Goal: Task Accomplishment & Management: Complete application form

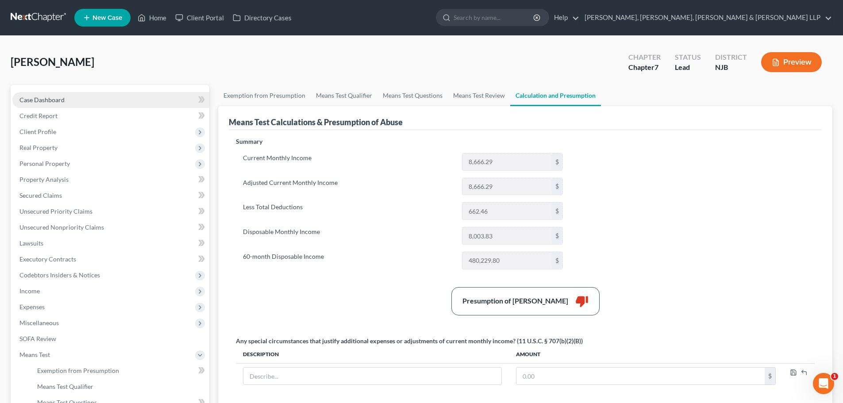
click at [64, 102] on link "Case Dashboard" at bounding box center [110, 100] width 197 height 16
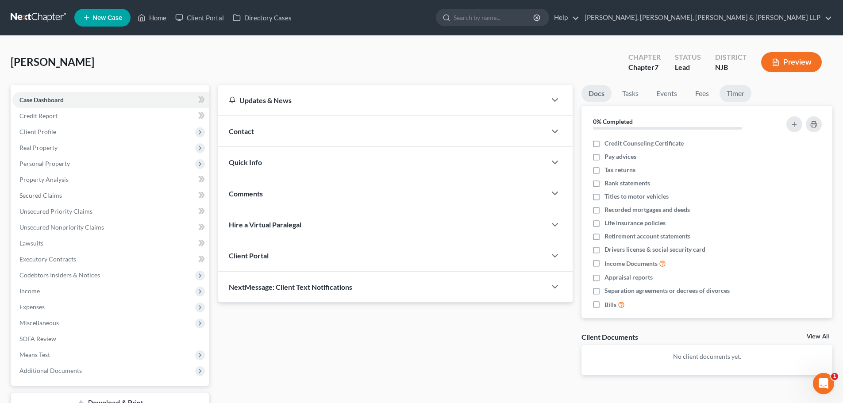
click at [728, 96] on link "Timer" at bounding box center [736, 93] width 32 height 17
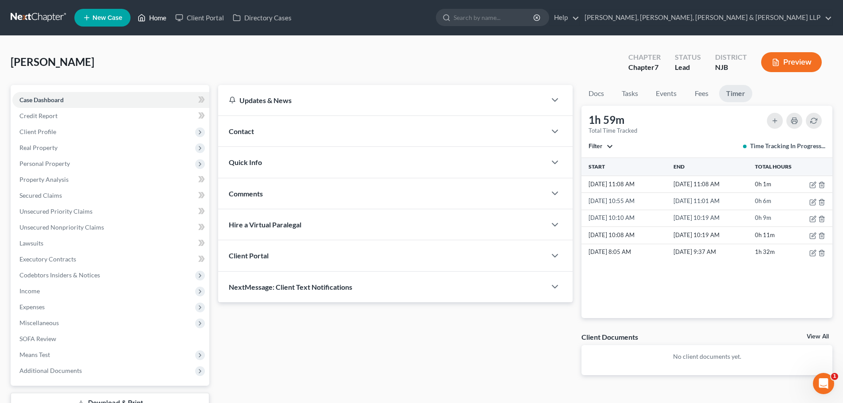
click at [159, 10] on link "Home" at bounding box center [152, 18] width 38 height 16
click at [159, 13] on link "Home" at bounding box center [152, 18] width 38 height 16
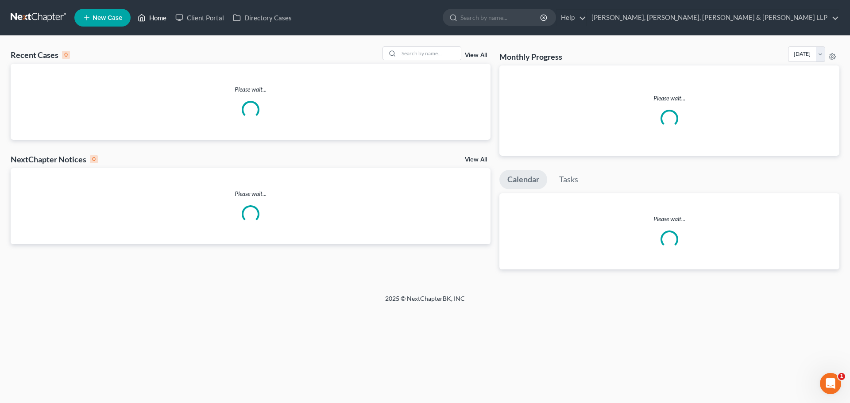
click at [154, 17] on link "Home" at bounding box center [152, 18] width 38 height 16
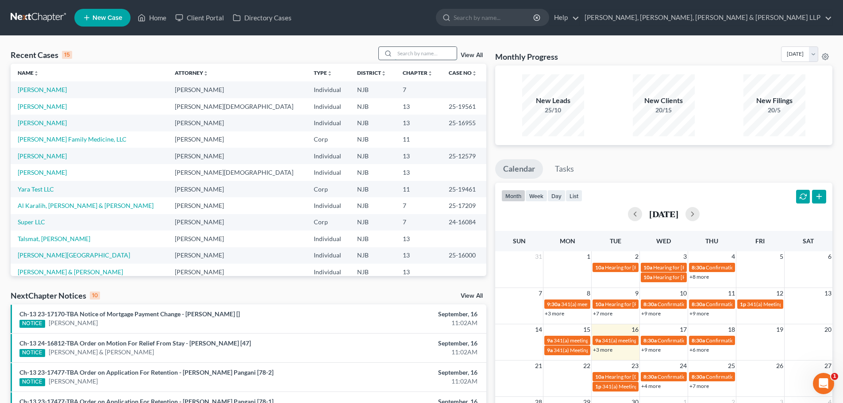
click at [406, 55] on input "search" at bounding box center [426, 53] width 62 height 13
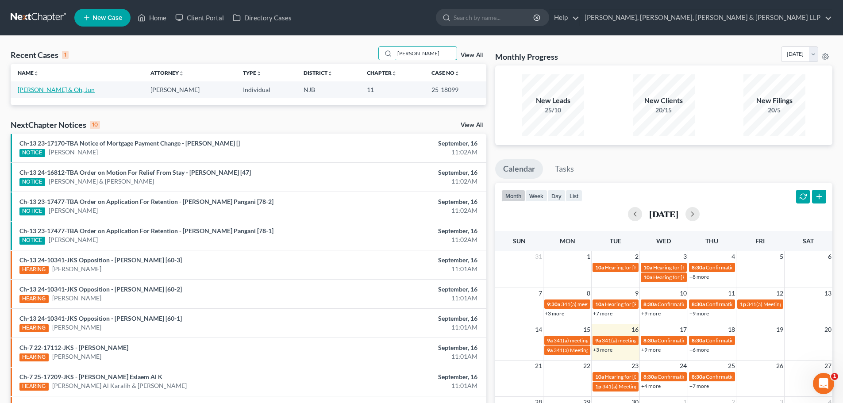
type input "[PERSON_NAME]"
click at [43, 92] on link "[PERSON_NAME] & Oh, Jun" at bounding box center [56, 90] width 77 height 8
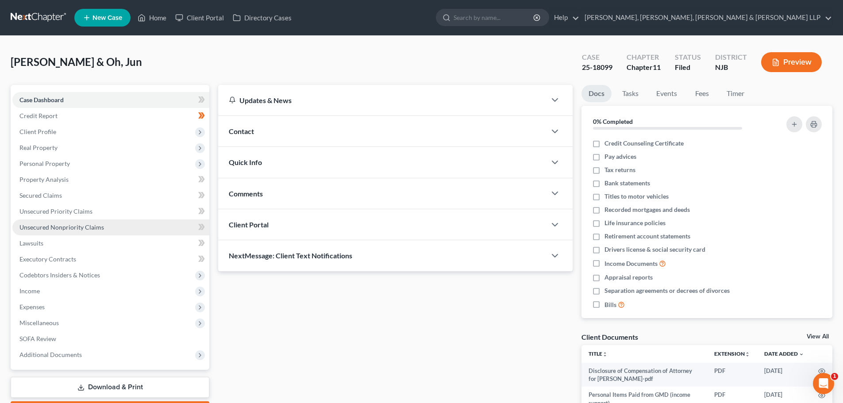
drag, startPoint x: 63, startPoint y: 225, endPoint x: 78, endPoint y: 234, distance: 17.1
click at [64, 225] on span "Unsecured Nonpriority Claims" at bounding box center [61, 228] width 85 height 8
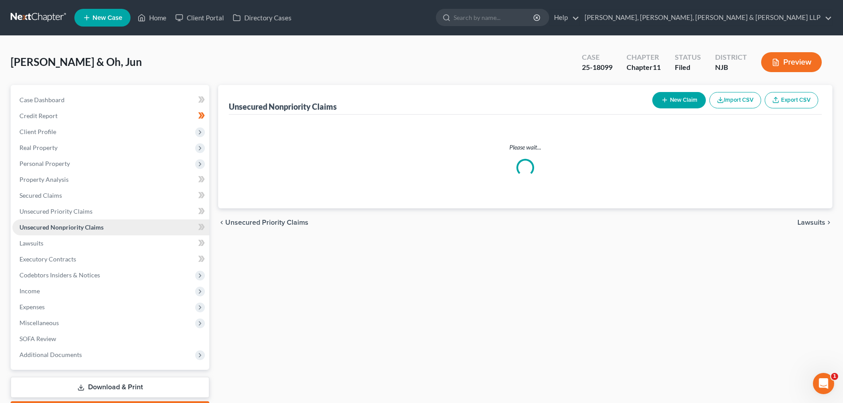
click at [78, 234] on link "Unsecured Nonpriority Claims" at bounding box center [110, 228] width 197 height 16
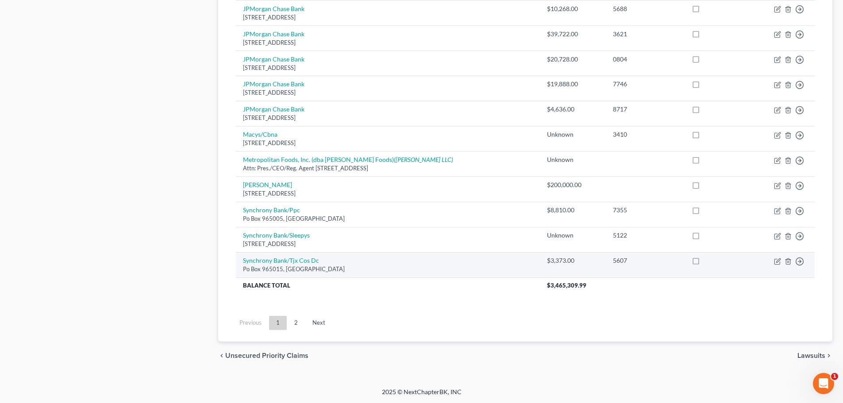
scroll to position [622, 0]
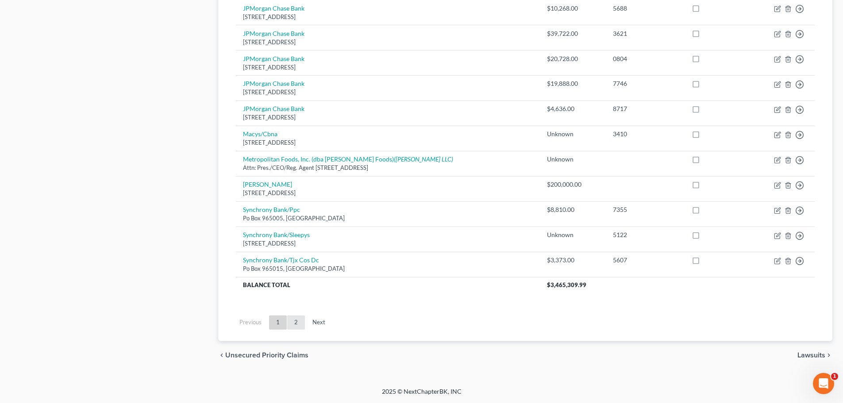
click at [298, 323] on link "2" at bounding box center [296, 323] width 18 height 14
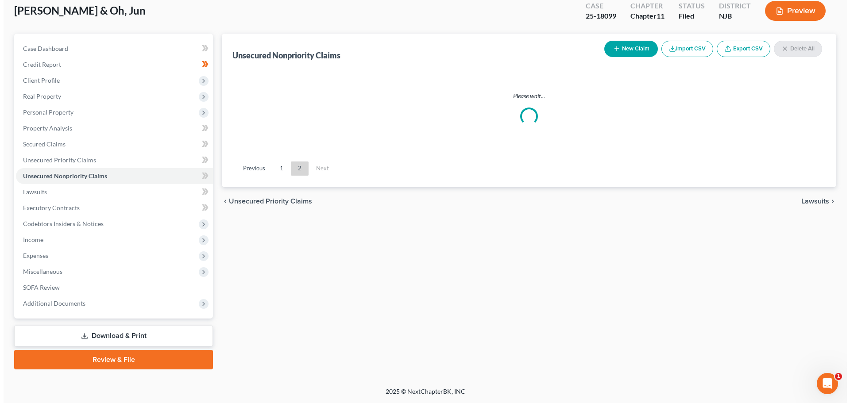
scroll to position [51, 0]
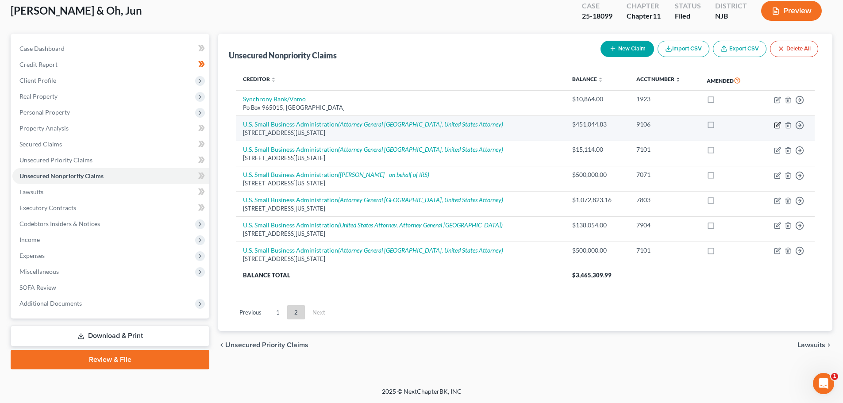
click at [780, 124] on icon "button" at bounding box center [777, 125] width 7 height 7
select select "8"
select select "10"
select select "2"
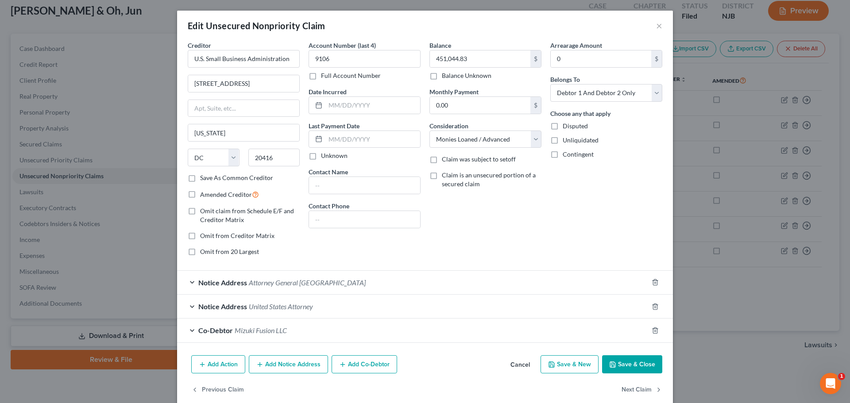
click at [307, 325] on div "Co-Debtor Mizuki Fusion LLC" at bounding box center [412, 330] width 471 height 23
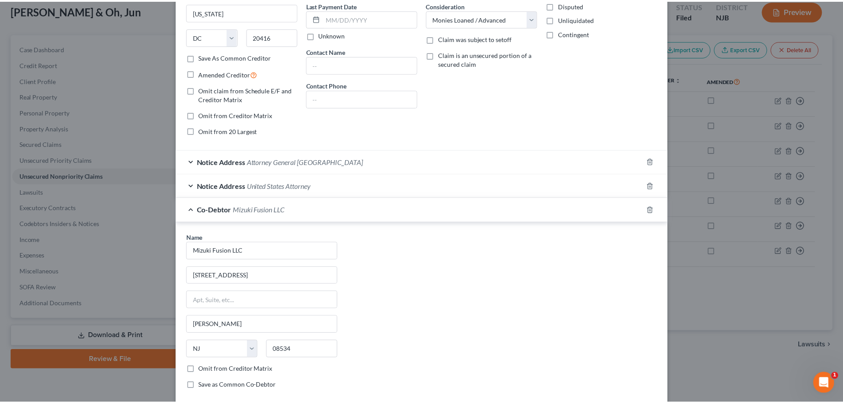
scroll to position [196, 0]
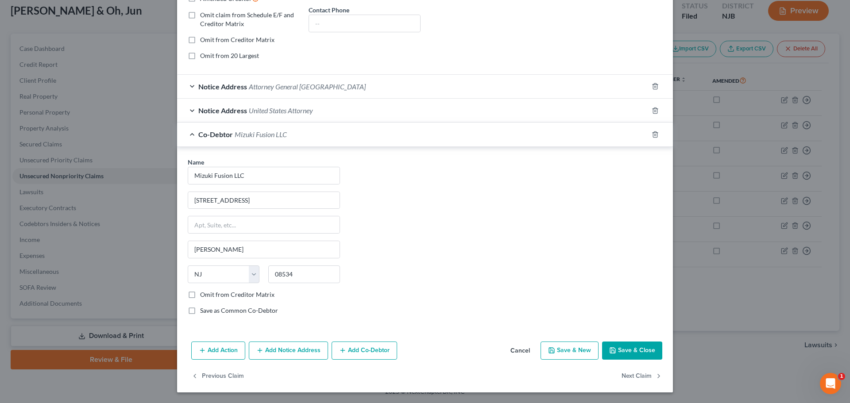
click at [638, 347] on button "Save & Close" at bounding box center [632, 351] width 60 height 19
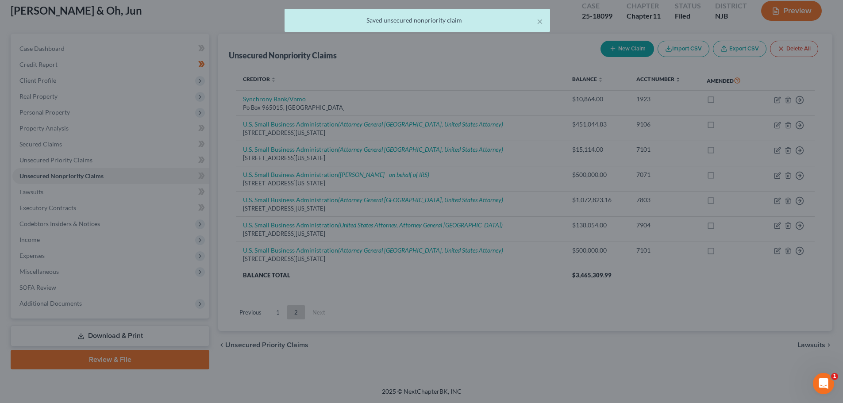
scroll to position [0, 0]
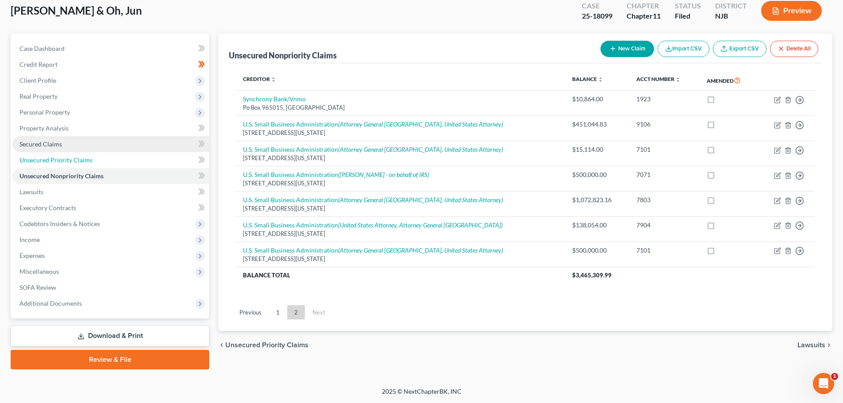
drag, startPoint x: 75, startPoint y: 163, endPoint x: 81, endPoint y: 146, distance: 18.8
click at [75, 163] on span "Unsecured Priority Claims" at bounding box center [55, 160] width 73 height 8
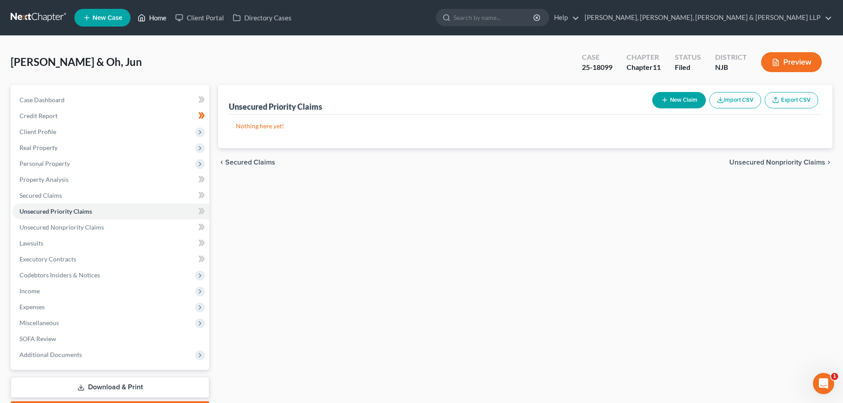
click at [157, 19] on link "Home" at bounding box center [152, 18] width 38 height 16
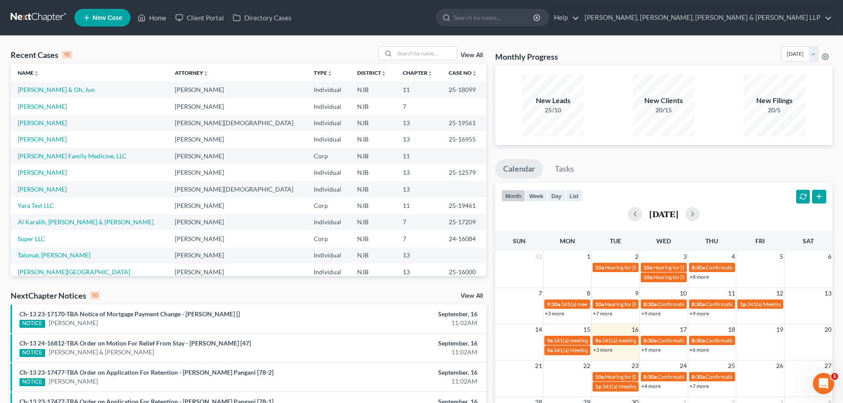
click at [91, 18] on icon at bounding box center [87, 17] width 8 height 11
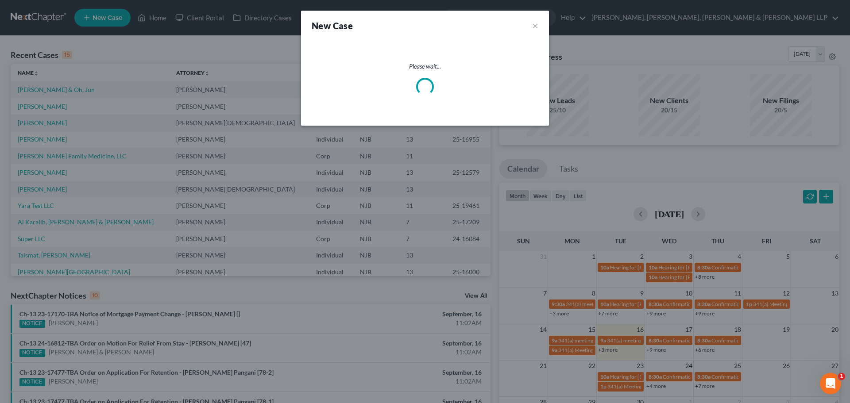
select select "51"
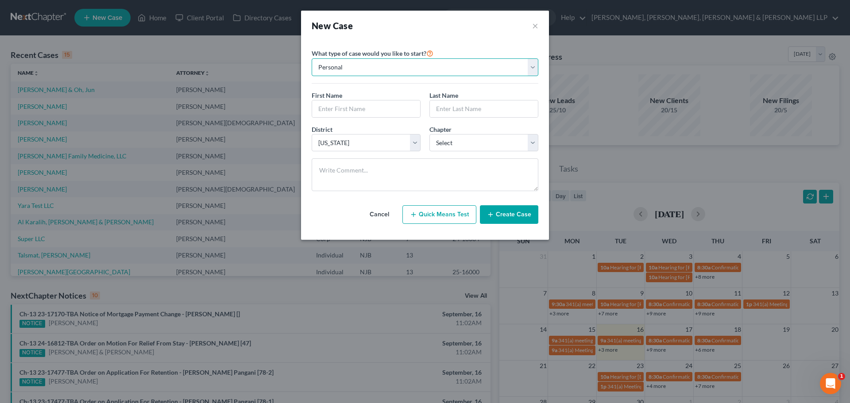
click at [371, 71] on select "Personal Business" at bounding box center [425, 67] width 227 height 18
select select "1"
click at [312, 58] on select "Personal Business" at bounding box center [425, 67] width 227 height 18
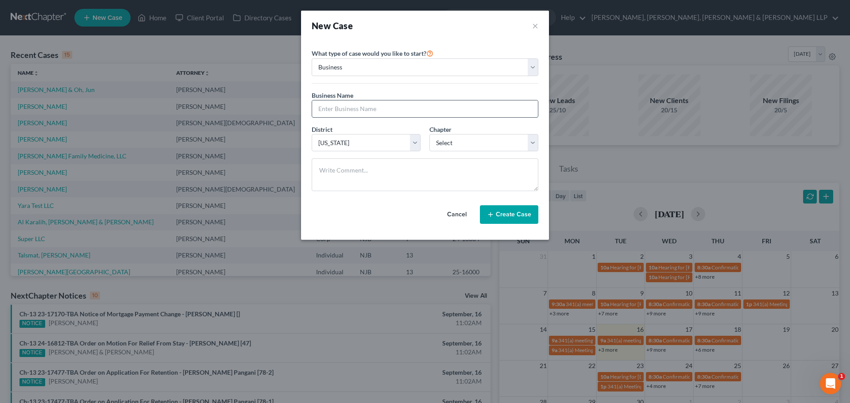
click at [341, 113] on input "text" at bounding box center [425, 109] width 226 height 17
paste input "GRATEFUL BREAD, INC."
click at [324, 108] on input "GRATEFUL BREAD, INC." at bounding box center [425, 109] width 226 height 17
click at [371, 112] on input "Grateful Bread, INC." at bounding box center [425, 109] width 226 height 17
type input "Grateful Bread, Inc"
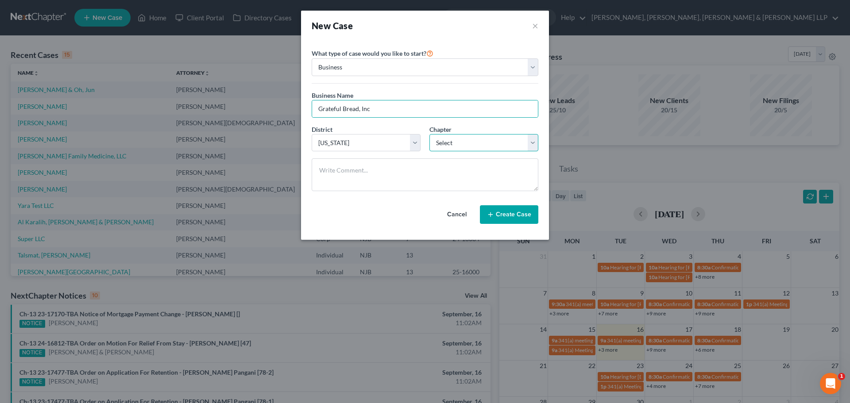
click at [453, 145] on select "Select 7 11 12" at bounding box center [483, 143] width 109 height 18
select select "0"
click at [429, 134] on select "Select 7 11 12" at bounding box center [483, 143] width 109 height 18
click at [513, 210] on button "Create Case" at bounding box center [509, 214] width 58 height 19
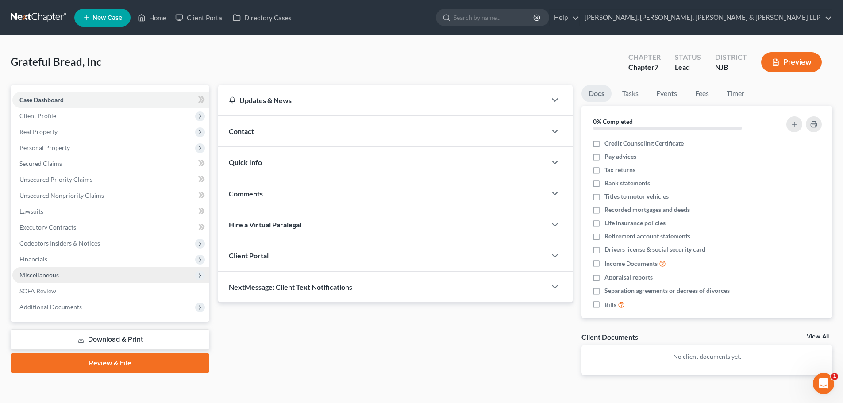
click at [62, 280] on span "Miscellaneous" at bounding box center [110, 275] width 197 height 16
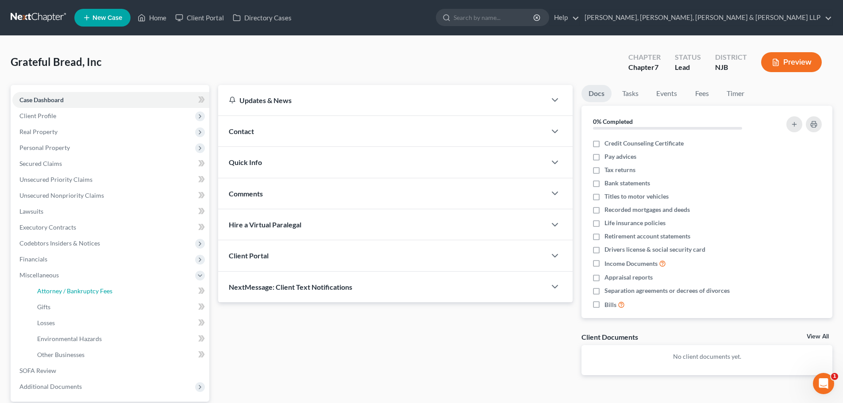
drag, startPoint x: 69, startPoint y: 294, endPoint x: 275, endPoint y: 178, distance: 236.3
click at [69, 294] on span "Attorney / Bankruptcy Fees" at bounding box center [74, 291] width 75 height 8
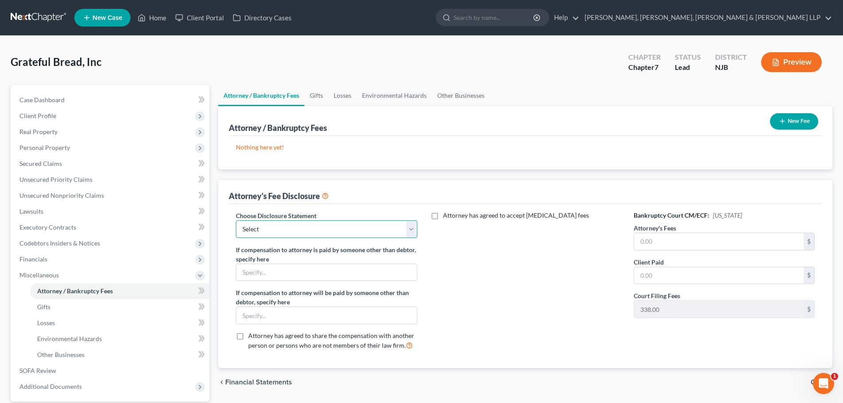
drag, startPoint x: 276, startPoint y: 223, endPoint x: 280, endPoint y: 238, distance: 15.0
click at [276, 223] on select "Select Chapter 13 Disclosure Statement Chapter 7 Disclosure Statement" at bounding box center [326, 229] width 181 height 18
select select "1"
click at [236, 220] on select "Select Chapter 13 Disclosure Statement Chapter 7 Disclosure Statement" at bounding box center [326, 229] width 181 height 18
click at [654, 238] on input "text" at bounding box center [719, 241] width 170 height 17
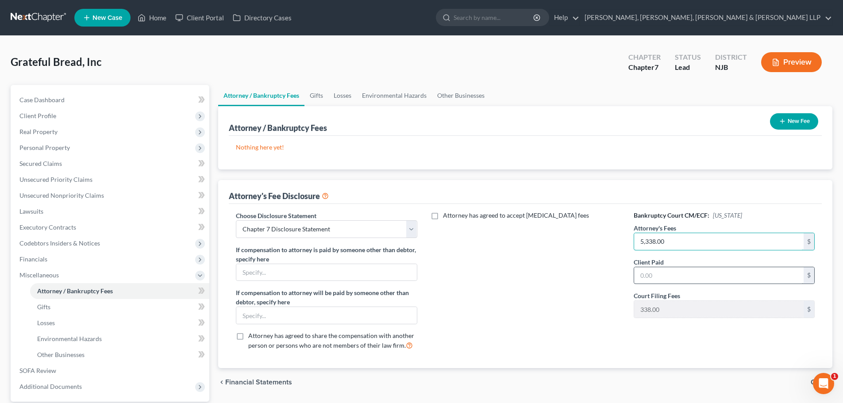
type input "5,338.00"
click at [660, 271] on input "text" at bounding box center [719, 275] width 170 height 17
type input "5,338.00"
click at [788, 125] on button "New Fee" at bounding box center [794, 121] width 48 height 16
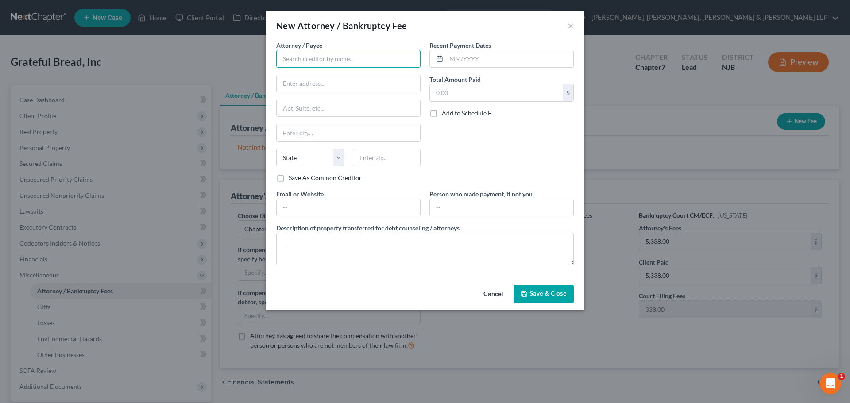
click at [293, 60] on input "text" at bounding box center [348, 59] width 144 height 18
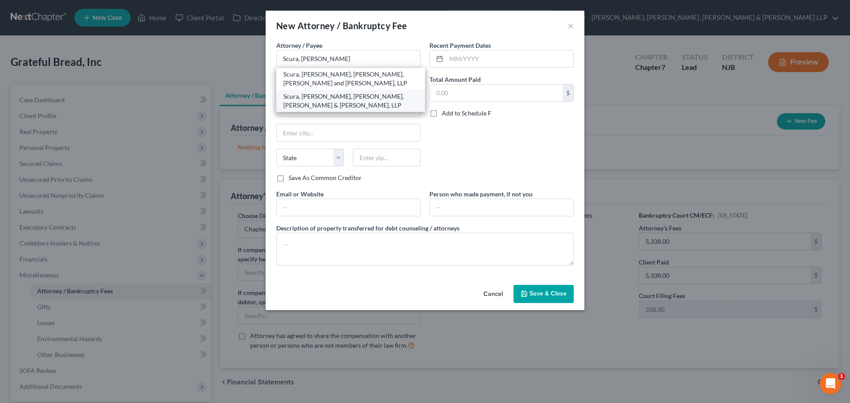
drag, startPoint x: 355, startPoint y: 95, endPoint x: 478, endPoint y: 64, distance: 126.8
click at [355, 95] on div "Scura, [PERSON_NAME], [PERSON_NAME], [PERSON_NAME] & [PERSON_NAME], LLP" at bounding box center [350, 101] width 135 height 18
type input "Scura, [PERSON_NAME], [PERSON_NAME], [PERSON_NAME] & [PERSON_NAME], LLP"
type input "1599 Hamburg turnpike"
type input "[PERSON_NAME]"
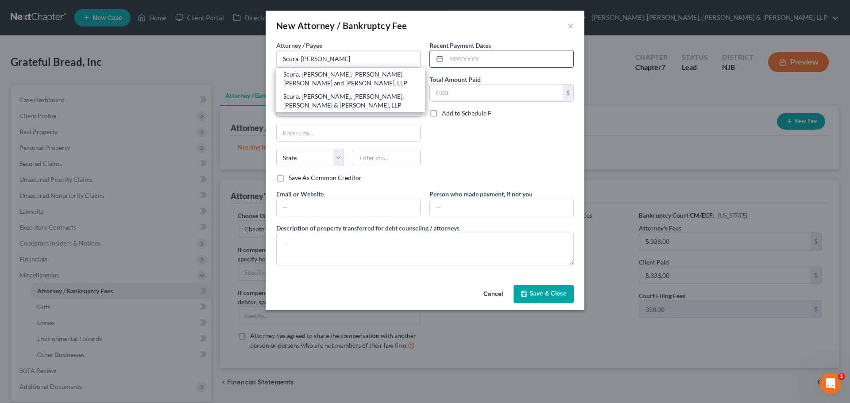
select select "33"
type input "07470"
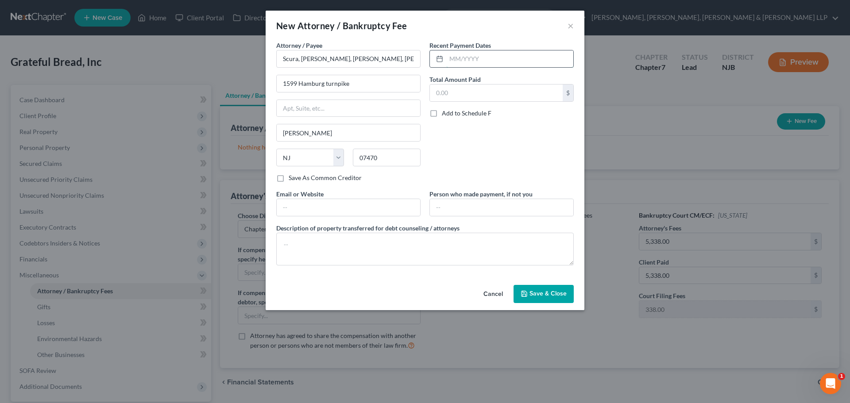
click at [478, 64] on input "text" at bounding box center [509, 58] width 127 height 17
type input "09/2025"
click at [450, 94] on input "text" at bounding box center [496, 93] width 133 height 17
type input "5,338.00"
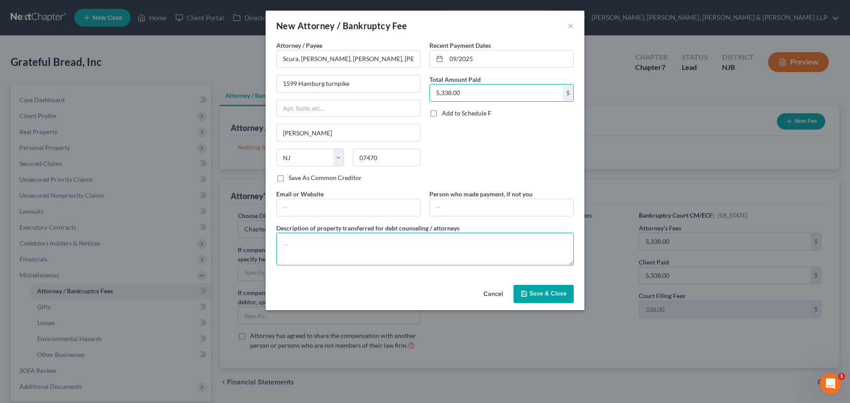
click at [350, 246] on textarea at bounding box center [425, 249] width 298 height 33
type textarea "Legal fees plus filing fee."
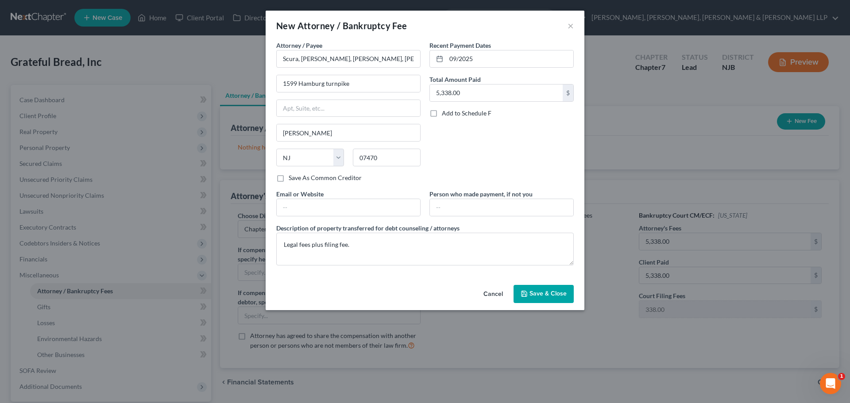
click at [540, 282] on div "Cancel Save & Close" at bounding box center [425, 296] width 319 height 29
click at [540, 294] on span "Save & Close" at bounding box center [548, 294] width 37 height 8
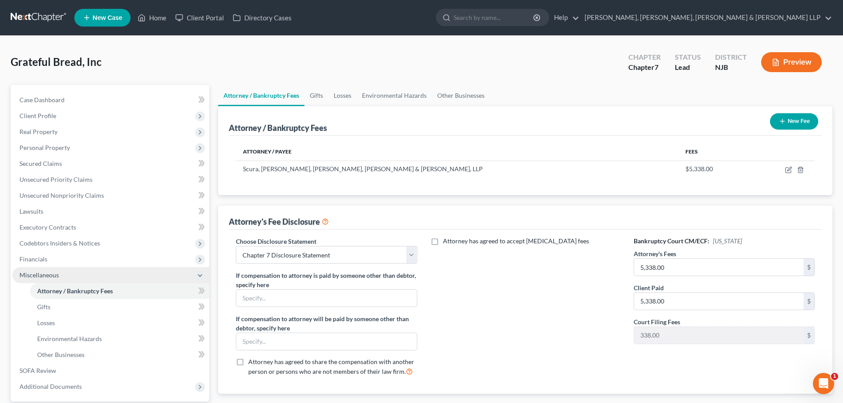
scroll to position [83, 0]
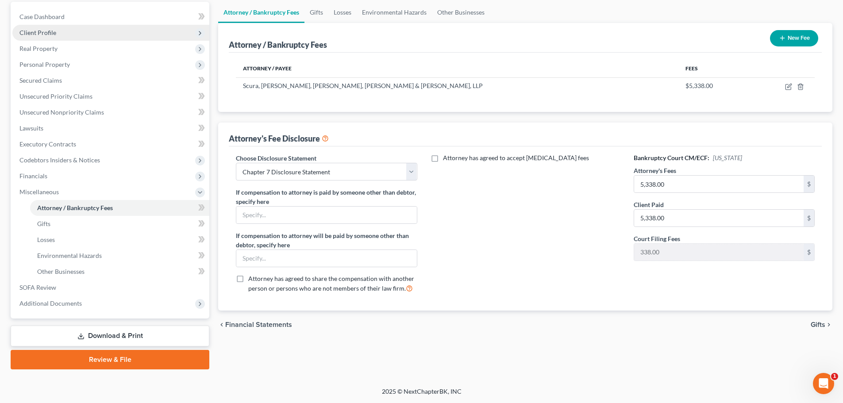
click at [60, 34] on span "Client Profile" at bounding box center [110, 33] width 197 height 16
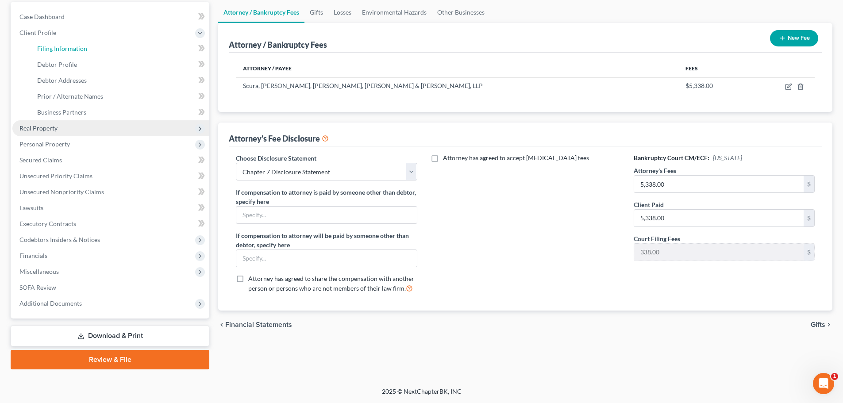
click at [65, 50] on span "Filing Information" at bounding box center [62, 49] width 50 height 8
select select "1"
select select "0"
select select "51"
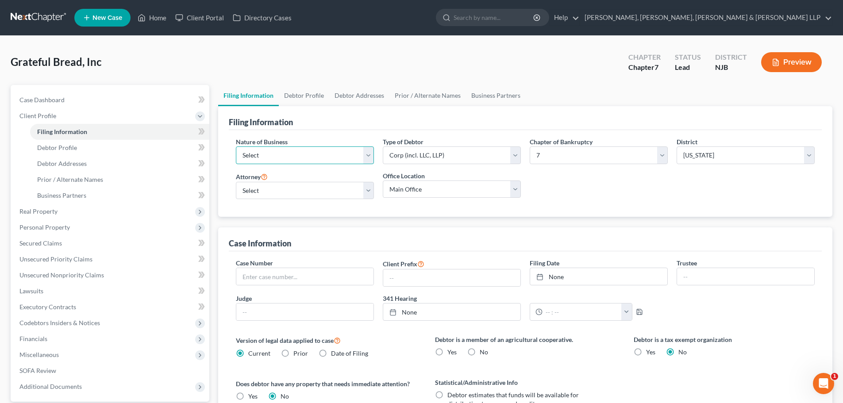
drag, startPoint x: 286, startPoint y: 154, endPoint x: 291, endPoint y: 162, distance: 10.1
click at [286, 154] on select "Select Clearing Bank Commodity Broker Health Care Business Other Railroad Singl…" at bounding box center [305, 156] width 138 height 18
select select "3"
click at [236, 147] on select "Select Clearing Bank Commodity Broker Health Care Business Other Railroad Singl…" at bounding box center [305, 156] width 138 height 18
drag, startPoint x: 275, startPoint y: 193, endPoint x: 277, endPoint y: 199, distance: 6.0
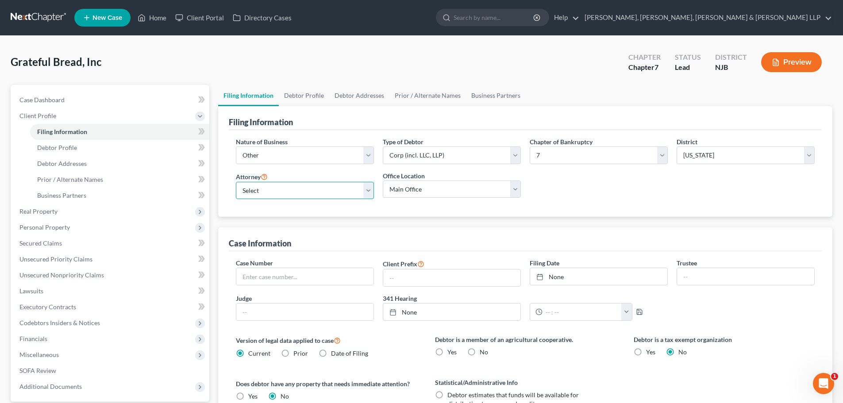
click at [275, 193] on select "Select [PERSON_NAME] - NJB [PERSON_NAME] - NYNB [PERSON_NAME] - NYEB [PERSON_NA…" at bounding box center [305, 191] width 138 height 18
select select "0"
click at [236, 182] on select "Select [PERSON_NAME] - NJB [PERSON_NAME] - NYNB [PERSON_NAME] - NYEB [PERSON_NA…" at bounding box center [305, 191] width 138 height 18
click at [422, 186] on select "Main Office Scura, [GEOGRAPHIC_DATA], [PERSON_NAME], [PERSON_NAME] & [PERSON_NA…" at bounding box center [452, 190] width 138 height 18
select select "0"
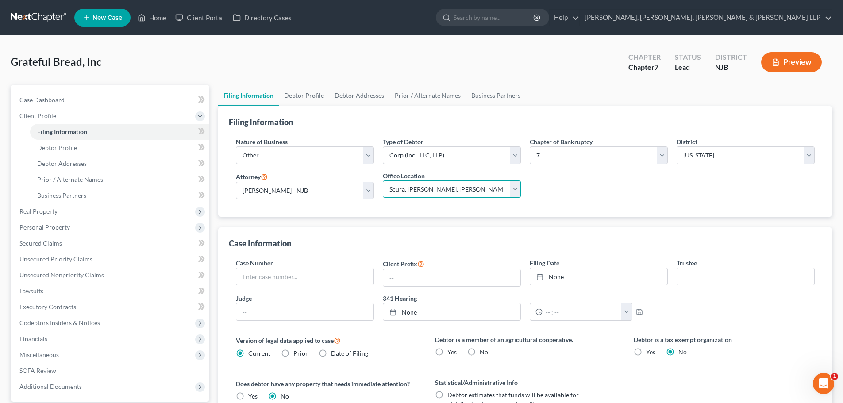
click at [383, 181] on select "Main Office Scura, [GEOGRAPHIC_DATA], [PERSON_NAME], [PERSON_NAME] & [PERSON_NA…" at bounding box center [452, 190] width 138 height 18
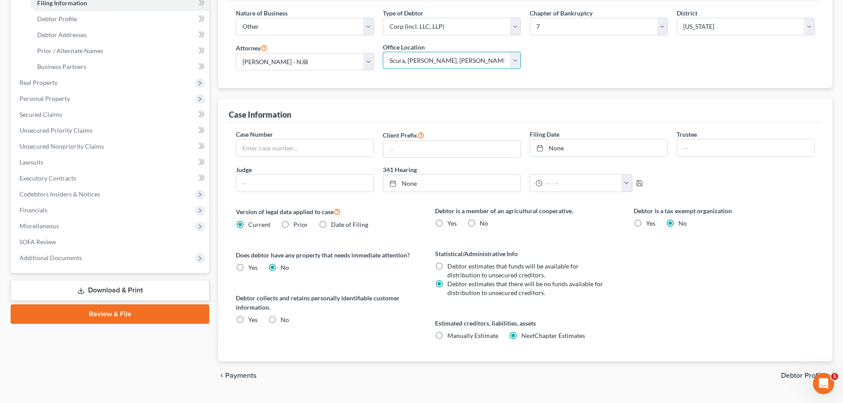
scroll to position [133, 0]
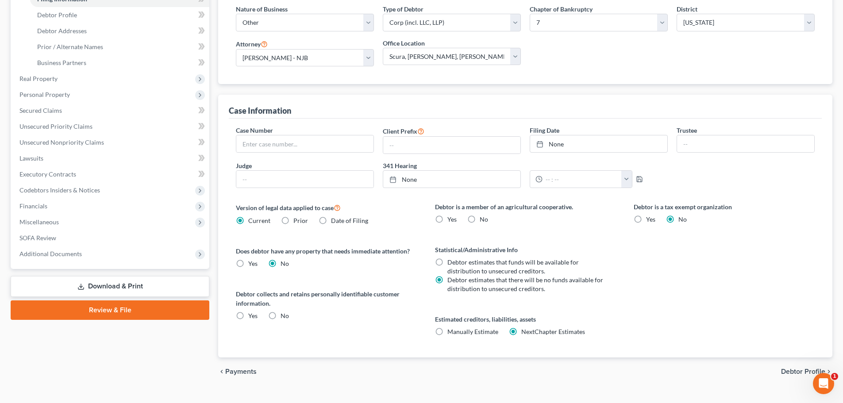
click at [480, 217] on span "No" at bounding box center [484, 220] width 8 height 8
click at [483, 217] on input "No" at bounding box center [486, 218] width 6 height 6
radio input "true"
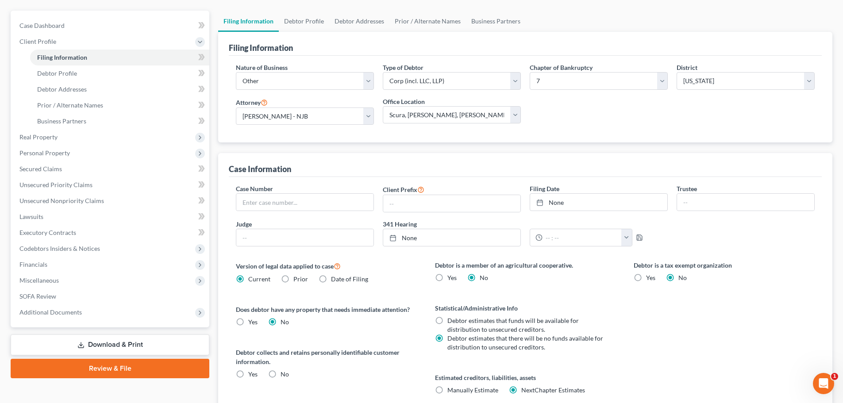
scroll to position [149, 0]
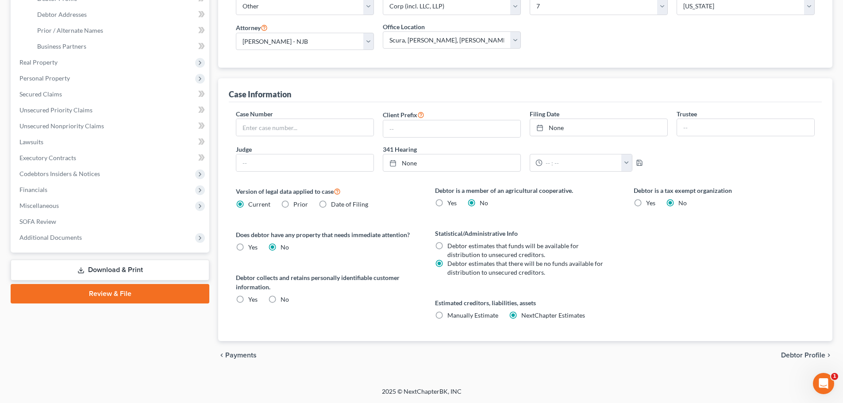
click at [281, 304] on label "No" at bounding box center [285, 299] width 8 height 9
click at [284, 301] on input "No" at bounding box center [287, 298] width 6 height 6
radio input "true"
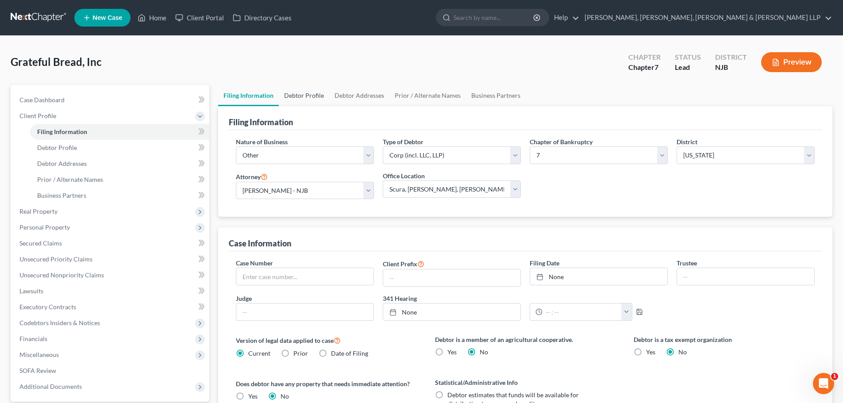
click at [293, 91] on link "Debtor Profile" at bounding box center [304, 95] width 50 height 21
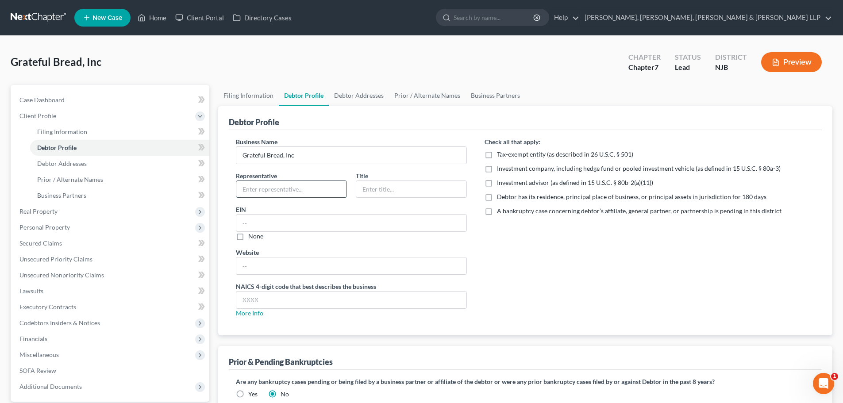
click at [292, 190] on input "text" at bounding box center [291, 189] width 110 height 17
click at [271, 189] on input "text" at bounding box center [291, 189] width 110 height 17
type input "[PERSON_NAME]"
click at [407, 193] on input "text" at bounding box center [411, 189] width 110 height 17
type input "Member"
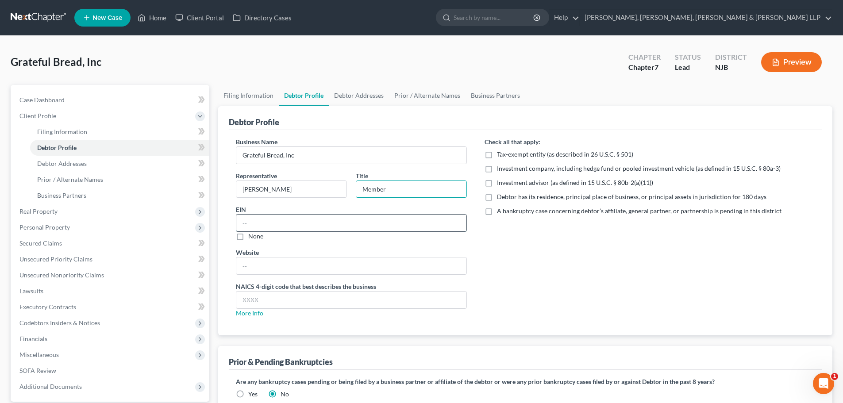
click at [275, 224] on input "text" at bounding box center [351, 223] width 230 height 17
paste input "[US_EMPLOYER_IDENTIFICATION_NUMBER]"
type input "[US_EMPLOYER_IDENTIFICATION_NUMBER]"
click at [371, 96] on link "Debtor Addresses" at bounding box center [359, 95] width 60 height 21
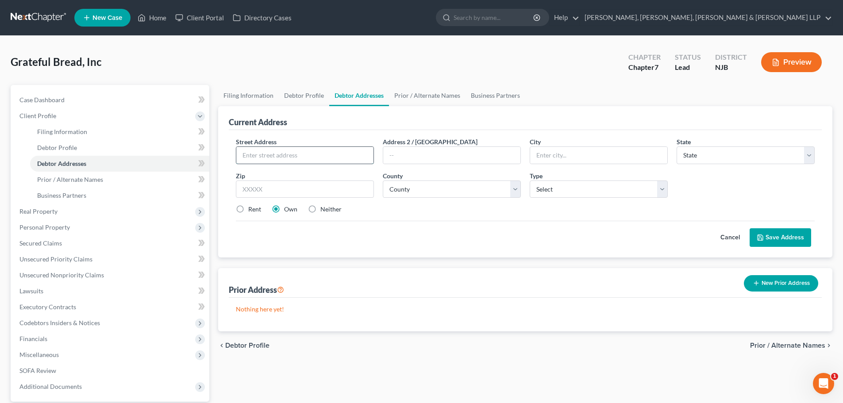
click at [321, 157] on input "text" at bounding box center [304, 155] width 137 height 17
type input "[STREET_ADDRESS][PERSON_NAME]"
click at [298, 189] on input "text" at bounding box center [305, 190] width 138 height 18
type input "07608"
type input "[GEOGRAPHIC_DATA]"
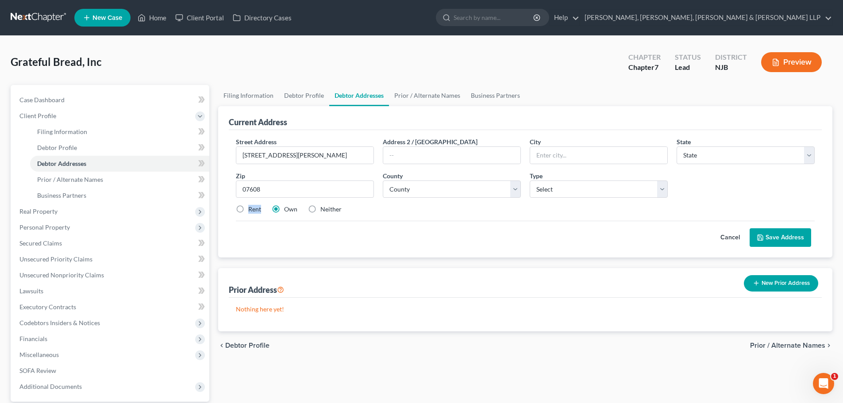
select select "33"
click at [248, 209] on label "Rent" at bounding box center [254, 209] width 13 height 9
click at [430, 155] on input "text" at bounding box center [451, 155] width 137 height 17
click at [248, 206] on label "Rent" at bounding box center [254, 209] width 13 height 9
click at [252, 206] on input "Rent" at bounding box center [255, 208] width 6 height 6
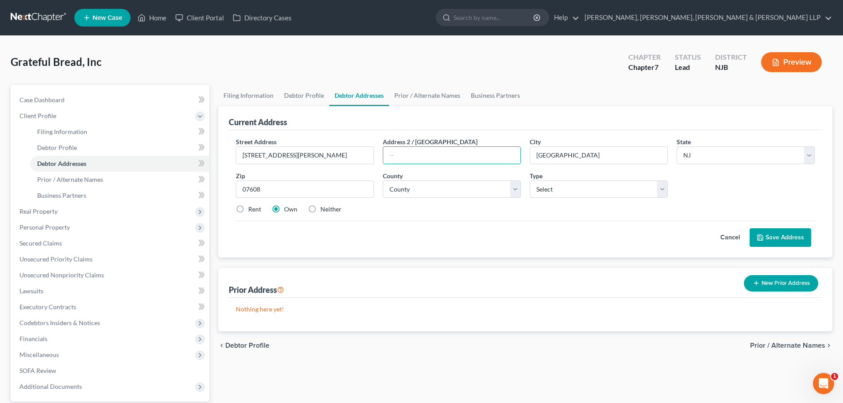
radio input "true"
drag, startPoint x: 413, startPoint y: 194, endPoint x: 415, endPoint y: 189, distance: 5.8
click at [413, 194] on select "County [GEOGRAPHIC_DATA] [GEOGRAPHIC_DATA] [GEOGRAPHIC_DATA] [GEOGRAPHIC_DATA] …" at bounding box center [452, 190] width 138 height 18
select select "1"
click at [383, 181] on select "County [GEOGRAPHIC_DATA] [GEOGRAPHIC_DATA] [GEOGRAPHIC_DATA] [GEOGRAPHIC_DATA] …" at bounding box center [452, 190] width 138 height 18
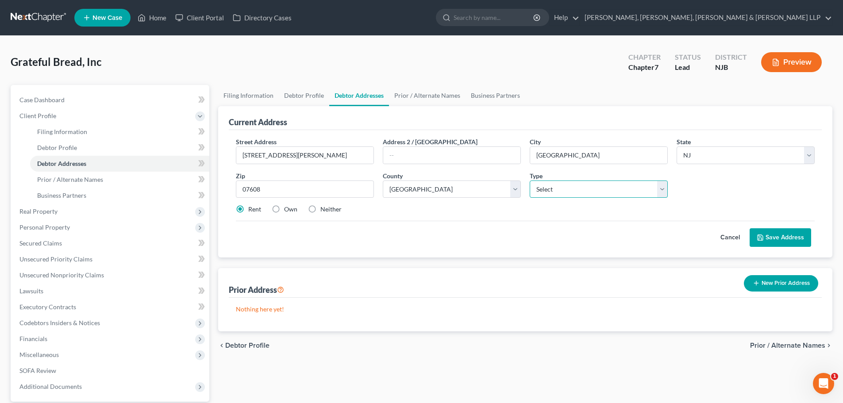
drag, startPoint x: 543, startPoint y: 192, endPoint x: 560, endPoint y: 197, distance: 17.2
click at [544, 192] on select "Select Business Mailing Location of Assets" at bounding box center [599, 190] width 138 height 18
select select "1"
click at [530, 181] on select "Select Business Mailing Location of Assets" at bounding box center [599, 190] width 138 height 18
click at [800, 247] on button "Save Address" at bounding box center [781, 237] width 62 height 19
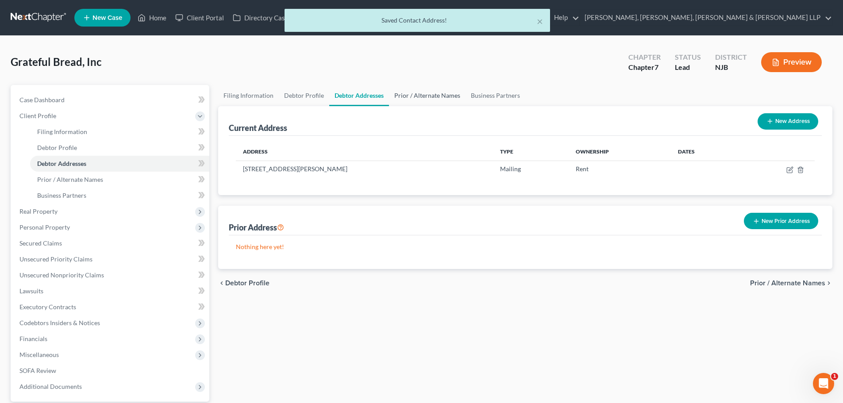
click at [432, 93] on link "Prior / Alternate Names" at bounding box center [427, 95] width 77 height 21
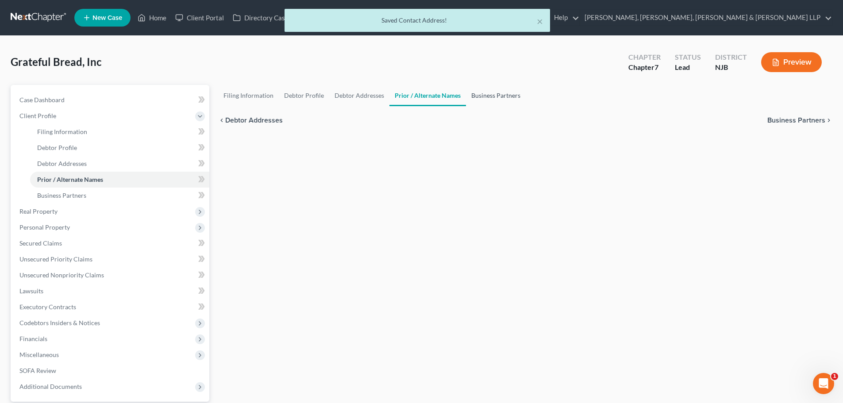
drag, startPoint x: 480, startPoint y: 95, endPoint x: 456, endPoint y: 100, distance: 24.4
click at [480, 95] on link "Business Partners" at bounding box center [496, 95] width 60 height 21
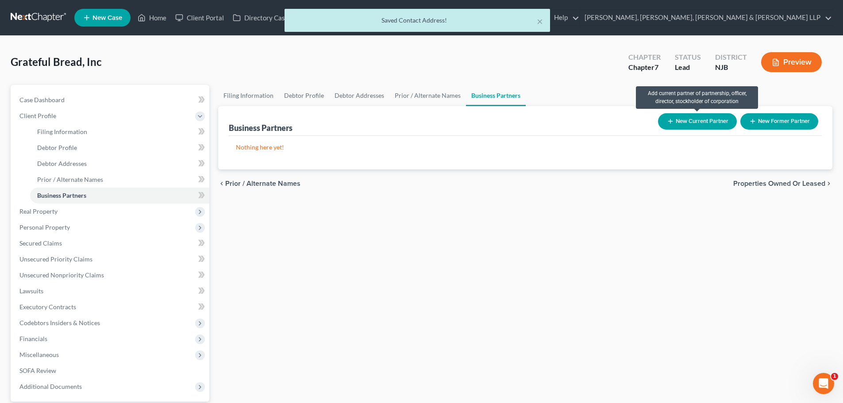
click at [710, 119] on button "New Current Partner" at bounding box center [697, 121] width 79 height 16
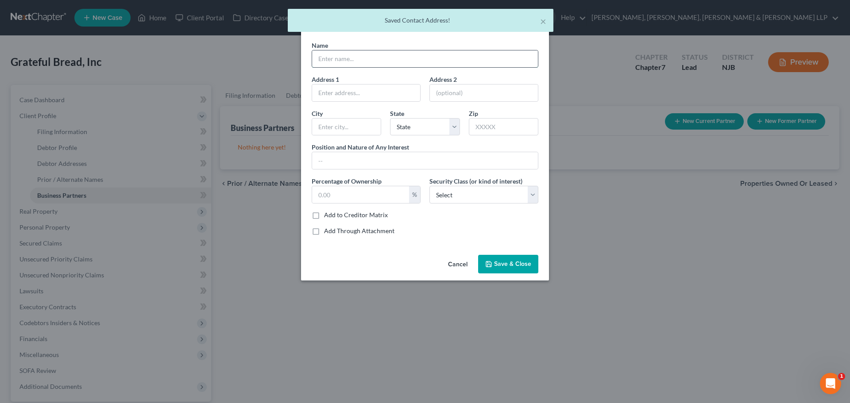
click at [343, 53] on input "text" at bounding box center [425, 58] width 226 height 17
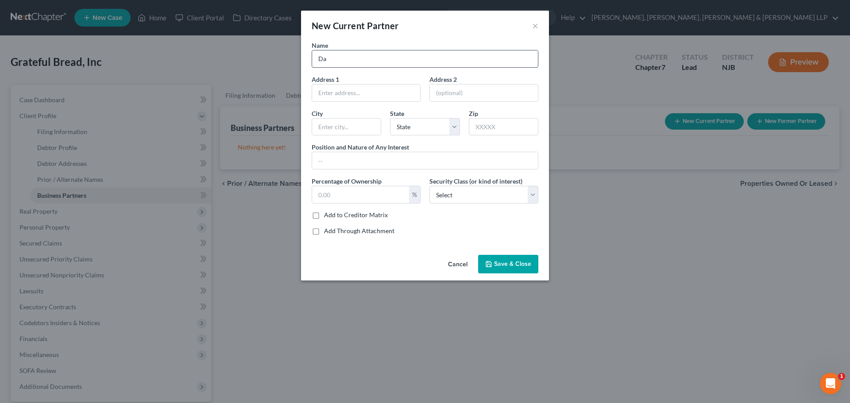
type input "D"
type input "O"
type input "[PERSON_NAME]"
click at [350, 150] on label "Position and Nature of Any Interest" at bounding box center [360, 147] width 97 height 9
click at [350, 156] on input "text" at bounding box center [425, 160] width 226 height 17
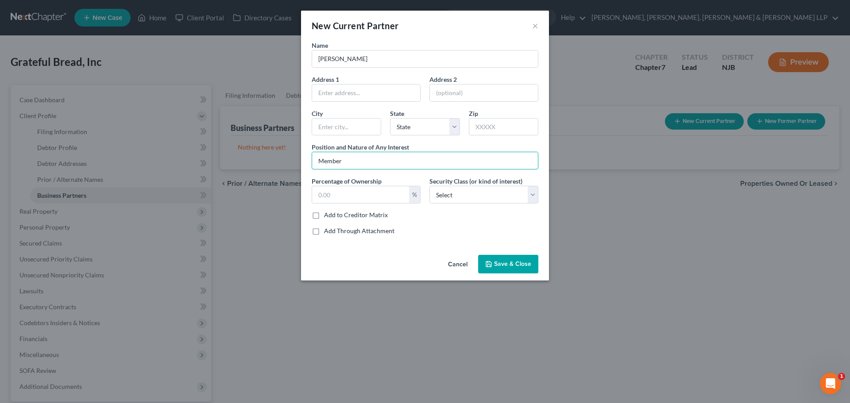
type input "Member"
drag, startPoint x: 352, startPoint y: 183, endPoint x: 355, endPoint y: 189, distance: 7.2
click at [354, 188] on div "Percentage of Ownership %" at bounding box center [366, 190] width 118 height 27
click at [355, 189] on input "text" at bounding box center [360, 194] width 97 height 17
type input "100"
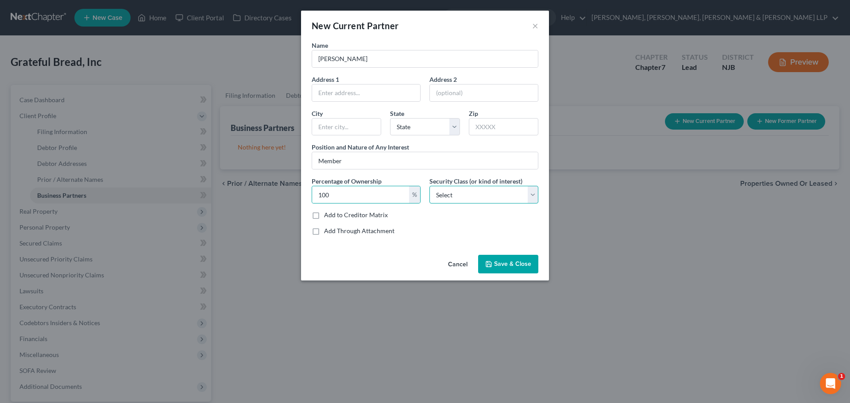
drag, startPoint x: 469, startPoint y: 197, endPoint x: 469, endPoint y: 203, distance: 5.8
click at [469, 197] on select "Select Select Common Stockholder General Partner Limited Partner Managing Membe…" at bounding box center [483, 195] width 109 height 18
select select "3"
click at [429, 186] on select "Select Select Common Stockholder General Partner Limited Partner Managing Membe…" at bounding box center [483, 195] width 109 height 18
click at [460, 198] on select "Select Select Common Stockholder General Partner Limited Partner Managing Membe…" at bounding box center [483, 195] width 109 height 18
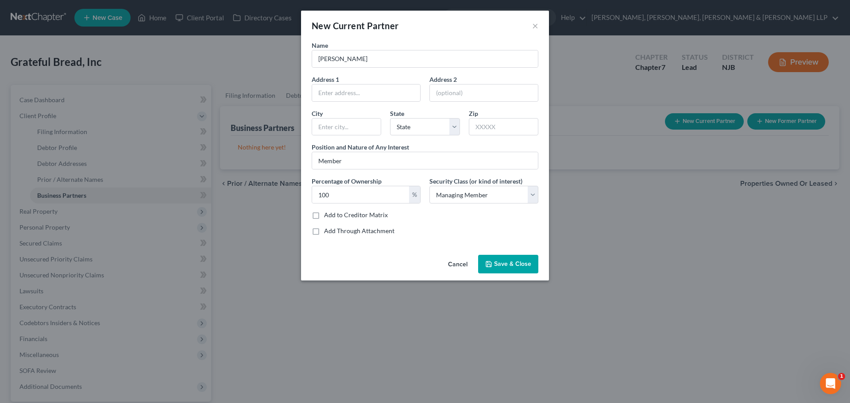
drag, startPoint x: 391, startPoint y: 253, endPoint x: 508, endPoint y: 170, distance: 144.0
click at [390, 253] on div "Cancel Save & Close" at bounding box center [425, 265] width 248 height 29
click at [539, 263] on div "Cancel Save & Close" at bounding box center [425, 265] width 248 height 29
click at [528, 265] on span "Save & Close" at bounding box center [512, 264] width 37 height 8
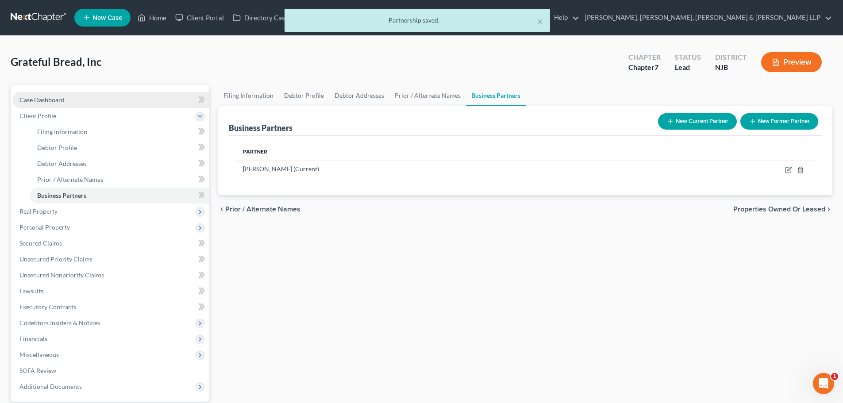
click at [85, 106] on link "Case Dashboard" at bounding box center [110, 100] width 197 height 16
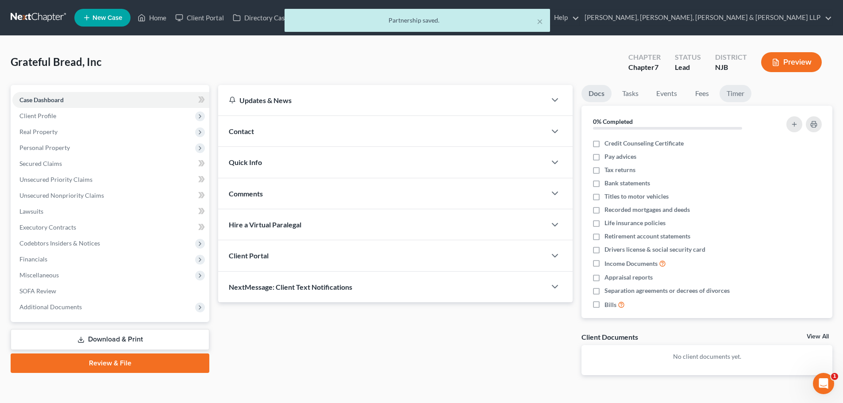
click at [738, 97] on link "Timer" at bounding box center [736, 93] width 32 height 17
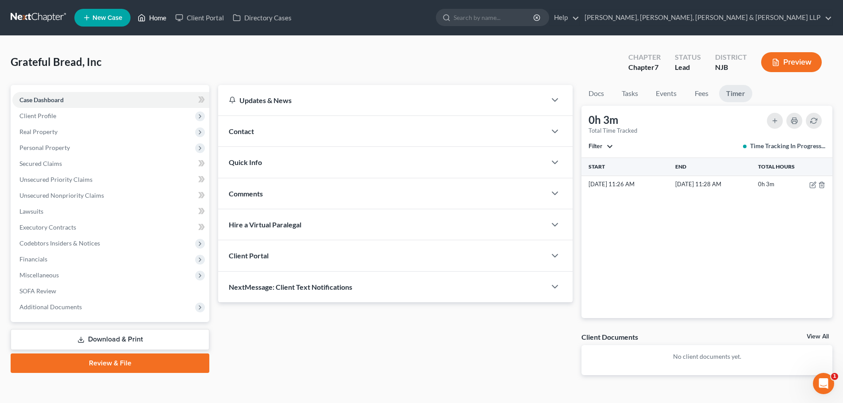
drag, startPoint x: 162, startPoint y: 17, endPoint x: 146, endPoint y: 22, distance: 16.2
click at [162, 17] on link "Home" at bounding box center [152, 18] width 38 height 16
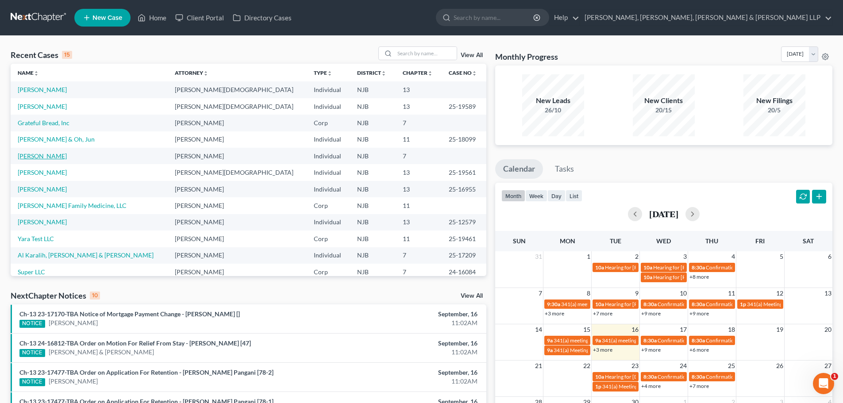
click at [38, 154] on link "[PERSON_NAME]" at bounding box center [42, 156] width 49 height 8
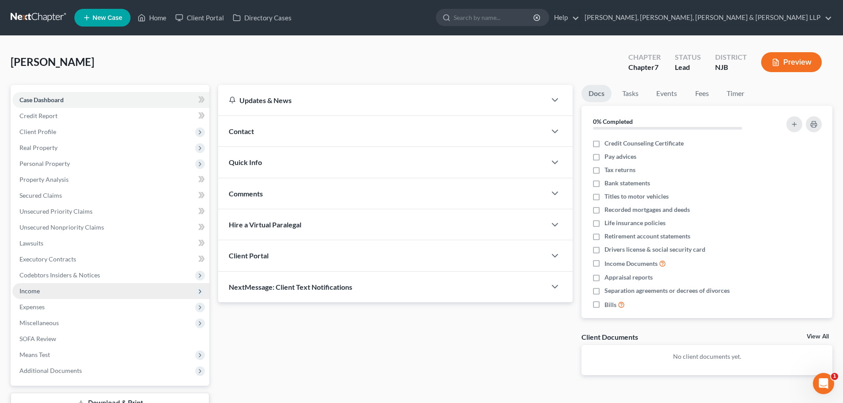
click at [36, 293] on span "Income" at bounding box center [29, 291] width 20 height 8
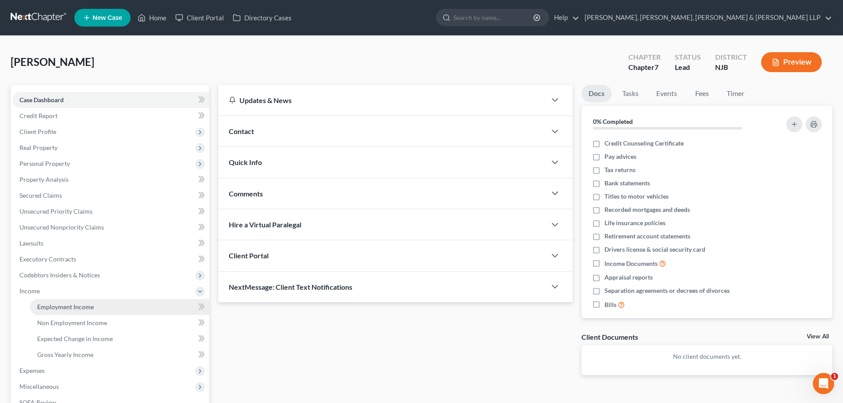
click at [61, 305] on span "Employment Income" at bounding box center [65, 307] width 57 height 8
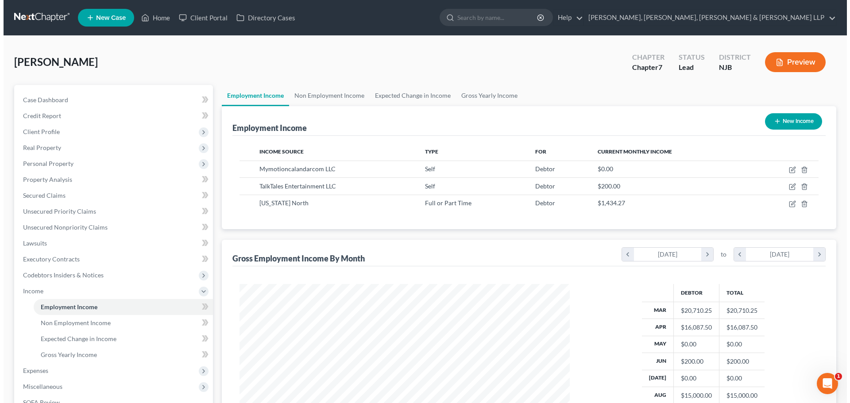
scroll to position [165, 348]
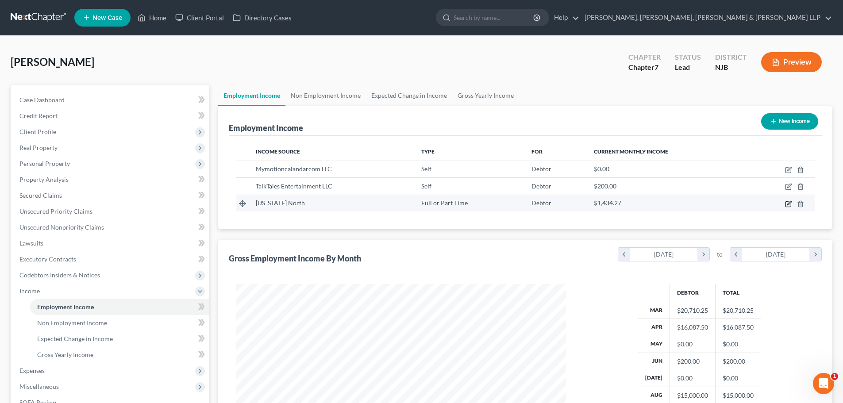
click at [792, 202] on icon "button" at bounding box center [788, 204] width 7 height 7
select select "0"
select select "35"
select select "2"
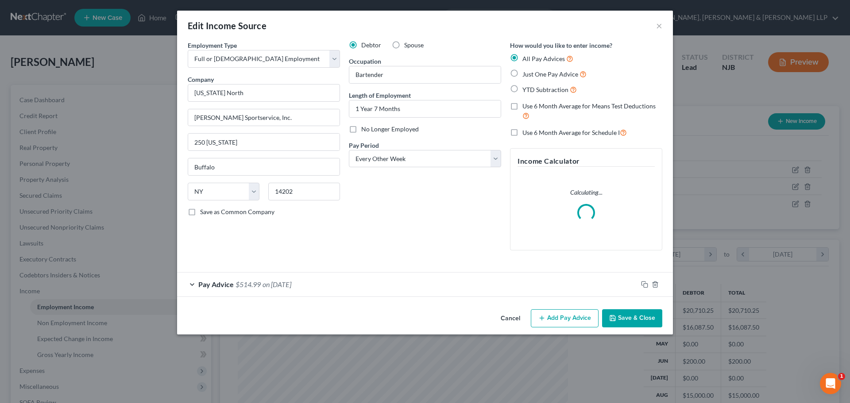
scroll to position [166, 351]
click at [550, 317] on button "Add Pay Advice" at bounding box center [565, 318] width 68 height 19
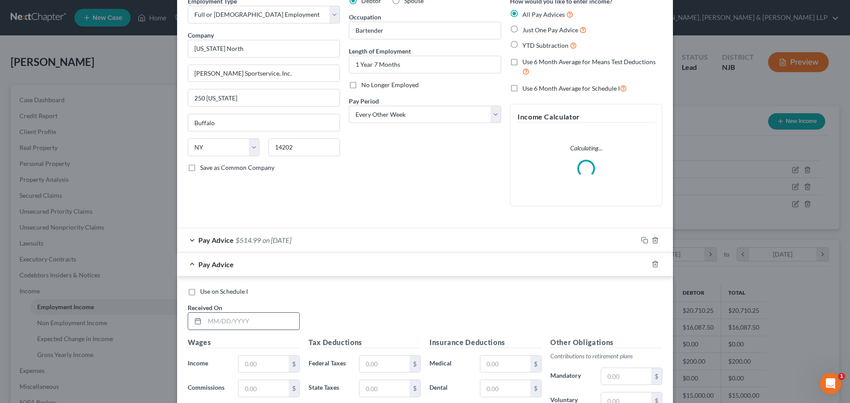
scroll to position [133, 0]
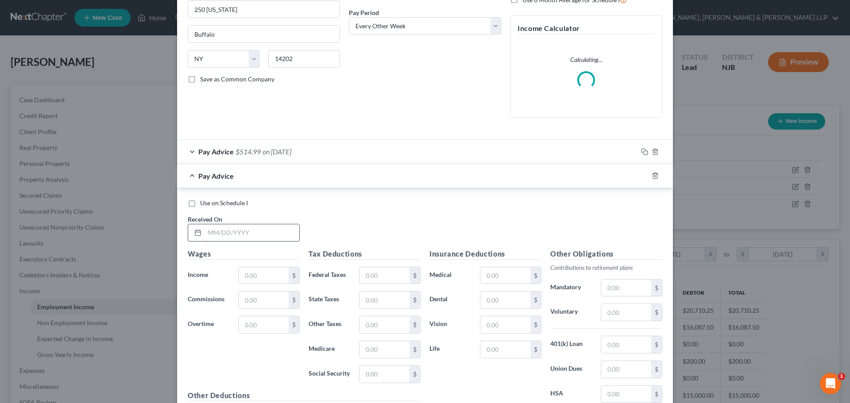
click at [232, 233] on input "text" at bounding box center [252, 232] width 95 height 17
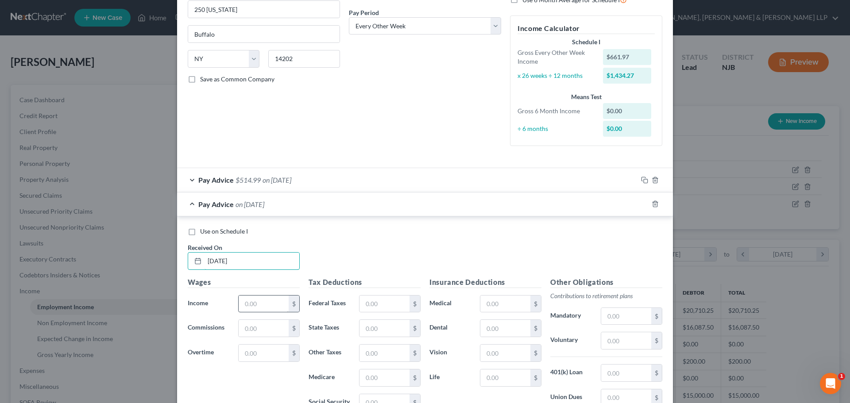
type input "[DATE]"
click at [267, 303] on input "text" at bounding box center [264, 304] width 50 height 17
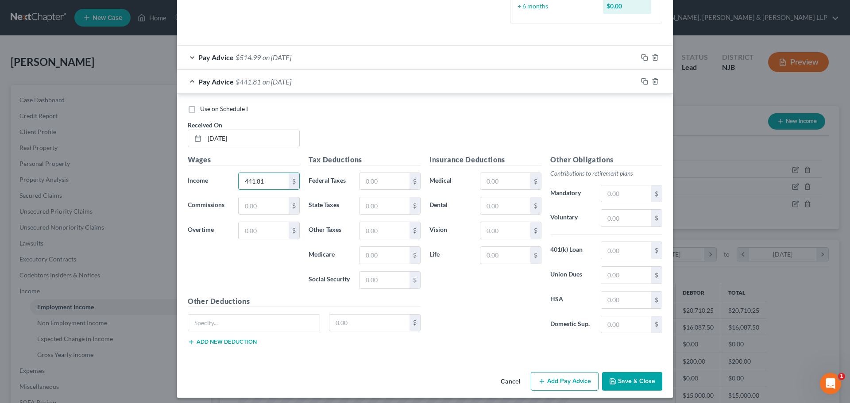
scroll to position [261, 0]
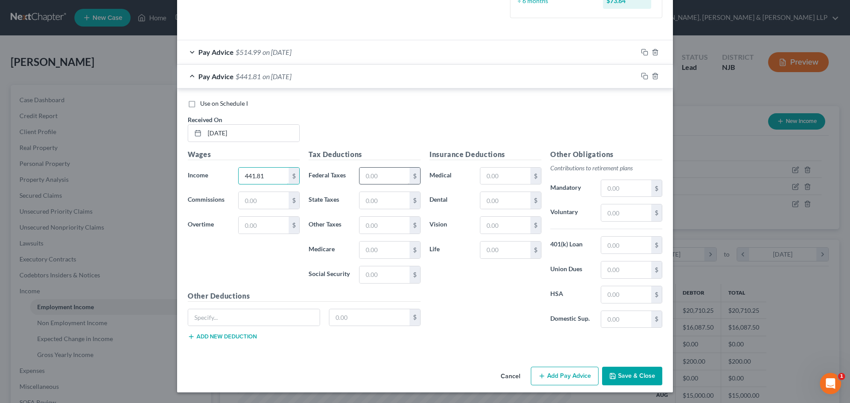
type input "441.81"
click at [380, 179] on input "text" at bounding box center [385, 176] width 50 height 17
type input "33.78"
click at [379, 193] on input "text" at bounding box center [385, 200] width 50 height 17
type input "6.97"
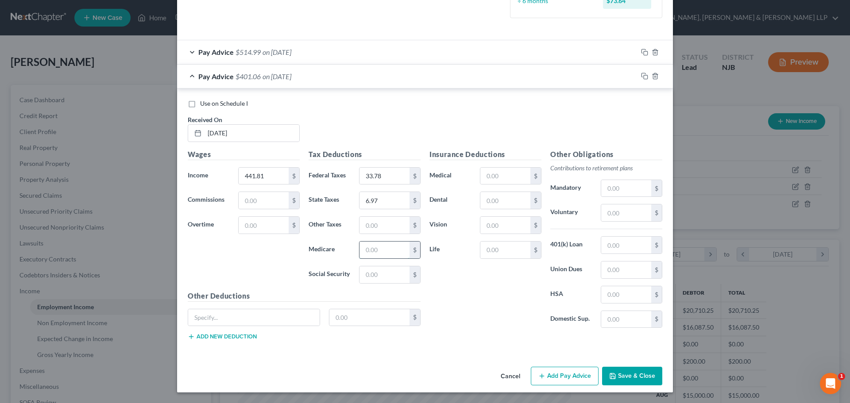
click at [380, 249] on input "text" at bounding box center [385, 250] width 50 height 17
type input "6.45"
click at [369, 275] on input "text" at bounding box center [385, 275] width 50 height 17
type input "27.58"
click at [394, 220] on input "text" at bounding box center [385, 225] width 50 height 17
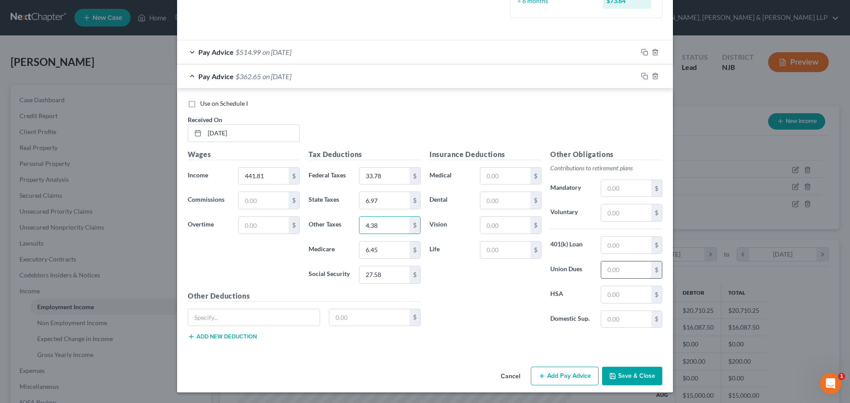
type input "4.38"
click at [604, 266] on input "text" at bounding box center [626, 270] width 50 height 17
type input "4.50"
click at [383, 227] on input "4.38" at bounding box center [385, 225] width 50 height 17
click at [374, 231] on input "4.64" at bounding box center [385, 225] width 50 height 17
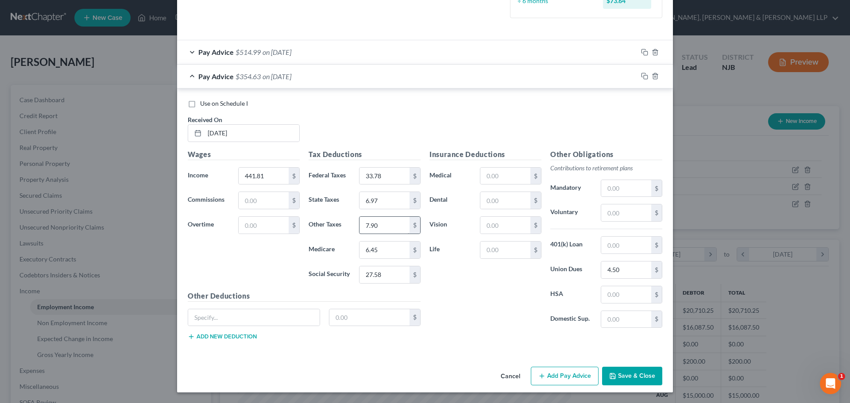
drag, startPoint x: 387, startPoint y: 235, endPoint x: 388, endPoint y: 225, distance: 9.3
click at [387, 234] on div "Tax Deductions Federal Taxes 33.78 $ State Taxes 6.97 $ Other Taxes 7.90 $ Medi…" at bounding box center [364, 220] width 121 height 142
click at [387, 229] on input "7.90" at bounding box center [385, 225] width 50 height 17
click at [388, 225] on input "7.90" at bounding box center [385, 225] width 50 height 17
drag, startPoint x: 392, startPoint y: 223, endPoint x: 358, endPoint y: 228, distance: 33.9
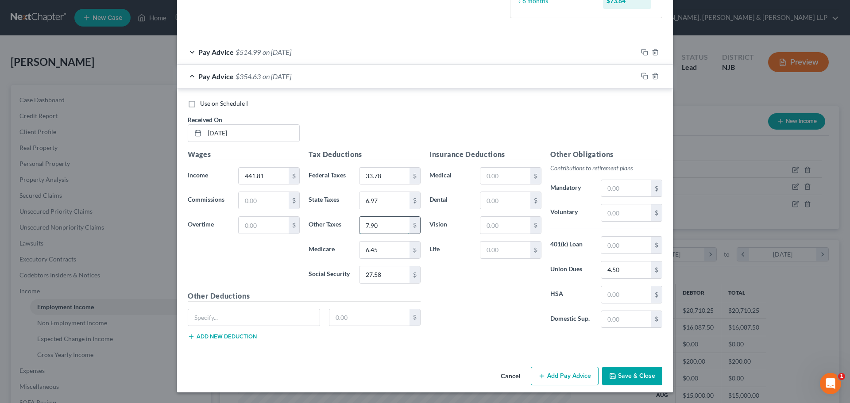
click at [360, 228] on input "7.90" at bounding box center [385, 225] width 50 height 17
type input "6.52"
drag, startPoint x: 387, startPoint y: 226, endPoint x: 344, endPoint y: 228, distance: 42.6
click at [344, 228] on div "Other Taxes 6.52 $" at bounding box center [364, 226] width 121 height 18
click at [388, 228] on input "text" at bounding box center [385, 225] width 50 height 17
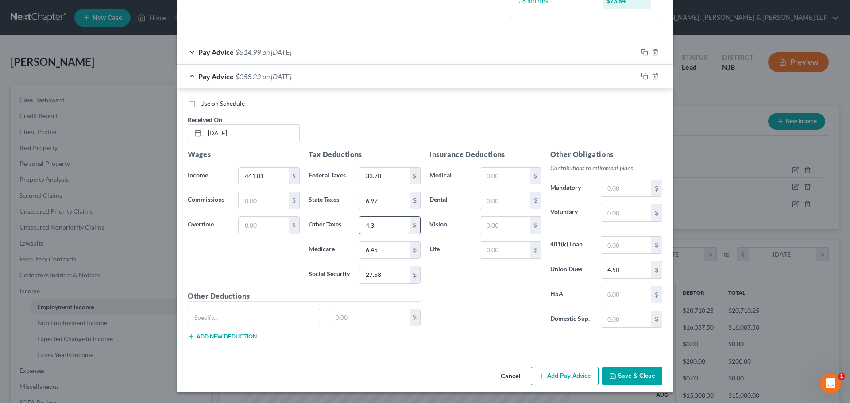
type input "4.38"
drag, startPoint x: 381, startPoint y: 233, endPoint x: 348, endPoint y: 235, distance: 33.3
click at [351, 236] on div "Tax Deductions Federal Taxes 33.78 $ State Taxes 6.97 $ Other Taxes 4.38 $ Medi…" at bounding box center [364, 220] width 121 height 142
drag, startPoint x: 370, startPoint y: 236, endPoint x: 378, endPoint y: 225, distance: 13.6
click at [370, 234] on div "Tax Deductions Federal Taxes 33.78 $ State Taxes 6.97 $ Other Taxes $ Medicare …" at bounding box center [364, 220] width 121 height 142
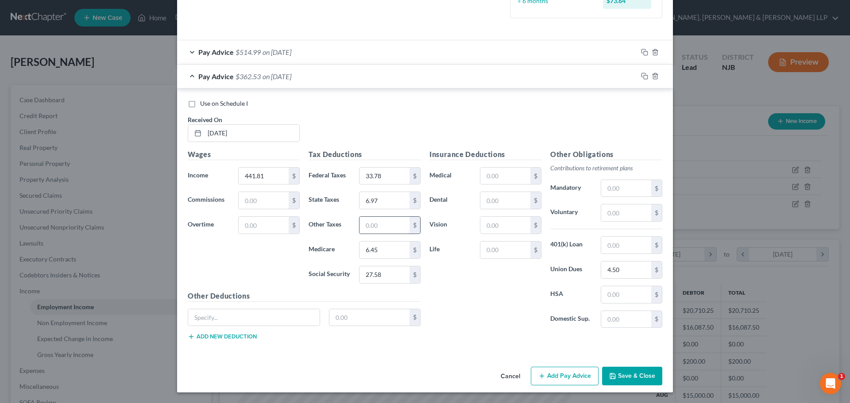
click at [374, 228] on input "text" at bounding box center [385, 225] width 50 height 17
click at [378, 225] on input "text" at bounding box center [385, 225] width 50 height 17
type input "4.38"
click at [615, 271] on input "4.50" at bounding box center [626, 270] width 50 height 17
click at [263, 173] on input "441.81" at bounding box center [264, 176] width 50 height 17
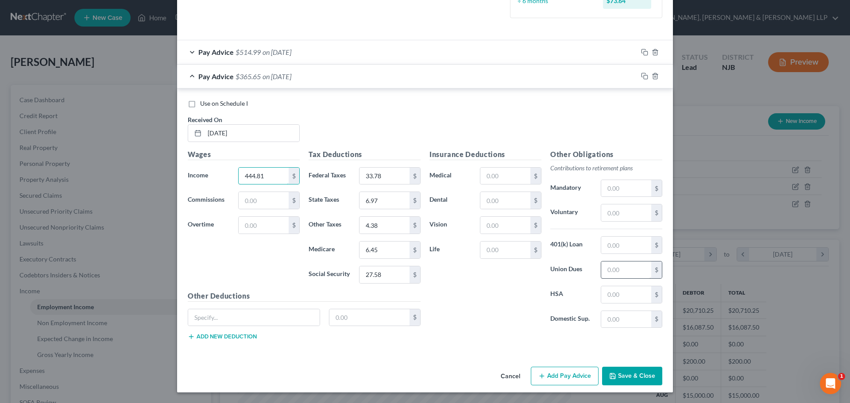
type input "444.81"
click at [611, 269] on input "text" at bounding box center [626, 270] width 50 height 17
type input "4.50"
drag, startPoint x: 558, startPoint y: 369, endPoint x: 489, endPoint y: 334, distance: 77.8
click at [559, 369] on button "Add Pay Advice" at bounding box center [565, 376] width 68 height 19
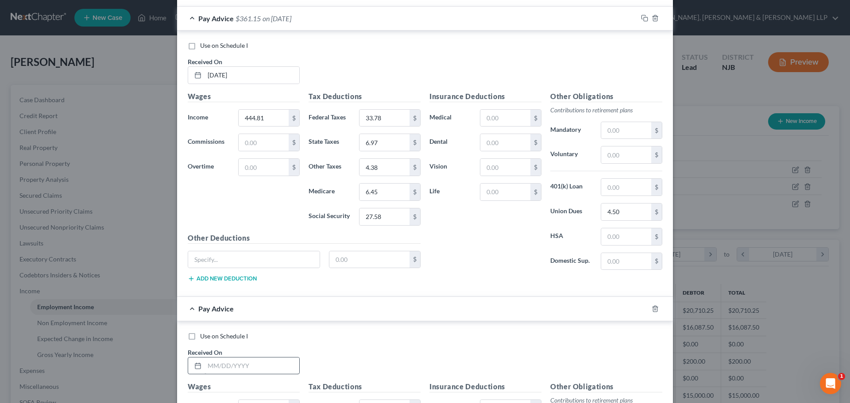
scroll to position [394, 0]
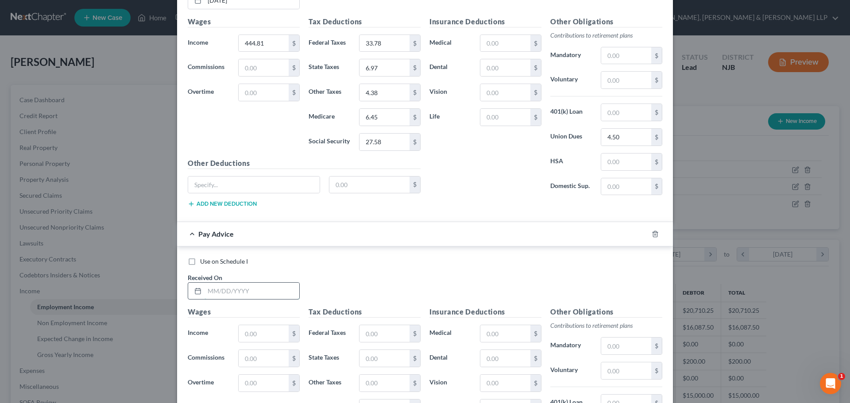
click at [232, 286] on input "text" at bounding box center [252, 291] width 95 height 17
type input "[DATE]"
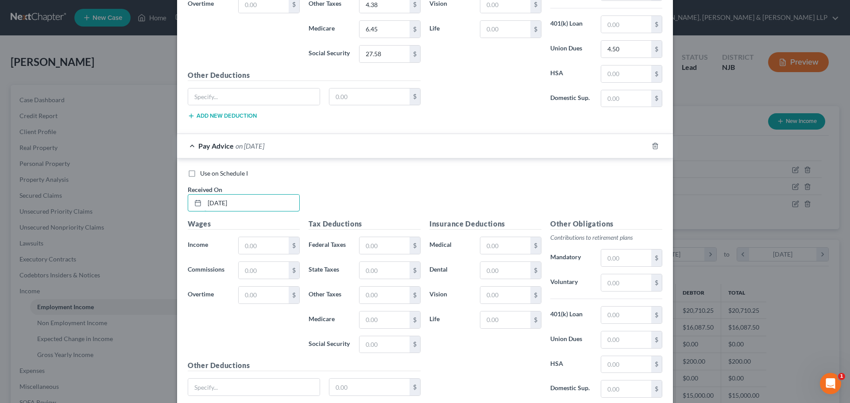
scroll to position [552, 0]
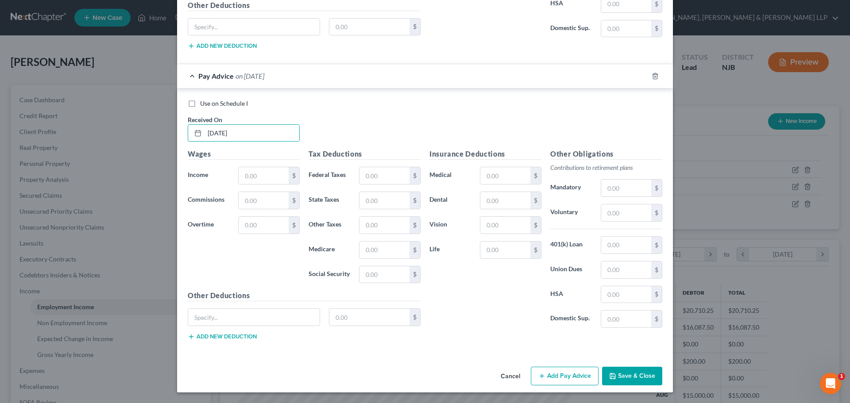
click at [621, 368] on button "Save & Close" at bounding box center [632, 376] width 60 height 19
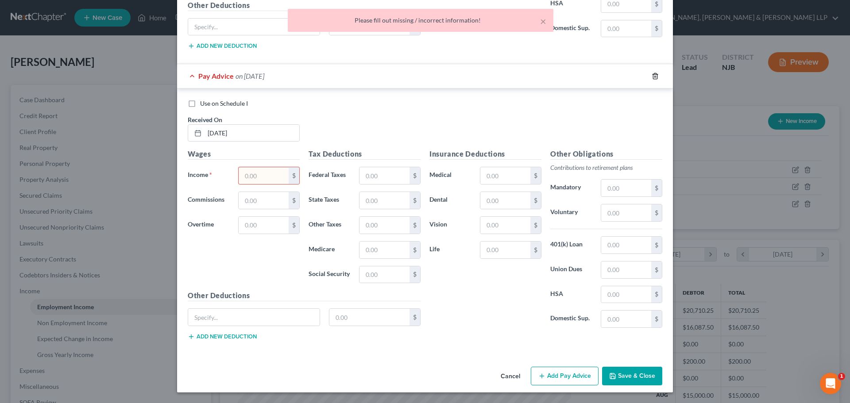
click at [652, 75] on icon "button" at bounding box center [655, 76] width 7 height 7
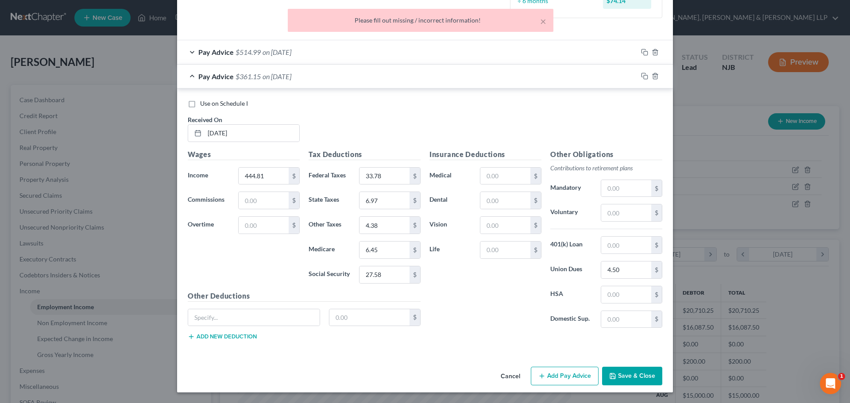
scroll to position [261, 0]
click at [633, 373] on button "Save & Close" at bounding box center [632, 376] width 60 height 19
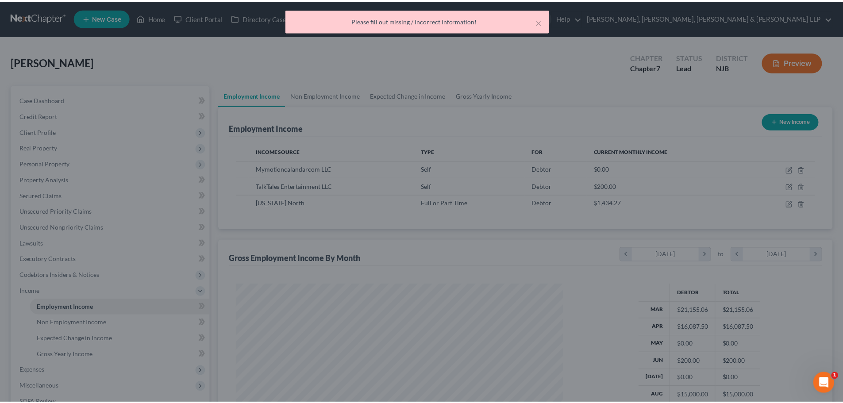
scroll to position [442586, 442403]
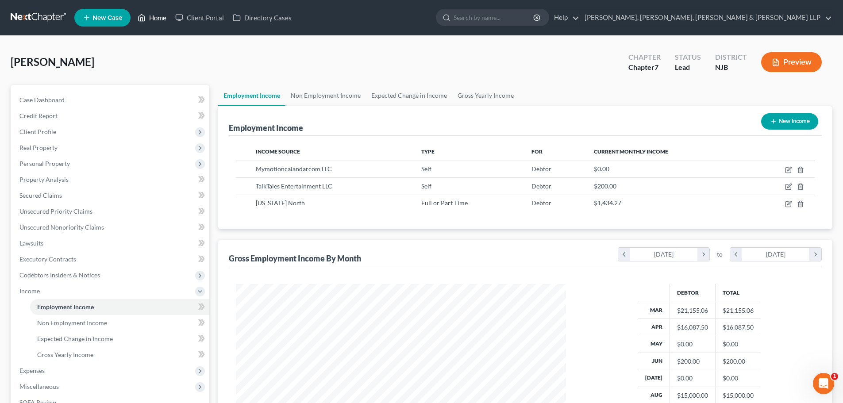
click at [161, 15] on link "Home" at bounding box center [152, 18] width 38 height 16
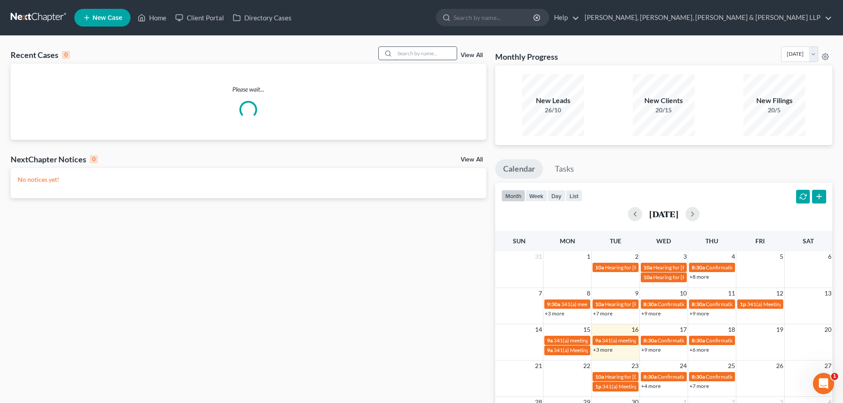
click at [401, 51] on input "search" at bounding box center [426, 53] width 62 height 13
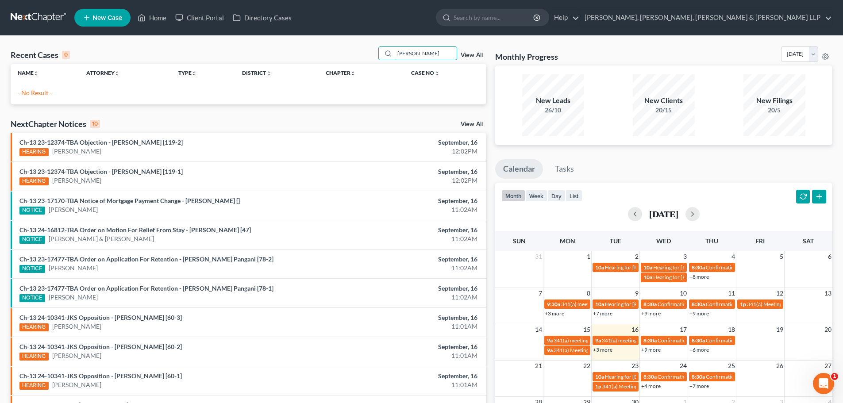
type input "[PERSON_NAME]"
click at [115, 15] on span "New Case" at bounding box center [108, 18] width 30 height 7
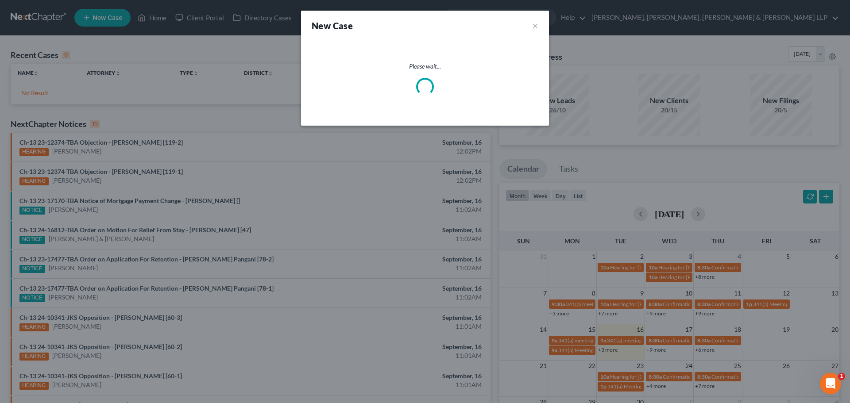
select select "51"
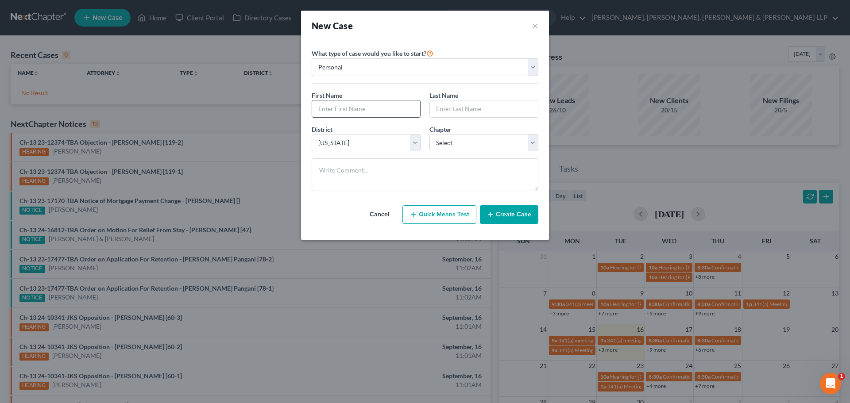
click at [361, 110] on input "text" at bounding box center [366, 109] width 108 height 17
type input "[PERSON_NAME]"
click at [487, 117] on input "text" at bounding box center [484, 109] width 108 height 17
type input "[PERSON_NAME]"
drag, startPoint x: 476, startPoint y: 143, endPoint x: 470, endPoint y: 151, distance: 10.1
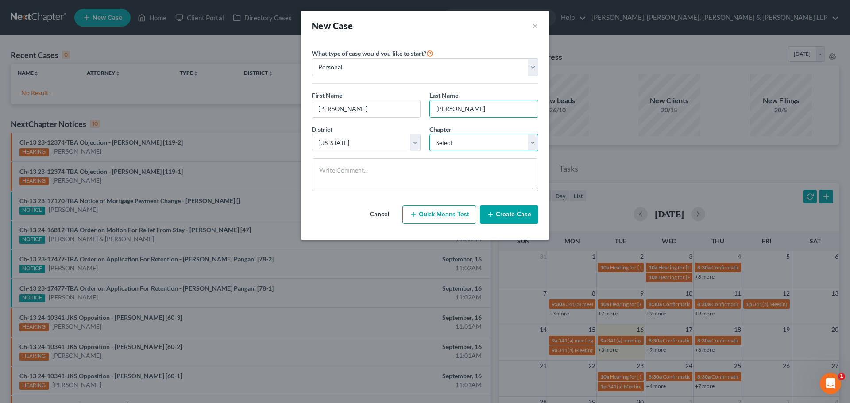
click at [476, 143] on select "Select 7 11 12 13" at bounding box center [483, 143] width 109 height 18
select select "0"
click at [429, 134] on select "Select 7 11 12 13" at bounding box center [483, 143] width 109 height 18
click at [517, 220] on button "Create Case" at bounding box center [509, 214] width 58 height 19
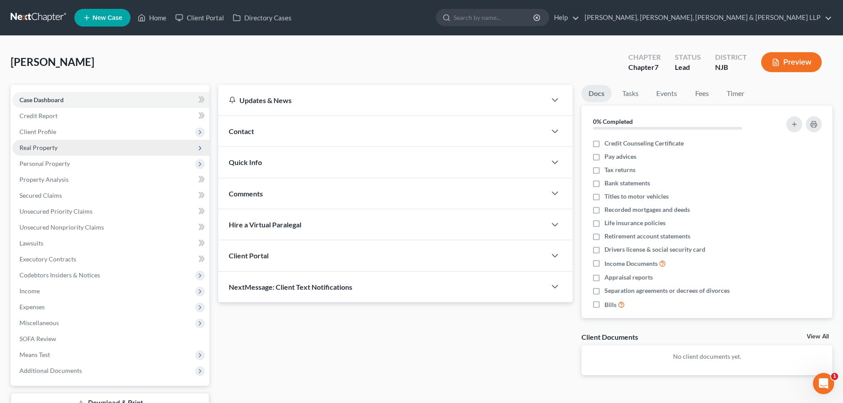
drag, startPoint x: 54, startPoint y: 135, endPoint x: 64, endPoint y: 144, distance: 14.1
click at [54, 135] on span "Client Profile" at bounding box center [37, 132] width 37 height 8
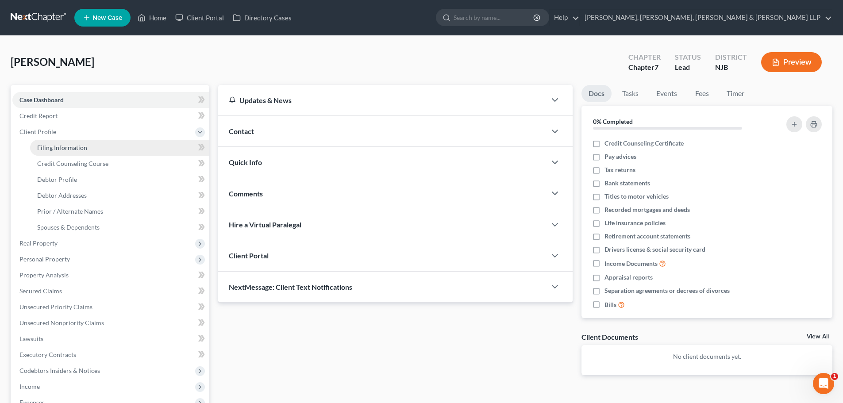
click at [63, 144] on span "Filing Information" at bounding box center [62, 148] width 50 height 8
select select "1"
select select "0"
select select "51"
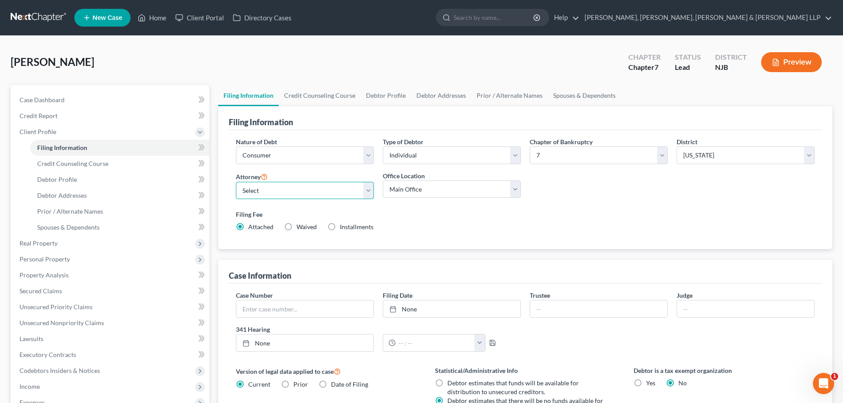
click at [259, 192] on select "Select [PERSON_NAME] - NJB [PERSON_NAME] - NYNB [PERSON_NAME] - NYEB [PERSON_NA…" at bounding box center [305, 191] width 138 height 18
select select "0"
click at [236, 182] on select "Select [PERSON_NAME] - NJB [PERSON_NAME] - NYNB [PERSON_NAME] - NYEB [PERSON_NA…" at bounding box center [305, 191] width 138 height 18
drag, startPoint x: 417, startPoint y: 193, endPoint x: 417, endPoint y: 197, distance: 4.9
click at [417, 193] on select "Main Office Scura, [GEOGRAPHIC_DATA], [PERSON_NAME], [PERSON_NAME] & [PERSON_NA…" at bounding box center [452, 190] width 138 height 18
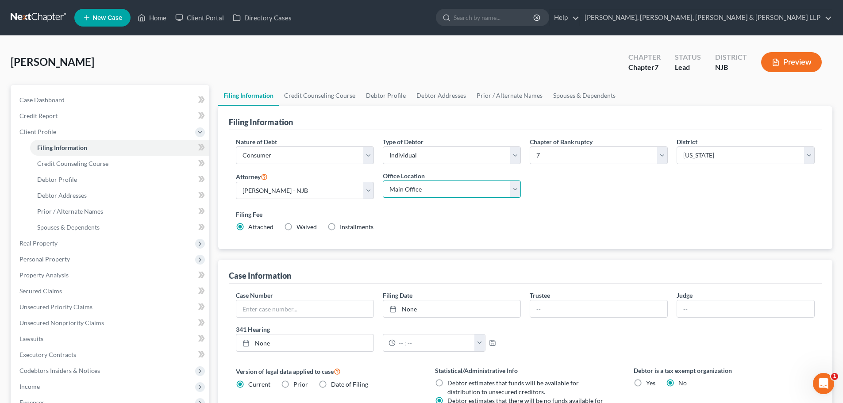
select select "0"
click at [383, 181] on select "Main Office Scura, [GEOGRAPHIC_DATA], [PERSON_NAME], [PERSON_NAME] & [PERSON_NA…" at bounding box center [452, 190] width 138 height 18
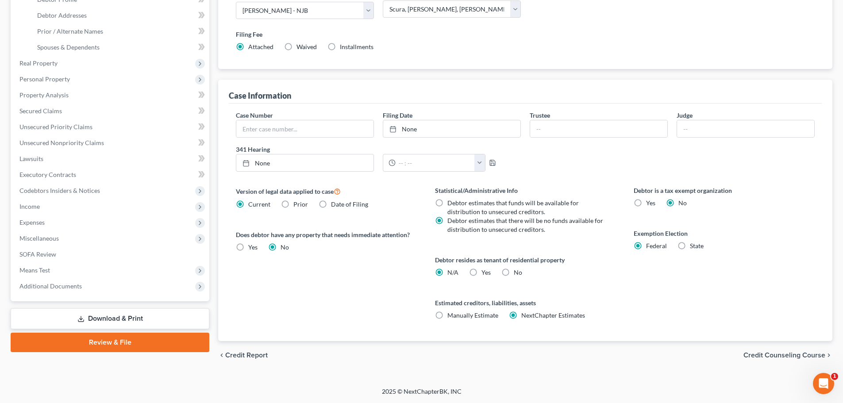
click at [482, 272] on label "Yes Yes" at bounding box center [486, 272] width 9 height 9
click at [485, 272] on input "Yes Yes" at bounding box center [488, 271] width 6 height 6
radio input "true"
radio input "false"
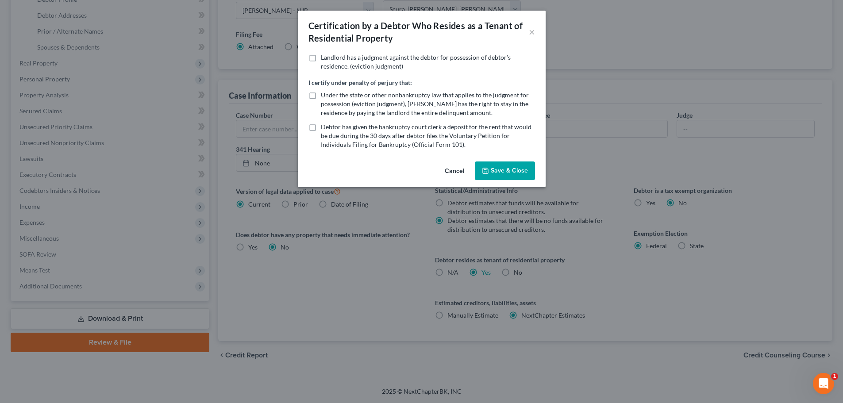
scroll to position [47, 0]
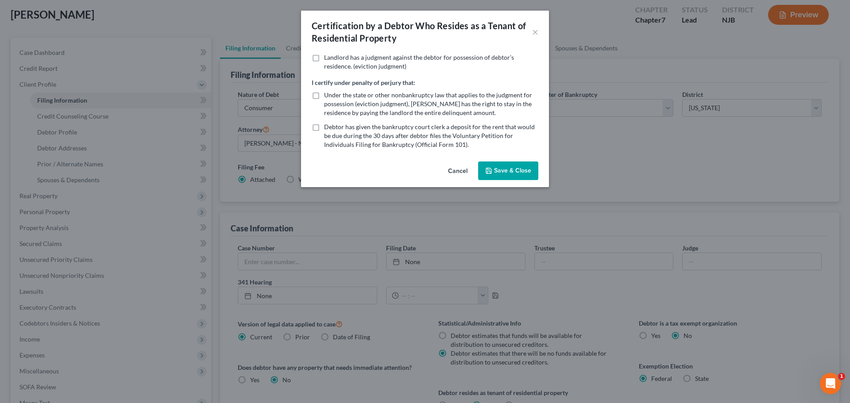
click at [502, 171] on button "Save & Close" at bounding box center [508, 171] width 60 height 19
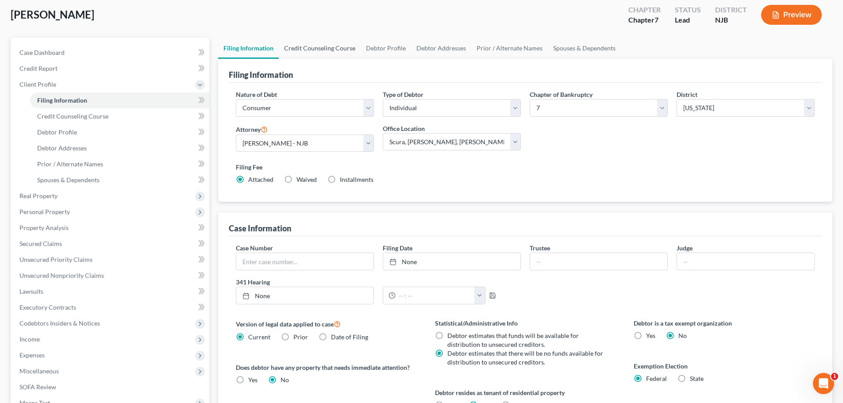
click at [316, 52] on link "Credit Counseling Course" at bounding box center [320, 48] width 82 height 21
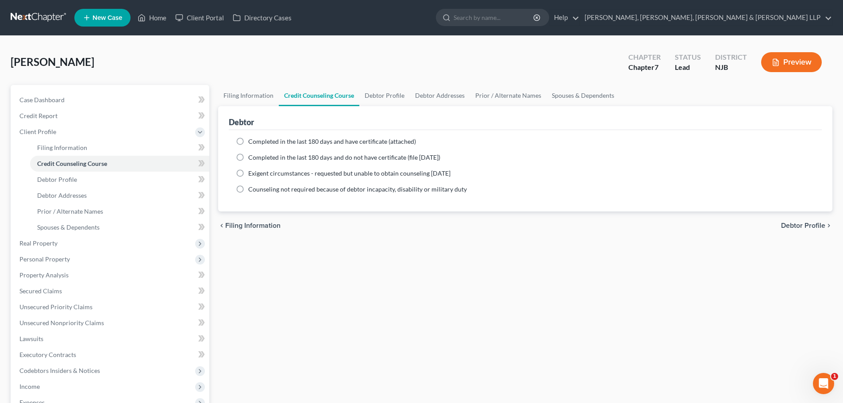
click at [270, 145] on label "Completed in the last 180 days and have certificate (attached)" at bounding box center [332, 141] width 168 height 9
click at [258, 143] on input "Completed in the last 180 days and have certificate (attached)" at bounding box center [255, 140] width 6 height 6
radio input "true"
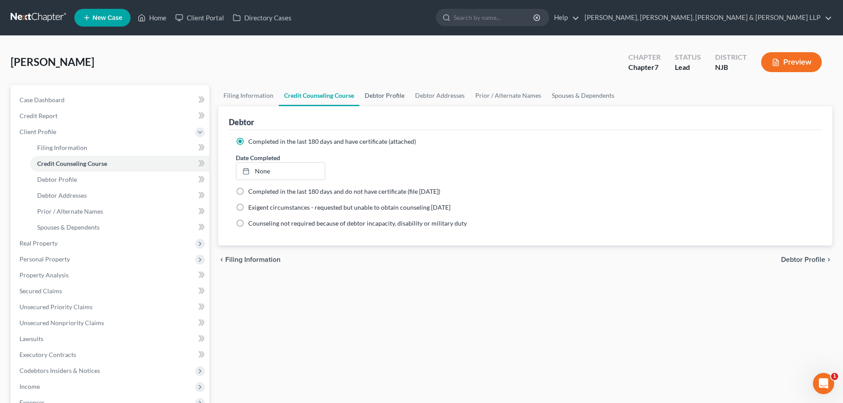
click at [380, 98] on link "Debtor Profile" at bounding box center [385, 95] width 50 height 21
select select "0"
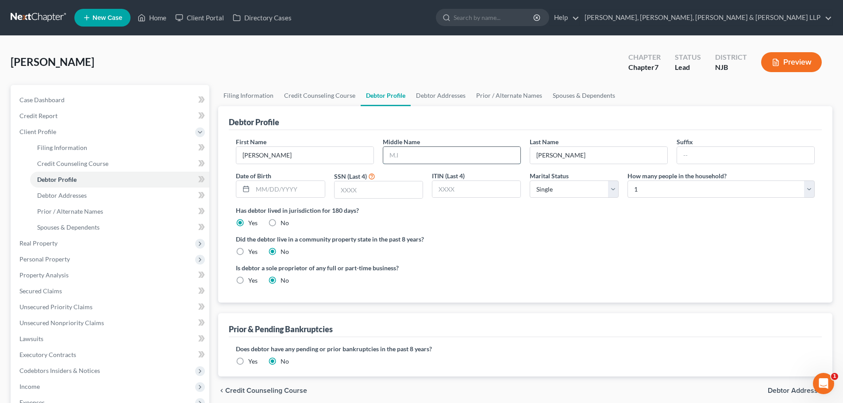
click at [424, 160] on input "text" at bounding box center [451, 155] width 137 height 17
type input "A."
click at [291, 192] on input "text" at bounding box center [289, 189] width 72 height 17
type input "[DATE]"
click at [346, 185] on input "text" at bounding box center [379, 190] width 88 height 17
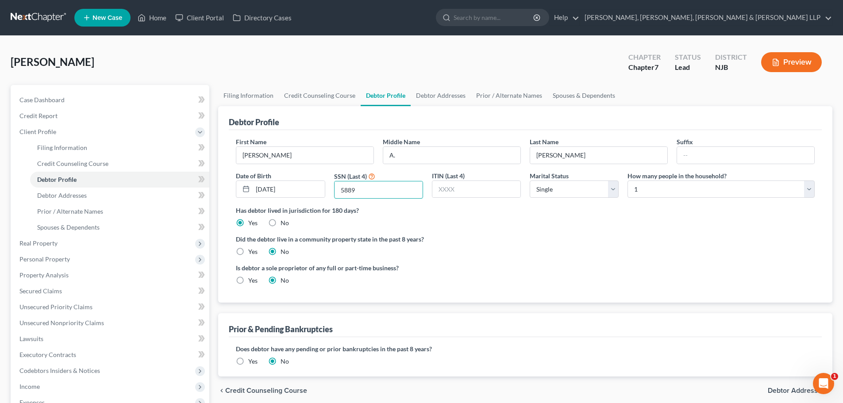
type input "5889"
click at [435, 93] on link "Debtor Addresses" at bounding box center [441, 95] width 60 height 21
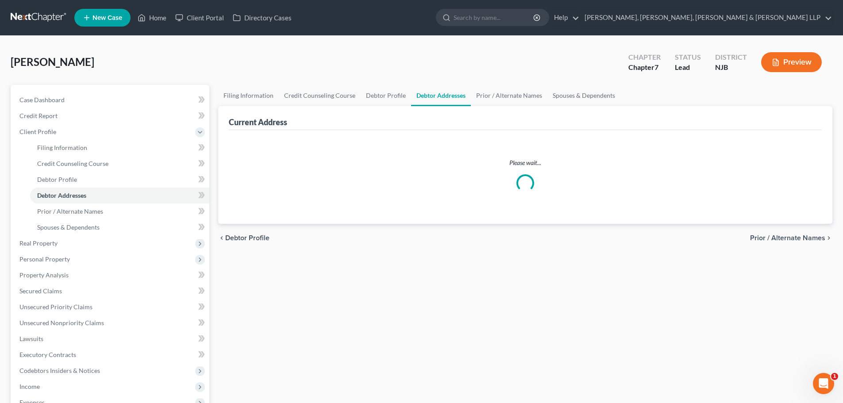
select select "0"
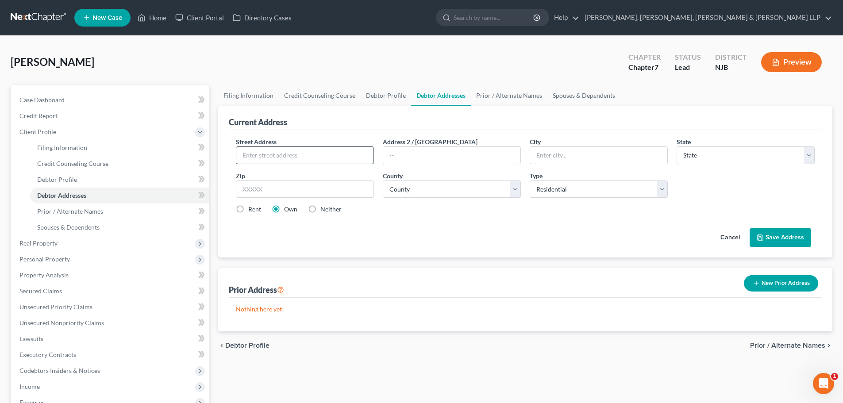
click at [313, 154] on input "text" at bounding box center [304, 155] width 137 height 17
type input "[STREET_ADDRESS]"
click at [294, 186] on input "text" at bounding box center [305, 190] width 138 height 18
type input "07020"
type input "Edgewater"
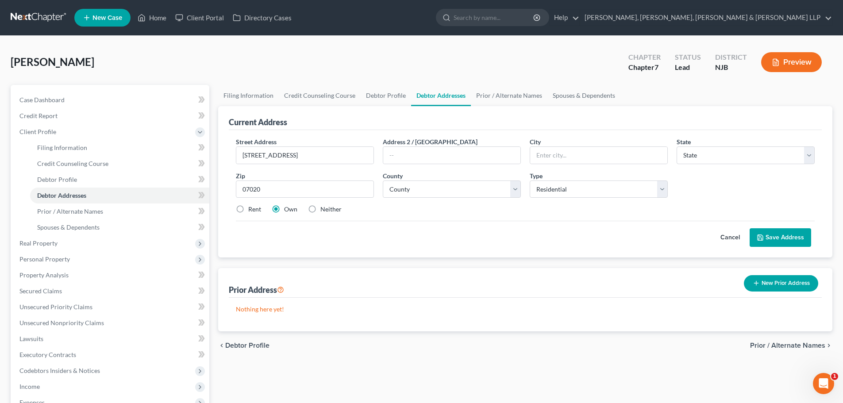
select select "33"
click at [259, 210] on label "Rent" at bounding box center [254, 209] width 13 height 9
click at [258, 210] on input "Rent" at bounding box center [255, 208] width 6 height 6
radio input "true"
click at [401, 194] on select "County [GEOGRAPHIC_DATA] [GEOGRAPHIC_DATA] [GEOGRAPHIC_DATA] [GEOGRAPHIC_DATA] …" at bounding box center [452, 190] width 138 height 18
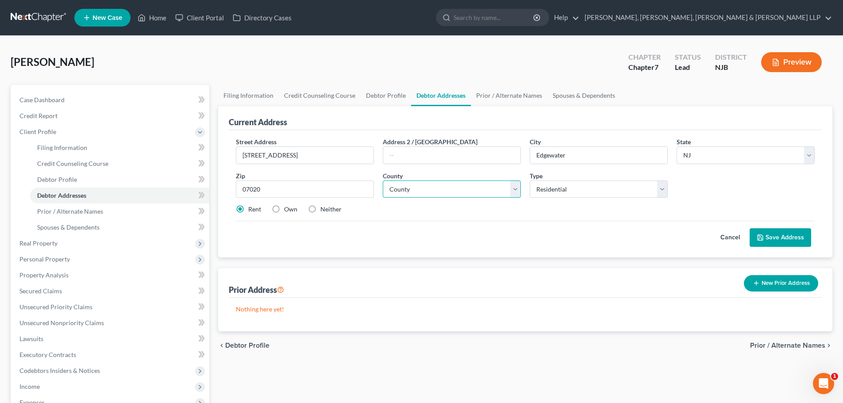
select select "1"
click at [383, 181] on select "County [GEOGRAPHIC_DATA] [GEOGRAPHIC_DATA] [GEOGRAPHIC_DATA] [GEOGRAPHIC_DATA] …" at bounding box center [452, 190] width 138 height 18
click at [777, 237] on button "Save Address" at bounding box center [781, 237] width 62 height 19
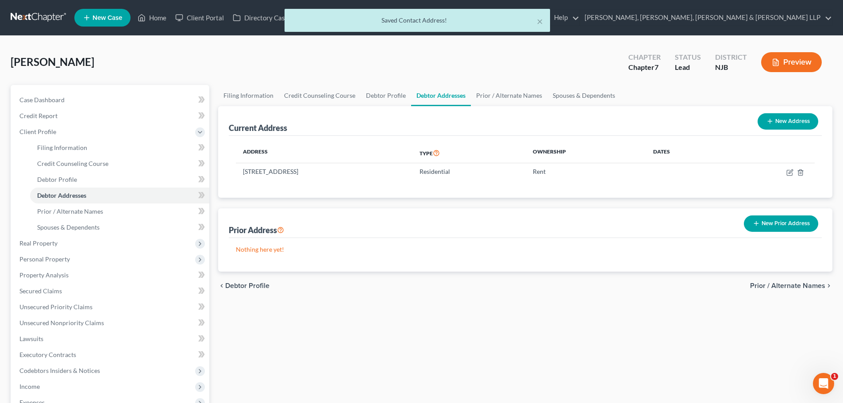
click at [517, 106] on div "Current Address New Address" at bounding box center [525, 121] width 593 height 30
drag, startPoint x: 522, startPoint y: 97, endPoint x: 570, endPoint y: 97, distance: 48.7
click at [522, 97] on link "Prior / Alternate Names" at bounding box center [509, 95] width 77 height 21
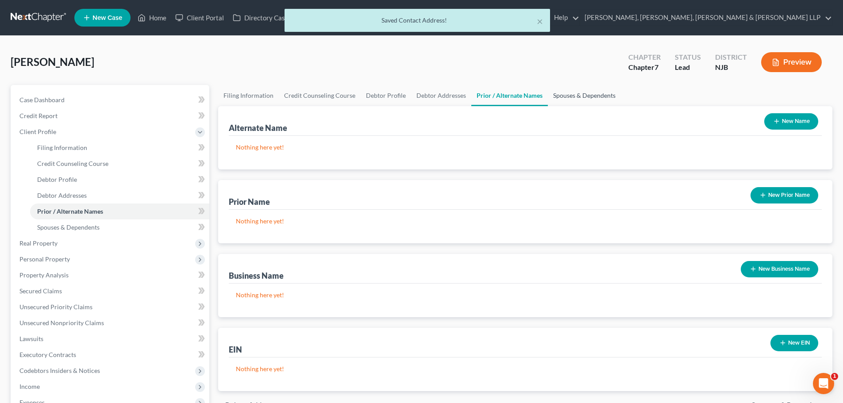
click at [572, 97] on link "Spouses & Dependents" at bounding box center [584, 95] width 73 height 21
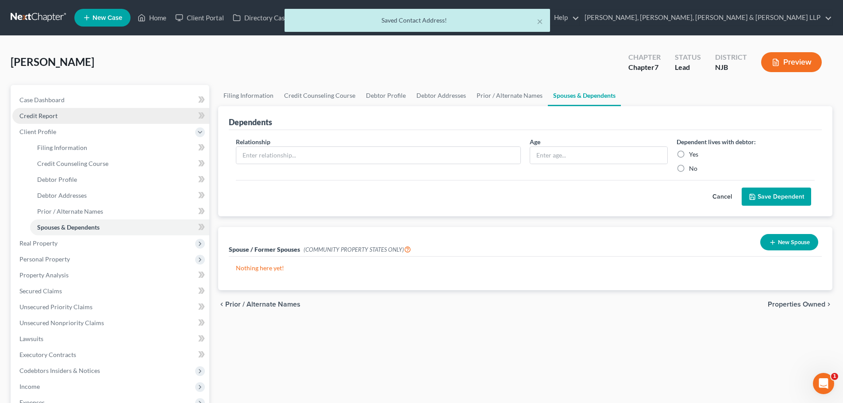
click at [69, 117] on link "Credit Report" at bounding box center [110, 116] width 197 height 16
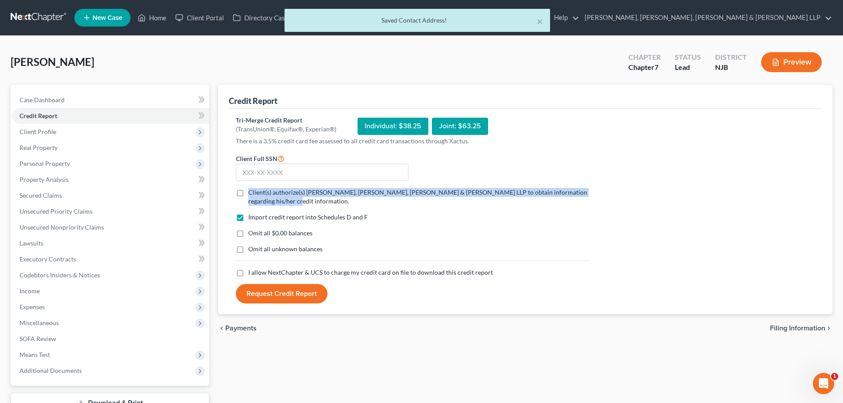
click at [248, 193] on label "Client(s) authorize(s) [PERSON_NAME], [PERSON_NAME], [PERSON_NAME] & [PERSON_NA…" at bounding box center [419, 197] width 342 height 18
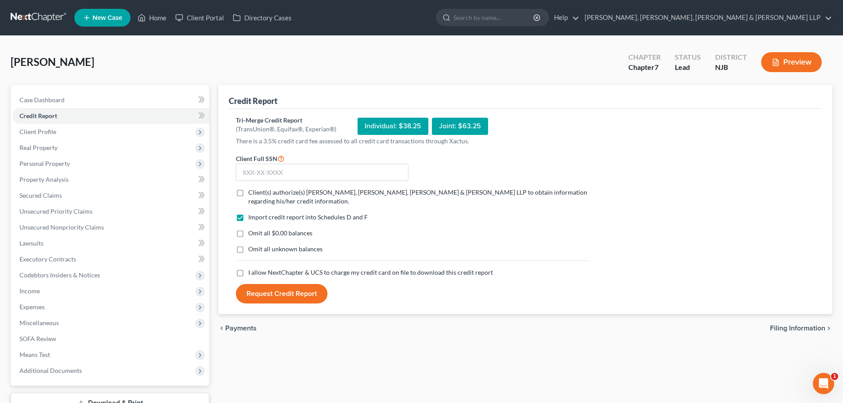
click at [248, 193] on label "Client(s) authorize(s) [PERSON_NAME], [PERSON_NAME], [PERSON_NAME] & [PERSON_NA…" at bounding box center [419, 197] width 342 height 18
click at [252, 193] on input "Client(s) authorize(s) [PERSON_NAME], [PERSON_NAME], [PERSON_NAME] & [PERSON_NA…" at bounding box center [255, 191] width 6 height 6
checkbox input "true"
click at [248, 274] on label "I allow NextChapter & UCS to charge my credit card on file to download this cre…" at bounding box center [370, 272] width 245 height 9
click at [252, 274] on input "I allow NextChapter & UCS to charge my credit card on file to download this cre…" at bounding box center [255, 271] width 6 height 6
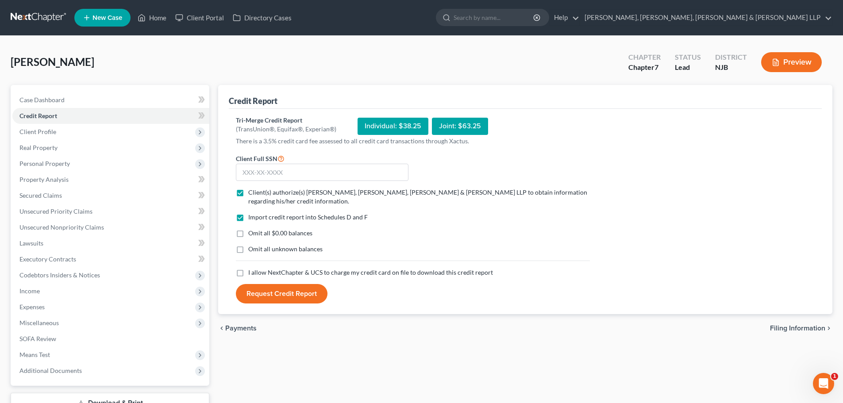
checkbox input "true"
click at [267, 175] on input "text" at bounding box center [322, 173] width 173 height 18
type input "060-66-5889"
click at [265, 291] on button "Request Credit Report" at bounding box center [282, 293] width 92 height 19
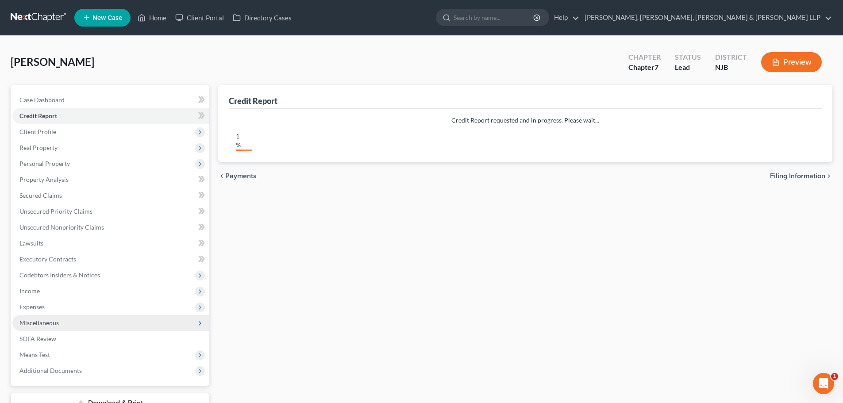
click at [68, 324] on span "Miscellaneous" at bounding box center [110, 323] width 197 height 16
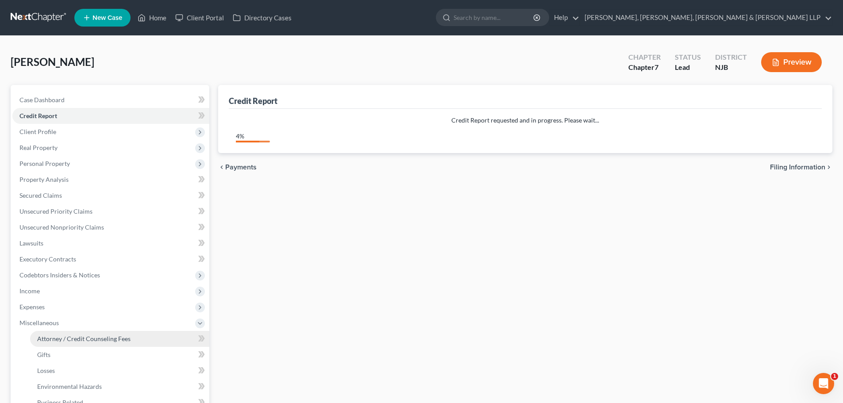
click at [87, 343] on link "Attorney / Credit Counseling Fees" at bounding box center [119, 339] width 179 height 16
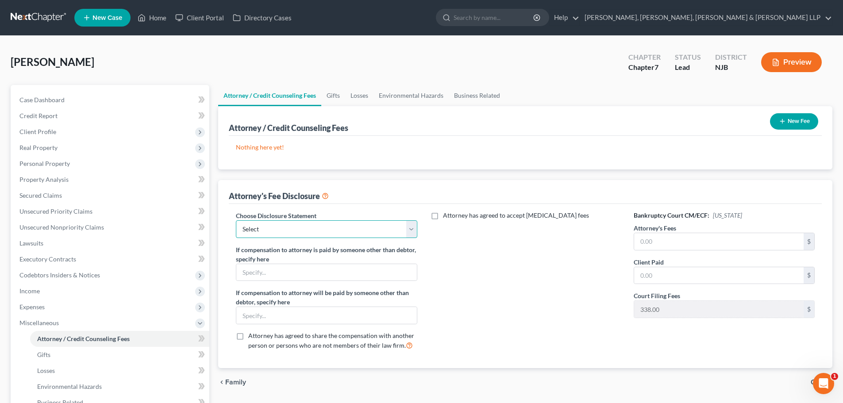
click at [322, 237] on select "Select Chapter 13 Disclosure Statement Chapter 7 Disclosure Statement" at bounding box center [326, 229] width 181 height 18
select select "1"
click at [236, 220] on select "Select Chapter 13 Disclosure Statement Chapter 7 Disclosure Statement" at bounding box center [326, 229] width 181 height 18
click at [661, 241] on input "text" at bounding box center [719, 241] width 170 height 17
type input "2,838.00"
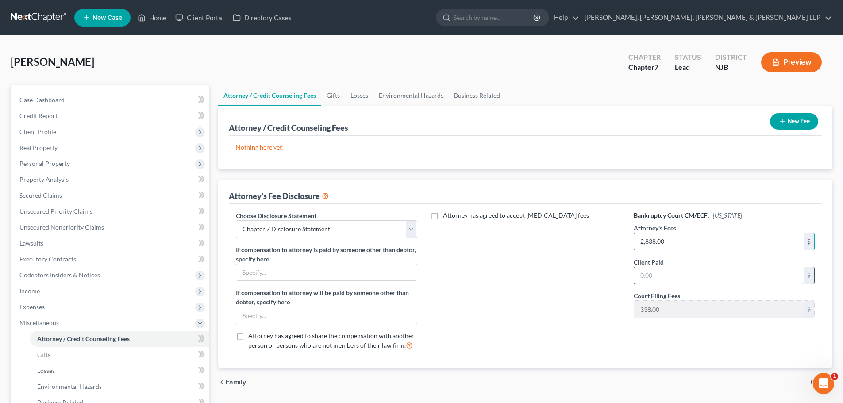
click at [658, 274] on input "text" at bounding box center [719, 275] width 170 height 17
type input "2,838.00"
click at [801, 124] on button "New Fee" at bounding box center [794, 121] width 48 height 16
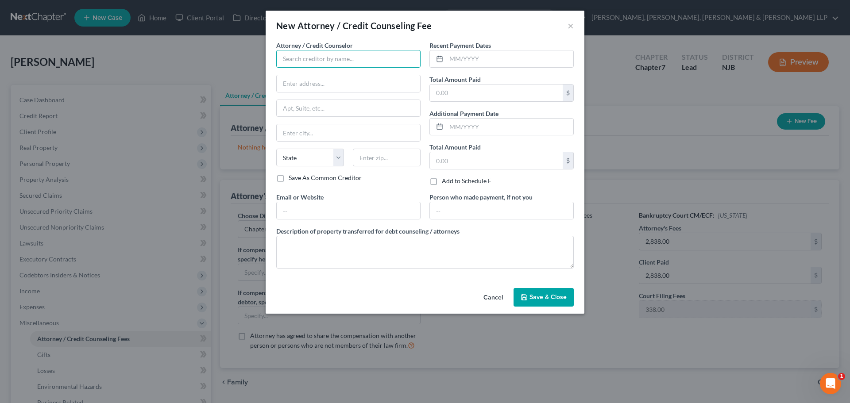
click at [310, 52] on input "text" at bounding box center [348, 59] width 144 height 18
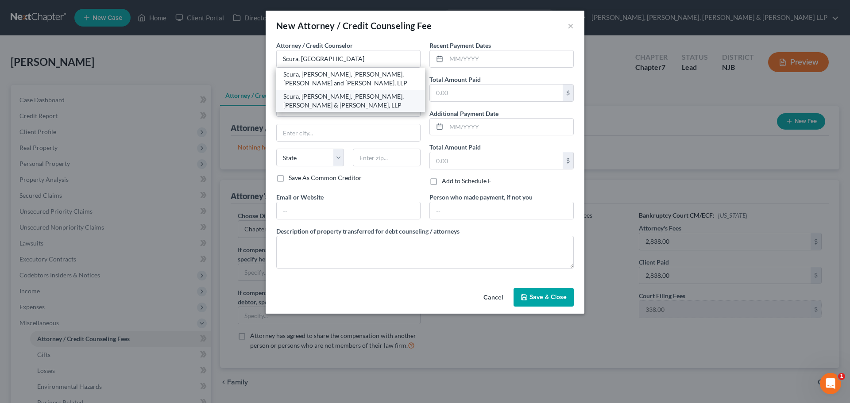
click at [340, 93] on div "Scura, [PERSON_NAME], [PERSON_NAME], [PERSON_NAME] & [PERSON_NAME], LLP" at bounding box center [350, 101] width 135 height 18
type input "Scura, [PERSON_NAME], [PERSON_NAME], [PERSON_NAME] & [PERSON_NAME], LLP"
type input "1599 Hamburg turnpike"
type input "[PERSON_NAME]"
select select "33"
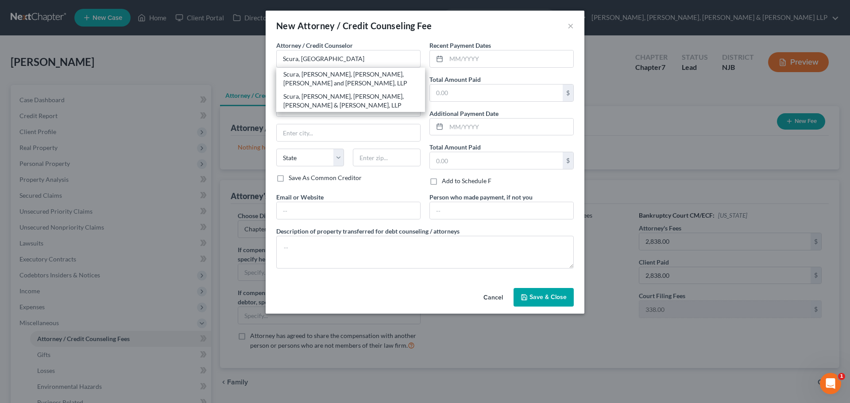
type input "07470"
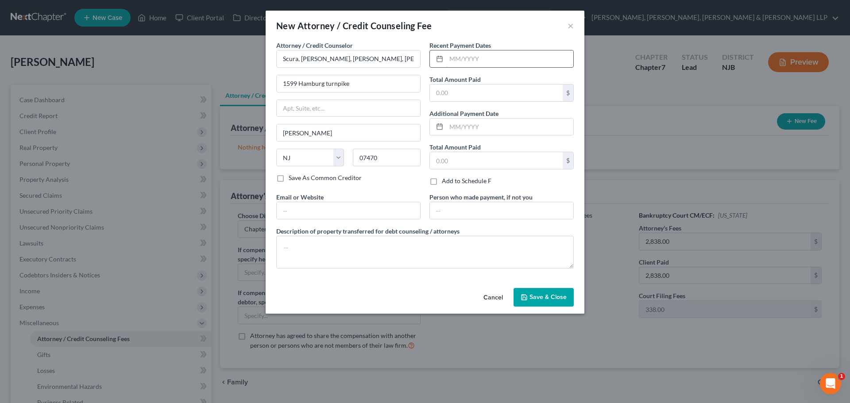
click at [474, 62] on input "text" at bounding box center [509, 58] width 127 height 17
type input "09/2025"
drag, startPoint x: 446, startPoint y: 102, endPoint x: 483, endPoint y: 97, distance: 37.1
click at [446, 101] on div "Recent Payment Dates 09/2025 Total Amount Paid $ Additional Payment Date Total …" at bounding box center [501, 117] width 153 height 152
click at [450, 91] on input "text" at bounding box center [496, 93] width 133 height 17
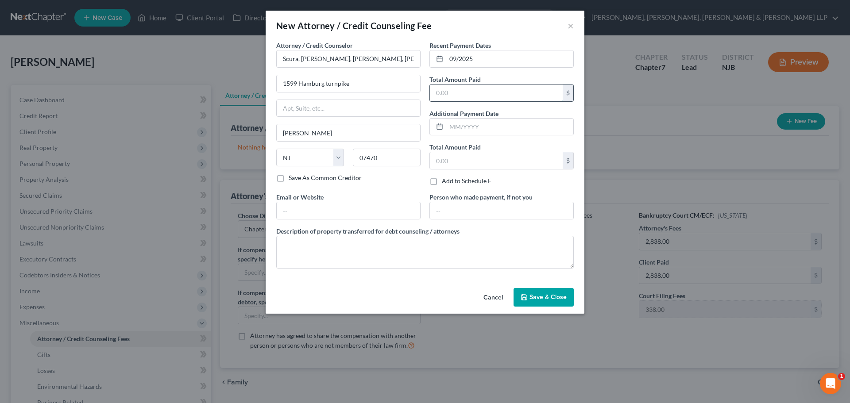
click at [483, 97] on input "text" at bounding box center [496, 93] width 133 height 17
type input "2,838.00"
click at [381, 243] on textarea at bounding box center [425, 252] width 298 height 33
type textarea "Legal fees plus filing fee."
drag, startPoint x: 532, startPoint y: 299, endPoint x: 404, endPoint y: 309, distance: 127.9
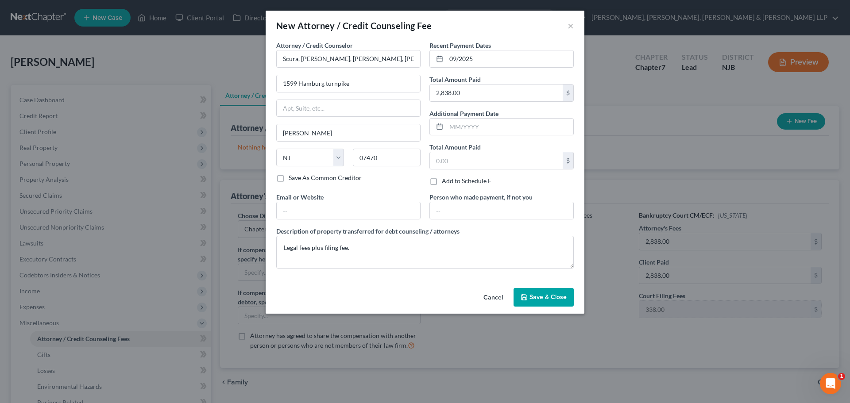
click at [531, 299] on span "Save & Close" at bounding box center [548, 298] width 37 height 8
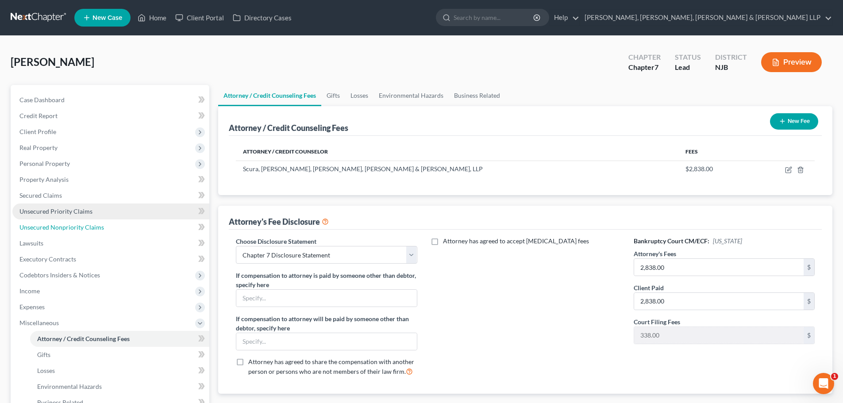
drag, startPoint x: 65, startPoint y: 229, endPoint x: 75, endPoint y: 212, distance: 20.7
click at [65, 229] on span "Unsecured Nonpriority Claims" at bounding box center [61, 228] width 85 height 8
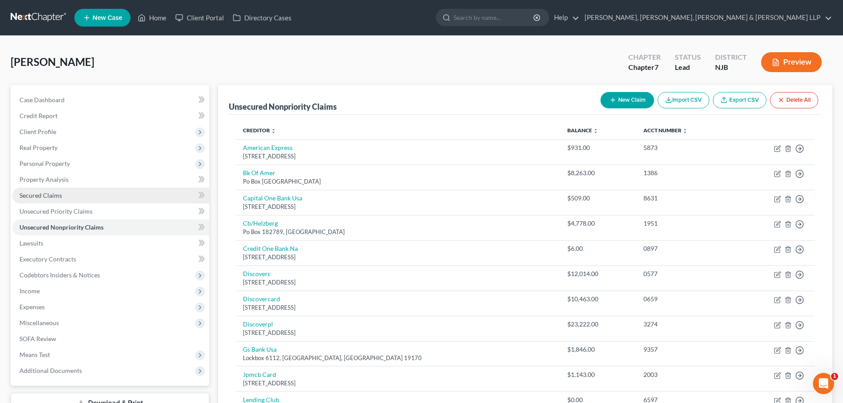
click at [71, 197] on link "Secured Claims" at bounding box center [110, 196] width 197 height 16
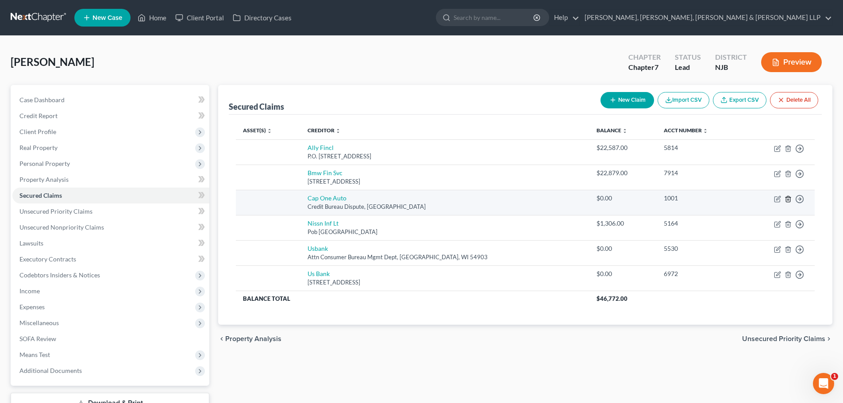
click at [788, 201] on line "button" at bounding box center [788, 200] width 0 height 2
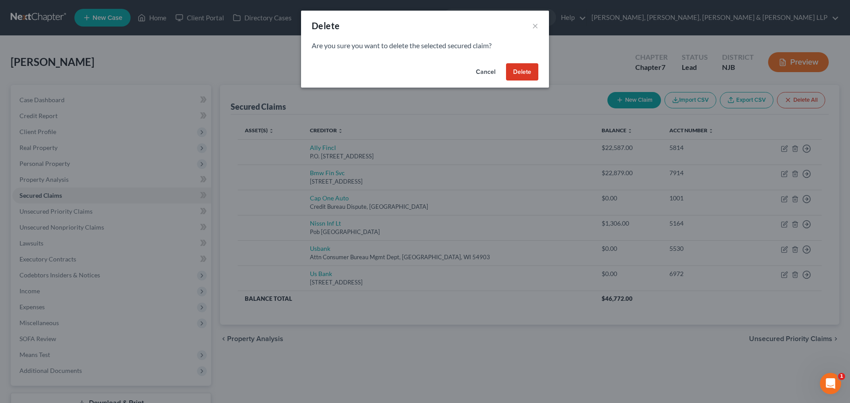
click at [529, 73] on button "Delete" at bounding box center [522, 72] width 32 height 18
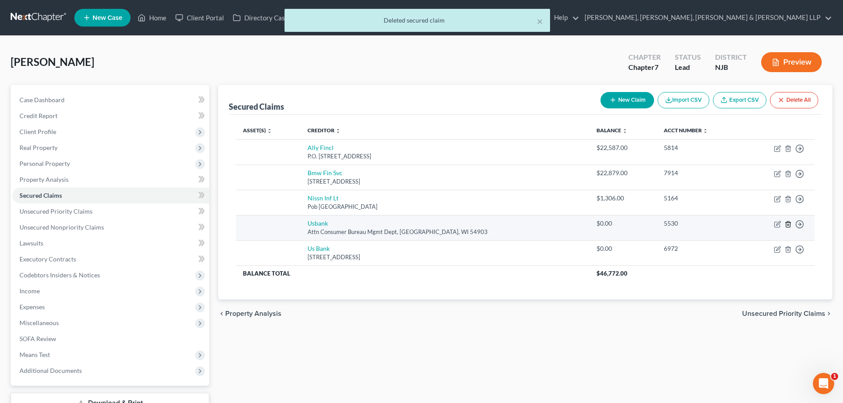
click at [790, 223] on icon "button" at bounding box center [788, 224] width 7 height 7
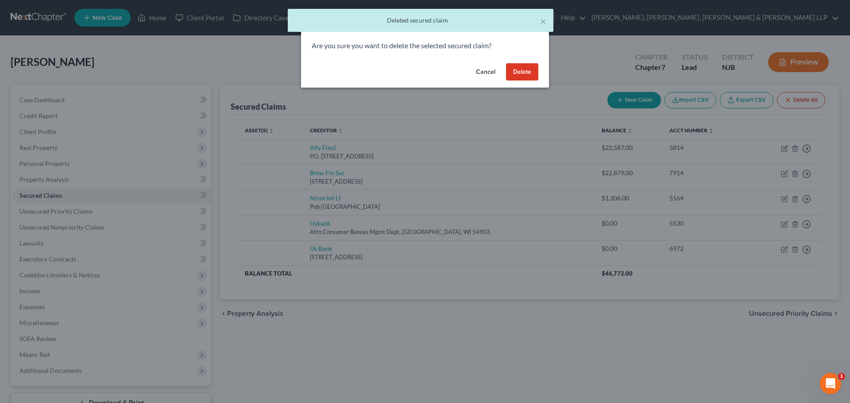
click at [509, 74] on button "Delete" at bounding box center [522, 72] width 32 height 18
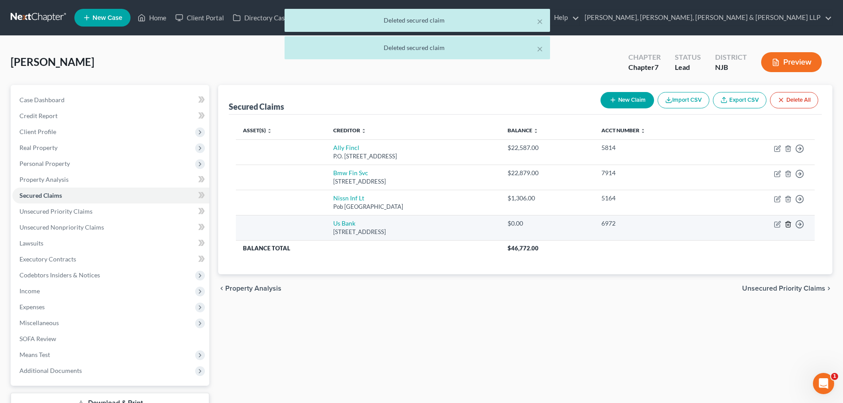
click at [788, 224] on line "button" at bounding box center [788, 225] width 0 height 2
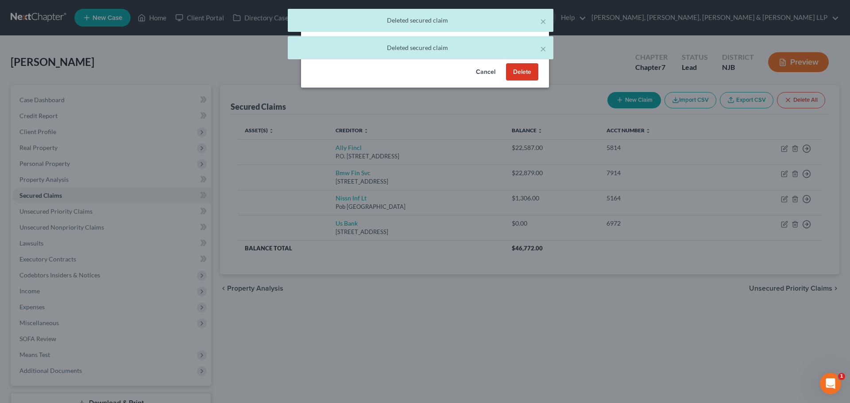
click at [528, 76] on button "Delete" at bounding box center [522, 72] width 32 height 18
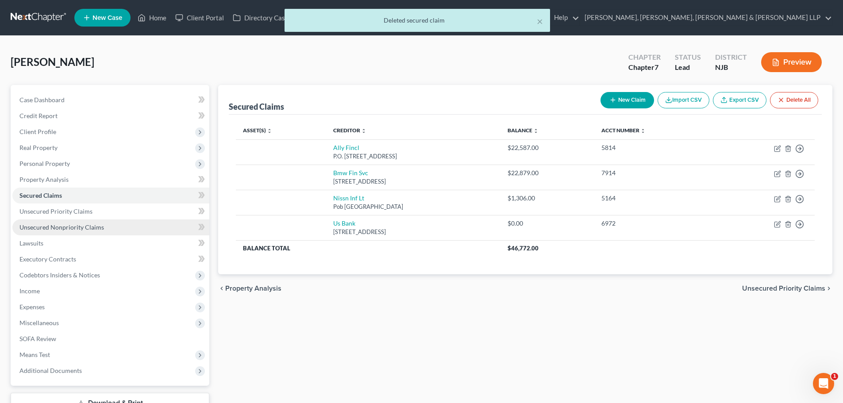
click at [102, 225] on link "Unsecured Nonpriority Claims" at bounding box center [110, 228] width 197 height 16
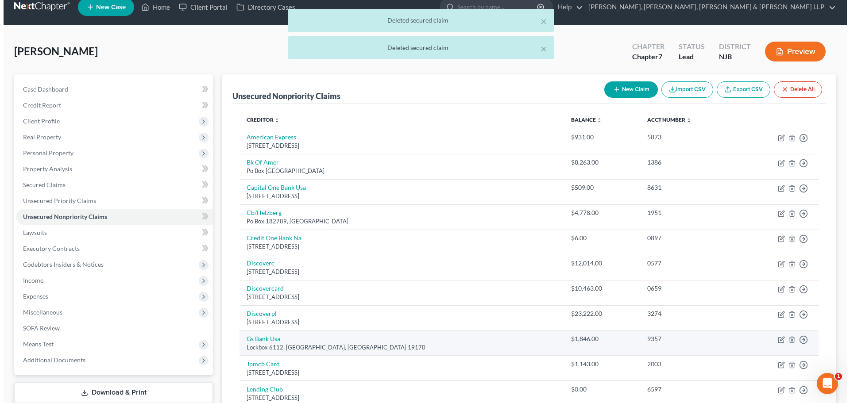
scroll to position [185, 0]
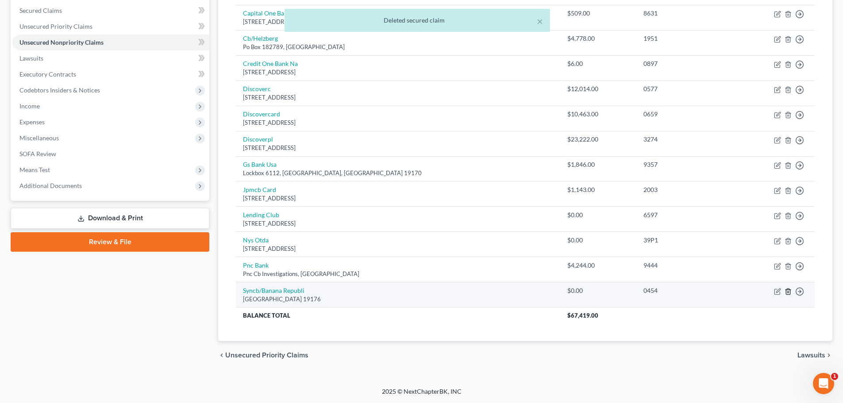
click at [789, 291] on line "button" at bounding box center [789, 292] width 0 height 2
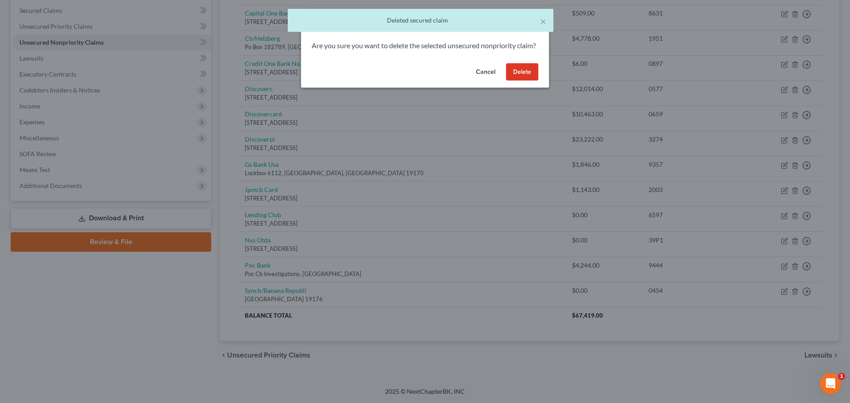
click at [527, 79] on button "Delete" at bounding box center [522, 72] width 32 height 18
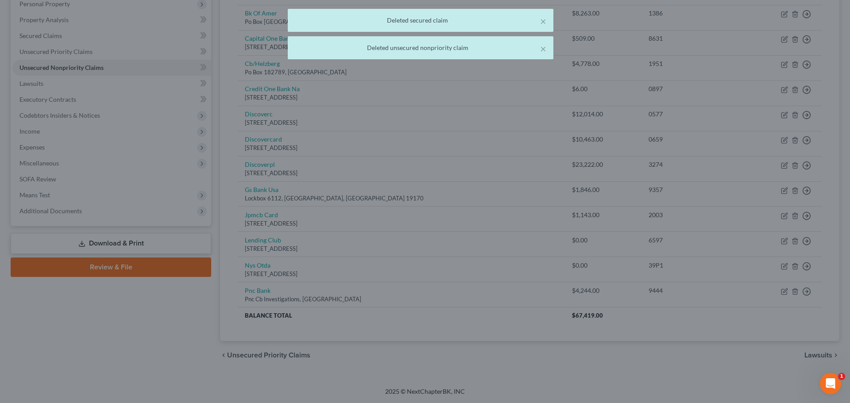
scroll to position [160, 0]
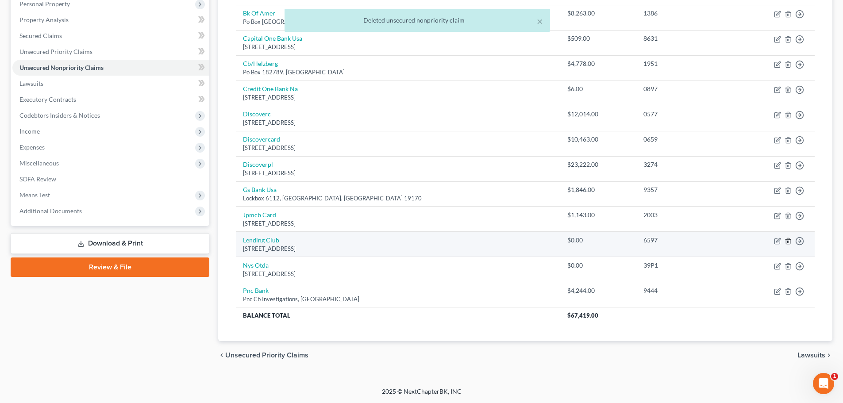
click at [788, 241] on line "button" at bounding box center [788, 242] width 0 height 2
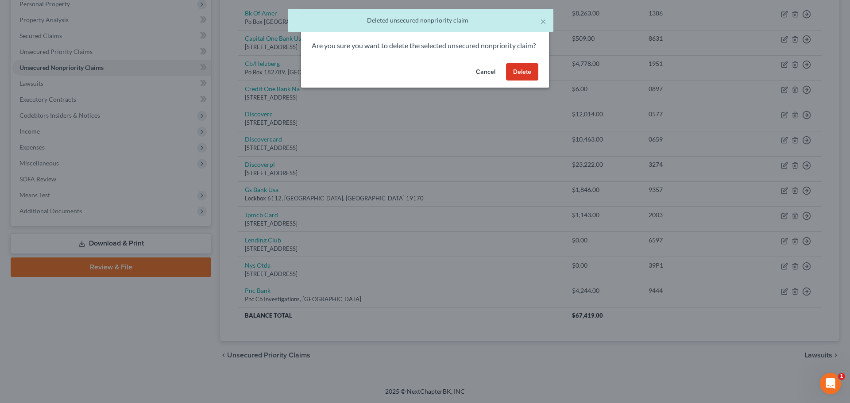
click at [536, 81] on button "Delete" at bounding box center [522, 72] width 32 height 18
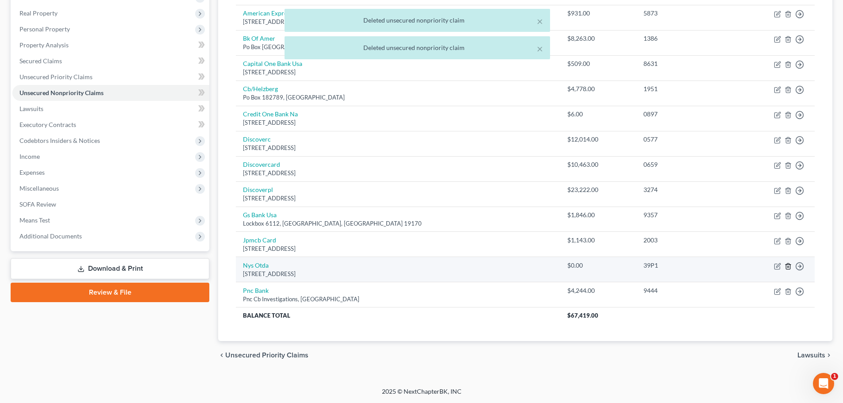
click at [789, 268] on line "button" at bounding box center [789, 267] width 0 height 2
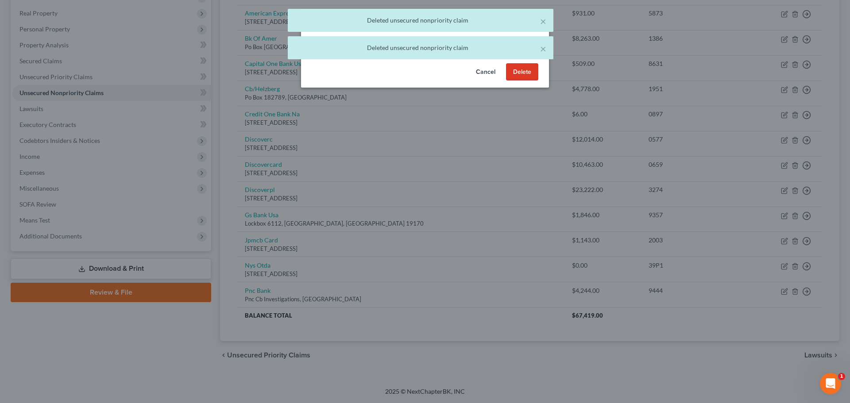
click at [520, 81] on button "Delete" at bounding box center [522, 72] width 32 height 18
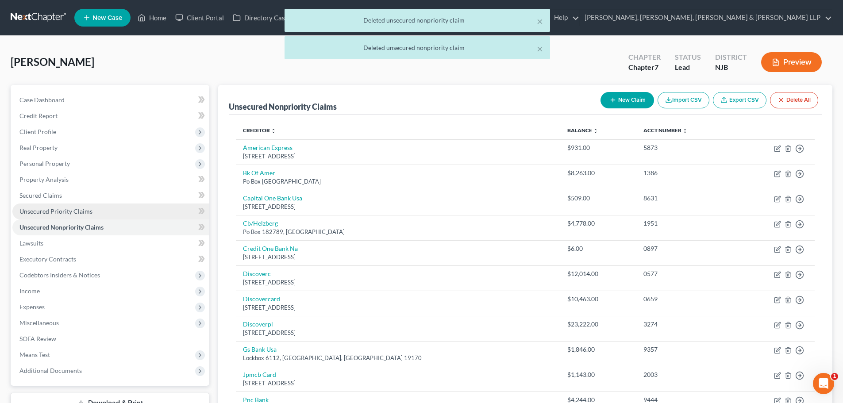
scroll to position [109, 0]
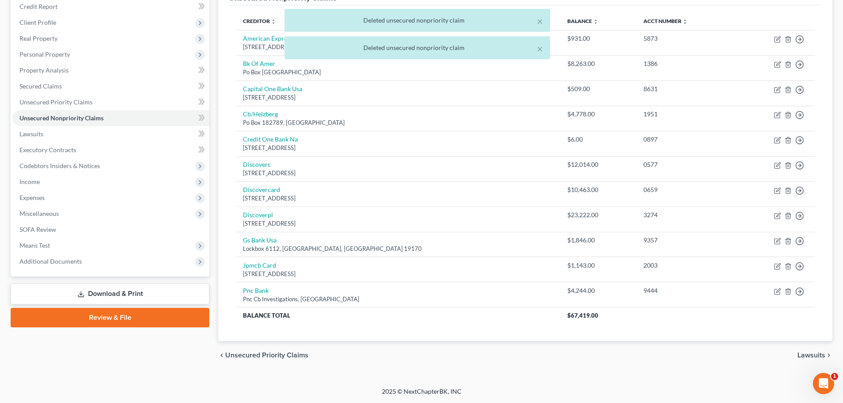
click at [147, 295] on link "Download & Print" at bounding box center [110, 294] width 199 height 21
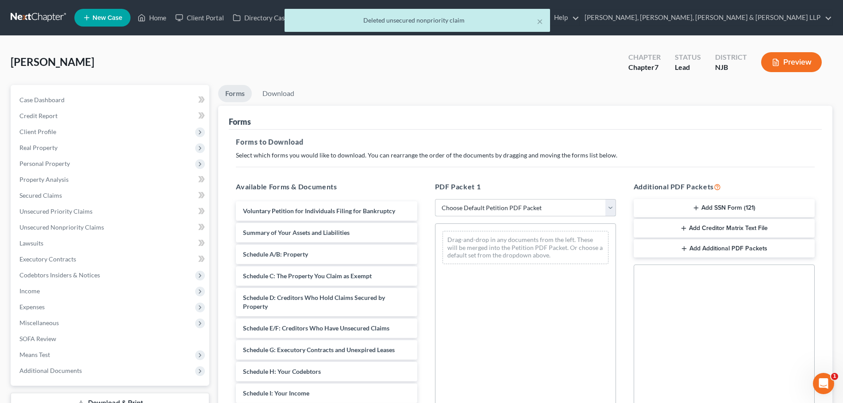
drag, startPoint x: 465, startPoint y: 205, endPoint x: 468, endPoint y: 216, distance: 11.6
click at [465, 205] on select "Choose Default Petition PDF Packet Complete Bankruptcy Petition (all forms and …" at bounding box center [525, 208] width 181 height 18
select select "0"
click at [435, 199] on select "Choose Default Petition PDF Packet Complete Bankruptcy Petition (all forms and …" at bounding box center [525, 208] width 181 height 18
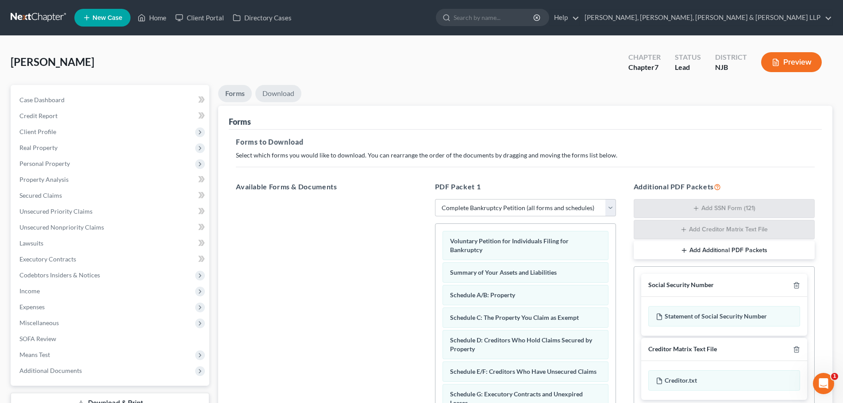
click at [287, 94] on link "Download" at bounding box center [278, 93] width 46 height 17
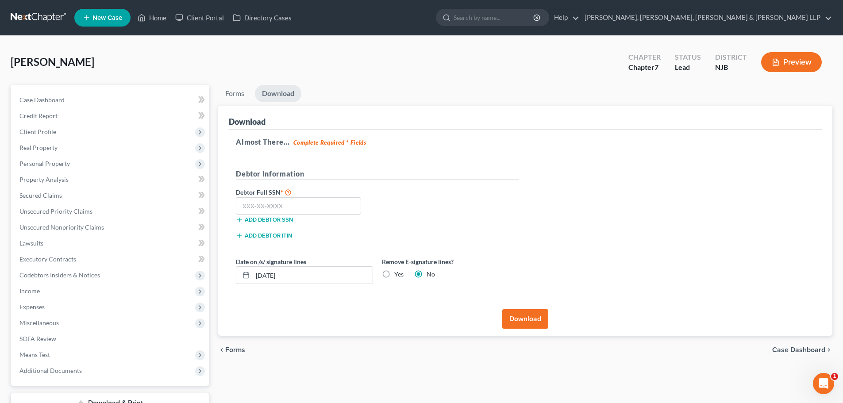
click at [394, 277] on label "Yes" at bounding box center [398, 274] width 9 height 9
click at [398, 276] on input "Yes" at bounding box center [401, 273] width 6 height 6
radio input "true"
radio input "false"
click at [272, 209] on input "text" at bounding box center [298, 206] width 125 height 18
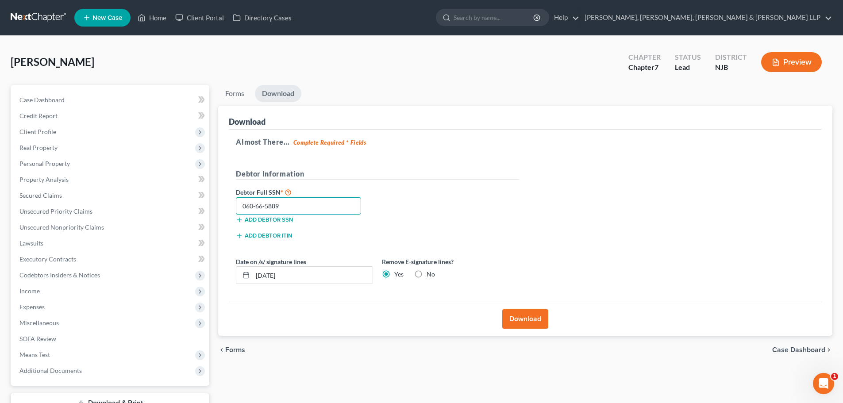
type input "060-66-5889"
click at [519, 317] on button "Download" at bounding box center [526, 318] width 46 height 19
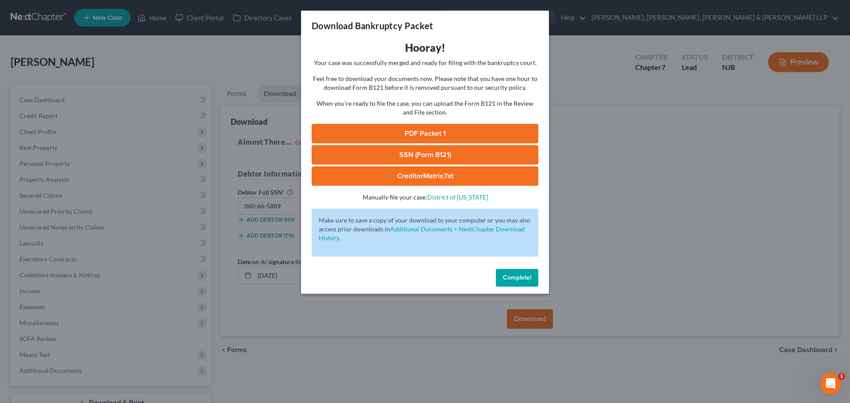
drag, startPoint x: 432, startPoint y: 147, endPoint x: 683, endPoint y: 77, distance: 260.4
click at [432, 147] on link "SSN (Form B121)" at bounding box center [425, 154] width 227 height 19
click at [250, 38] on div "Download Bankruptcy Packet Hooray! Your case was successfully merged and ready …" at bounding box center [425, 201] width 850 height 403
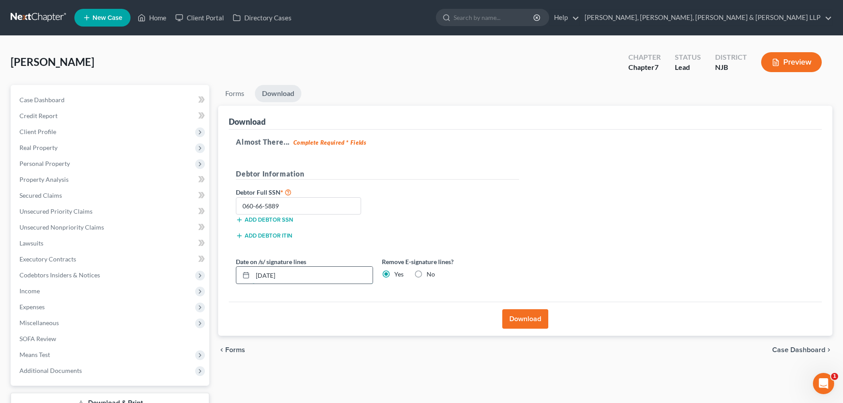
click at [273, 276] on input "[DATE]" at bounding box center [313, 275] width 120 height 17
click at [149, 269] on div "Petition Navigation Case Dashboard Payments Invoices Payments Payments Credit R…" at bounding box center [421, 261] width 831 height 352
type input "09/01/20257"
drag, startPoint x: 129, startPoint y: 211, endPoint x: 118, endPoint y: 242, distance: 32.9
click at [129, 211] on link "Unsecured Priority Claims" at bounding box center [110, 212] width 197 height 16
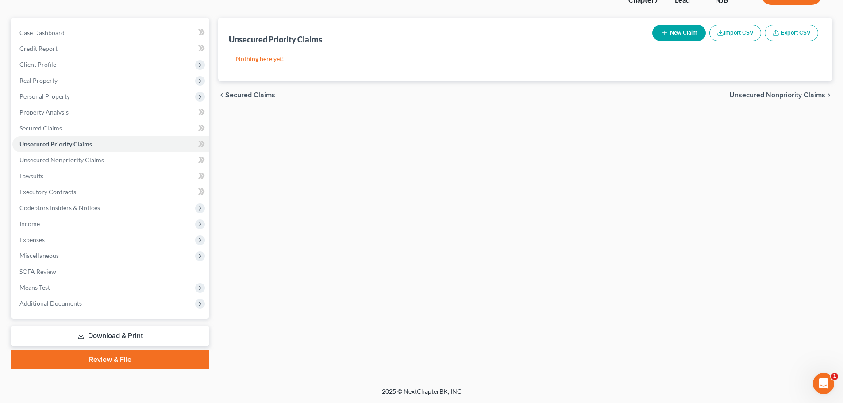
click at [124, 333] on link "Download & Print" at bounding box center [110, 336] width 199 height 21
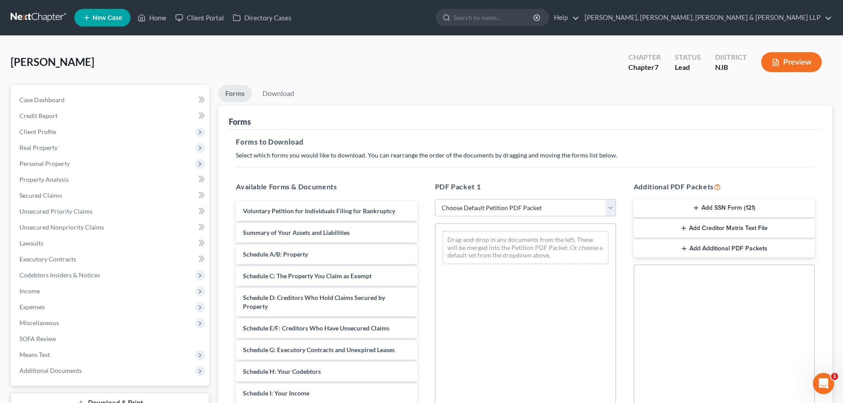
drag, startPoint x: 462, startPoint y: 207, endPoint x: 464, endPoint y: 216, distance: 9.2
click at [462, 207] on select "Choose Default Petition PDF Packet Complete Bankruptcy Petition (all forms and …" at bounding box center [525, 208] width 181 height 18
select select "0"
click at [435, 199] on select "Choose Default Petition PDF Packet Complete Bankruptcy Petition (all forms and …" at bounding box center [525, 208] width 181 height 18
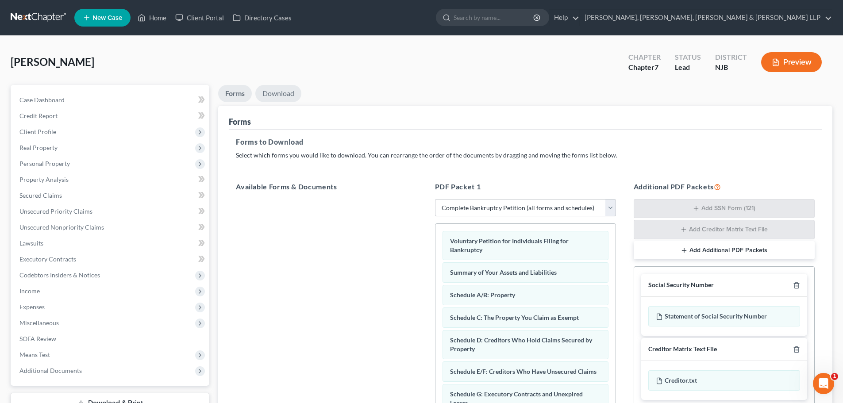
click at [294, 99] on link "Download" at bounding box center [278, 93] width 46 height 17
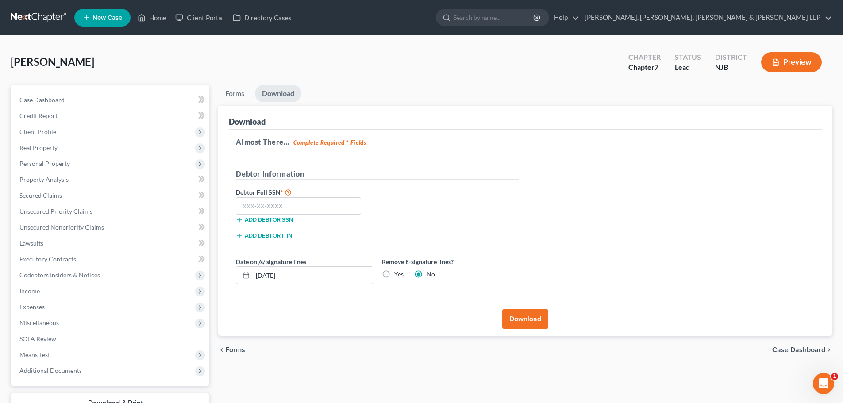
click at [394, 275] on label "Yes" at bounding box center [398, 274] width 9 height 9
click at [398, 275] on input "Yes" at bounding box center [401, 273] width 6 height 6
radio input "true"
radio input "false"
click at [289, 207] on input "text" at bounding box center [298, 206] width 125 height 18
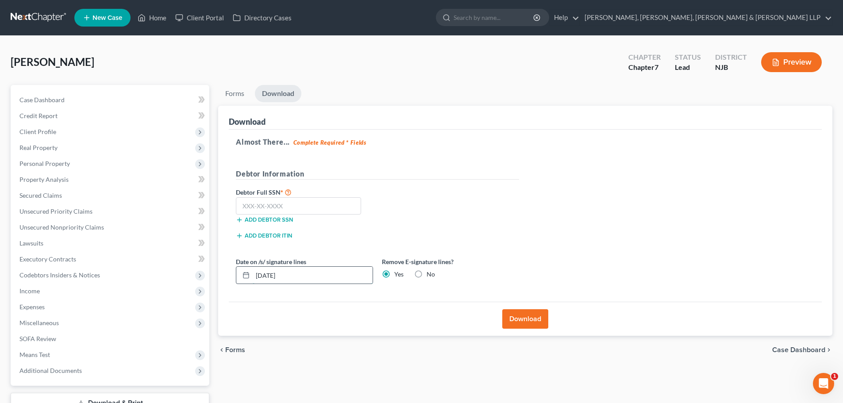
click at [272, 273] on input "[DATE]" at bounding box center [313, 275] width 120 height 17
drag, startPoint x: 298, startPoint y: 274, endPoint x: 190, endPoint y: 274, distance: 108.5
click at [190, 274] on div "Petition Navigation Case Dashboard Payments Invoices Payments Payments Credit R…" at bounding box center [421, 261] width 831 height 352
type input "[DATE]"
click at [293, 209] on input "text" at bounding box center [298, 206] width 125 height 18
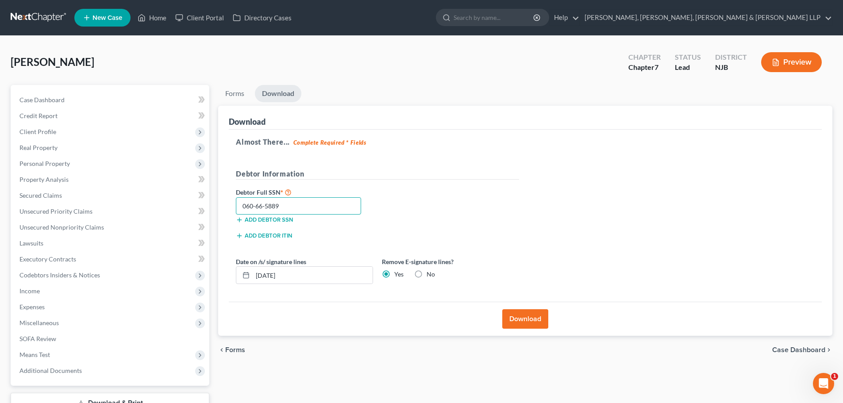
type input "060-66-5889"
click at [523, 312] on button "Download" at bounding box center [526, 318] width 46 height 19
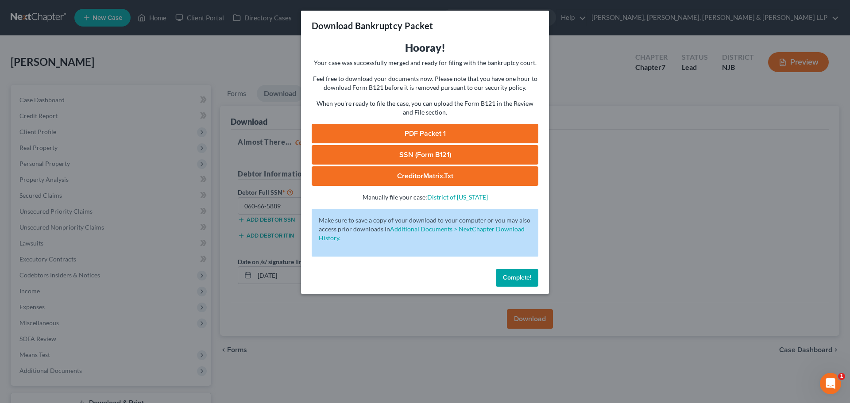
click at [497, 149] on link "SSN (Form B121)" at bounding box center [425, 154] width 227 height 19
click at [234, 49] on div "Download Bankruptcy Packet Hooray! Your case was successfully merged and ready …" at bounding box center [425, 201] width 850 height 403
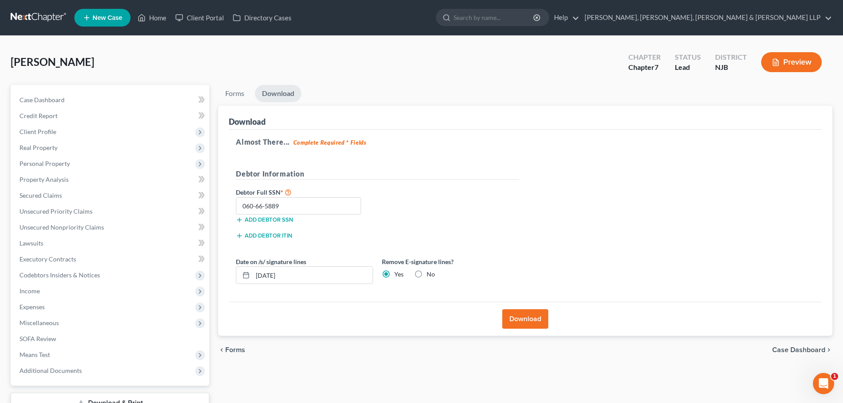
click at [64, 133] on span "Client Profile" at bounding box center [110, 132] width 197 height 16
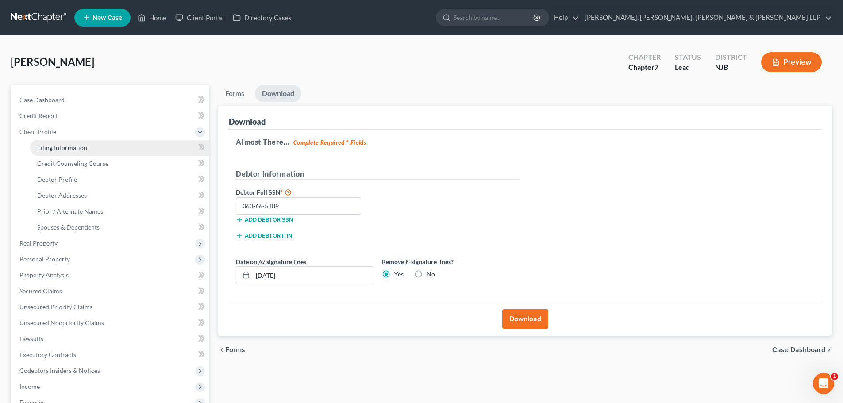
click at [67, 151] on span "Filing Information" at bounding box center [62, 148] width 50 height 8
select select "1"
select select "0"
select select "51"
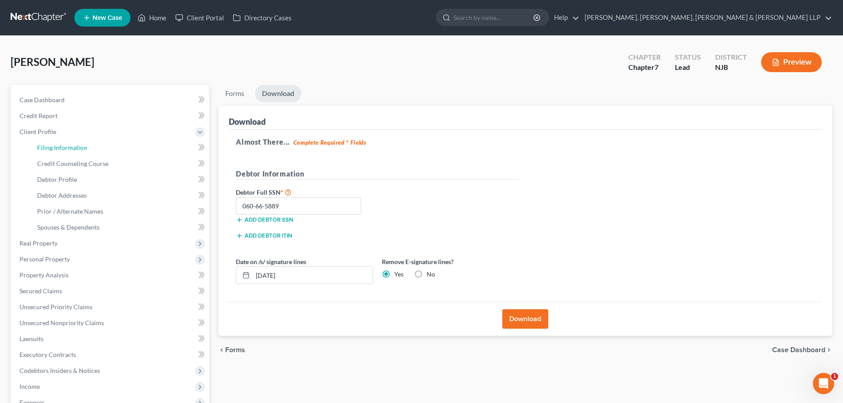
select select "0"
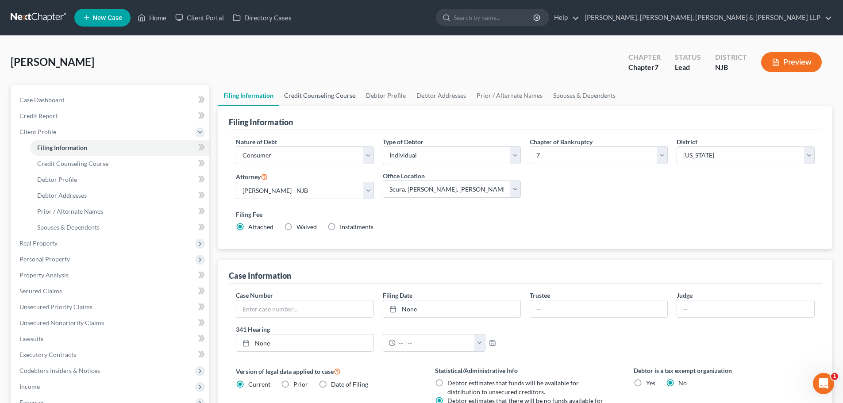
drag, startPoint x: 319, startPoint y: 98, endPoint x: 381, endPoint y: 92, distance: 62.7
click at [319, 97] on link "Credit Counseling Course" at bounding box center [320, 95] width 82 height 21
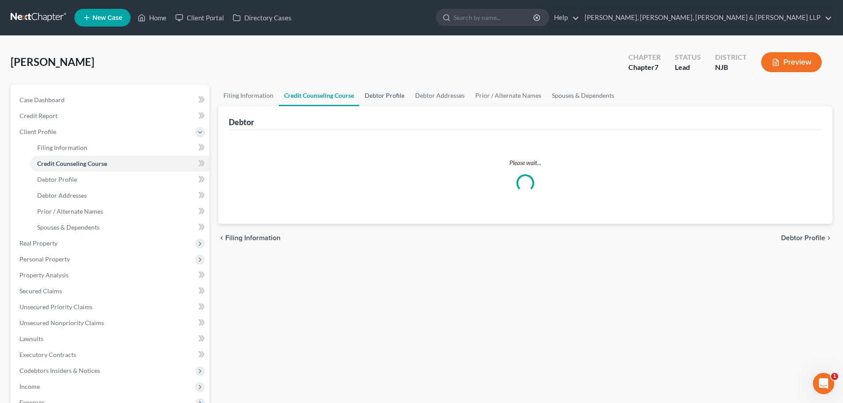
click at [381, 92] on link "Debtor Profile" at bounding box center [385, 95] width 50 height 21
select select "0"
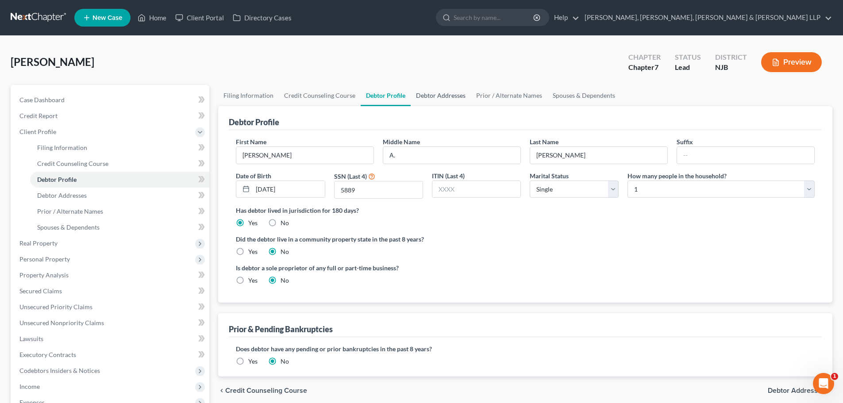
click at [435, 95] on link "Debtor Addresses" at bounding box center [441, 95] width 60 height 21
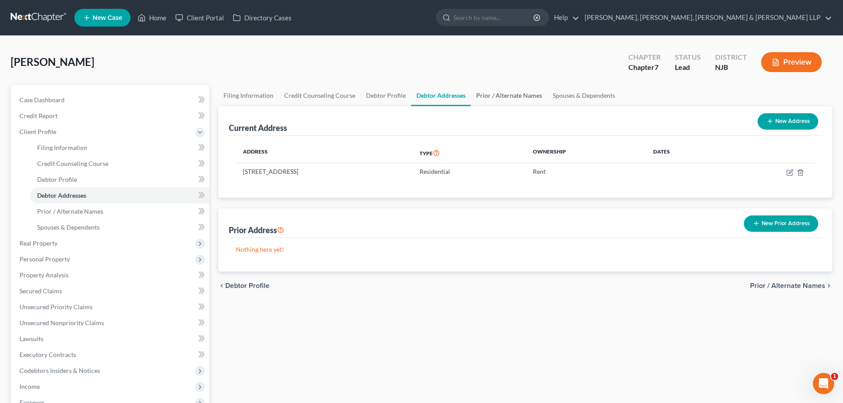
click at [491, 98] on link "Prior / Alternate Names" at bounding box center [509, 95] width 77 height 21
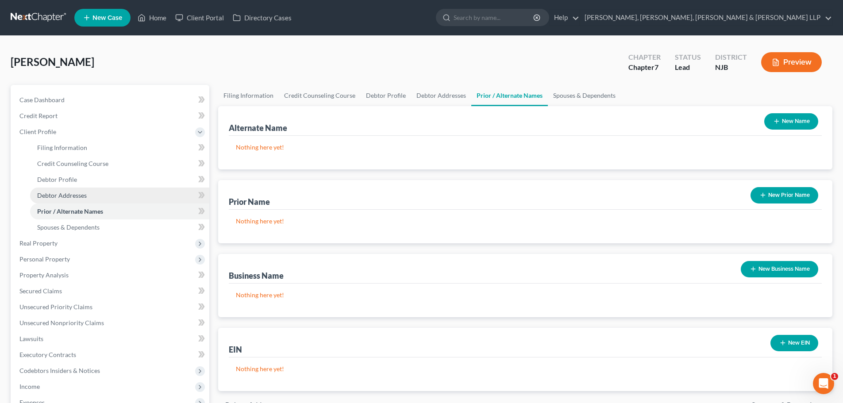
click at [802, 124] on button "New Name" at bounding box center [792, 121] width 54 height 16
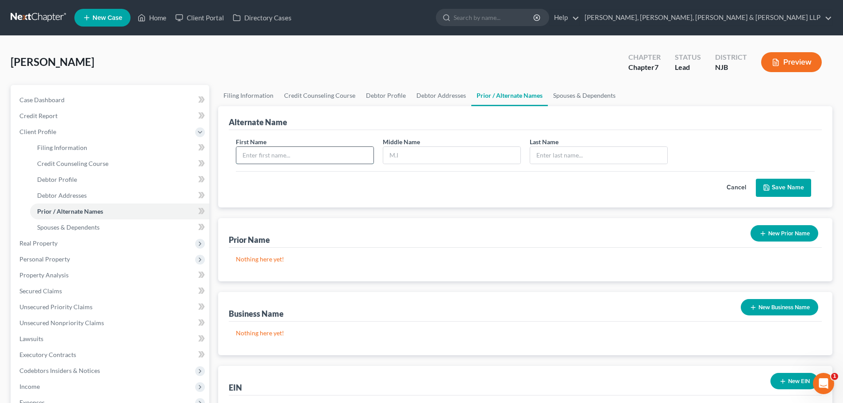
click at [272, 152] on input "text" at bounding box center [304, 155] width 137 height 17
type input "[PERSON_NAME]"
click at [414, 151] on input "text" at bounding box center [451, 155] width 137 height 17
type input "[PERSON_NAME]"
click at [562, 152] on input "text" at bounding box center [598, 155] width 137 height 17
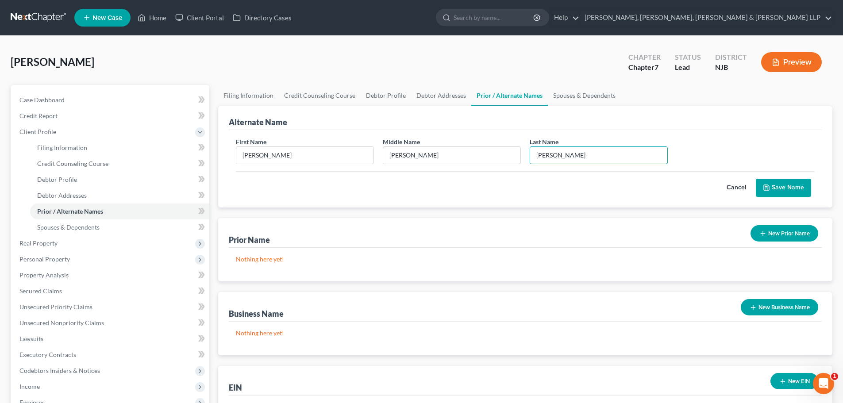
type input "[PERSON_NAME]"
drag, startPoint x: 756, startPoint y: 189, endPoint x: 767, endPoint y: 188, distance: 10.7
click at [756, 189] on button "Cancel" at bounding box center [736, 188] width 39 height 18
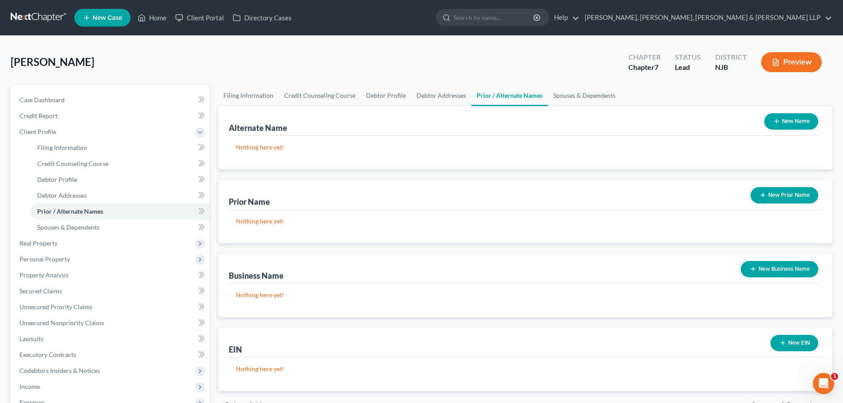
click at [770, 187] on button "New Prior Name" at bounding box center [785, 195] width 68 height 16
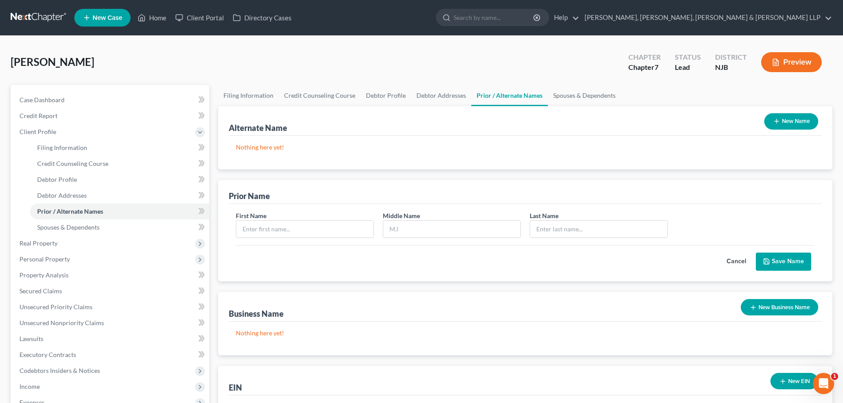
click at [782, 116] on button "New Name" at bounding box center [792, 121] width 54 height 16
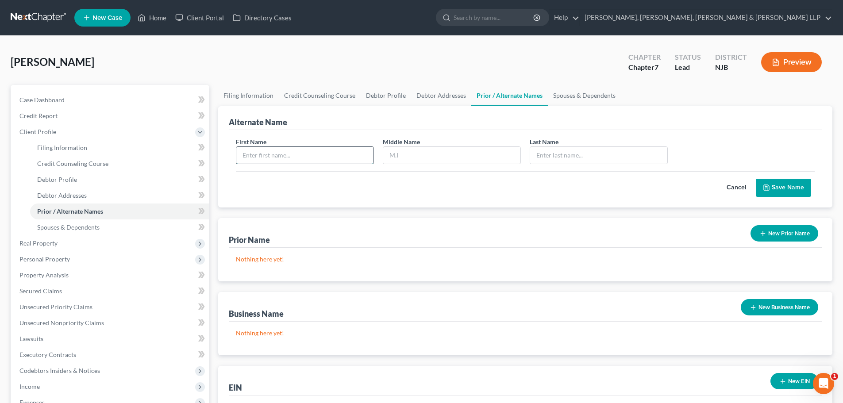
click at [322, 157] on input "text" at bounding box center [304, 155] width 137 height 17
type input "[PERSON_NAME]"
click at [415, 157] on input "text" at bounding box center [451, 155] width 137 height 17
type input "[PERSON_NAME]"
click at [585, 162] on input "text" at bounding box center [598, 155] width 137 height 17
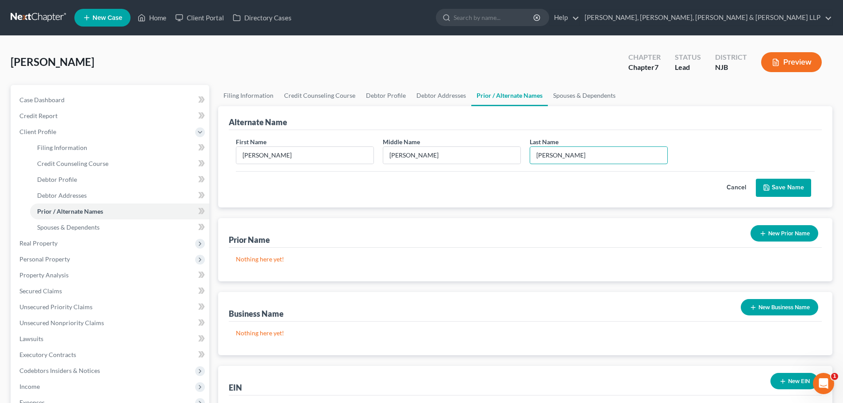
type input "[PERSON_NAME]"
click at [770, 190] on icon "submit" at bounding box center [766, 187] width 7 height 7
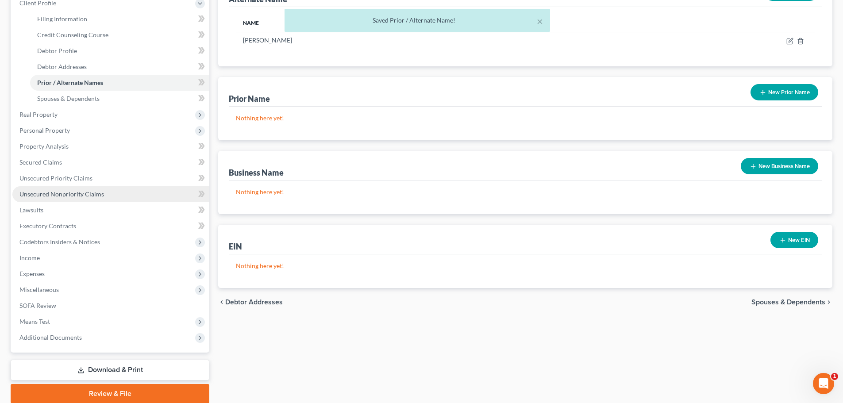
scroll to position [133, 0]
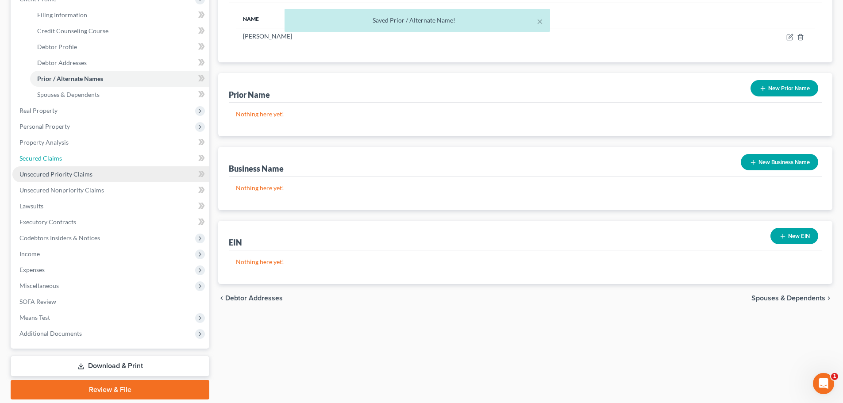
drag, startPoint x: 50, startPoint y: 165, endPoint x: 57, endPoint y: 181, distance: 17.3
click at [50, 165] on link "Secured Claims" at bounding box center [110, 159] width 197 height 16
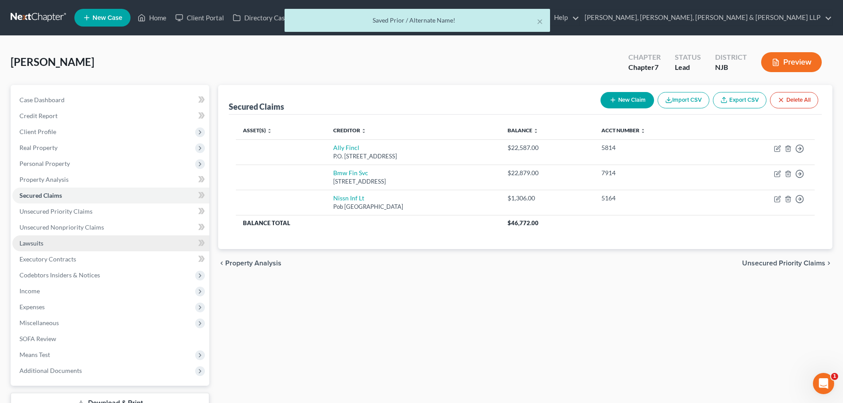
click at [46, 250] on link "Lawsuits" at bounding box center [110, 244] width 197 height 16
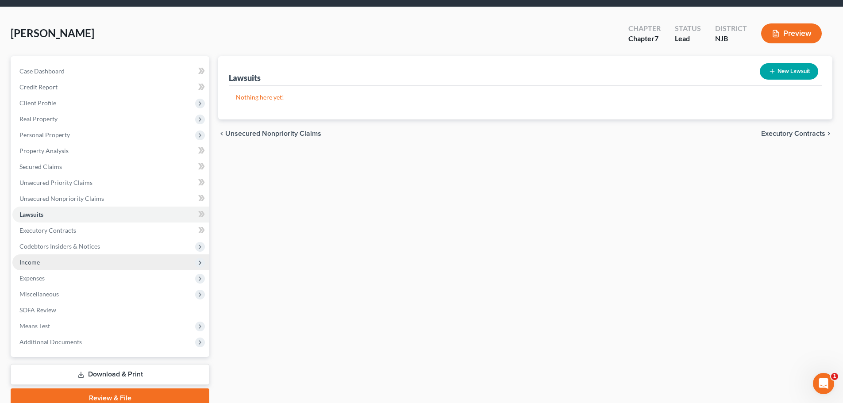
scroll to position [44, 0]
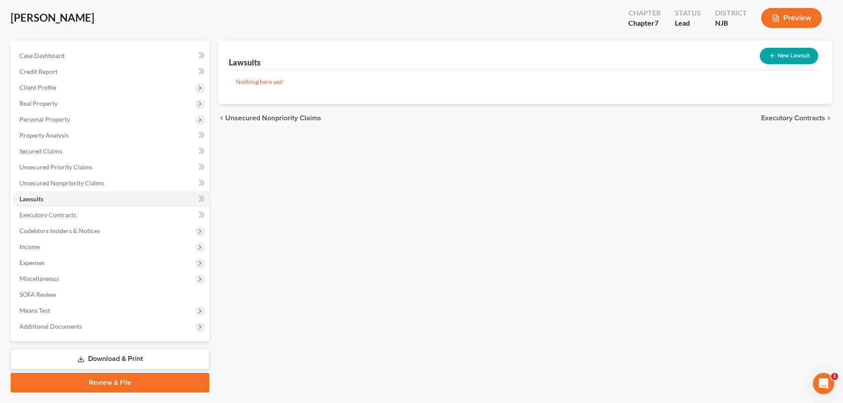
click at [110, 356] on link "Download & Print" at bounding box center [110, 359] width 199 height 21
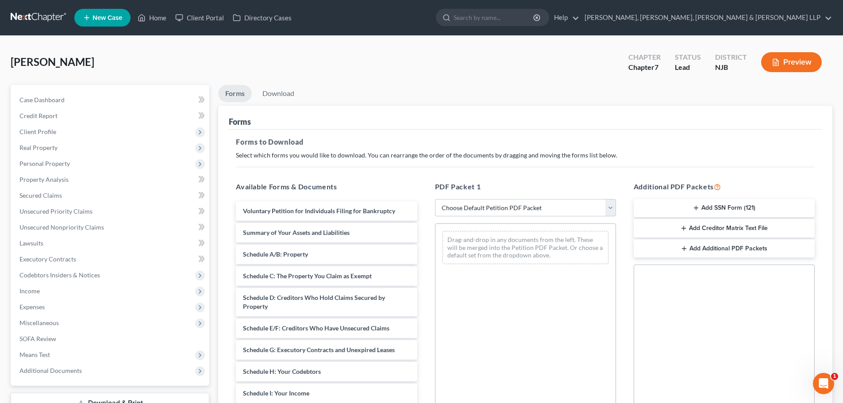
drag, startPoint x: 483, startPoint y: 204, endPoint x: 480, endPoint y: 216, distance: 12.7
click at [483, 205] on select "Choose Default Petition PDF Packet Complete Bankruptcy Petition (all forms and …" at bounding box center [525, 208] width 181 height 18
select select "3"
click at [435, 199] on select "Choose Default Petition PDF Packet Complete Bankruptcy Petition (all forms and …" at bounding box center [525, 208] width 181 height 18
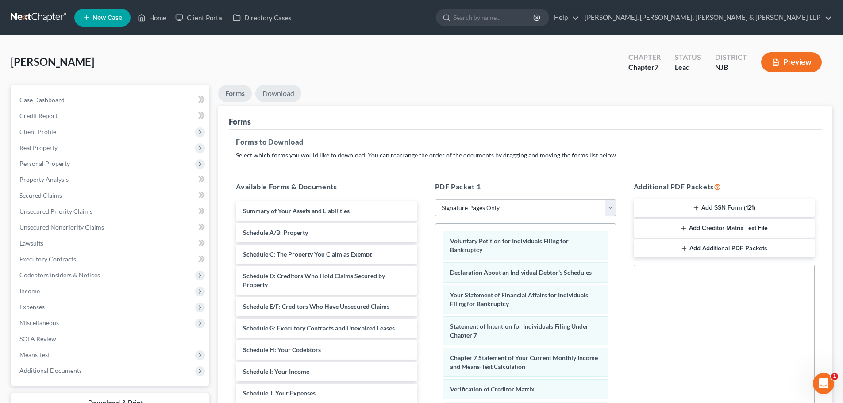
click at [275, 91] on link "Download" at bounding box center [278, 93] width 46 height 17
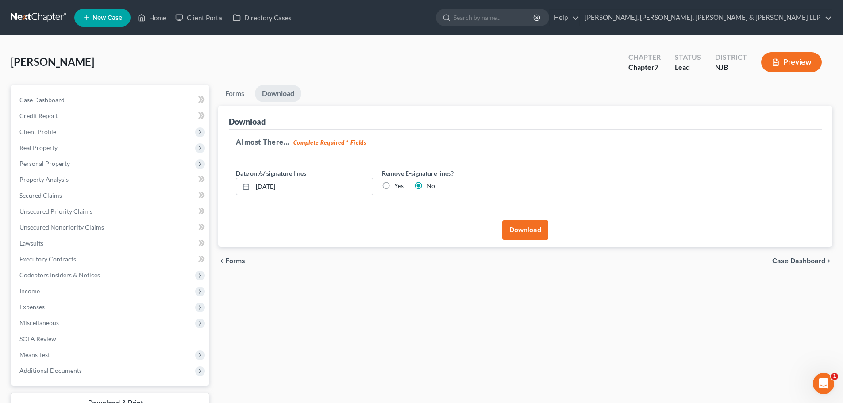
click at [394, 185] on label "Yes" at bounding box center [398, 186] width 9 height 9
click at [398, 185] on input "Yes" at bounding box center [401, 185] width 6 height 6
radio input "true"
radio input "false"
drag, startPoint x: 270, startPoint y: 187, endPoint x: 274, endPoint y: 190, distance: 5.0
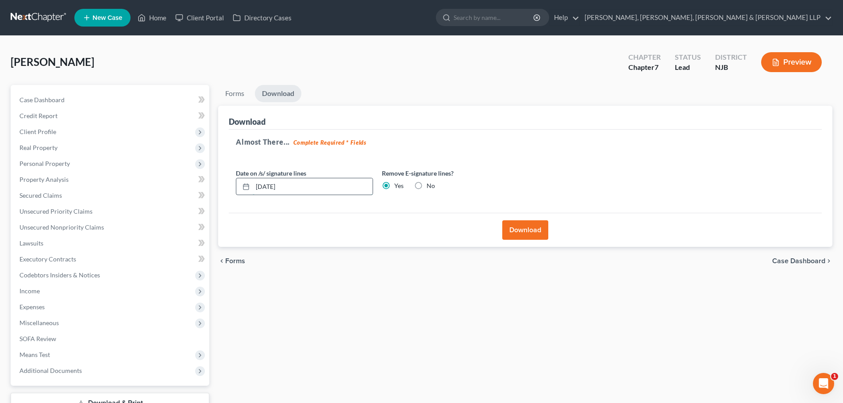
click at [270, 186] on input "[DATE]" at bounding box center [313, 186] width 120 height 17
drag, startPoint x: 267, startPoint y: 182, endPoint x: 181, endPoint y: 180, distance: 86.8
click at [181, 180] on div "Petition Navigation Case Dashboard Payments Invoices Payments Payments Credit R…" at bounding box center [421, 261] width 831 height 352
type input "[DATE]"
click at [528, 224] on button "Download" at bounding box center [526, 229] width 46 height 19
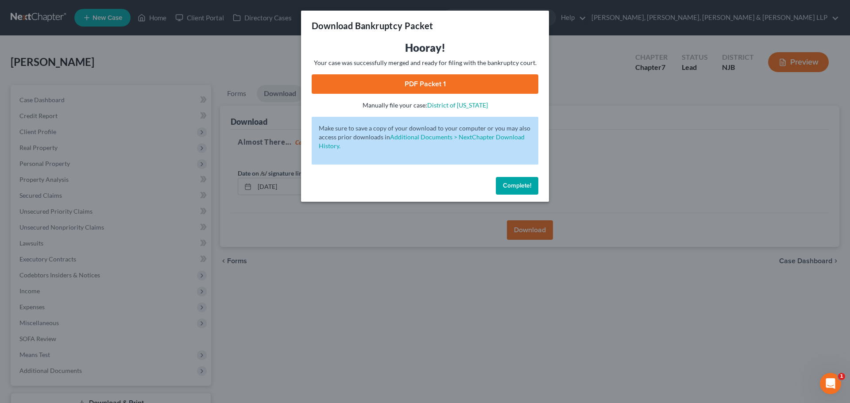
click at [410, 72] on div "Hooray! Your case was successfully merged and ready for filing with the bankrup…" at bounding box center [425, 75] width 227 height 69
click at [410, 76] on link "PDF Packet 1" at bounding box center [425, 83] width 227 height 19
click at [272, 66] on div "Download Bankruptcy Packet Hooray! Your case was successfully merged and ready …" at bounding box center [425, 201] width 850 height 403
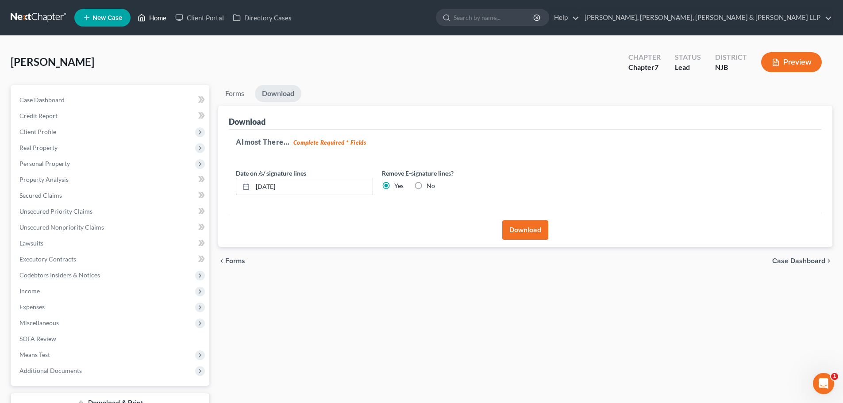
click at [155, 19] on link "Home" at bounding box center [152, 18] width 38 height 16
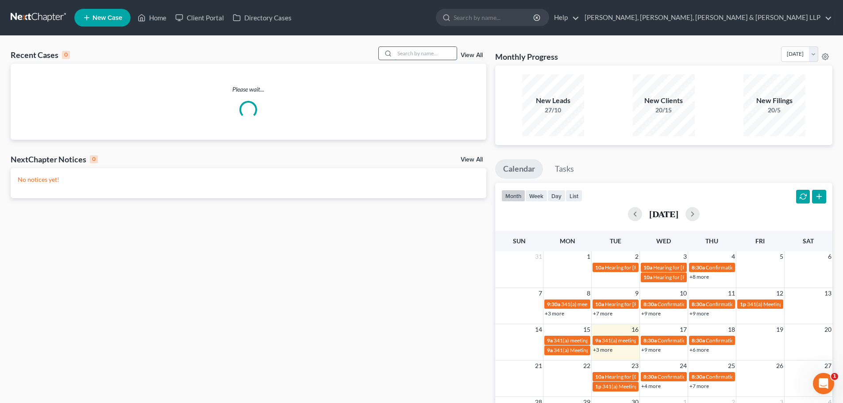
click at [406, 54] on input "search" at bounding box center [426, 53] width 62 height 13
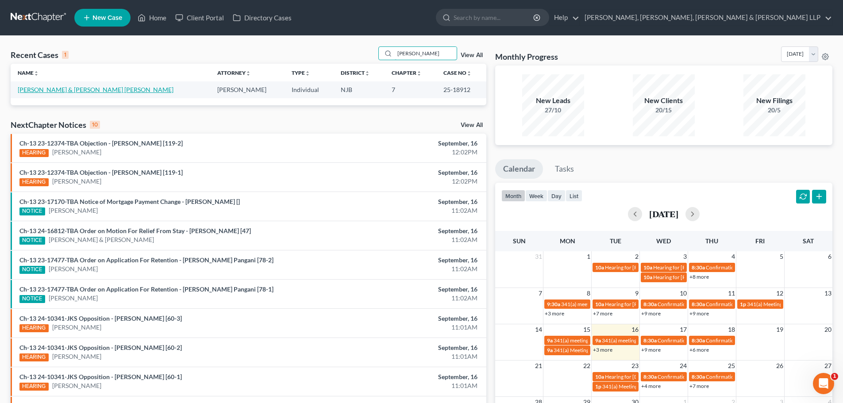
type input "[PERSON_NAME]"
click at [39, 89] on link "[PERSON_NAME] & [PERSON_NAME] [PERSON_NAME]" at bounding box center [96, 90] width 156 height 8
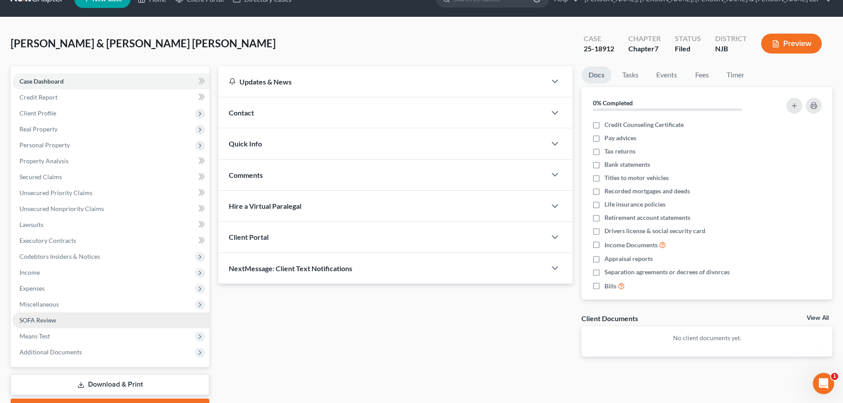
scroll to position [67, 0]
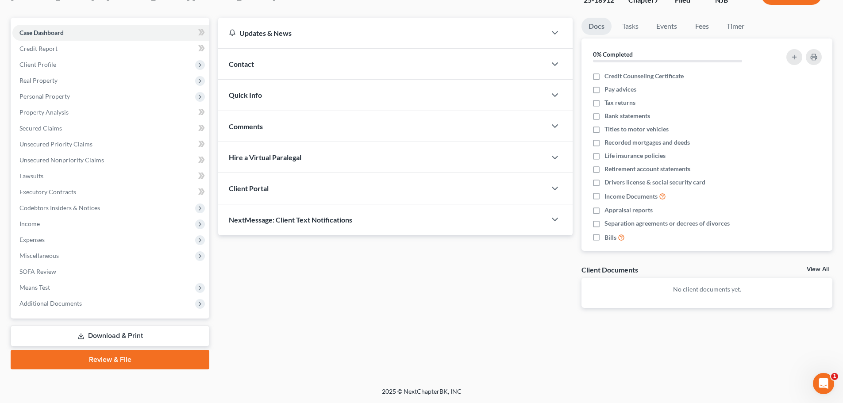
click at [120, 332] on link "Download & Print" at bounding box center [110, 336] width 199 height 21
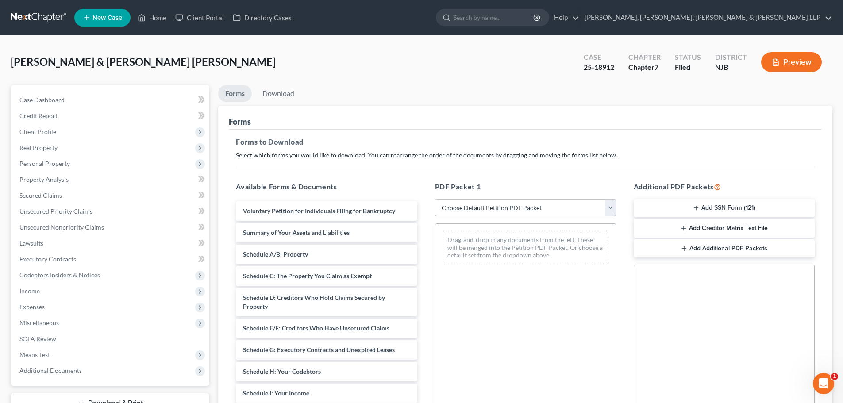
drag, startPoint x: 456, startPoint y: 206, endPoint x: 456, endPoint y: 216, distance: 10.2
click at [456, 206] on select "Choose Default Petition PDF Packet Complete Bankruptcy Petition (all forms and …" at bounding box center [525, 208] width 181 height 18
select select "0"
click at [435, 199] on select "Choose Default Petition PDF Packet Complete Bankruptcy Petition (all forms and …" at bounding box center [525, 208] width 181 height 18
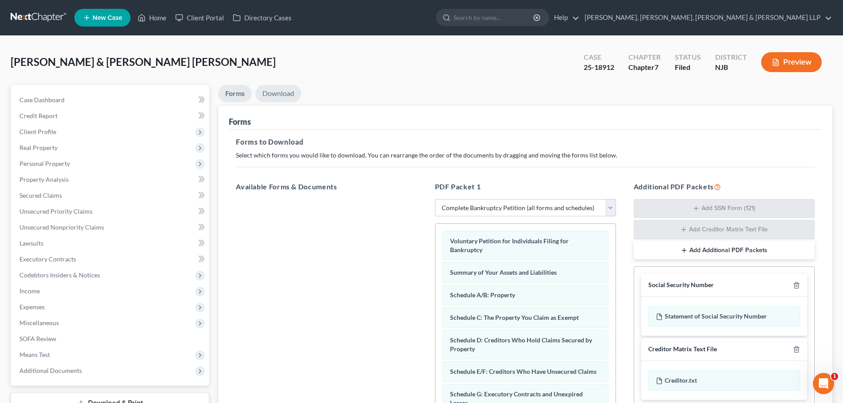
click at [283, 94] on link "Download" at bounding box center [278, 93] width 46 height 17
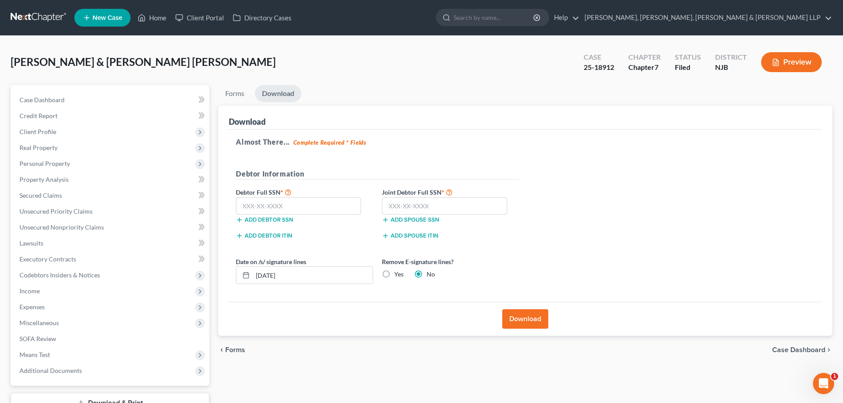
click at [394, 273] on label "Yes" at bounding box center [398, 274] width 9 height 9
click at [398, 273] on input "Yes" at bounding box center [401, 273] width 6 height 6
radio input "true"
radio input "false"
drag, startPoint x: 273, startPoint y: 279, endPoint x: 275, endPoint y: 265, distance: 14.7
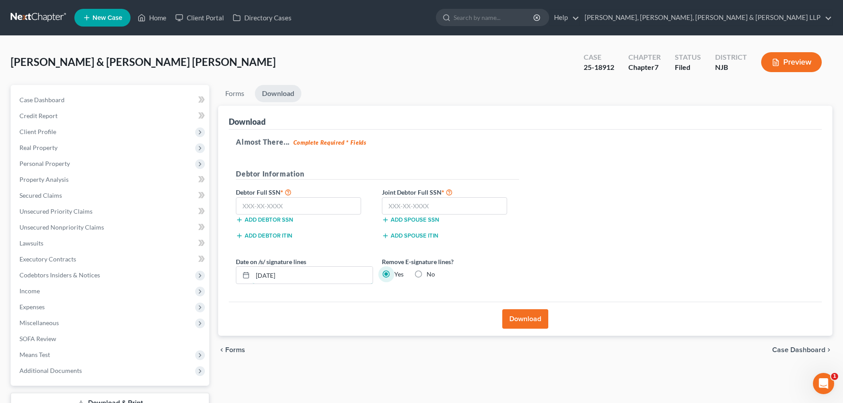
click at [204, 272] on div "Petition Navigation Case Dashboard Payments Invoices Payments Payments Credit R…" at bounding box center [421, 261] width 831 height 352
paste input "8/25"
type input "[DATE]"
click at [400, 209] on input "text" at bounding box center [444, 206] width 125 height 18
type input "119-61-4910"
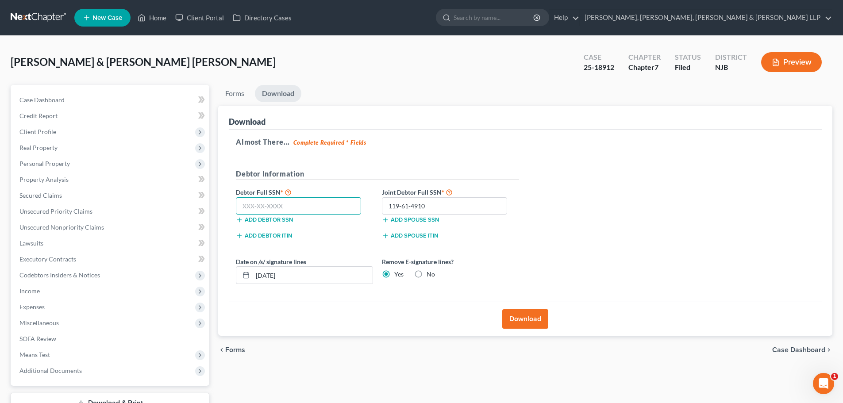
click at [290, 210] on input "text" at bounding box center [298, 206] width 125 height 18
type input "157-08-3990"
click at [539, 321] on button "Download" at bounding box center [526, 318] width 46 height 19
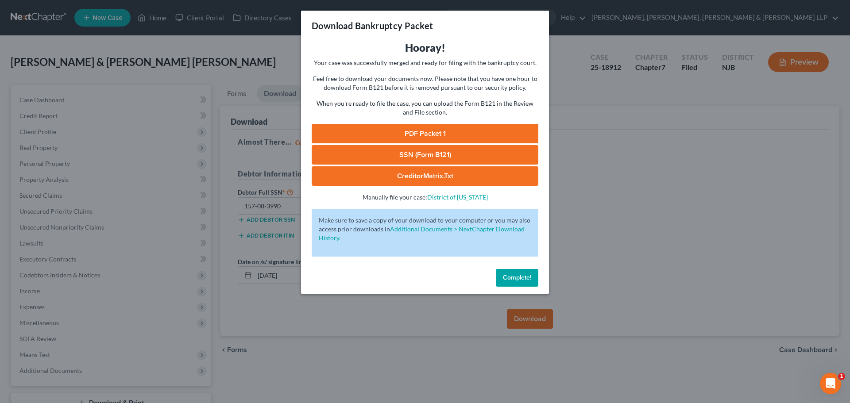
click at [489, 135] on link "PDF Packet 1" at bounding box center [425, 133] width 227 height 19
click at [190, 81] on div "Download Bankruptcy Packet Hooray! Your case was successfully merged and ready …" at bounding box center [425, 201] width 850 height 403
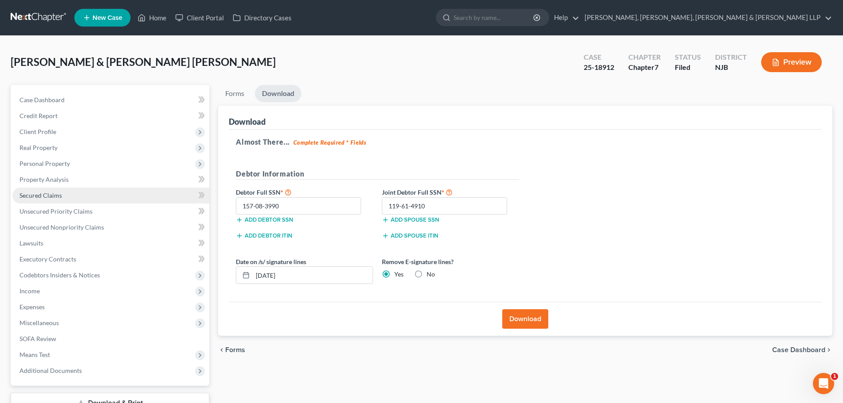
click at [69, 197] on link "Secured Claims" at bounding box center [110, 196] width 197 height 16
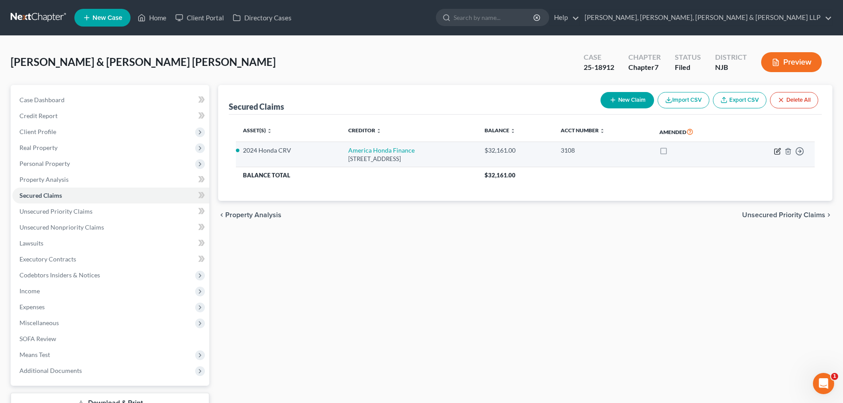
click at [779, 150] on icon "button" at bounding box center [779, 150] width 4 height 4
select select "7"
select select "8"
select select "2"
select select "1"
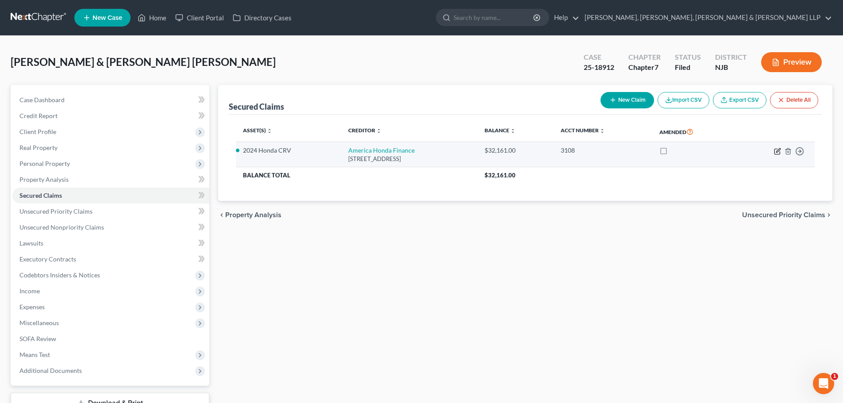
select select "0"
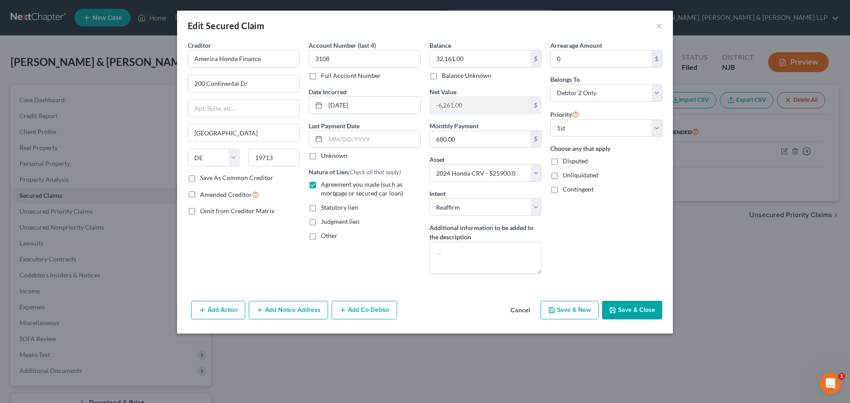
click at [632, 309] on button "Save & Close" at bounding box center [632, 310] width 60 height 19
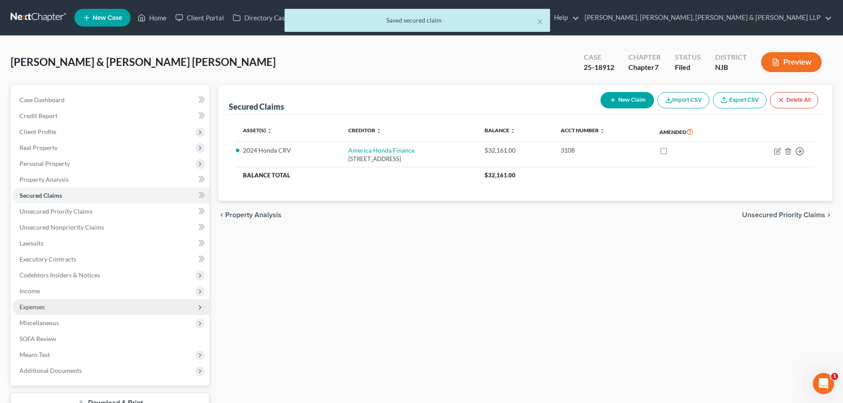
click at [35, 290] on span "Income" at bounding box center [29, 291] width 20 height 8
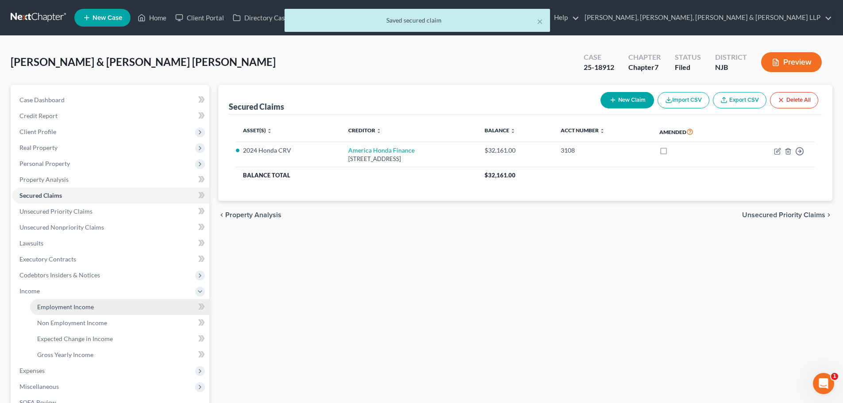
click at [52, 302] on link "Employment Income" at bounding box center [119, 307] width 179 height 16
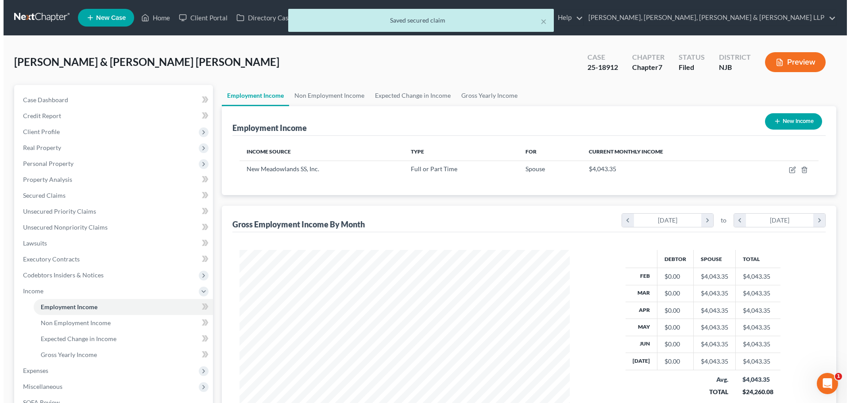
scroll to position [165, 348]
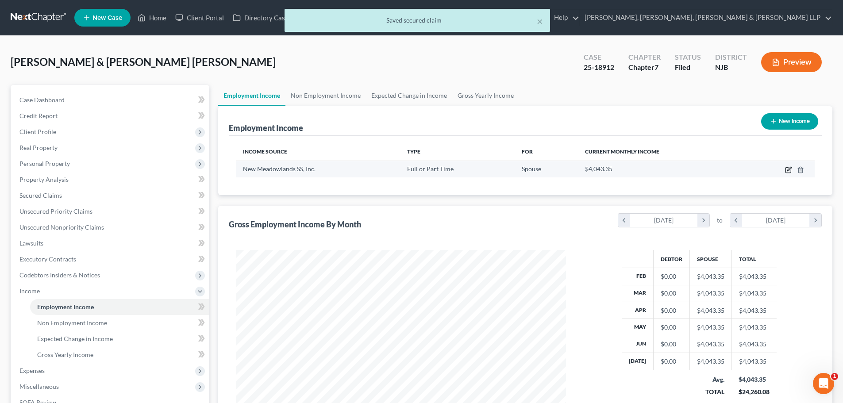
click at [789, 170] on icon "button" at bounding box center [788, 169] width 7 height 7
select select "0"
select select "35"
select select "3"
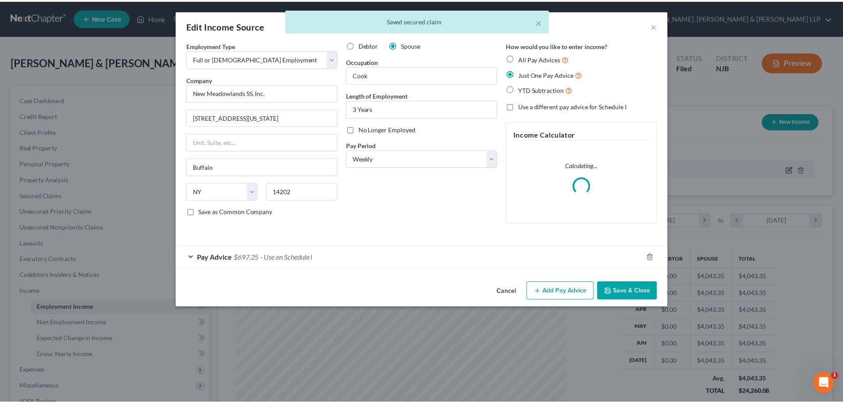
scroll to position [166, 351]
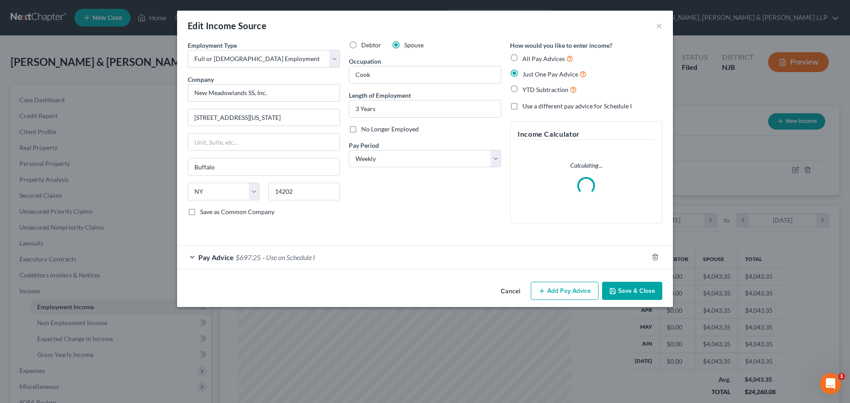
click at [626, 287] on button "Save & Close" at bounding box center [632, 291] width 60 height 19
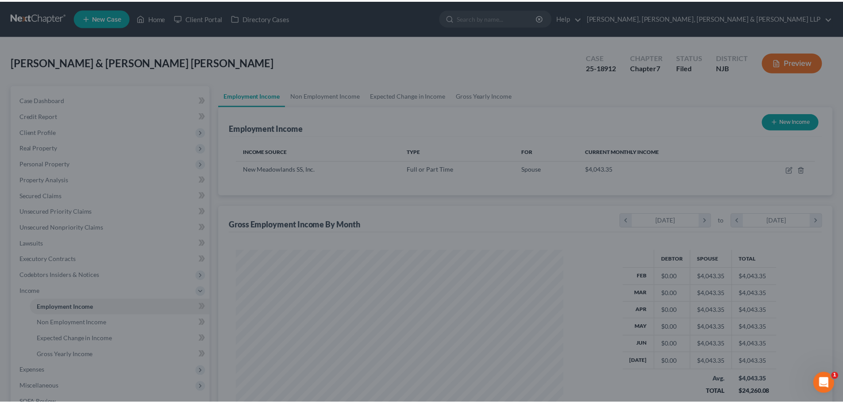
scroll to position [442586, 442403]
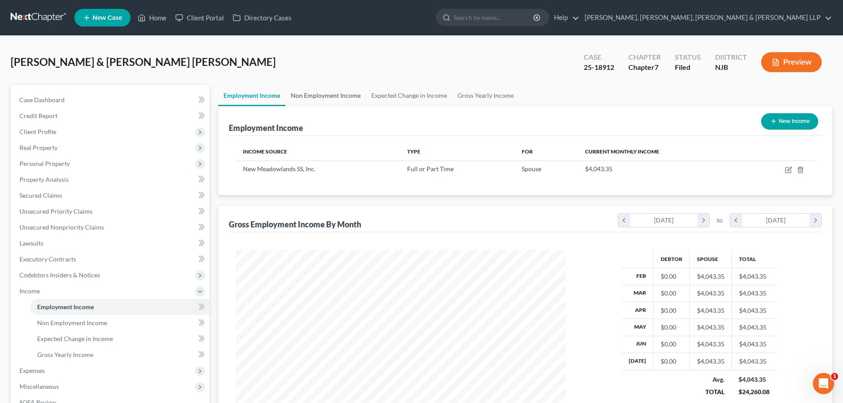
click at [322, 97] on link "Non Employment Income" at bounding box center [326, 95] width 81 height 21
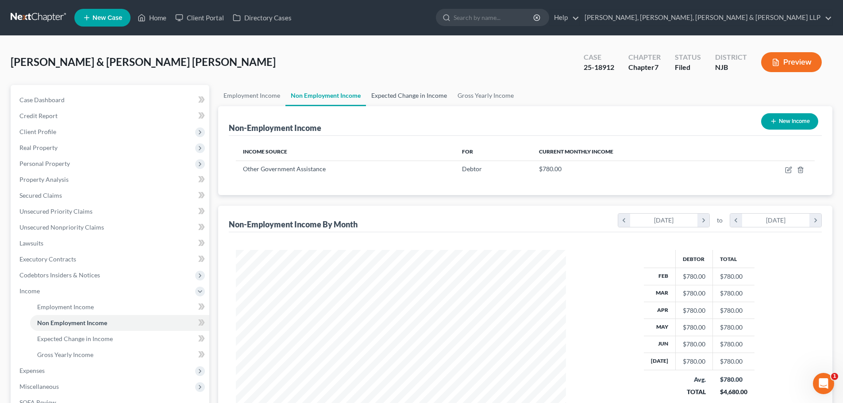
scroll to position [165, 348]
click at [389, 98] on link "Expected Change in Income" at bounding box center [409, 95] width 86 height 21
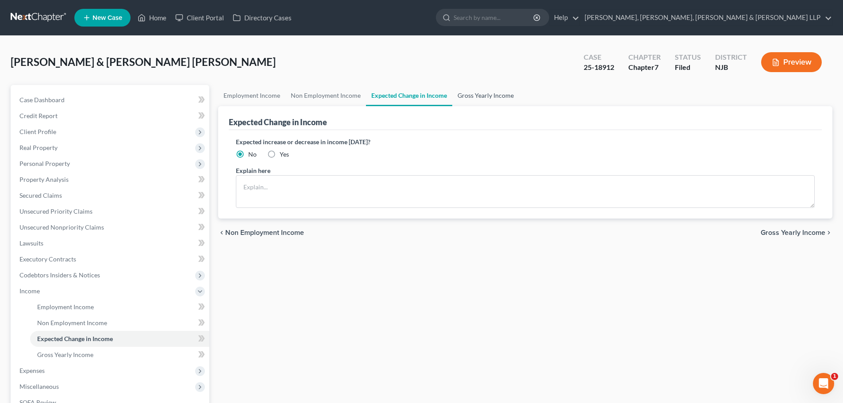
click at [483, 96] on link "Gross Yearly Income" at bounding box center [485, 95] width 67 height 21
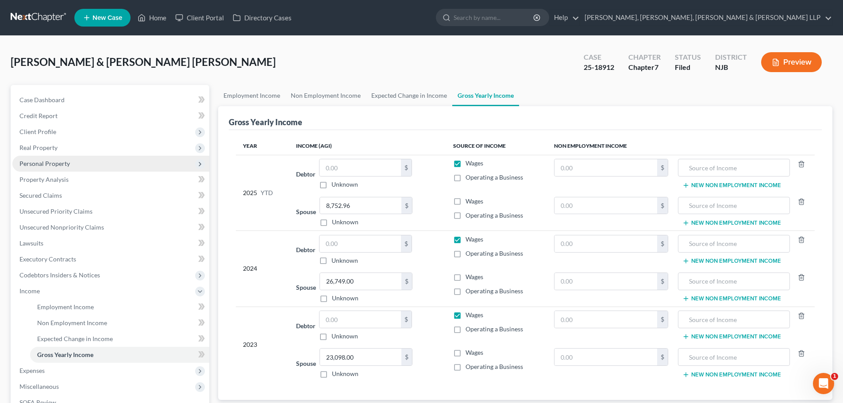
click at [62, 168] on span "Personal Property" at bounding box center [110, 164] width 197 height 16
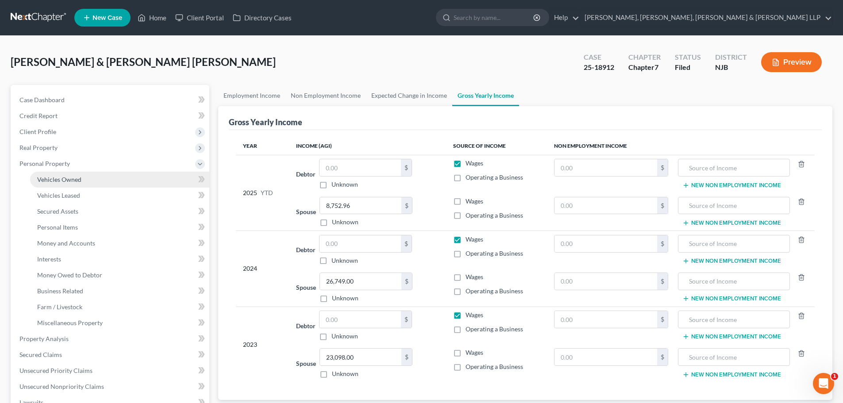
drag, startPoint x: 66, startPoint y: 178, endPoint x: 291, endPoint y: 128, distance: 230.5
click at [66, 178] on span "Vehicles Owned" at bounding box center [59, 180] width 44 height 8
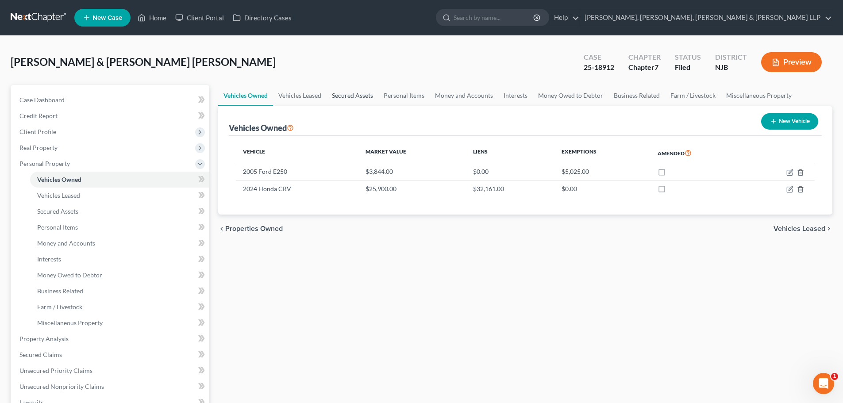
click at [341, 94] on link "Secured Assets" at bounding box center [353, 95] width 52 height 21
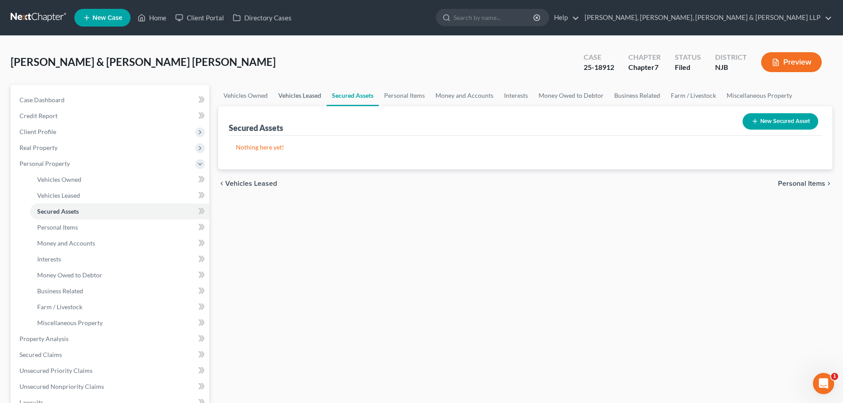
click at [293, 90] on link "Vehicles Leased" at bounding box center [300, 95] width 54 height 21
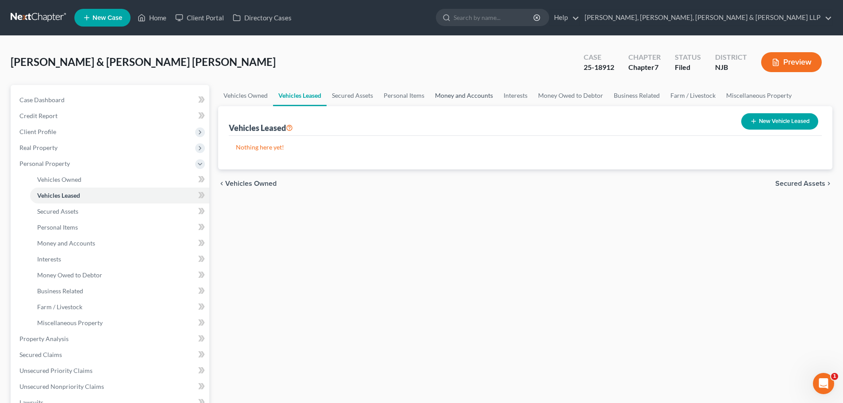
click at [448, 95] on link "Money and Accounts" at bounding box center [464, 95] width 69 height 21
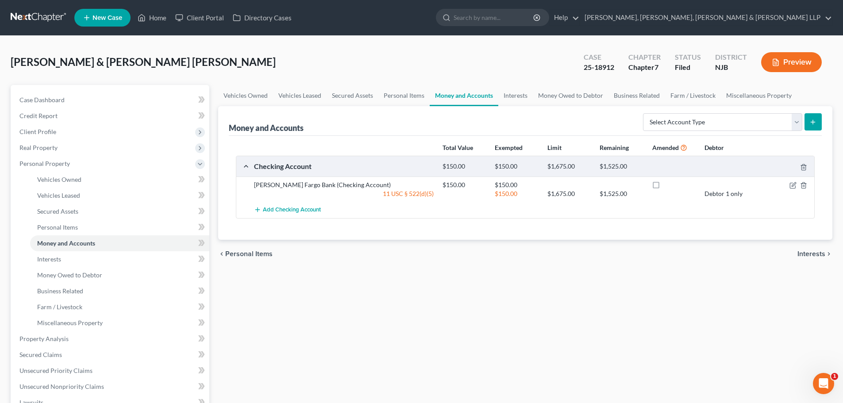
click at [491, 96] on link "Money and Accounts" at bounding box center [464, 95] width 69 height 21
click at [241, 94] on link "Vehicles Owned" at bounding box center [245, 95] width 55 height 21
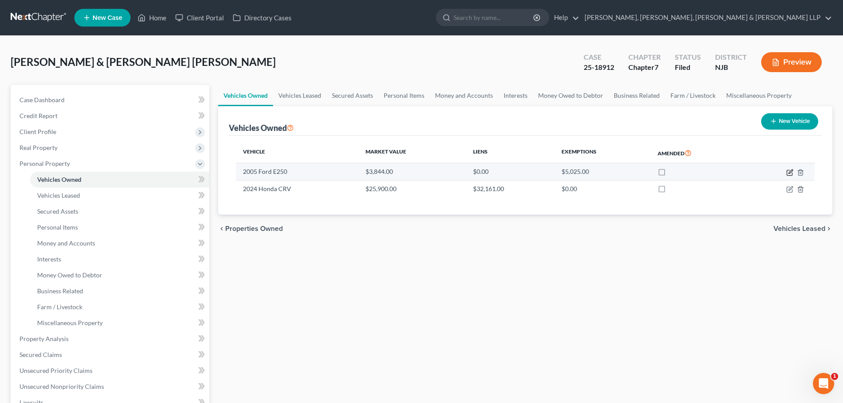
click at [789, 173] on icon "button" at bounding box center [791, 172] width 4 height 4
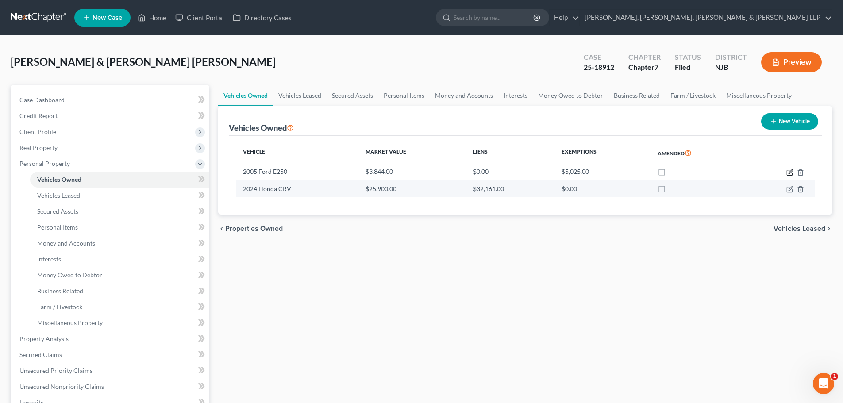
select select "0"
select select "21"
select select "2"
select select "0"
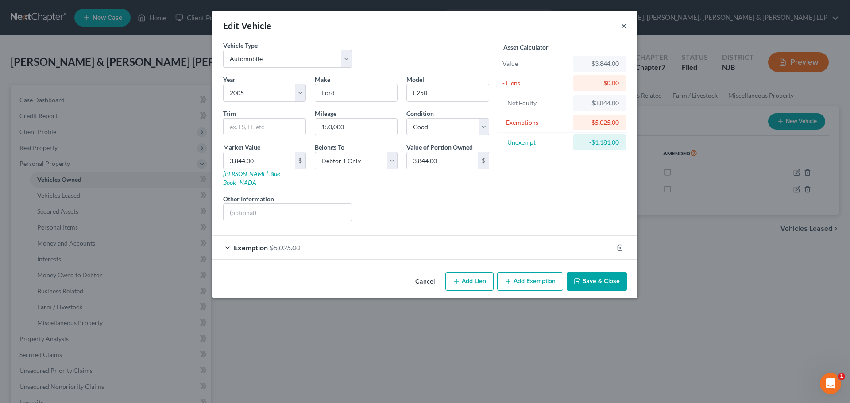
drag, startPoint x: 625, startPoint y: 26, endPoint x: 179, endPoint y: 237, distance: 493.2
click at [625, 26] on button "×" at bounding box center [624, 25] width 6 height 11
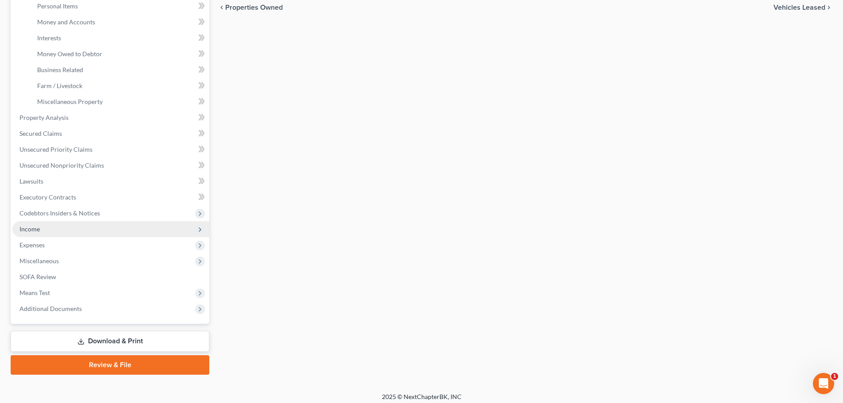
click at [57, 232] on span "Income" at bounding box center [110, 229] width 197 height 16
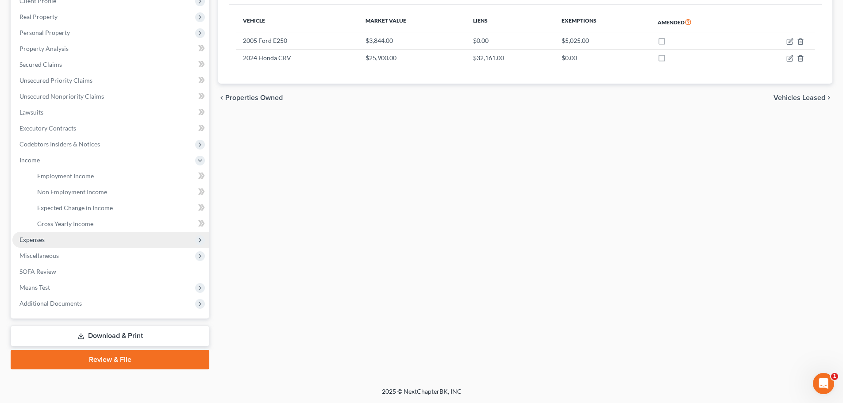
scroll to position [131, 0]
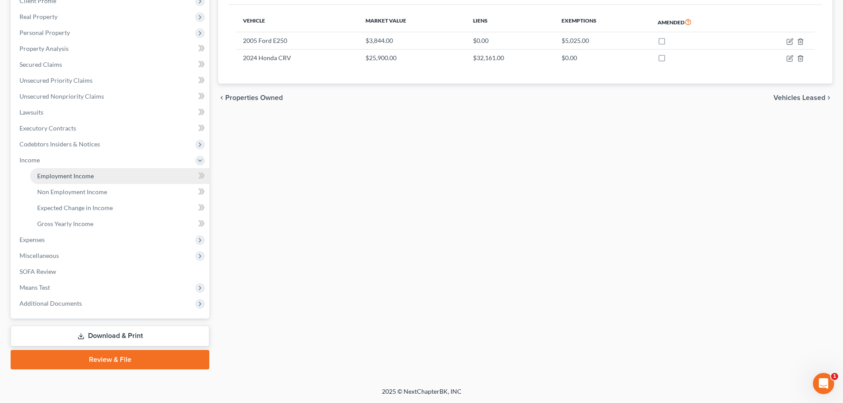
click at [108, 174] on link "Employment Income" at bounding box center [119, 176] width 179 height 16
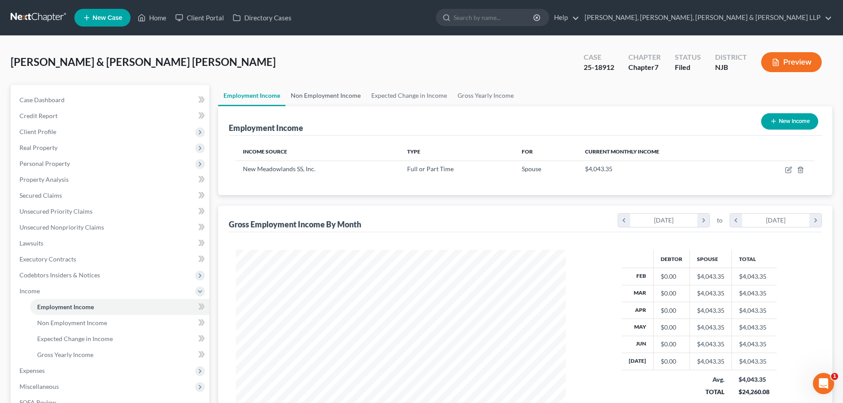
click at [327, 97] on link "Non Employment Income" at bounding box center [326, 95] width 81 height 21
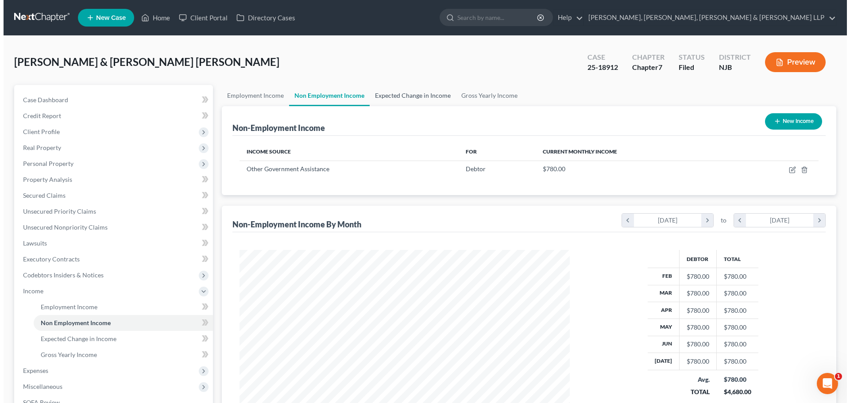
scroll to position [165, 348]
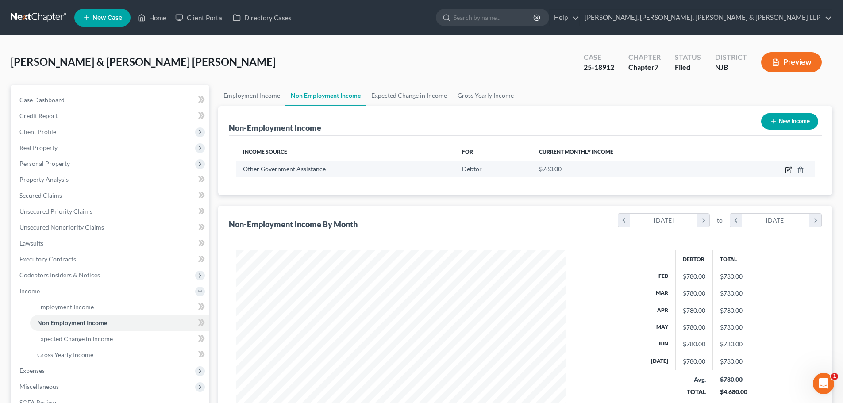
click at [787, 169] on icon "button" at bounding box center [788, 169] width 7 height 7
select select "5"
select select "0"
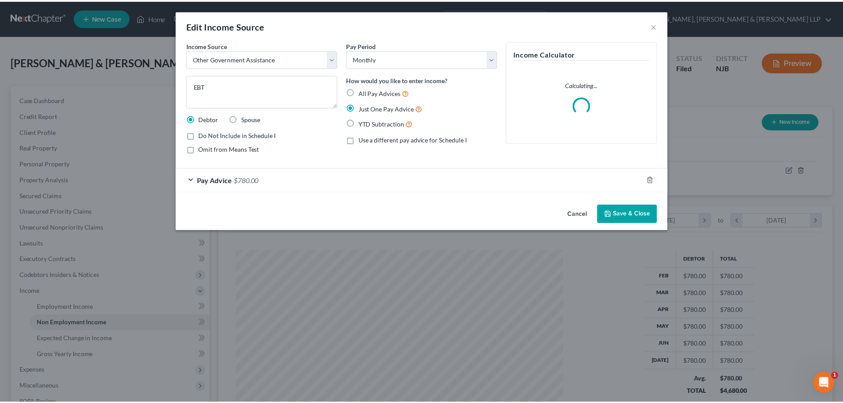
scroll to position [166, 351]
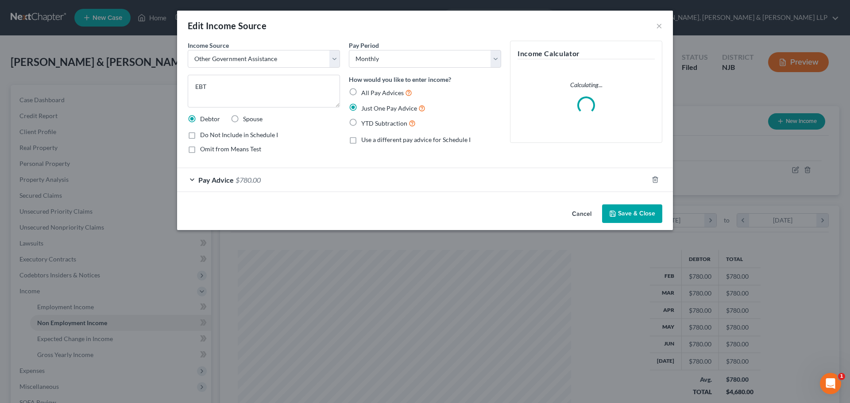
click at [645, 213] on button "Save & Close" at bounding box center [632, 214] width 60 height 19
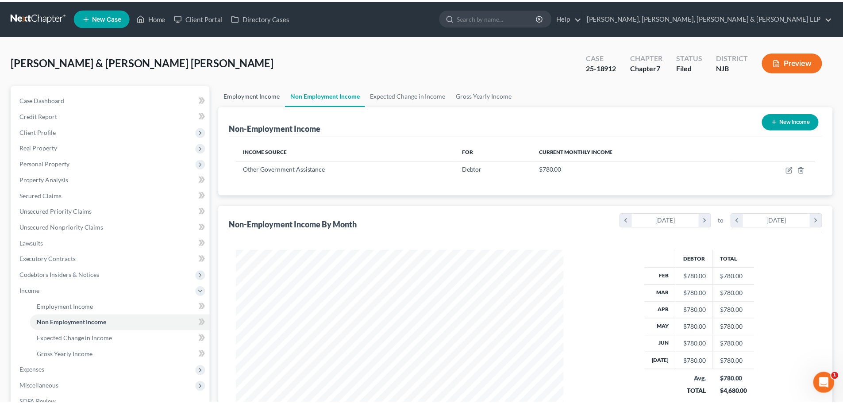
scroll to position [442586, 442403]
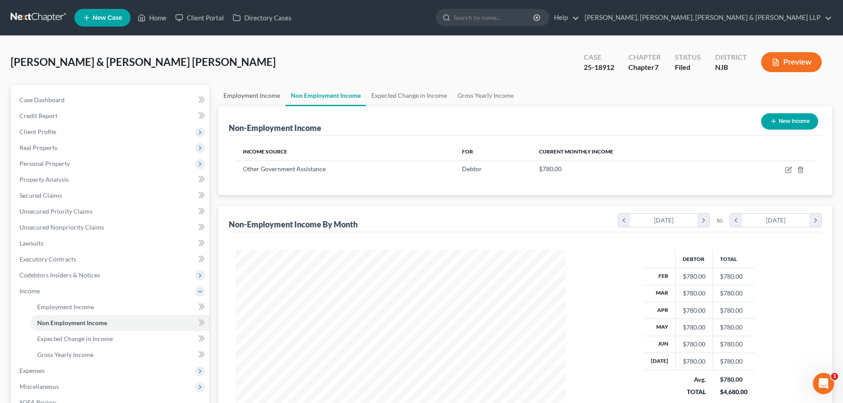
click at [269, 94] on link "Employment Income" at bounding box center [251, 95] width 67 height 21
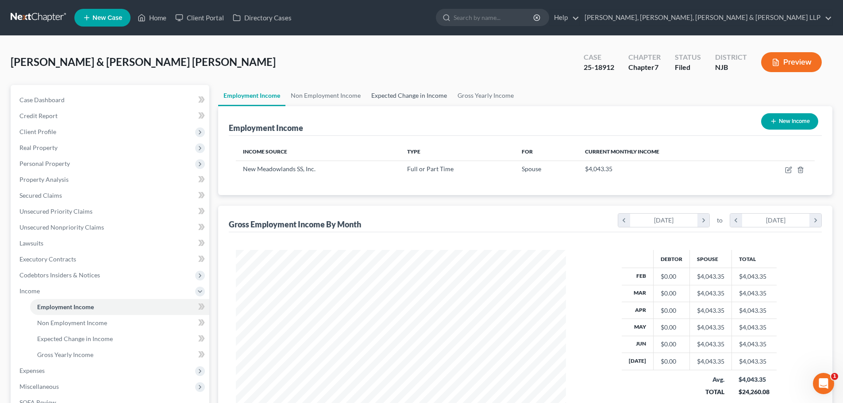
scroll to position [165, 348]
click at [400, 104] on link "Expected Change in Income" at bounding box center [409, 95] width 86 height 21
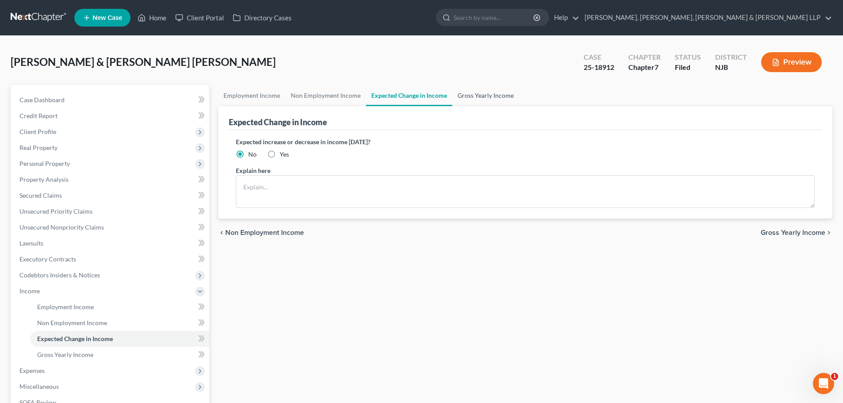
click at [480, 100] on link "Gross Yearly Income" at bounding box center [485, 95] width 67 height 21
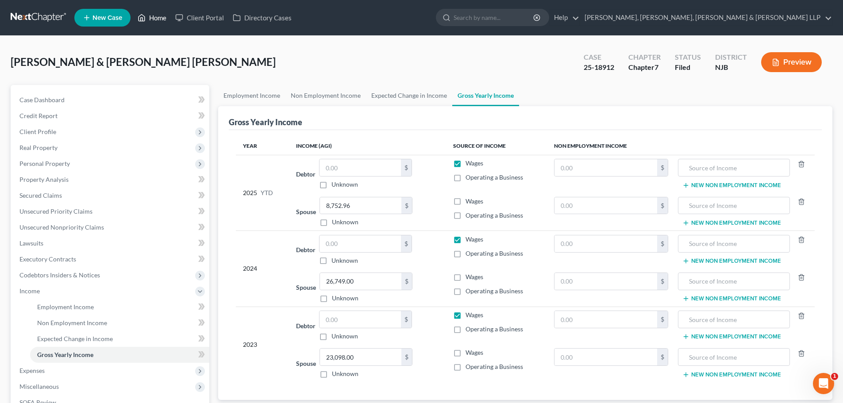
click at [159, 16] on link "Home" at bounding box center [152, 18] width 38 height 16
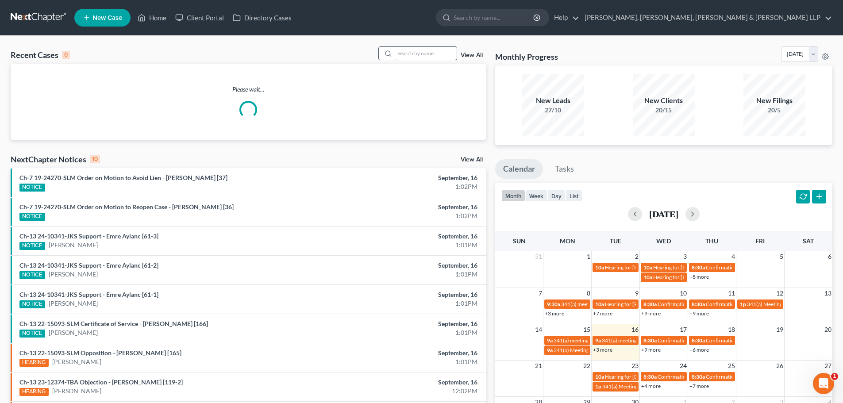
click at [406, 52] on input "search" at bounding box center [426, 53] width 62 height 13
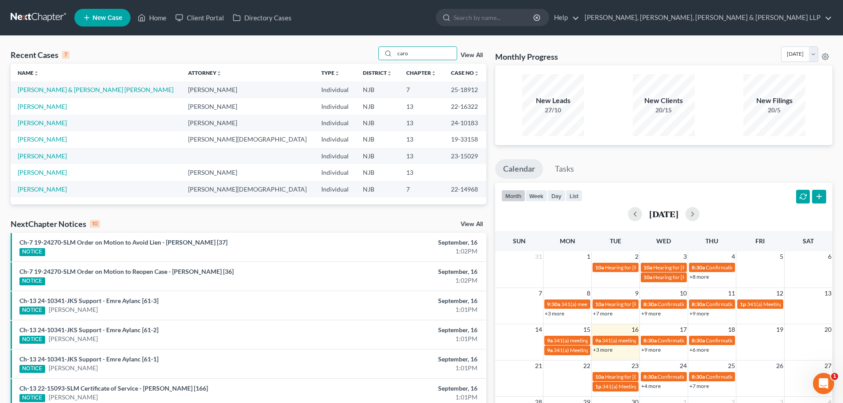
drag, startPoint x: 425, startPoint y: 56, endPoint x: 374, endPoint y: 56, distance: 50.9
click at [375, 56] on div "Recent Cases 7 caro View All" at bounding box center [249, 54] width 476 height 17
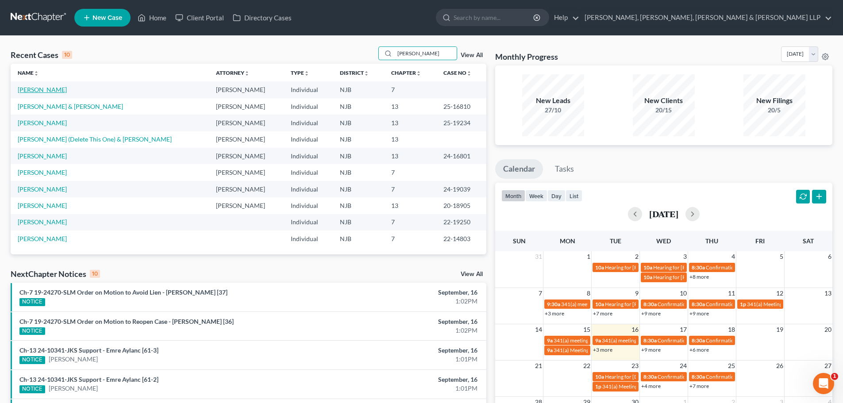
type input "[PERSON_NAME]"
click at [44, 92] on link "[PERSON_NAME]" at bounding box center [42, 90] width 49 height 8
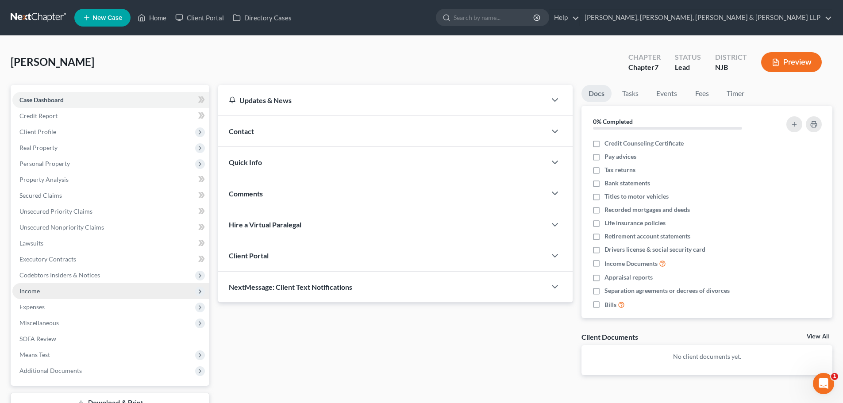
click at [67, 290] on span "Income" at bounding box center [110, 291] width 197 height 16
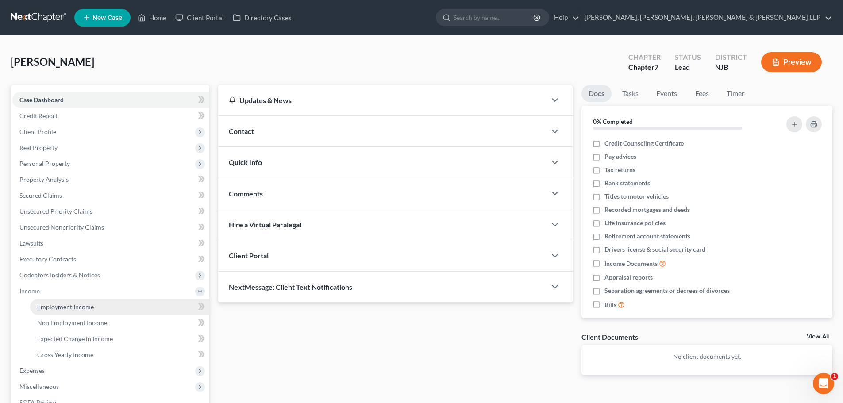
click at [84, 309] on span "Employment Income" at bounding box center [65, 307] width 57 height 8
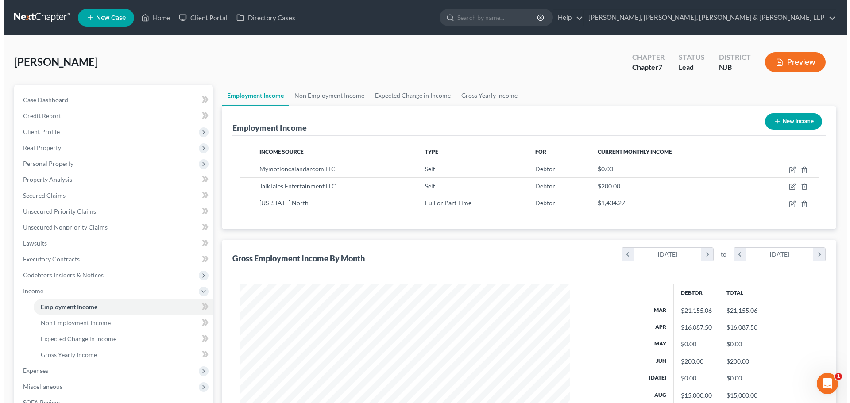
scroll to position [165, 348]
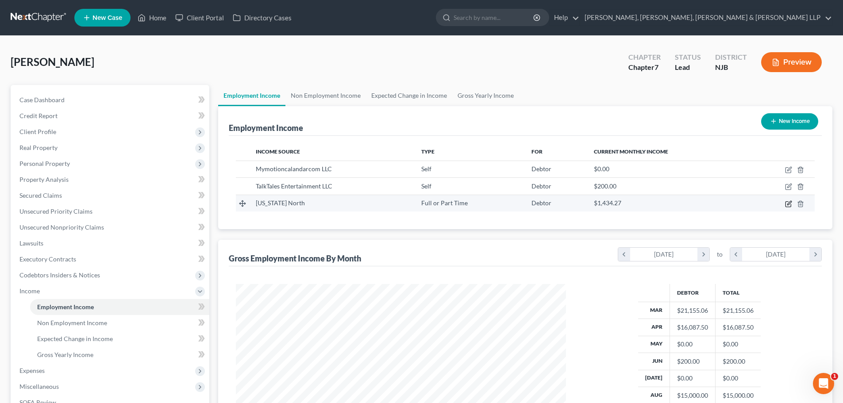
click at [790, 201] on icon "button" at bounding box center [788, 204] width 7 height 7
select select "0"
select select "35"
select select "2"
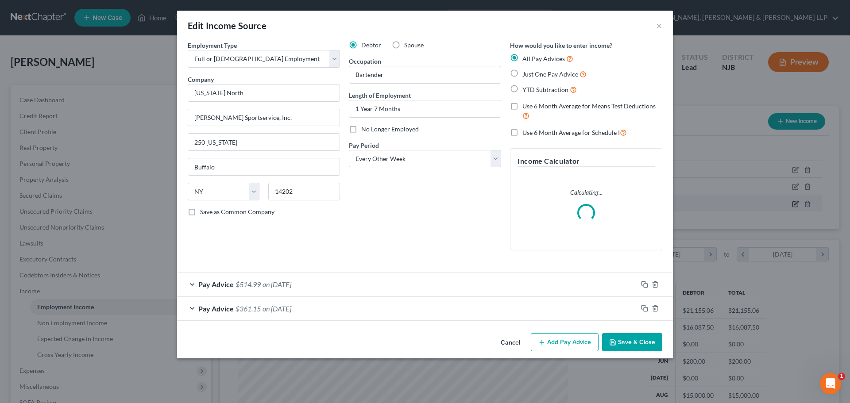
scroll to position [166, 351]
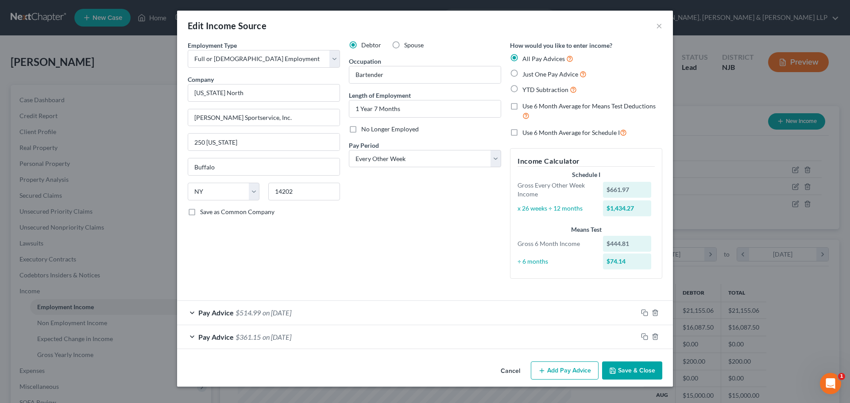
click at [550, 371] on button "Add Pay Advice" at bounding box center [565, 371] width 68 height 19
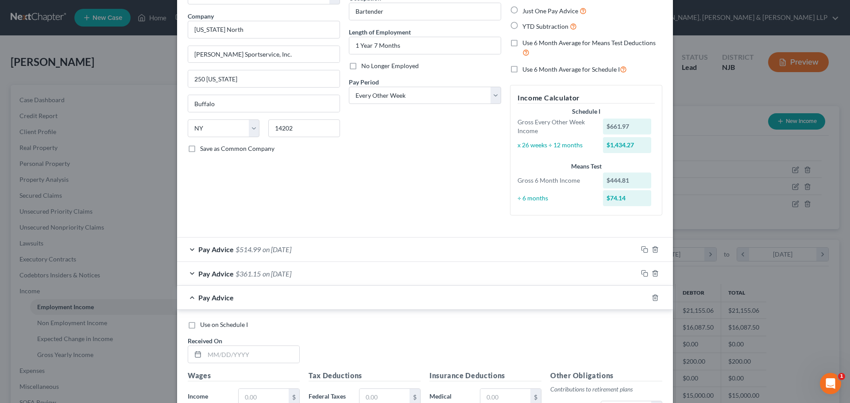
scroll to position [133, 0]
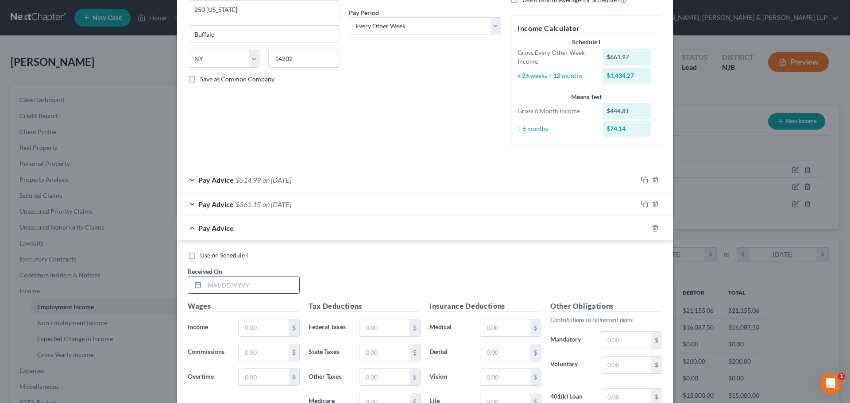
click at [257, 285] on input "text" at bounding box center [252, 285] width 95 height 17
type input "[DATE]"
click at [255, 331] on input "text" at bounding box center [264, 328] width 50 height 17
type input "444.81"
click at [376, 321] on input "text" at bounding box center [385, 328] width 50 height 17
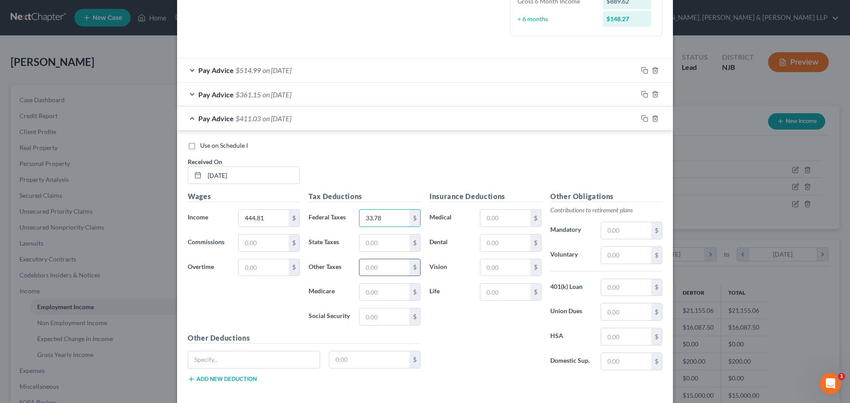
scroll to position [266, 0]
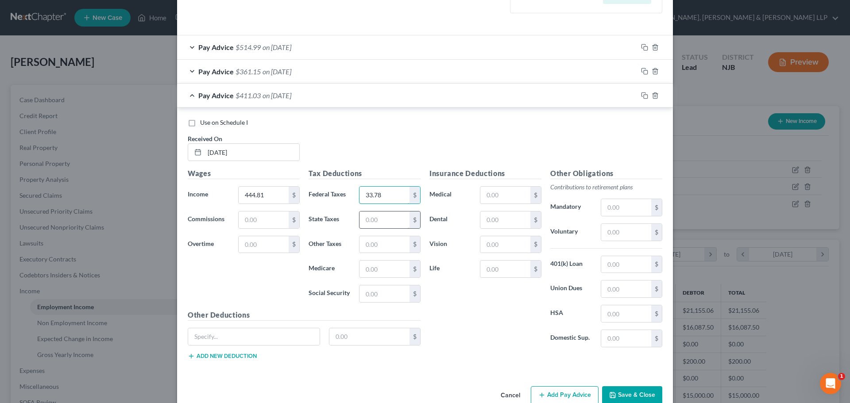
type input "33.78"
click at [392, 221] on input "text" at bounding box center [385, 220] width 50 height 17
type input "6.97"
click at [377, 290] on input "text" at bounding box center [385, 294] width 50 height 17
type input "27.58"
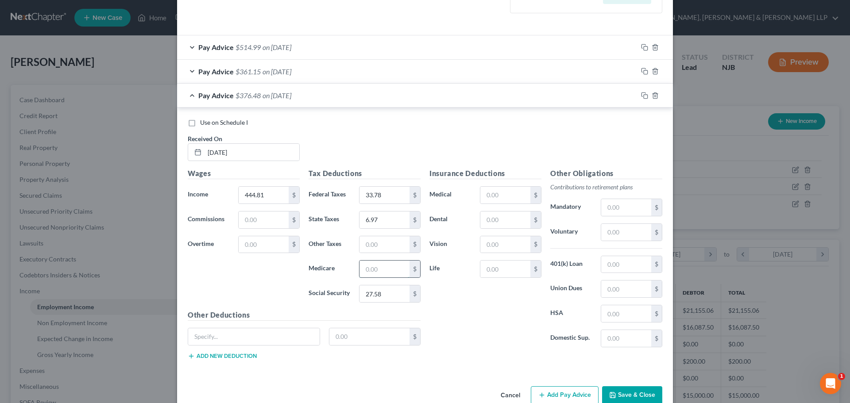
click at [382, 273] on input "text" at bounding box center [385, 269] width 50 height 17
type input "6.45"
click at [374, 246] on input "text" at bounding box center [385, 244] width 50 height 17
type input "4.38"
click at [614, 289] on input "text" at bounding box center [626, 289] width 50 height 17
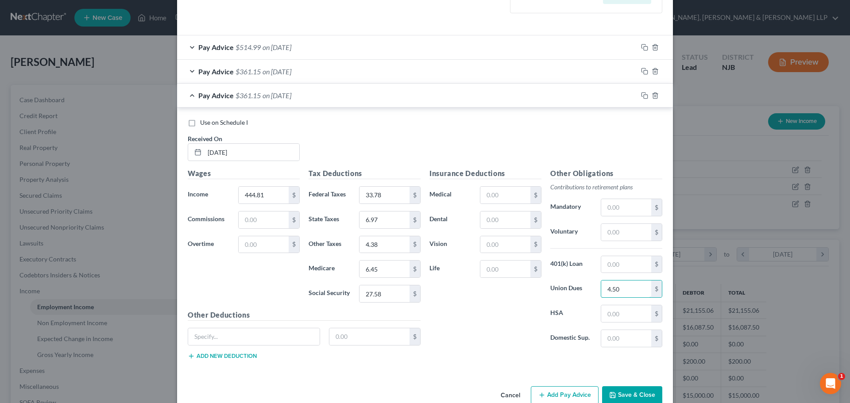
type input "4.50"
drag, startPoint x: 566, startPoint y: 393, endPoint x: 323, endPoint y: 340, distance: 248.6
click at [566, 393] on button "Add Pay Advice" at bounding box center [565, 396] width 68 height 19
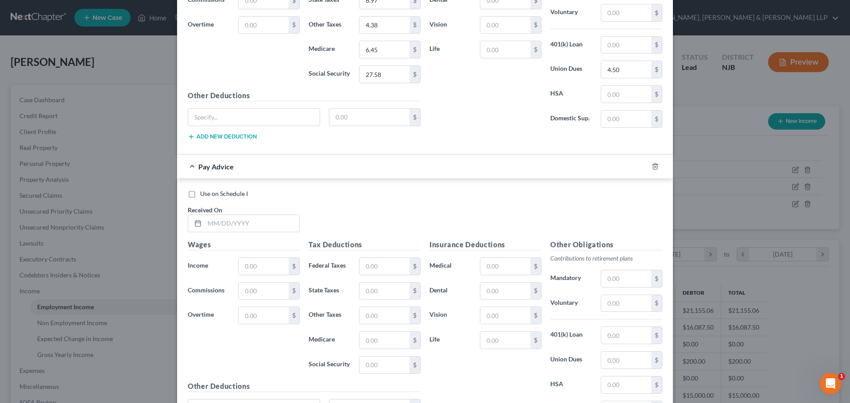
scroll to position [506, 0]
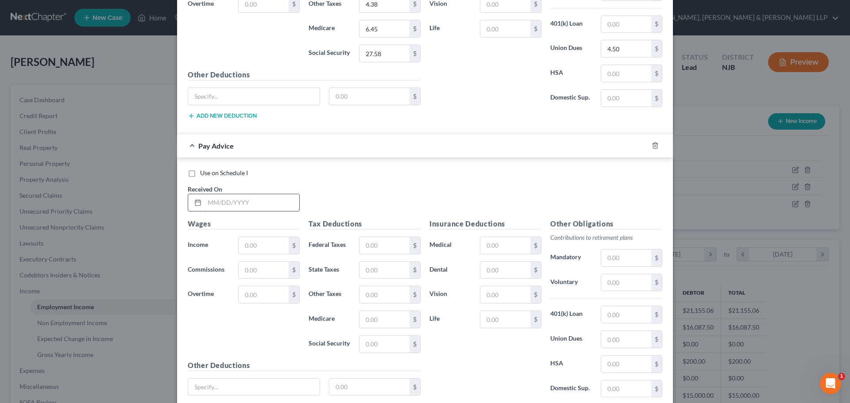
click at [240, 210] on input "text" at bounding box center [252, 202] width 95 height 17
type input "[DATE]"
click at [257, 246] on input "text" at bounding box center [264, 245] width 50 height 17
type input "628.91"
click at [389, 251] on input "text" at bounding box center [385, 245] width 50 height 17
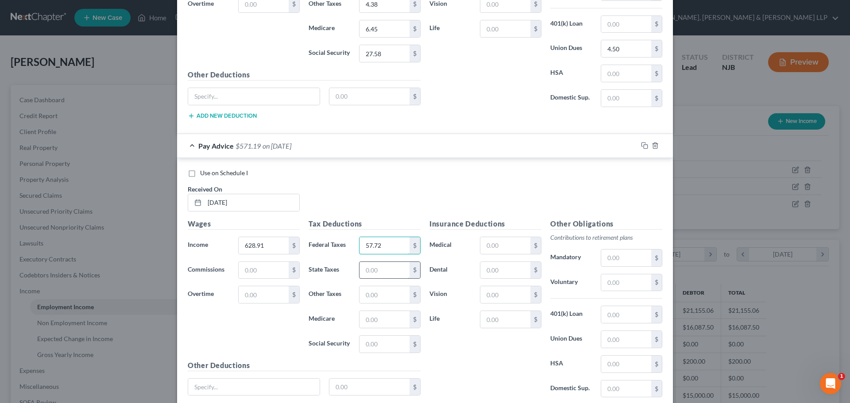
type input "57.72"
click at [383, 274] on input "text" at bounding box center [385, 270] width 50 height 17
type input "10.66"
click at [387, 319] on input "text" at bounding box center [385, 319] width 50 height 17
type input "9.12"
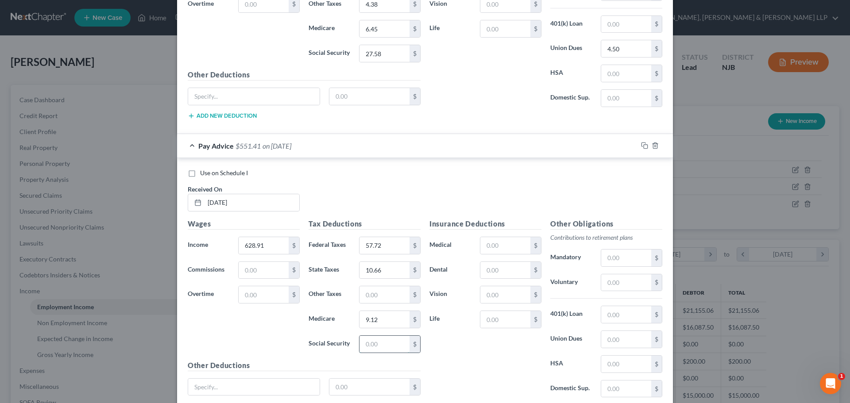
click at [385, 336] on input "text" at bounding box center [385, 344] width 50 height 17
type input "39"
click at [374, 297] on input "text" at bounding box center [385, 294] width 50 height 17
type input "6.21"
click at [618, 344] on input "text" at bounding box center [626, 339] width 50 height 17
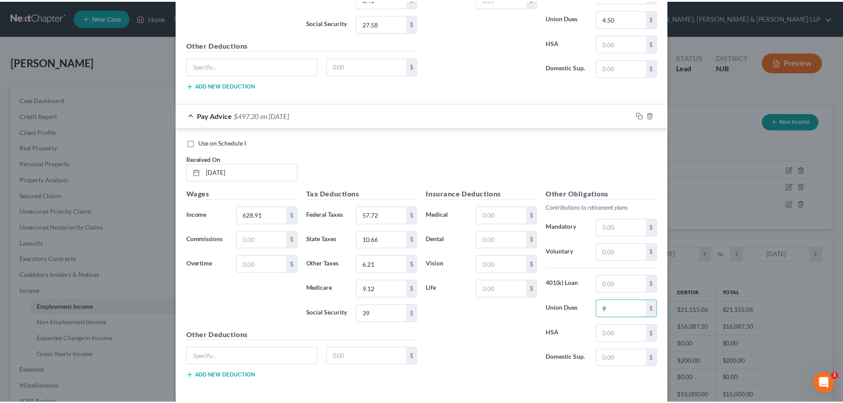
scroll to position [576, 0]
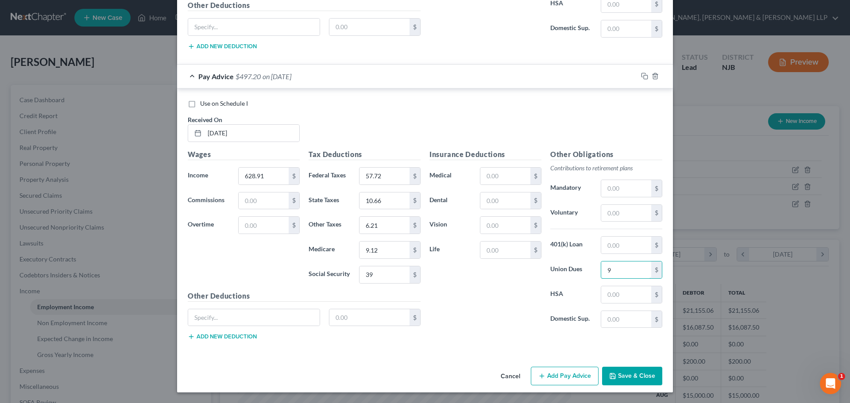
type input "9"
click at [641, 375] on button "Save & Close" at bounding box center [632, 376] width 60 height 19
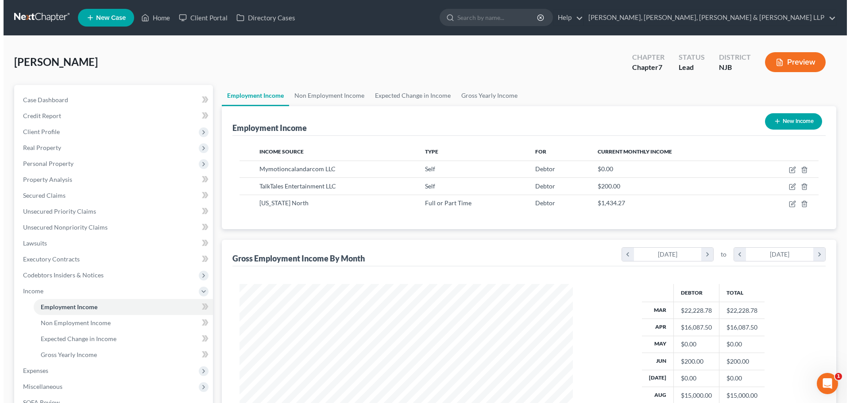
scroll to position [442586, 442403]
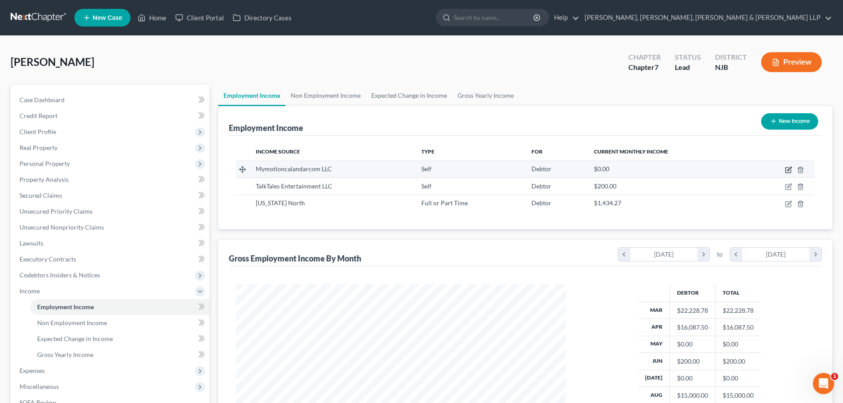
click at [792, 170] on icon "button" at bounding box center [788, 169] width 7 height 7
select select "1"
select select "9"
select select "0"
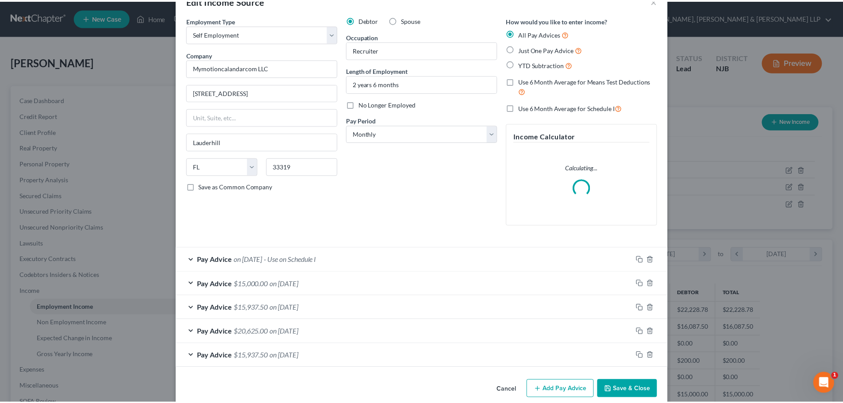
scroll to position [38, 0]
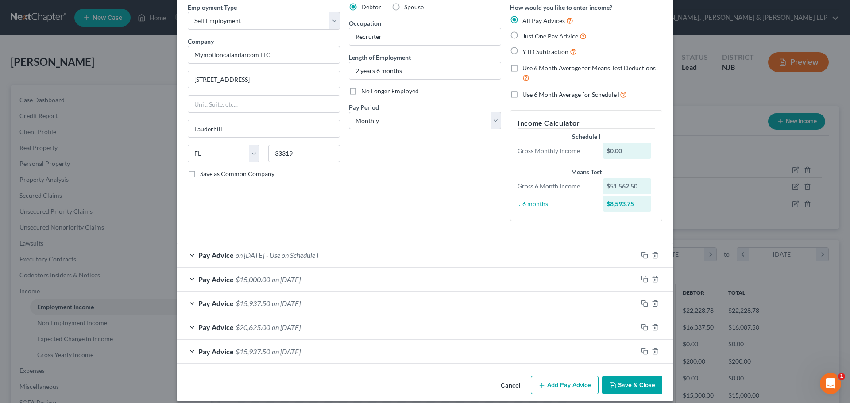
click at [643, 387] on button "Save & Close" at bounding box center [632, 385] width 60 height 19
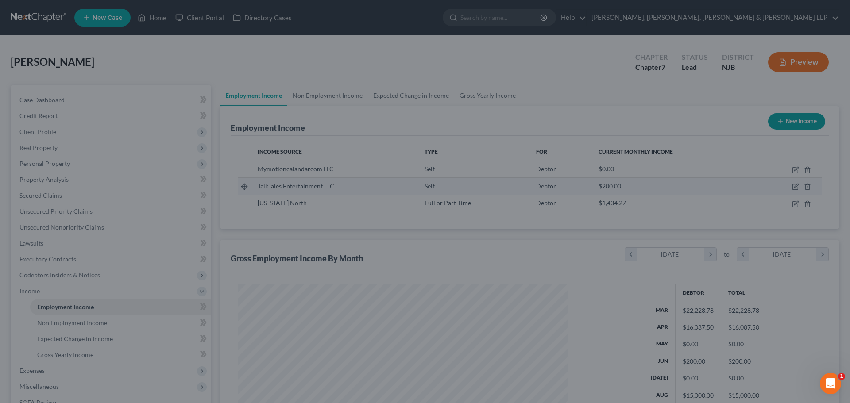
scroll to position [442586, 442403]
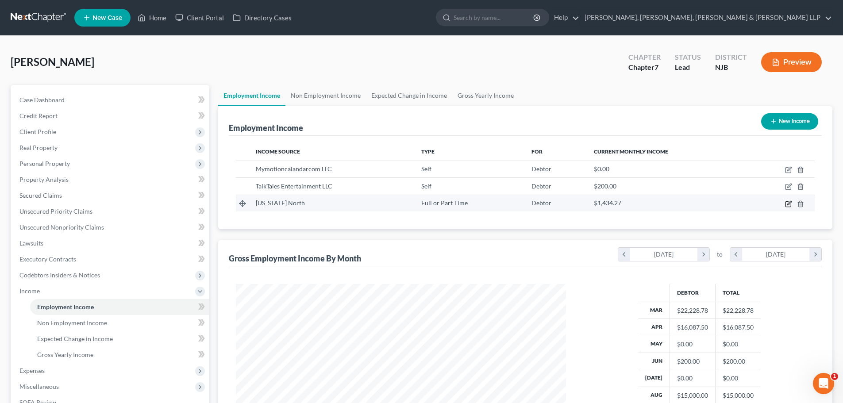
click at [787, 203] on icon "button" at bounding box center [788, 204] width 7 height 7
select select "0"
select select "35"
select select "2"
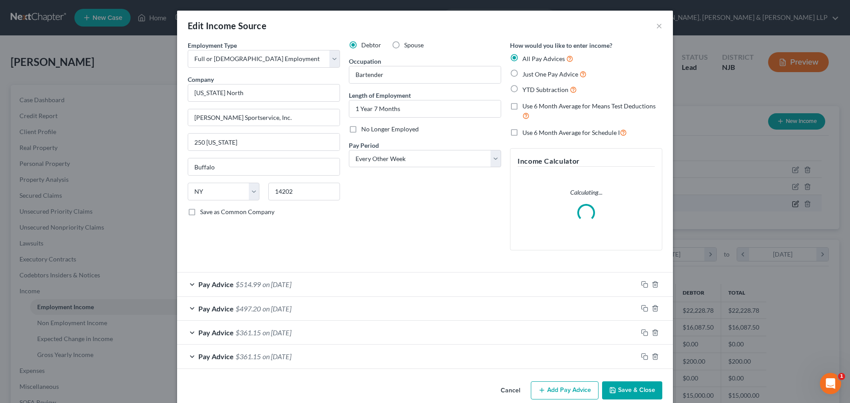
scroll to position [166, 351]
click at [556, 391] on button "Add Pay Advice" at bounding box center [565, 391] width 68 height 19
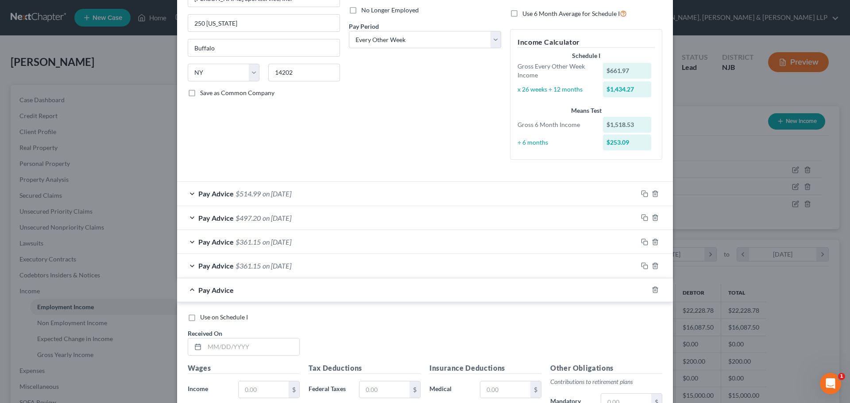
scroll to position [177, 0]
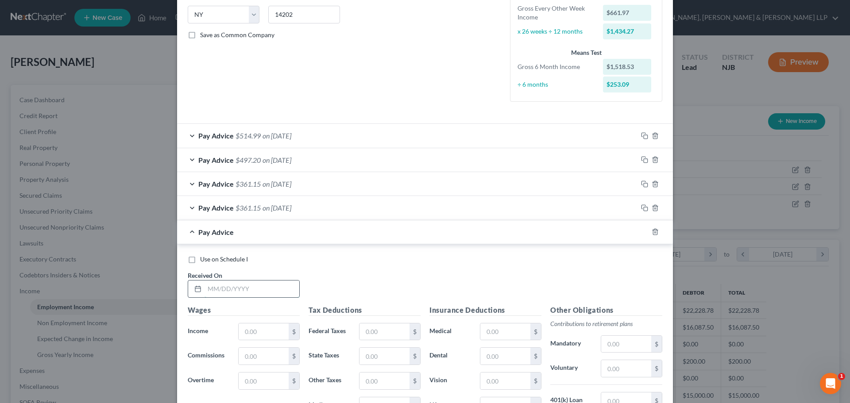
click at [264, 295] on input "text" at bounding box center [252, 289] width 95 height 17
type input "[DATE]"
click at [266, 332] on input "text" at bounding box center [264, 332] width 50 height 17
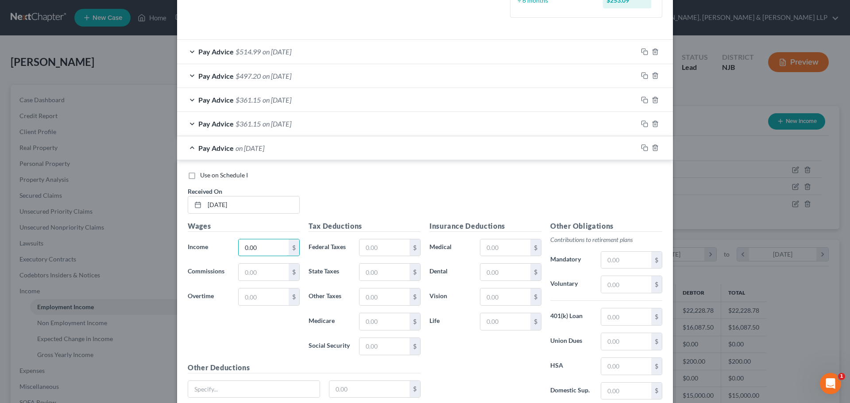
scroll to position [333, 0]
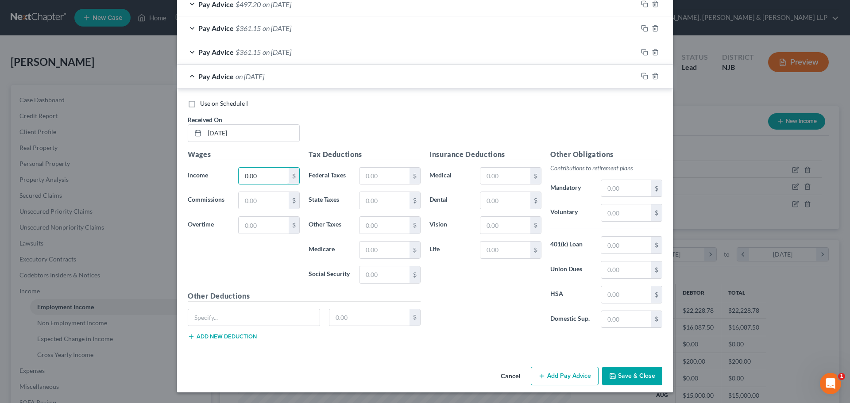
type input "0.00"
click at [553, 375] on button "Add Pay Advice" at bounding box center [565, 376] width 68 height 19
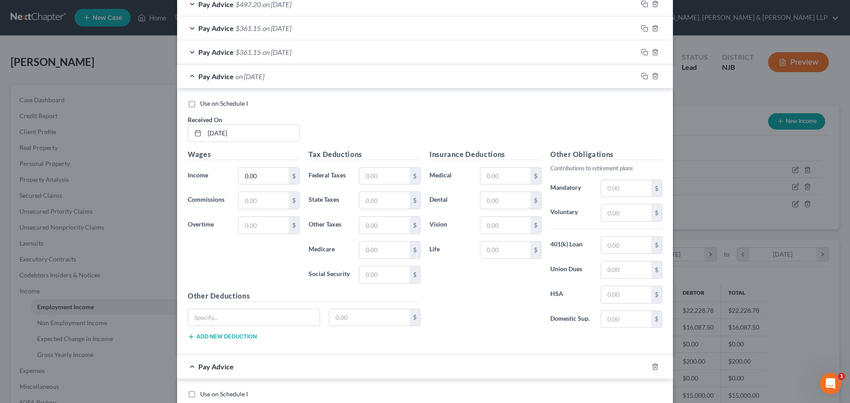
scroll to position [554, 0]
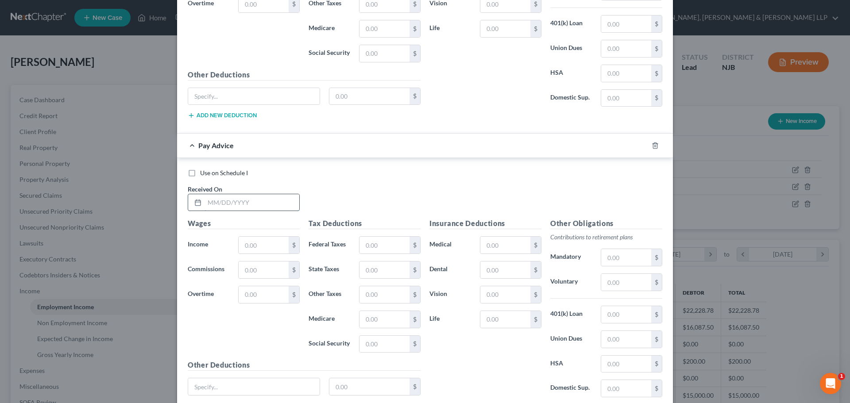
click at [247, 206] on input "text" at bounding box center [252, 202] width 95 height 17
type input "[DATE]"
click at [247, 244] on input "text" at bounding box center [264, 245] width 50 height 17
type input "211.27"
click at [381, 254] on div "$" at bounding box center [390, 245] width 62 height 18
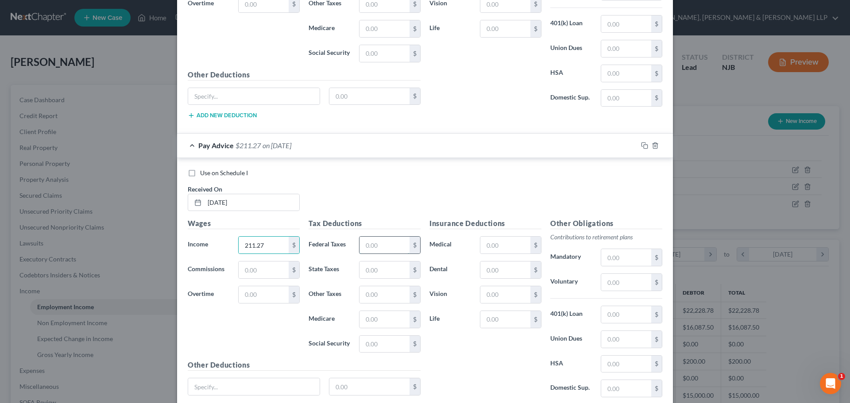
click at [382, 244] on input "text" at bounding box center [385, 245] width 50 height 17
click at [391, 243] on input "text" at bounding box center [385, 245] width 50 height 17
click at [367, 270] on input "text" at bounding box center [385, 270] width 50 height 17
click at [371, 247] on input "text" at bounding box center [385, 245] width 50 height 17
click at [371, 245] on input "text" at bounding box center [385, 245] width 50 height 17
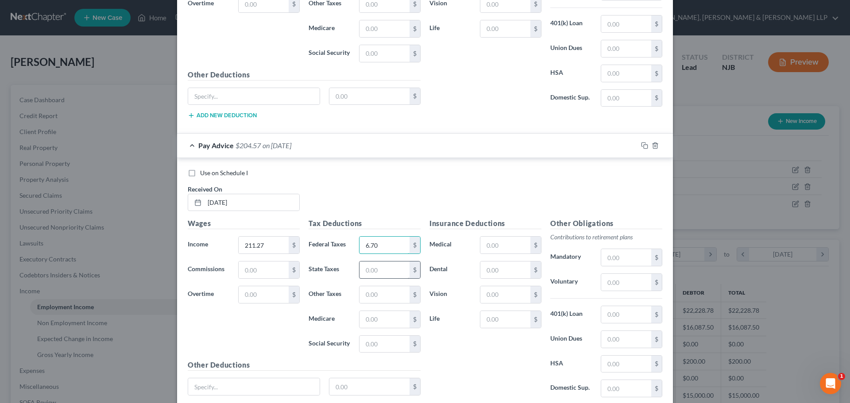
type input "6.70"
click at [365, 267] on input "text" at bounding box center [385, 270] width 50 height 17
type input "3.17"
click at [371, 313] on input "text" at bounding box center [385, 319] width 50 height 17
type input "3.06"
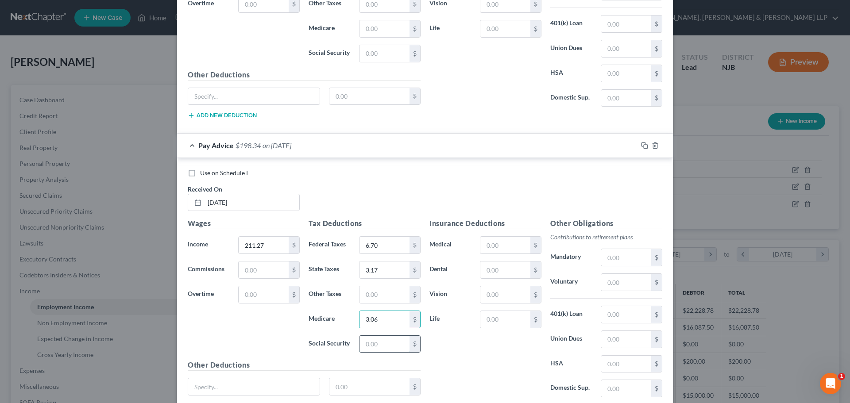
drag, startPoint x: 361, startPoint y: 348, endPoint x: 374, endPoint y: 348, distance: 12.9
click at [361, 348] on input "text" at bounding box center [385, 344] width 50 height 17
type input "13.09"
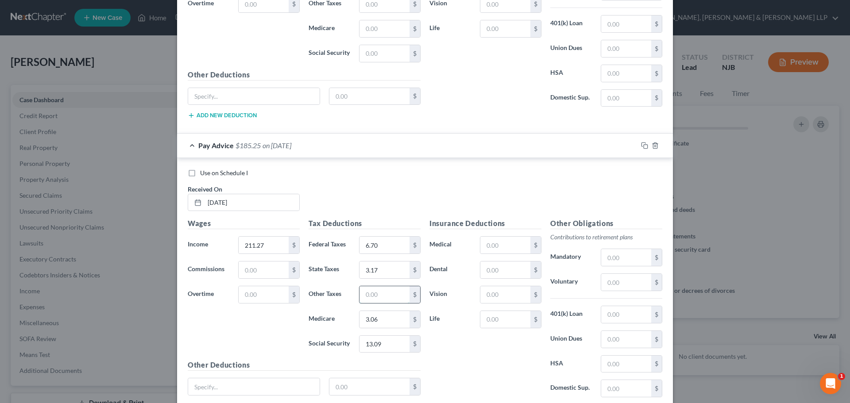
click at [376, 294] on input "text" at bounding box center [385, 294] width 50 height 17
click at [378, 294] on input "2.09" at bounding box center [385, 294] width 50 height 17
type input "2.09"
click at [617, 340] on input "text" at bounding box center [626, 339] width 50 height 17
drag, startPoint x: 622, startPoint y: 338, endPoint x: 591, endPoint y: 338, distance: 31.0
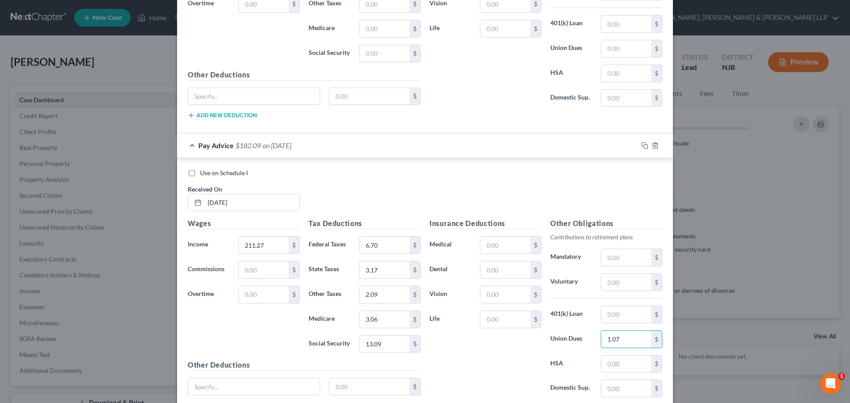
click at [592, 340] on div "Union Dues 1.07 $" at bounding box center [606, 340] width 121 height 18
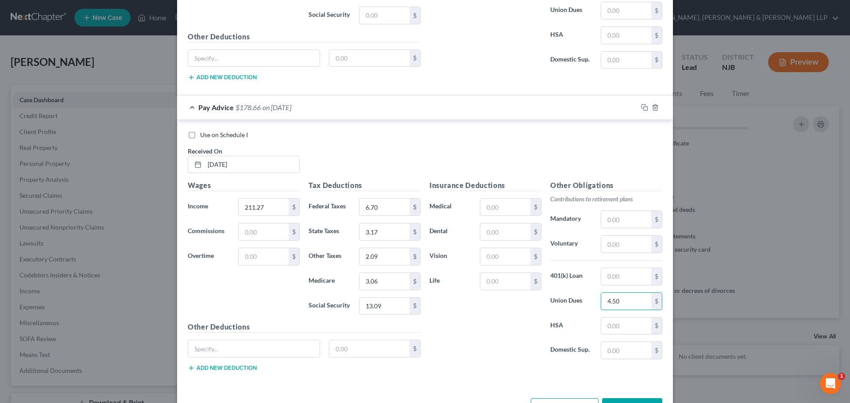
scroll to position [624, 0]
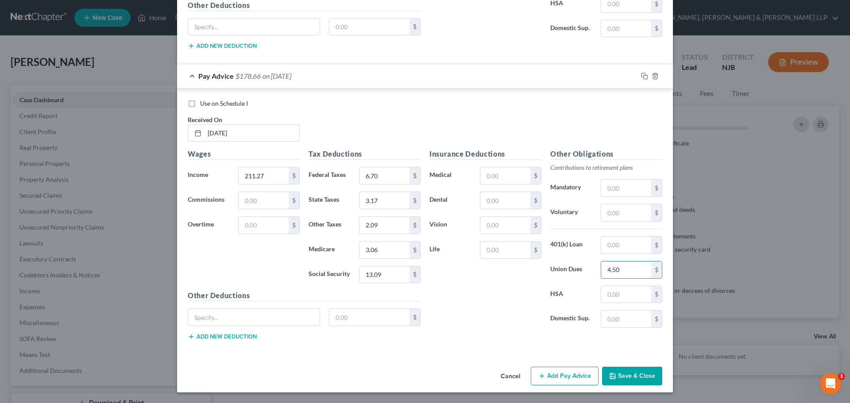
type input "4.50"
click at [561, 374] on button "Add Pay Advice" at bounding box center [565, 376] width 68 height 19
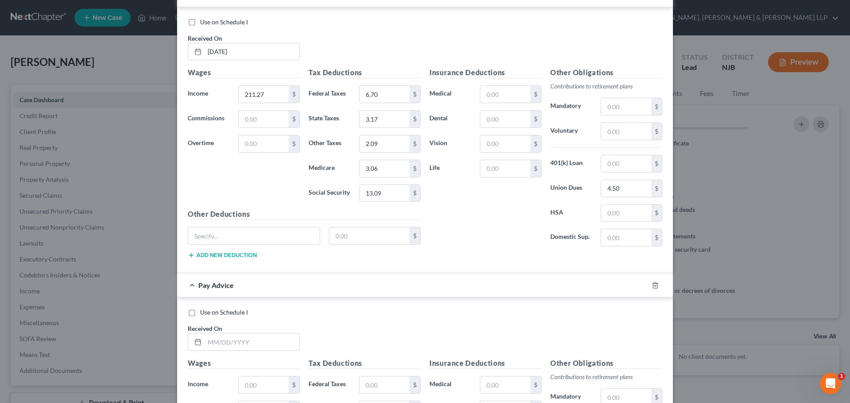
scroll to position [801, 0]
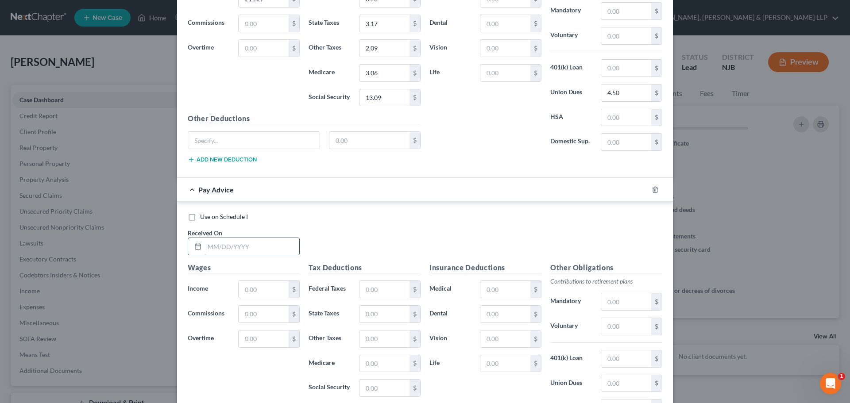
click at [233, 249] on input "text" at bounding box center [252, 246] width 95 height 17
type input "[DATE]"
click at [251, 288] on input "text" at bounding box center [264, 289] width 50 height 17
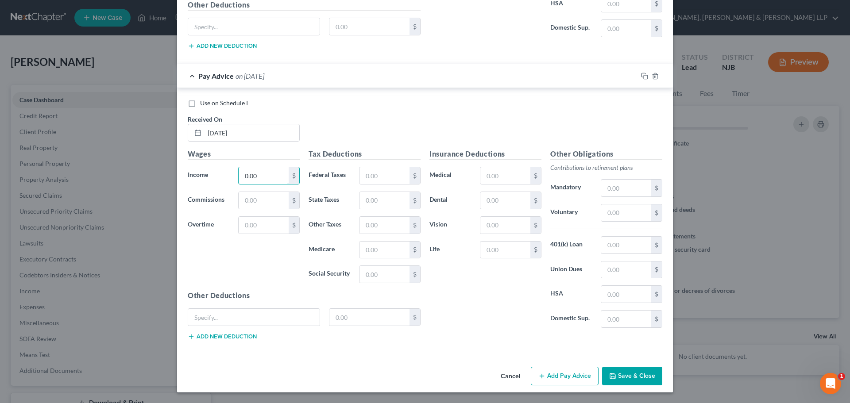
type input "0.00"
click at [555, 367] on button "Add Pay Advice" at bounding box center [565, 376] width 68 height 19
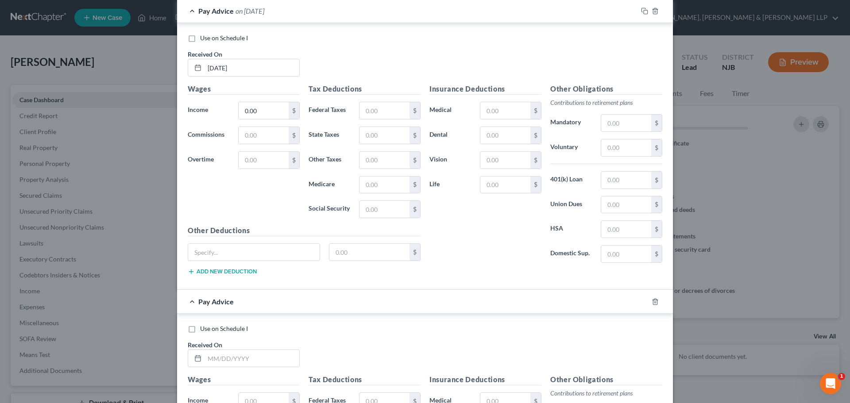
scroll to position [1092, 0]
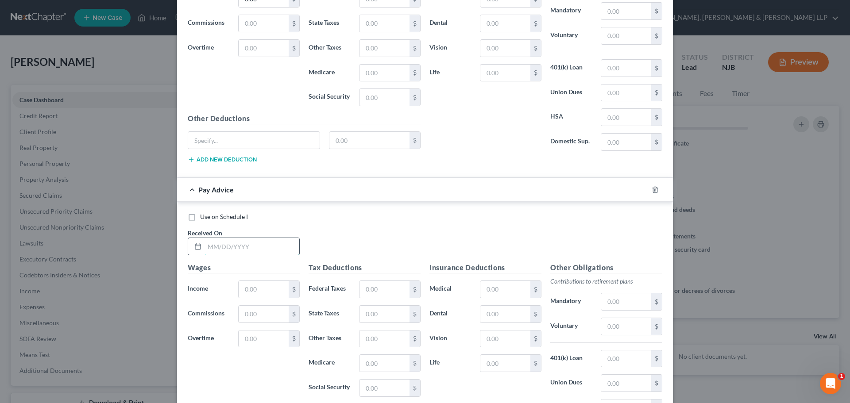
click at [243, 244] on input "text" at bounding box center [252, 246] width 95 height 17
click at [224, 251] on input "text" at bounding box center [252, 246] width 95 height 17
type input "[DATE]"
click at [248, 281] on input "text" at bounding box center [264, 289] width 50 height 17
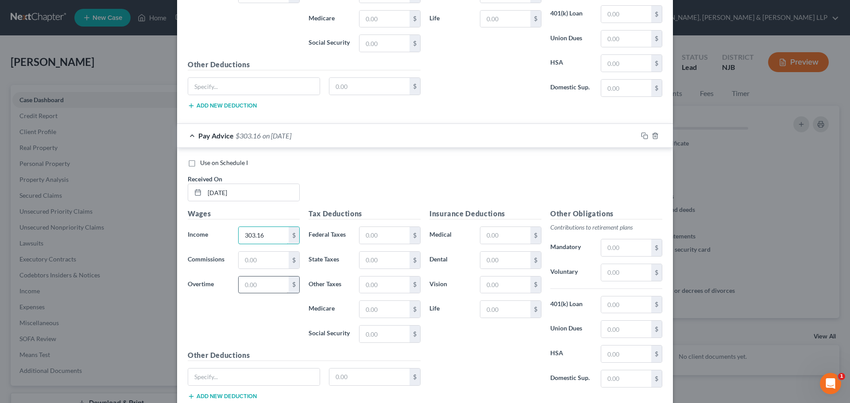
scroll to position [1205, 0]
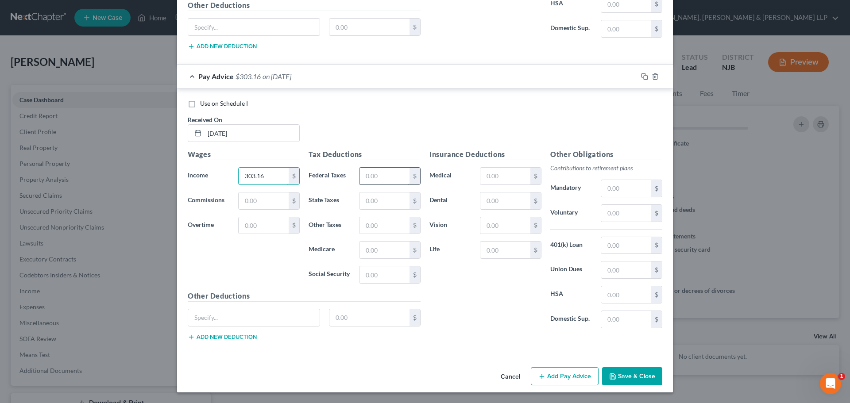
type input "303.16"
click at [381, 180] on input "text" at bounding box center [385, 176] width 50 height 17
type input "16.78"
click at [383, 203] on input "text" at bounding box center [385, 201] width 50 height 17
type input "4.55"
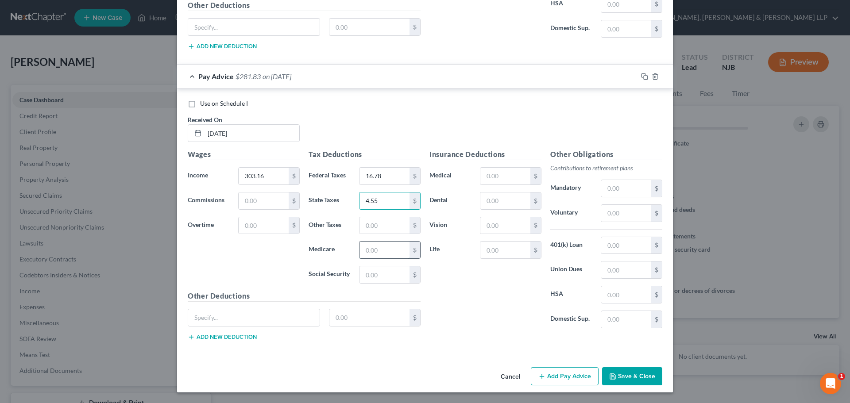
click at [374, 253] on input "text" at bounding box center [385, 250] width 50 height 17
type input "4.40"
click at [389, 272] on input "text" at bounding box center [385, 275] width 50 height 17
type input "18.80"
click at [386, 228] on input "text" at bounding box center [385, 225] width 50 height 17
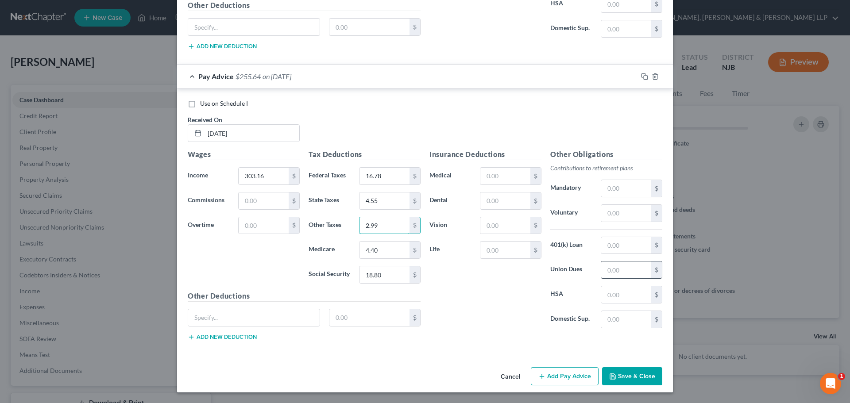
type input "2.99"
click at [611, 267] on input "text" at bounding box center [626, 270] width 50 height 17
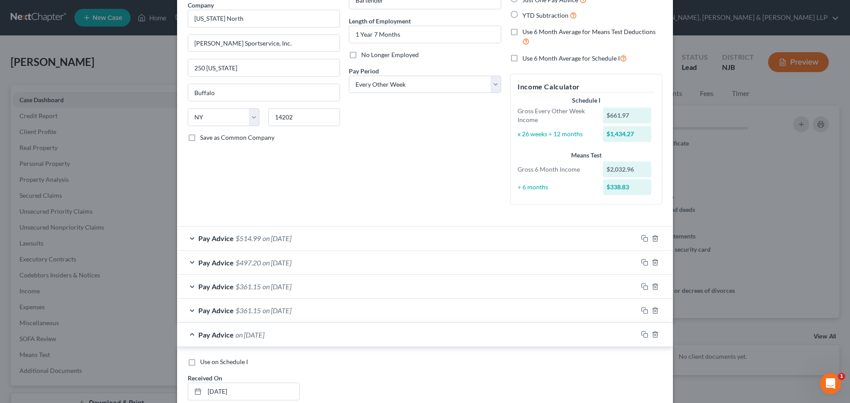
scroll to position [0, 0]
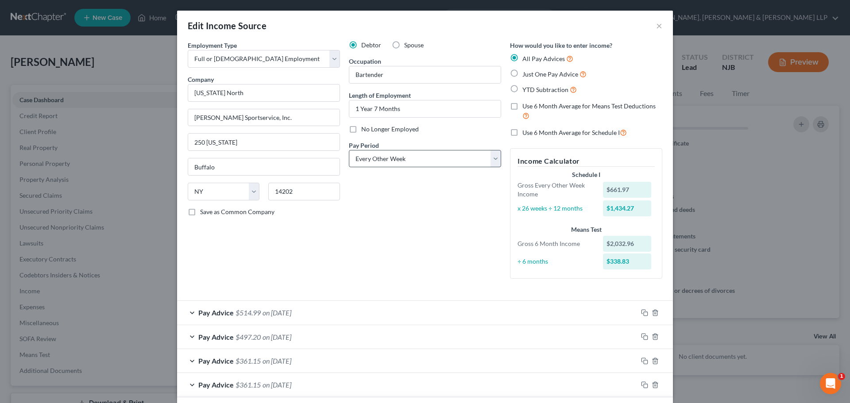
type input "4.50"
click at [398, 164] on select "Select Monthly Twice Monthly Every Other Week Weekly" at bounding box center [425, 159] width 152 height 18
select select "3"
click at [349, 150] on select "Select Monthly Twice Monthly Every Other Week Weekly" at bounding box center [425, 159] width 152 height 18
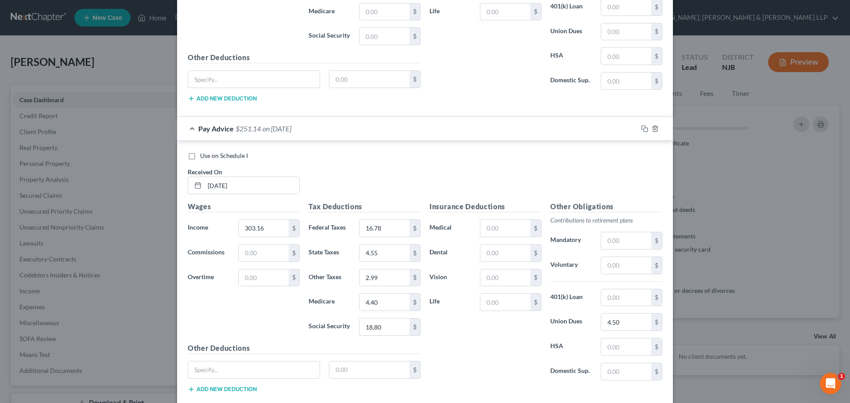
scroll to position [1203, 0]
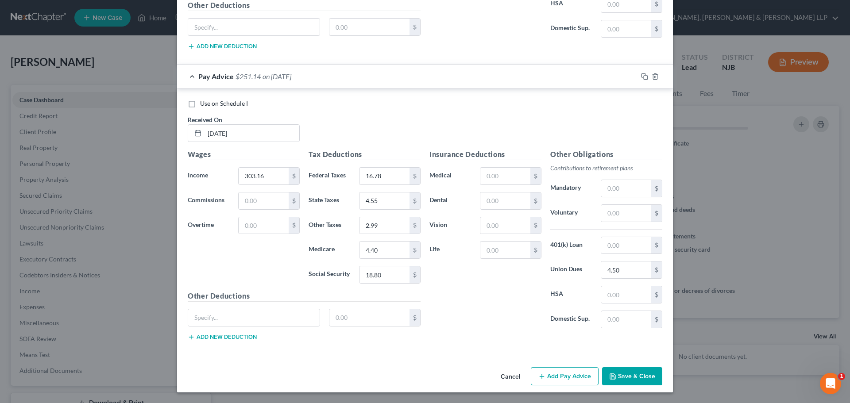
click at [570, 381] on button "Add Pay Advice" at bounding box center [565, 376] width 68 height 19
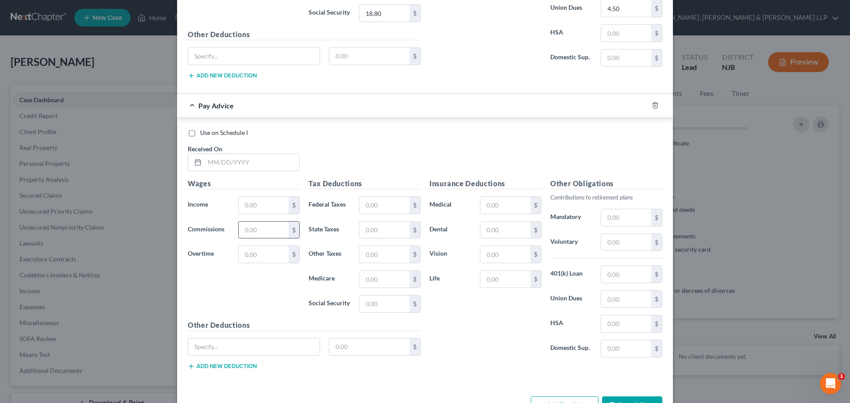
scroll to position [1469, 0]
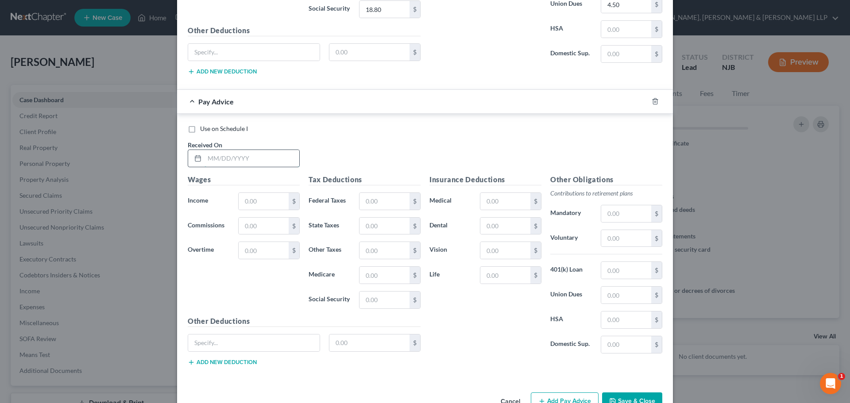
click at [238, 159] on input "text" at bounding box center [252, 158] width 95 height 17
type input "[DATE]"
click at [252, 199] on input "text" at bounding box center [264, 201] width 50 height 17
type input "365.29"
drag, startPoint x: 380, startPoint y: 200, endPoint x: 23, endPoint y: 182, distance: 357.8
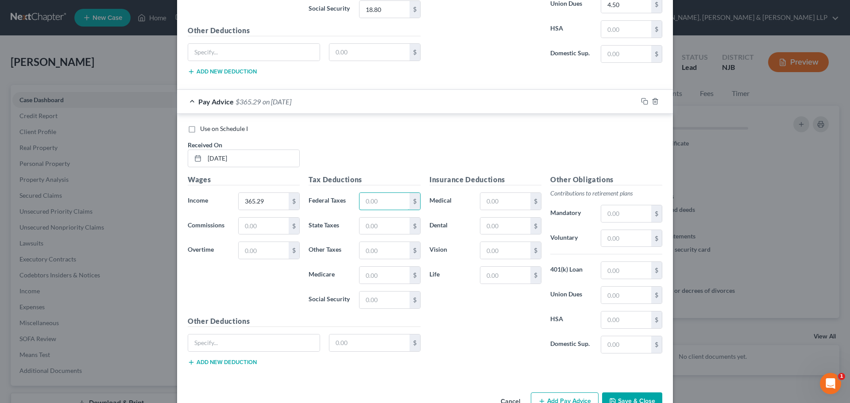
click at [380, 200] on input "text" at bounding box center [385, 201] width 50 height 17
type input "24.23"
click at [392, 228] on input "text" at bounding box center [385, 226] width 50 height 17
click at [392, 278] on input "text" at bounding box center [385, 275] width 50 height 17
click at [381, 299] on input "text" at bounding box center [385, 300] width 50 height 17
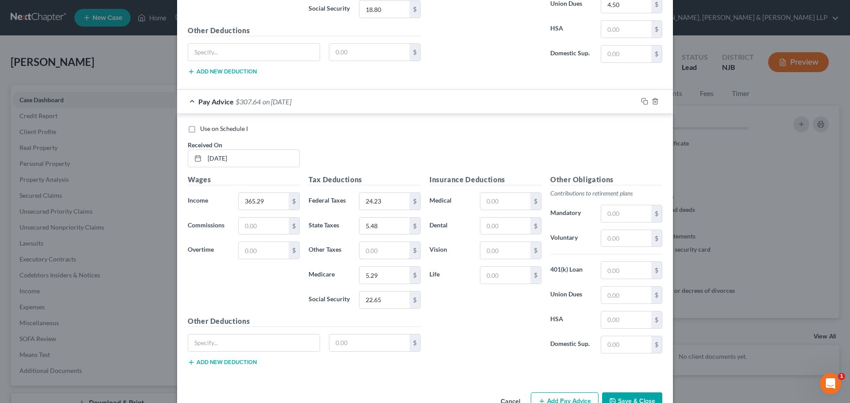
drag, startPoint x: 374, startPoint y: 251, endPoint x: 590, endPoint y: 277, distance: 217.2
click at [374, 251] on input "text" at bounding box center [385, 250] width 50 height 17
click at [618, 297] on input "text" at bounding box center [626, 295] width 50 height 17
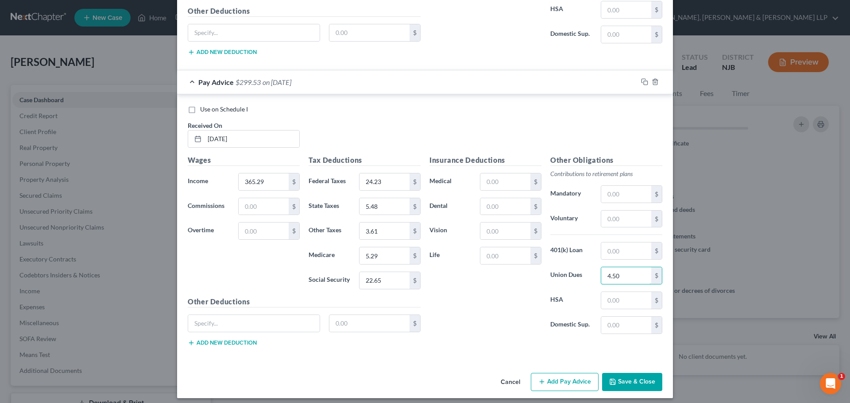
scroll to position [1494, 0]
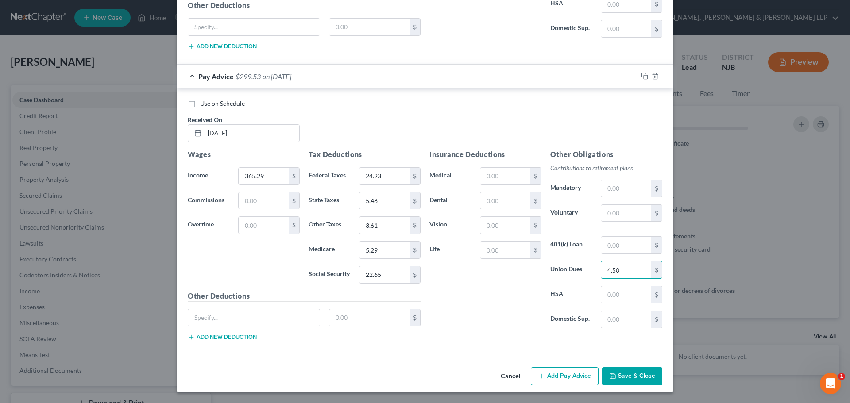
click at [547, 371] on button "Add Pay Advice" at bounding box center [565, 376] width 68 height 19
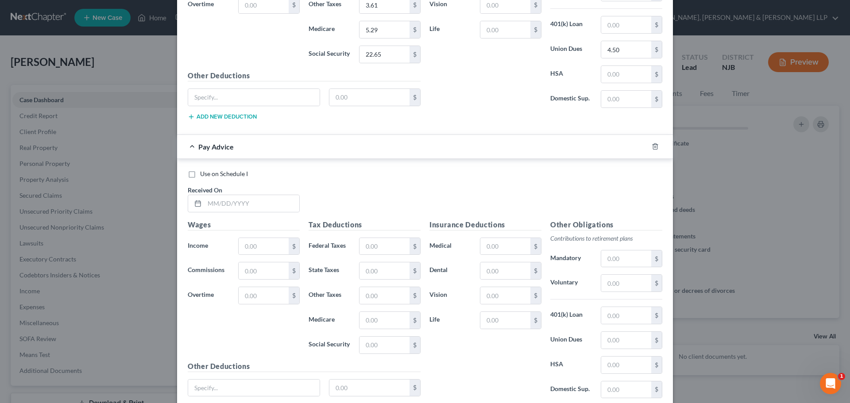
scroll to position [1716, 0]
click at [256, 205] on input "text" at bounding box center [252, 202] width 95 height 17
click at [254, 249] on input "text" at bounding box center [264, 245] width 50 height 17
drag, startPoint x: 367, startPoint y: 247, endPoint x: 5, endPoint y: 247, distance: 361.7
click at [367, 247] on input "text" at bounding box center [385, 245] width 50 height 17
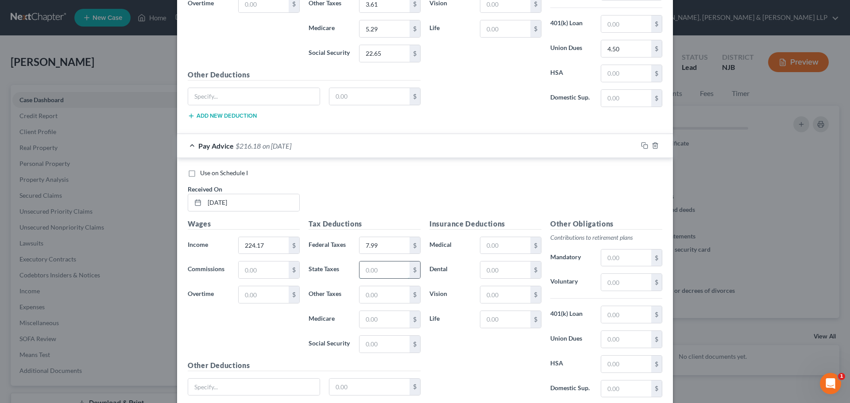
click at [363, 271] on input "text" at bounding box center [385, 270] width 50 height 17
click at [365, 309] on div "Tax Deductions Federal Taxes 7.99 $ State Taxes 3.36 $ Other Taxes $ Medicare $…" at bounding box center [364, 290] width 121 height 142
click at [367, 320] on input "text" at bounding box center [385, 319] width 50 height 17
click at [378, 317] on input "text" at bounding box center [385, 319] width 50 height 17
click at [370, 320] on input "text" at bounding box center [385, 319] width 50 height 17
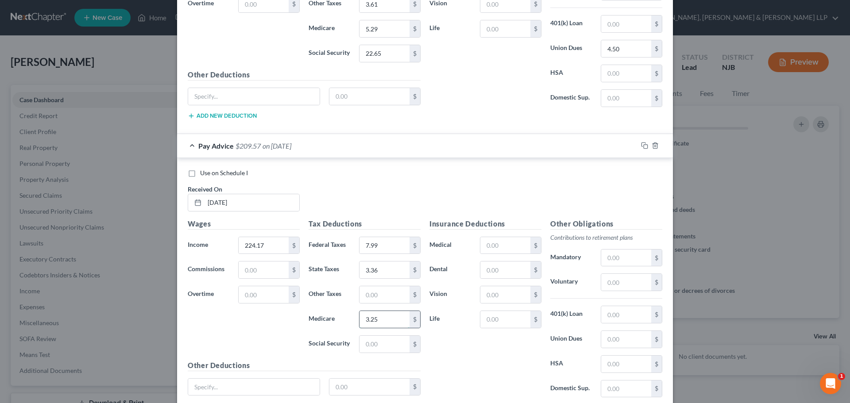
click at [385, 322] on input "3.25" at bounding box center [385, 319] width 50 height 17
click at [379, 346] on input "text" at bounding box center [385, 344] width 50 height 17
click at [374, 344] on input "text" at bounding box center [385, 344] width 50 height 17
click at [396, 299] on input "text" at bounding box center [385, 294] width 50 height 17
click at [626, 336] on input "text" at bounding box center [626, 339] width 50 height 17
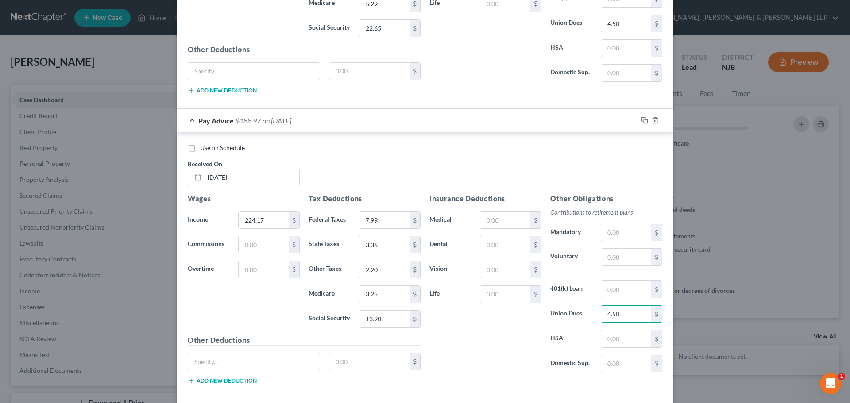
scroll to position [1785, 0]
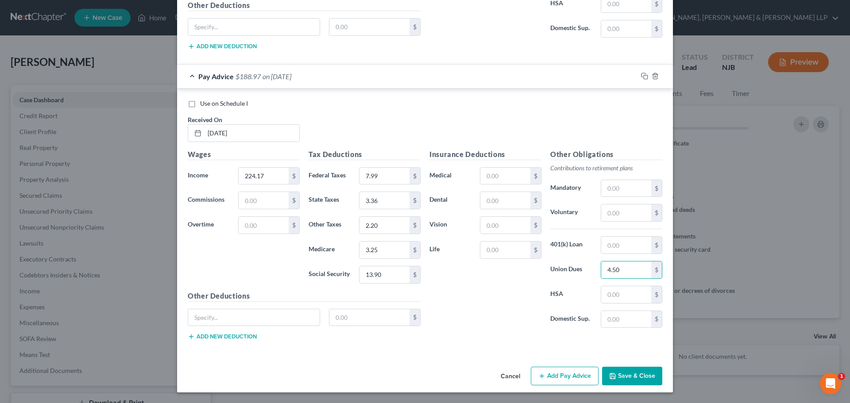
click at [554, 381] on button "Add Pay Advice" at bounding box center [565, 376] width 68 height 19
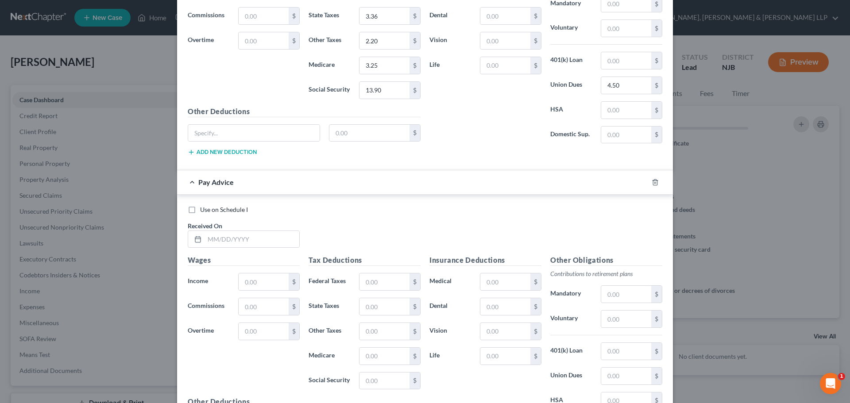
scroll to position [2007, 0]
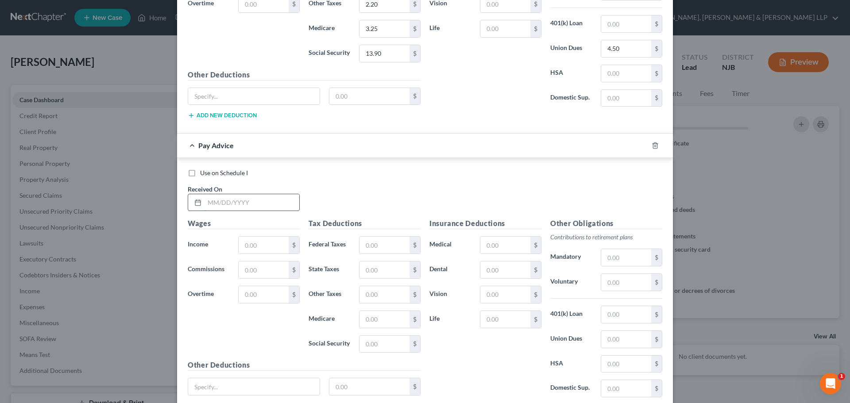
click at [234, 202] on input "text" at bounding box center [252, 202] width 95 height 17
click at [259, 246] on input "text" at bounding box center [264, 245] width 50 height 17
click at [369, 244] on input "text" at bounding box center [385, 245] width 50 height 17
click at [375, 248] on input "text" at bounding box center [385, 245] width 50 height 17
click at [369, 264] on input "text" at bounding box center [385, 270] width 50 height 17
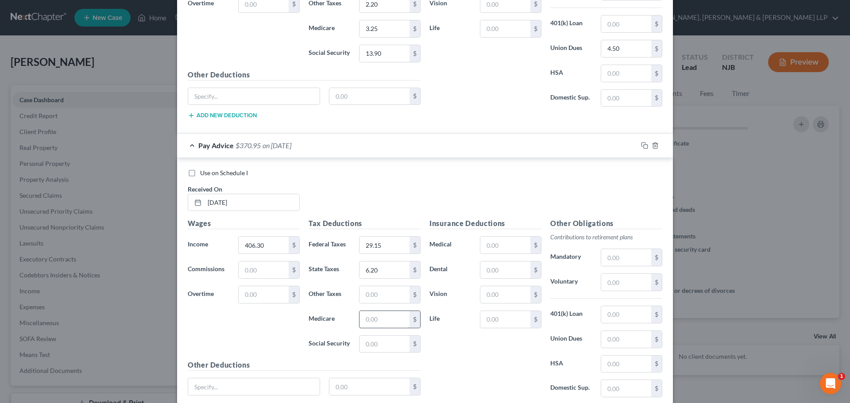
click at [372, 317] on input "text" at bounding box center [385, 319] width 50 height 17
click at [375, 343] on input "text" at bounding box center [385, 344] width 50 height 17
click at [385, 297] on input "text" at bounding box center [385, 294] width 50 height 17
click at [628, 343] on input "text" at bounding box center [626, 339] width 50 height 17
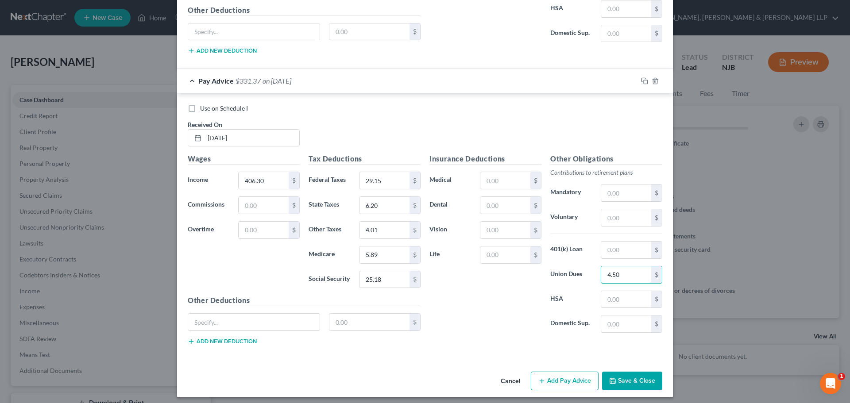
scroll to position [2076, 0]
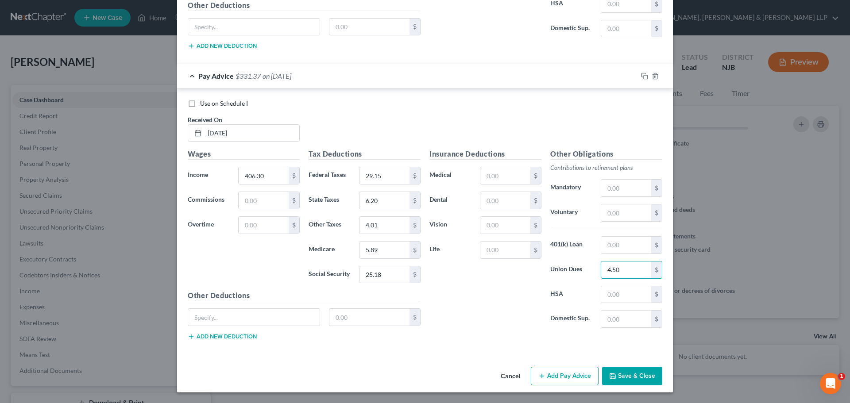
click at [553, 371] on button "Add Pay Advice" at bounding box center [565, 376] width 68 height 19
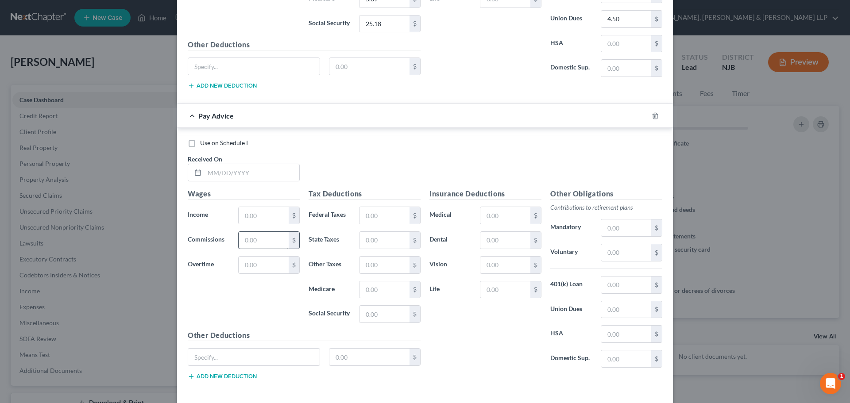
scroll to position [2342, 0]
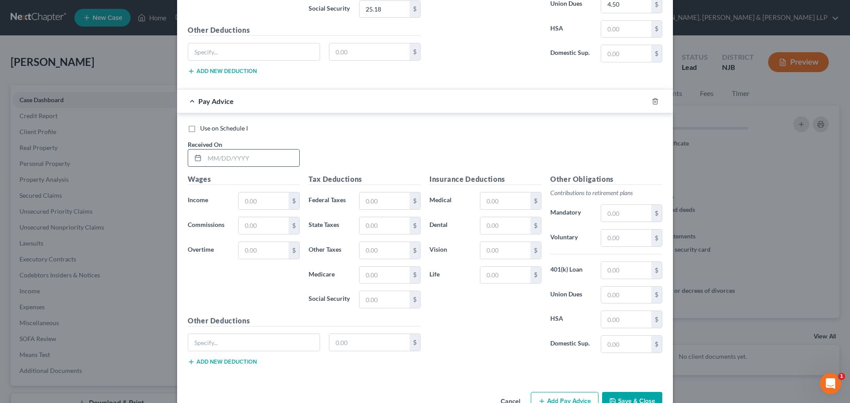
click at [232, 156] on input "text" at bounding box center [252, 158] width 95 height 17
click at [246, 201] on input "text" at bounding box center [264, 201] width 50 height 17
click at [362, 193] on input "text" at bounding box center [385, 201] width 50 height 17
click at [370, 220] on input "text" at bounding box center [385, 225] width 50 height 17
click at [387, 277] on input "text" at bounding box center [385, 275] width 50 height 17
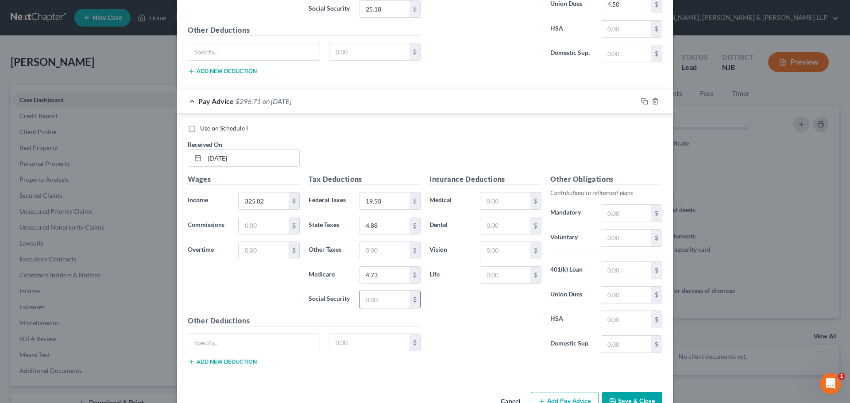
click at [381, 295] on input "text" at bounding box center [385, 299] width 50 height 17
drag, startPoint x: 355, startPoint y: 254, endPoint x: 379, endPoint y: 251, distance: 23.6
click at [356, 253] on div "$" at bounding box center [390, 251] width 70 height 18
click at [369, 250] on input "text" at bounding box center [385, 250] width 50 height 17
click at [369, 250] on input "3.21" at bounding box center [385, 250] width 50 height 17
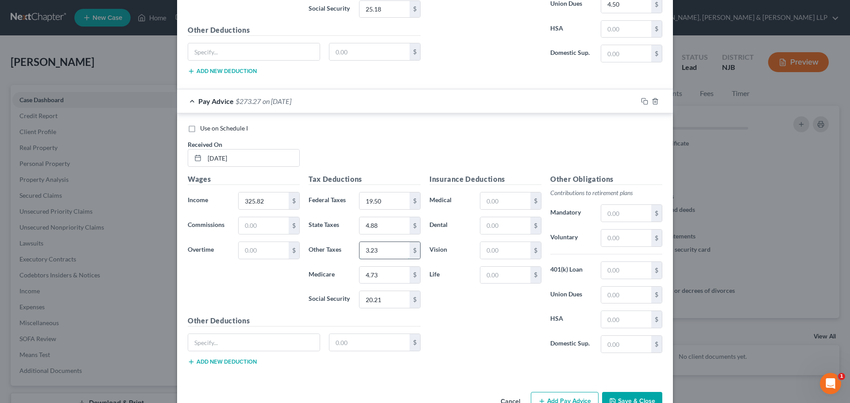
click at [379, 251] on input "3.23" at bounding box center [385, 250] width 50 height 17
click at [611, 296] on input "text" at bounding box center [626, 295] width 50 height 17
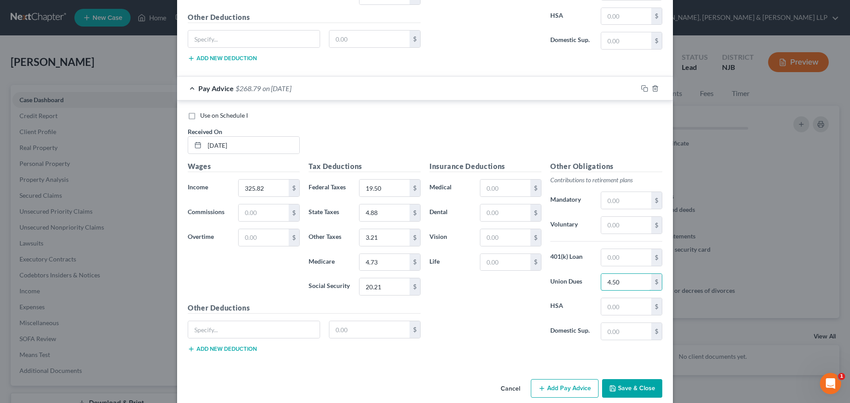
scroll to position [2367, 0]
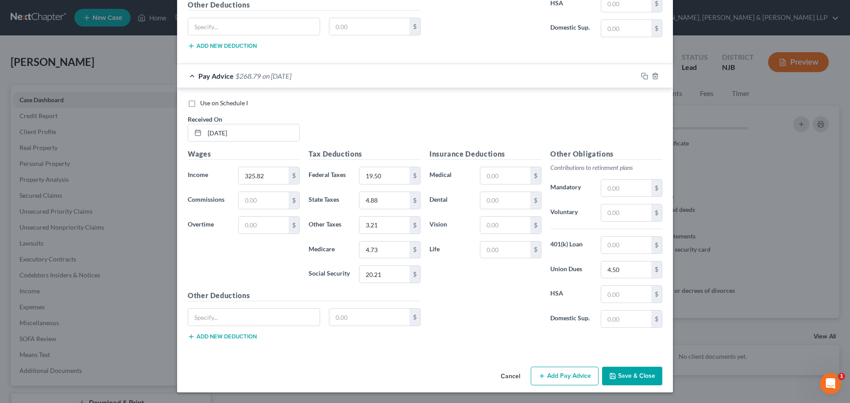
click at [566, 381] on button "Add Pay Advice" at bounding box center [565, 376] width 68 height 19
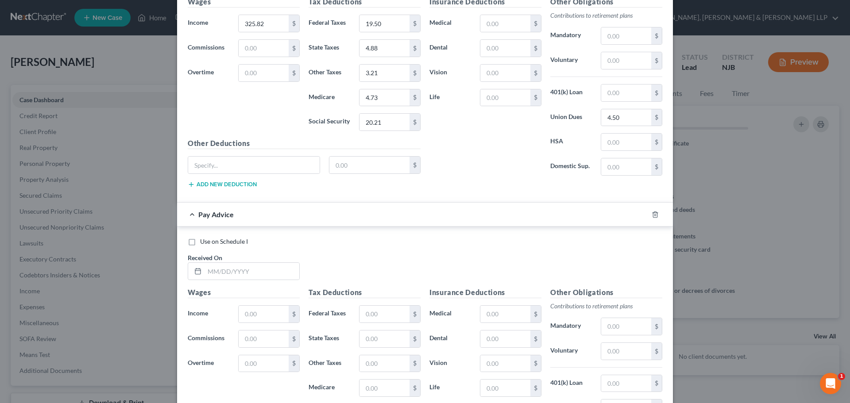
scroll to position [2544, 0]
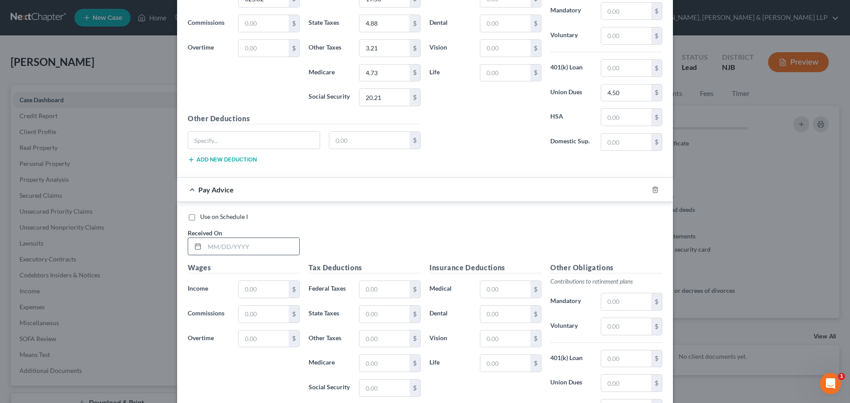
click at [247, 251] on input "text" at bounding box center [252, 246] width 95 height 17
click at [253, 288] on input "text" at bounding box center [264, 289] width 50 height 17
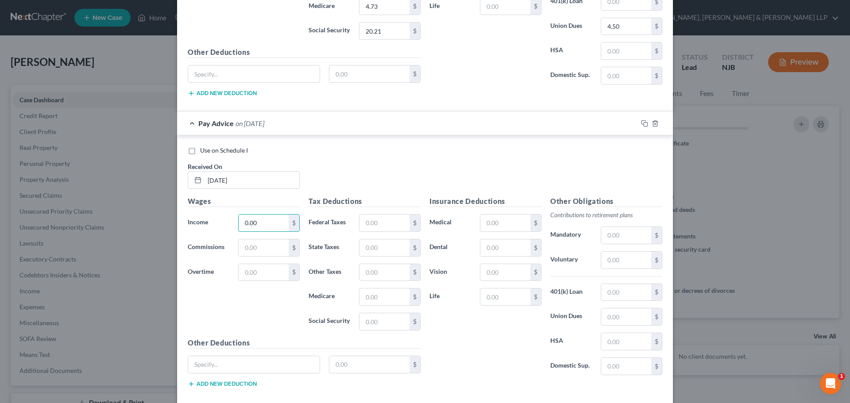
scroll to position [2657, 0]
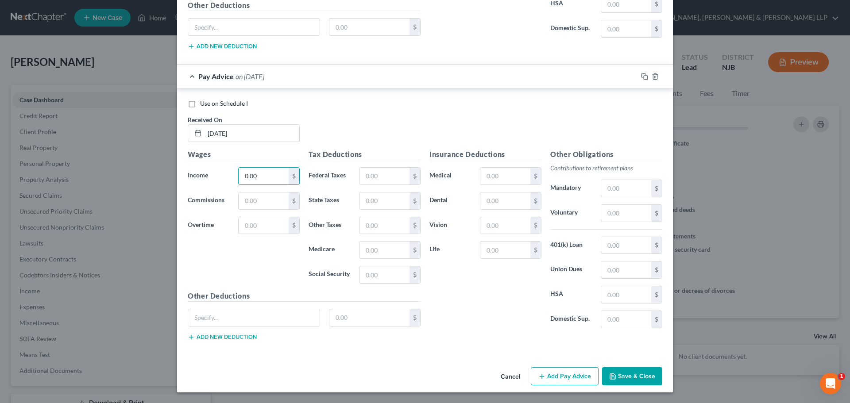
click at [553, 377] on button "Add Pay Advice" at bounding box center [565, 376] width 68 height 19
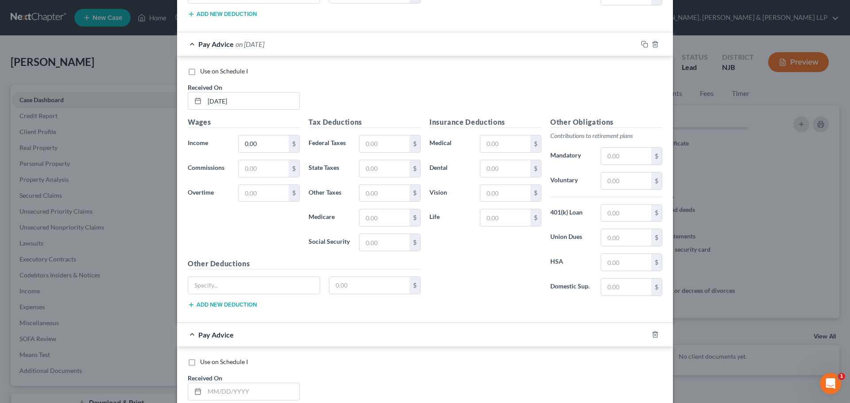
scroll to position [2879, 0]
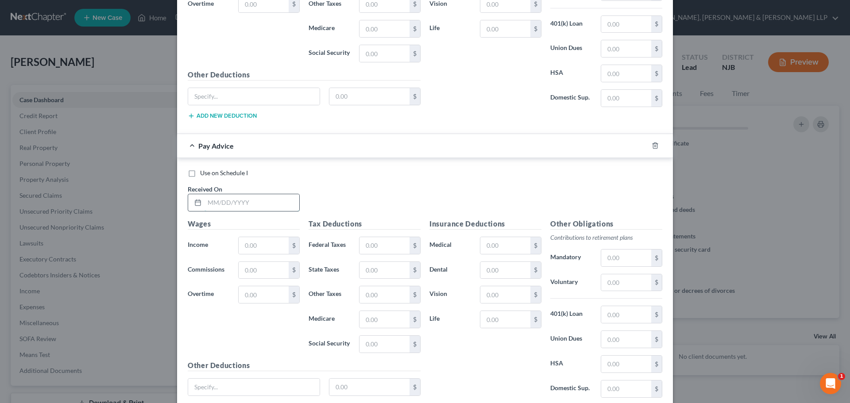
click at [242, 205] on input "text" at bounding box center [252, 202] width 95 height 17
click at [254, 245] on input "text" at bounding box center [264, 245] width 50 height 17
click at [390, 247] on input "text" at bounding box center [385, 245] width 50 height 17
click at [375, 272] on input "text" at bounding box center [385, 270] width 50 height 17
click at [376, 317] on input "text" at bounding box center [385, 319] width 50 height 17
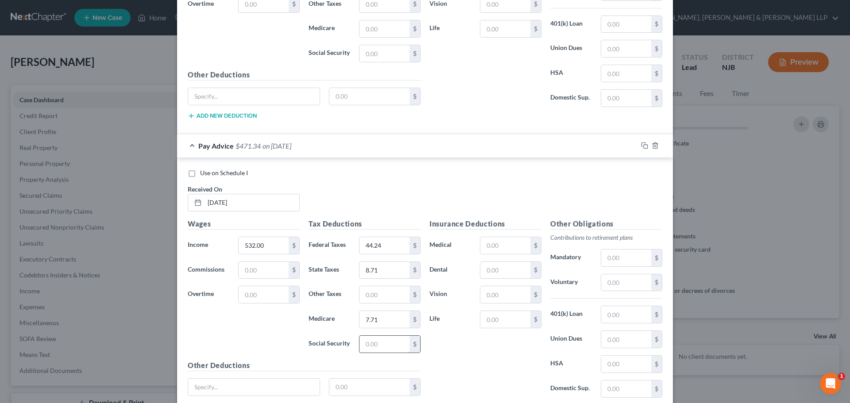
click at [366, 342] on input "text" at bounding box center [385, 344] width 50 height 17
click at [377, 295] on input "text" at bounding box center [385, 294] width 50 height 17
click at [618, 361] on input "text" at bounding box center [626, 364] width 50 height 17
click at [612, 344] on input "text" at bounding box center [626, 339] width 50 height 17
click at [615, 341] on input "text" at bounding box center [626, 339] width 50 height 17
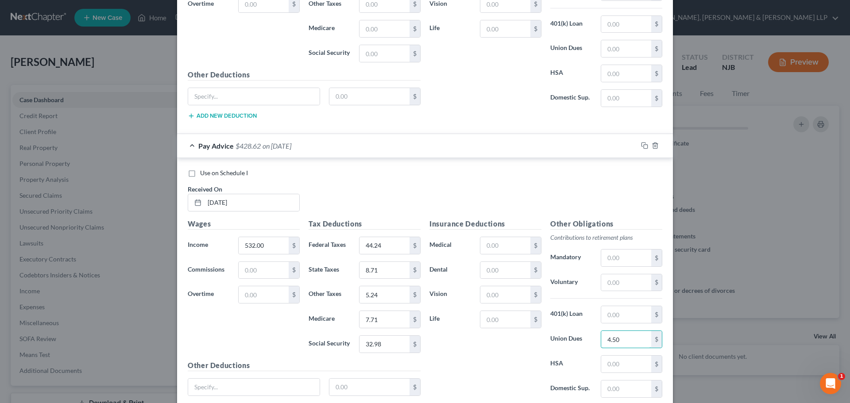
drag, startPoint x: 625, startPoint y: 341, endPoint x: 9, endPoint y: 327, distance: 616.0
click at [550, 341] on div "Union Dues 4.50 $" at bounding box center [606, 340] width 121 height 18
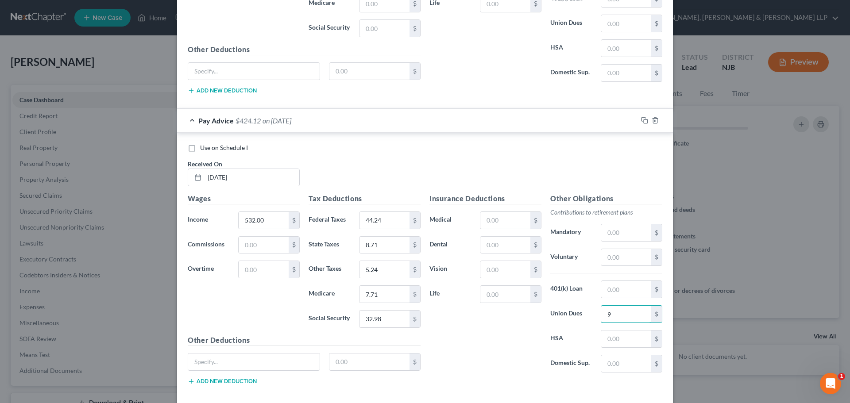
scroll to position [2948, 0]
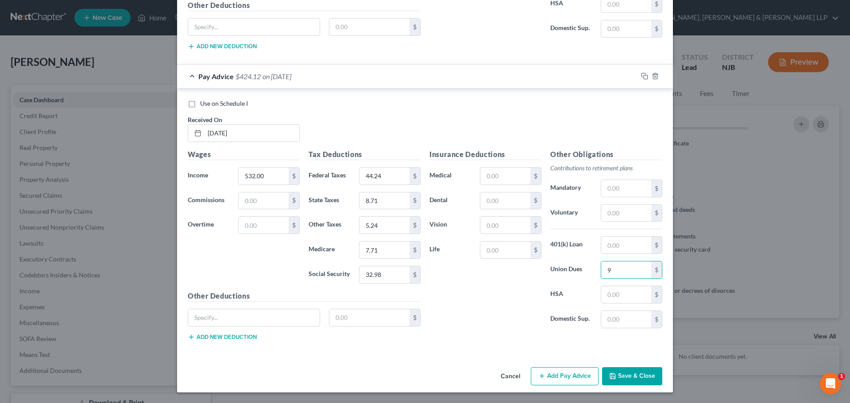
drag, startPoint x: 569, startPoint y: 375, endPoint x: 513, endPoint y: 341, distance: 65.8
click at [569, 376] on button "Add Pay Advice" at bounding box center [565, 376] width 68 height 19
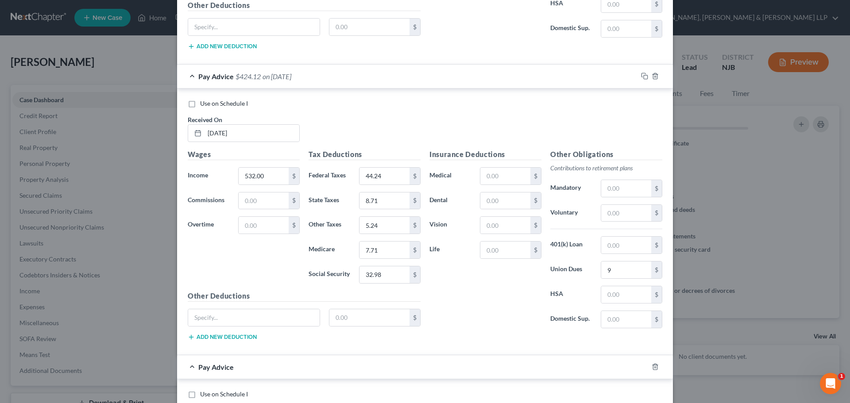
scroll to position [3214, 0]
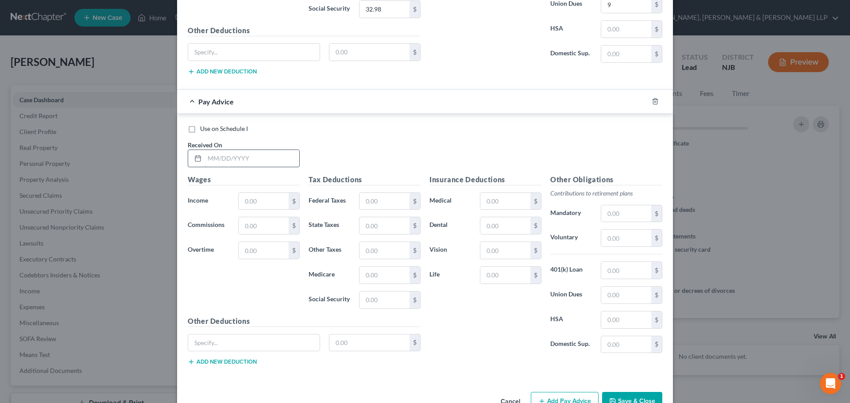
click at [236, 162] on input "text" at bounding box center [252, 158] width 95 height 17
drag, startPoint x: 241, startPoint y: 186, endPoint x: 254, endPoint y: 199, distance: 18.8
click at [244, 193] on div "Wages Income * $ Commissions $ Overtime $" at bounding box center [243, 245] width 121 height 142
click at [249, 199] on input "text" at bounding box center [264, 201] width 50 height 17
drag, startPoint x: 254, startPoint y: 199, endPoint x: 267, endPoint y: 203, distance: 12.9
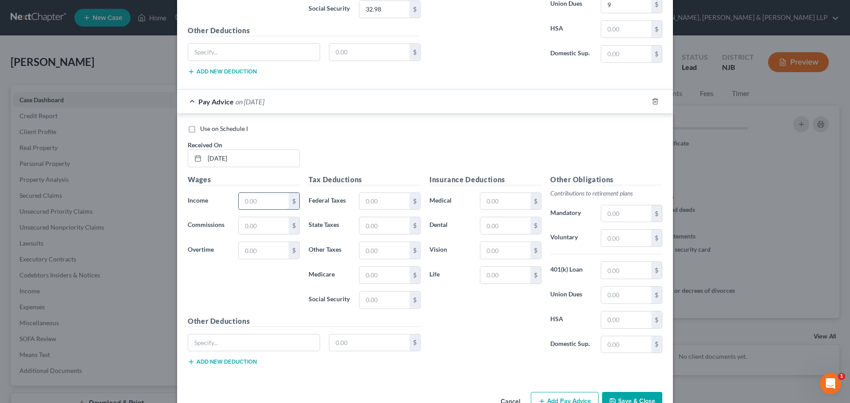
click at [254, 199] on input "text" at bounding box center [264, 201] width 50 height 17
click at [367, 201] on input "text" at bounding box center [385, 201] width 50 height 17
click at [384, 203] on input "text" at bounding box center [385, 201] width 50 height 17
click at [376, 227] on input "text" at bounding box center [385, 225] width 50 height 17
click at [373, 270] on input "text" at bounding box center [385, 275] width 50 height 17
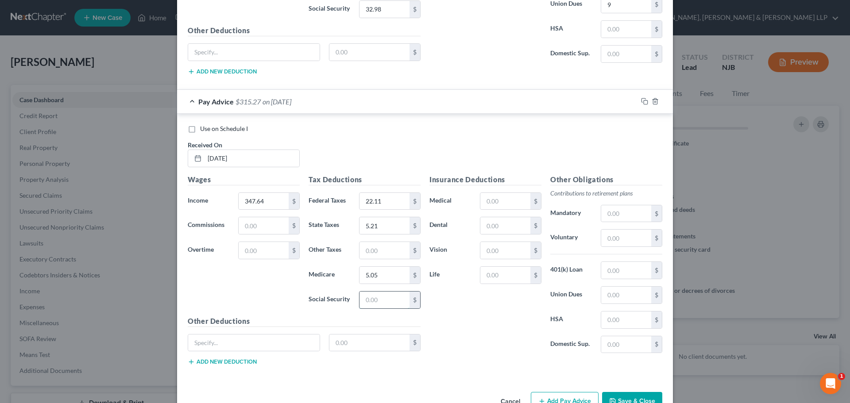
click at [367, 300] on input "text" at bounding box center [385, 300] width 50 height 17
click at [387, 253] on input "text" at bounding box center [385, 250] width 50 height 17
click at [628, 298] on input "text" at bounding box center [626, 295] width 50 height 17
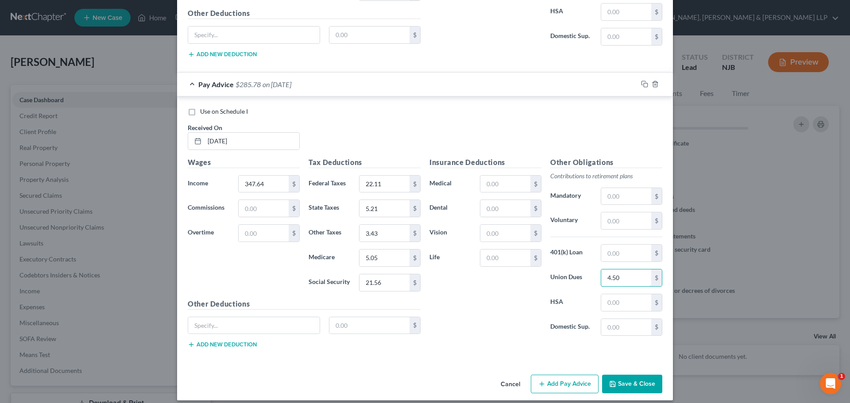
scroll to position [3239, 0]
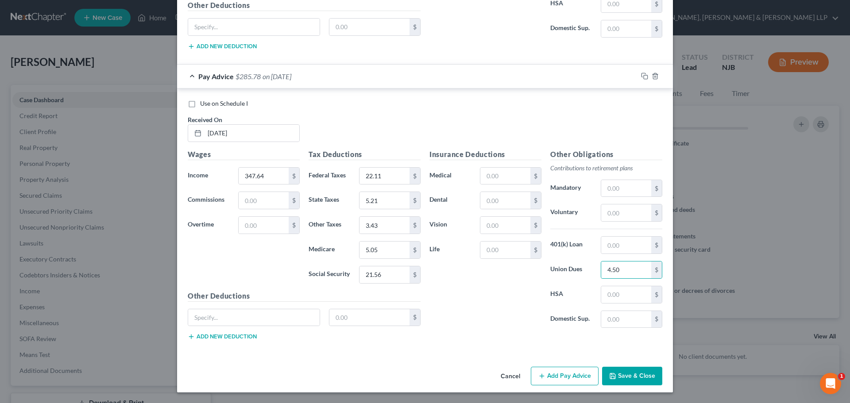
click at [566, 379] on button "Add Pay Advice" at bounding box center [565, 376] width 68 height 19
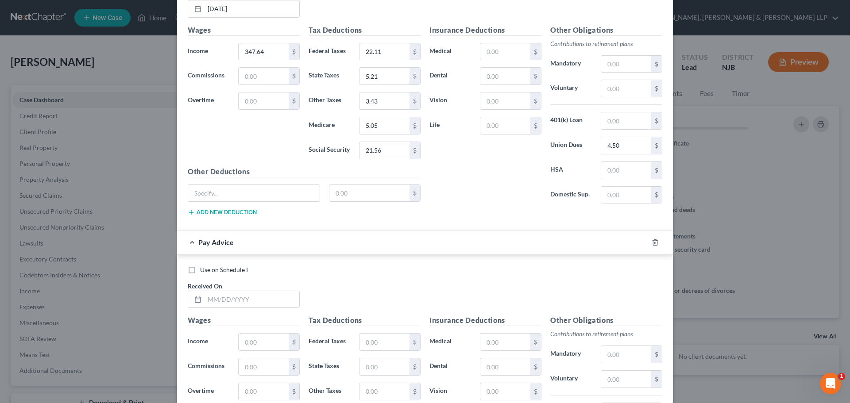
scroll to position [3530, 0]
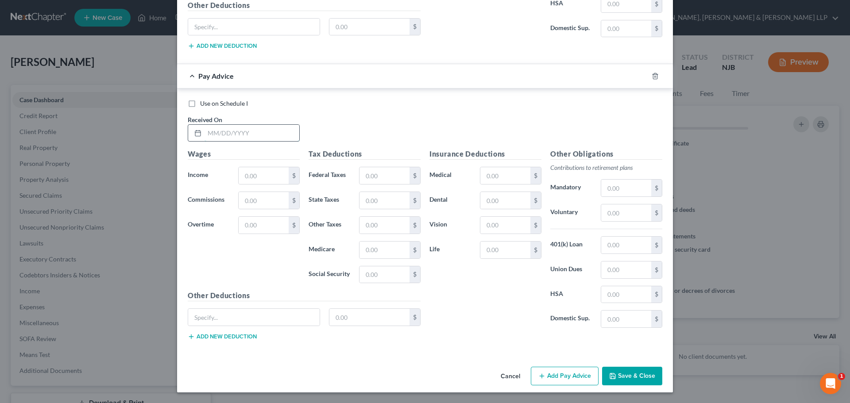
click at [242, 133] on input "text" at bounding box center [252, 133] width 95 height 17
click at [252, 169] on input "text" at bounding box center [264, 175] width 50 height 17
click at [553, 371] on button "Add Pay Advice" at bounding box center [565, 376] width 68 height 19
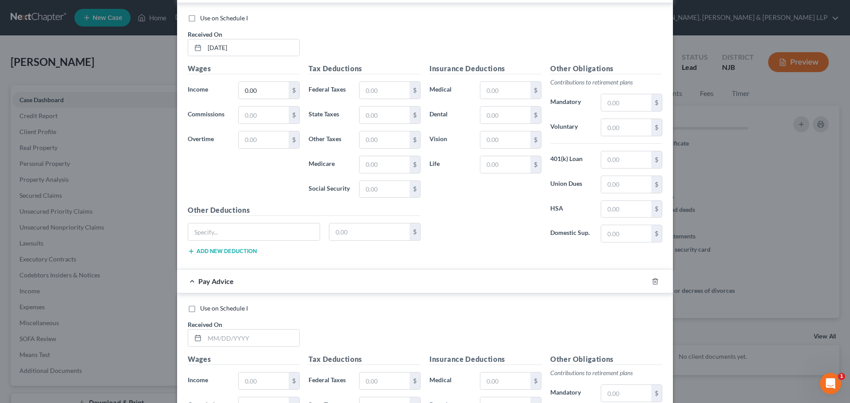
scroll to position [3796, 0]
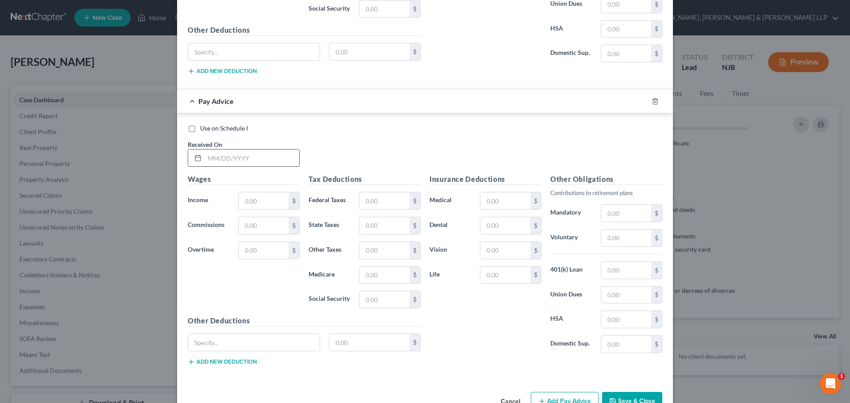
click at [245, 154] on input "text" at bounding box center [252, 158] width 95 height 17
click at [256, 197] on input "text" at bounding box center [264, 201] width 50 height 17
click at [363, 209] on div "$" at bounding box center [390, 201] width 62 height 18
click at [371, 201] on input "text" at bounding box center [385, 201] width 50 height 17
click at [385, 203] on input "text" at bounding box center [385, 201] width 50 height 17
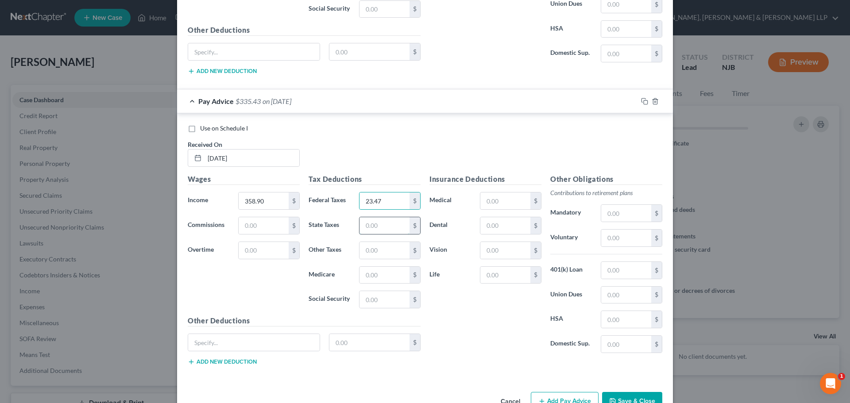
click at [372, 231] on input "text" at bounding box center [385, 225] width 50 height 17
click at [365, 271] on input "text" at bounding box center [385, 275] width 50 height 17
click at [375, 300] on input "text" at bounding box center [385, 299] width 50 height 17
drag, startPoint x: 366, startPoint y: 251, endPoint x: 406, endPoint y: 246, distance: 40.6
click at [366, 251] on input "text" at bounding box center [385, 250] width 50 height 17
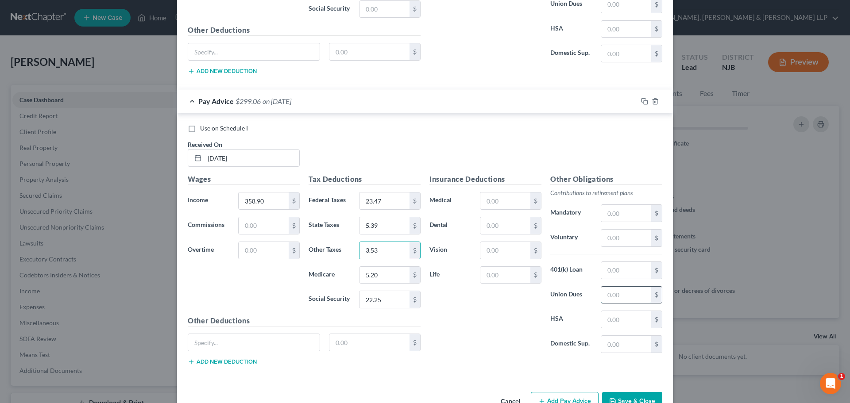
click at [615, 296] on input "text" at bounding box center [626, 295] width 50 height 17
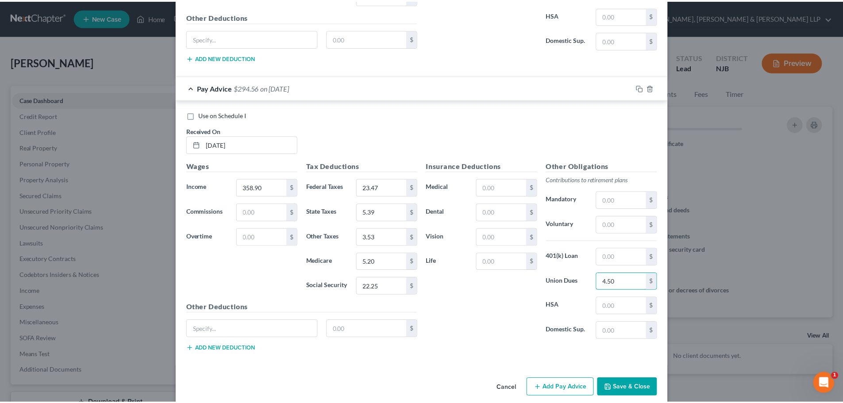
scroll to position [3820, 0]
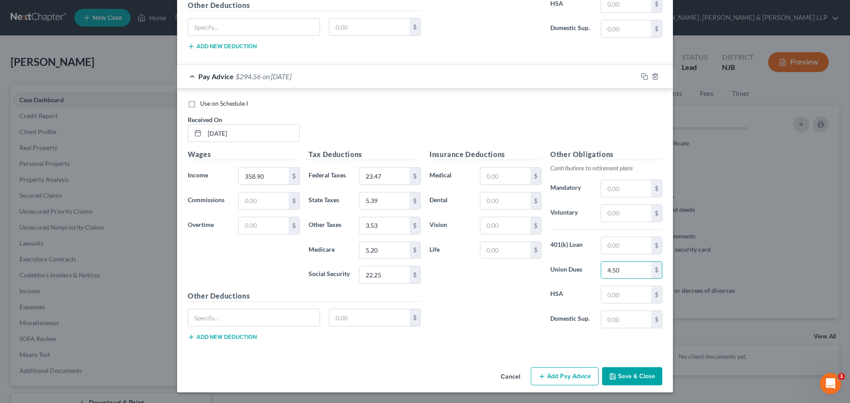
click at [630, 374] on button "Save & Close" at bounding box center [632, 376] width 60 height 19
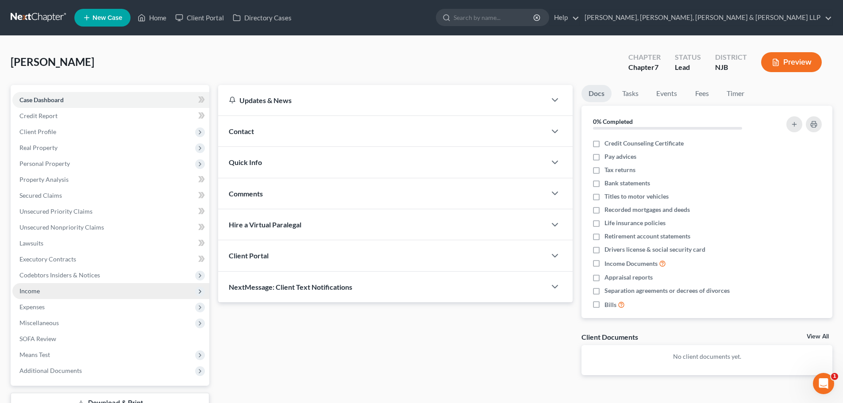
click at [65, 292] on span "Income" at bounding box center [110, 291] width 197 height 16
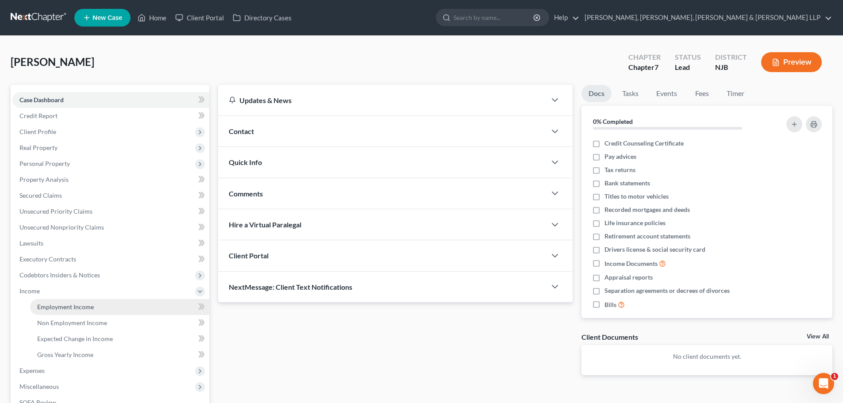
click at [87, 306] on span "Employment Income" at bounding box center [65, 307] width 57 height 8
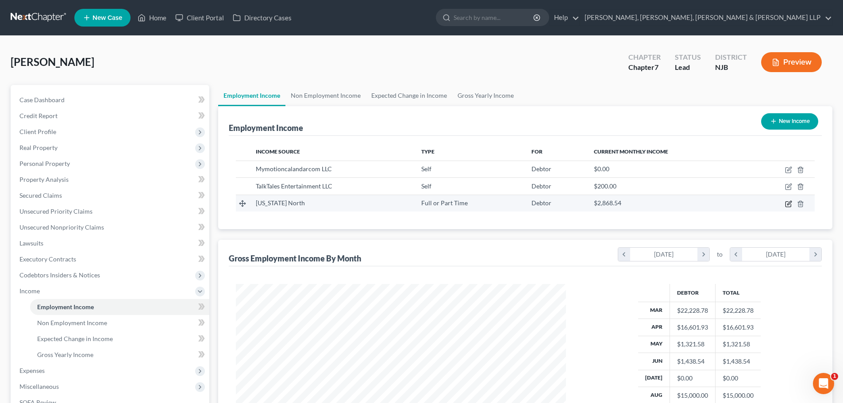
click at [789, 204] on icon "button" at bounding box center [788, 204] width 7 height 7
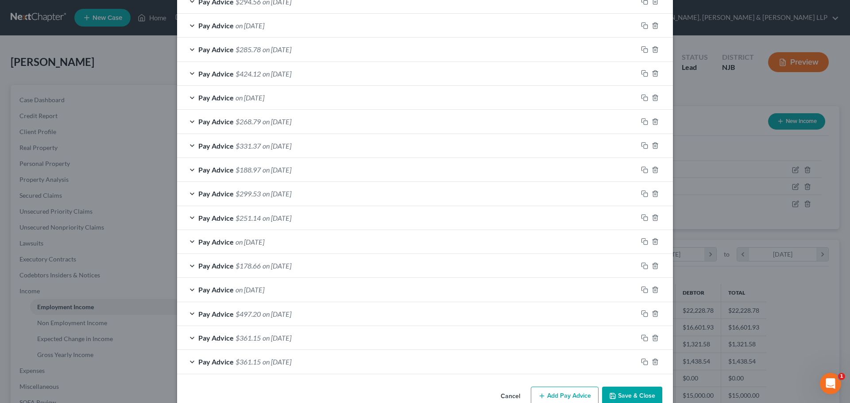
scroll to position [353, 0]
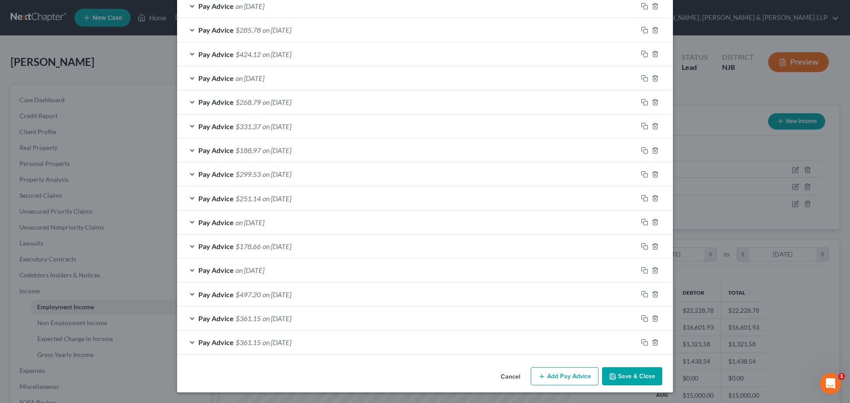
click at [563, 375] on button "Add Pay Advice" at bounding box center [565, 376] width 68 height 19
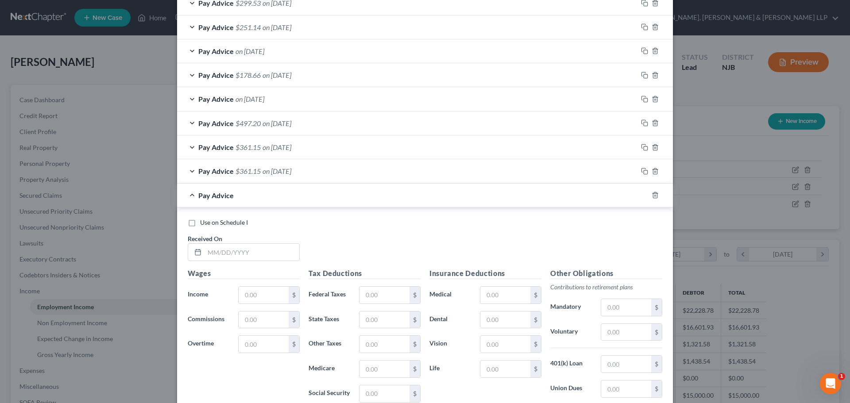
scroll to position [530, 0]
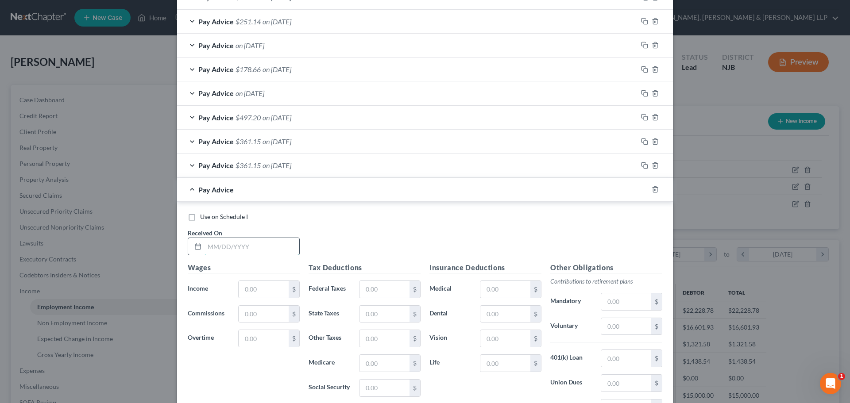
click at [232, 244] on input "text" at bounding box center [252, 246] width 95 height 17
click at [257, 289] on input "text" at bounding box center [264, 289] width 50 height 17
click at [363, 283] on input "text" at bounding box center [385, 289] width 50 height 17
click at [378, 290] on input "text" at bounding box center [385, 289] width 50 height 17
click at [378, 315] on input "text" at bounding box center [385, 314] width 50 height 17
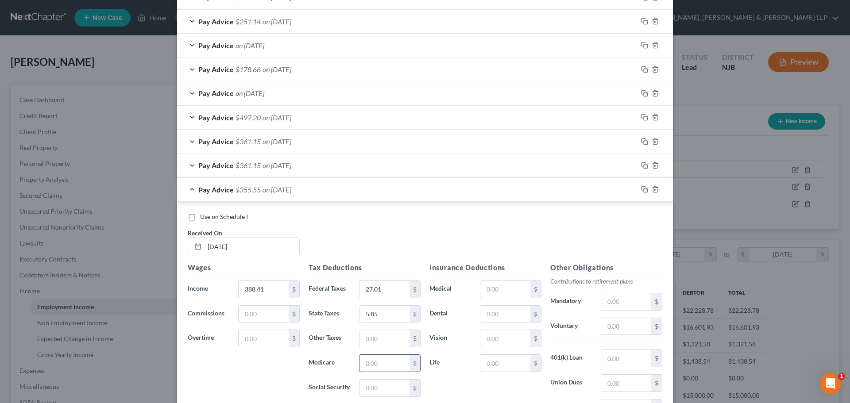
click at [379, 358] on input "text" at bounding box center [385, 363] width 50 height 17
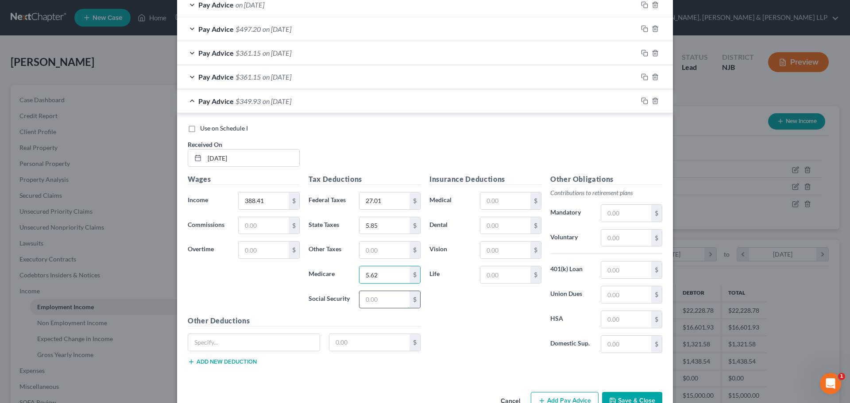
click at [383, 294] on input "text" at bounding box center [385, 299] width 50 height 17
click at [384, 250] on input "text" at bounding box center [385, 250] width 50 height 17
click at [608, 297] on input "text" at bounding box center [626, 294] width 50 height 17
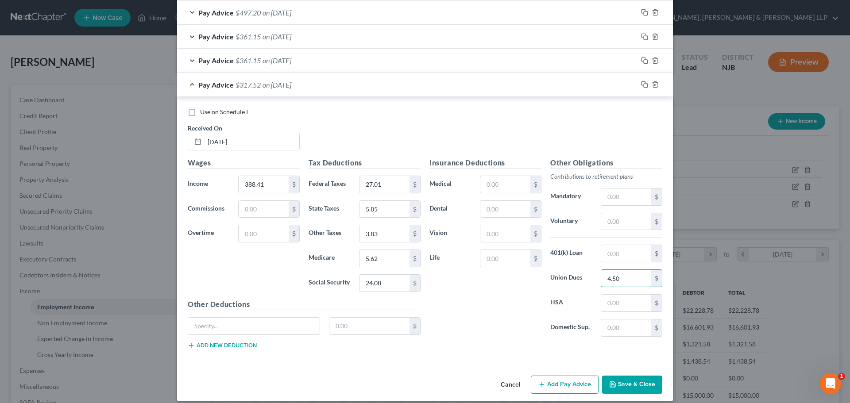
scroll to position [644, 0]
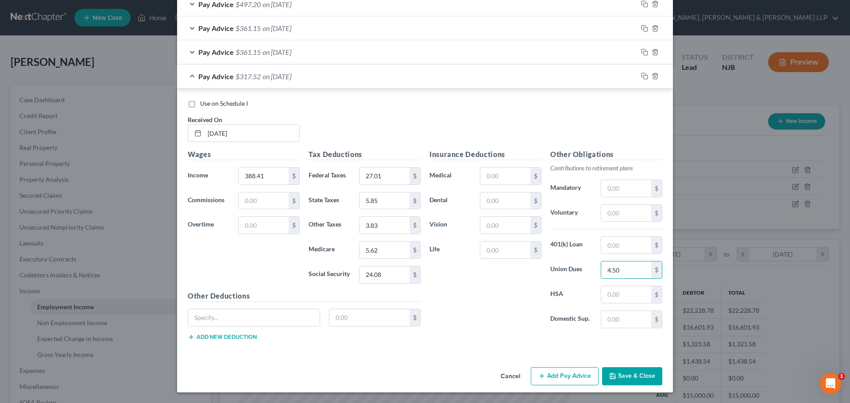
click at [555, 380] on button "Add Pay Advice" at bounding box center [565, 376] width 68 height 19
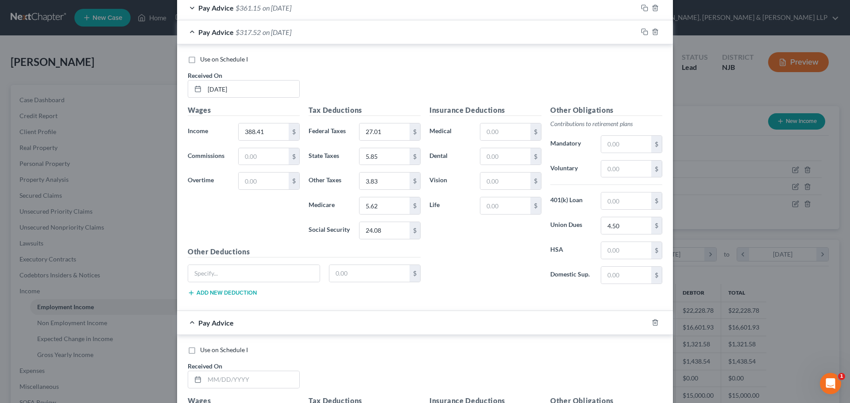
scroll to position [732, 0]
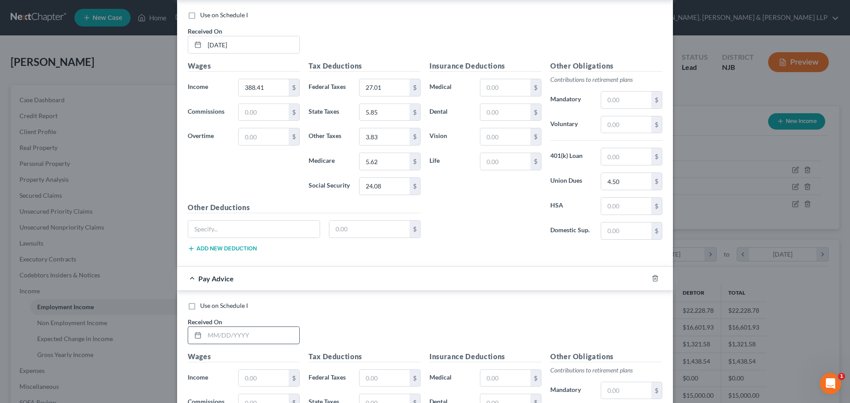
click at [244, 341] on input "text" at bounding box center [252, 335] width 95 height 17
click at [244, 380] on input "text" at bounding box center [264, 378] width 50 height 17
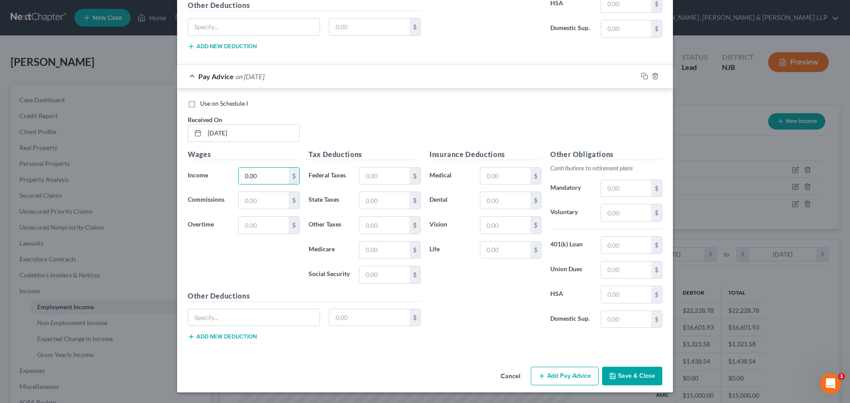
drag, startPoint x: 568, startPoint y: 383, endPoint x: 18, endPoint y: 270, distance: 561.8
click at [568, 383] on button "Add Pay Advice" at bounding box center [565, 376] width 68 height 19
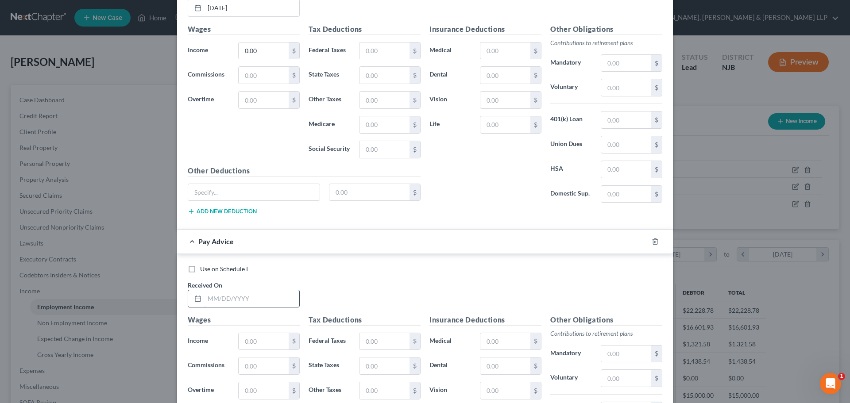
scroll to position [1112, 0]
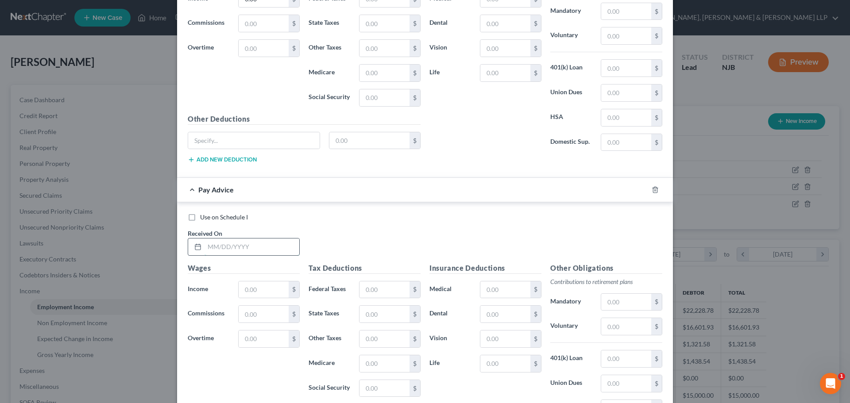
click at [228, 244] on input "text" at bounding box center [252, 247] width 95 height 17
click at [249, 288] on input "text" at bounding box center [264, 290] width 50 height 17
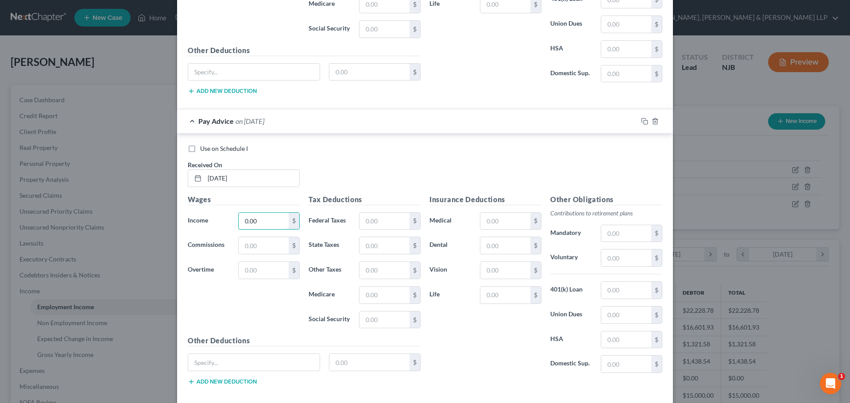
scroll to position [1226, 0]
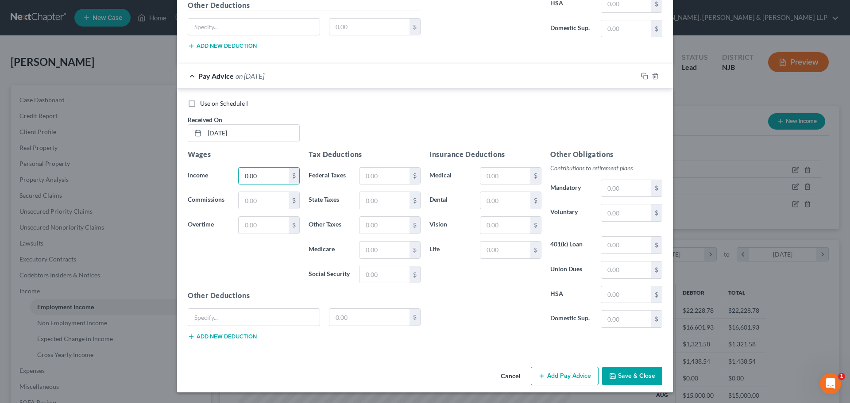
click at [565, 376] on button "Add Pay Advice" at bounding box center [565, 376] width 68 height 19
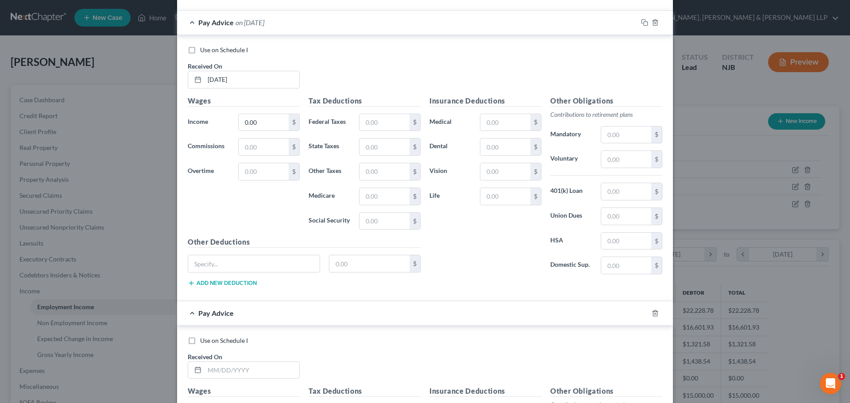
scroll to position [1358, 0]
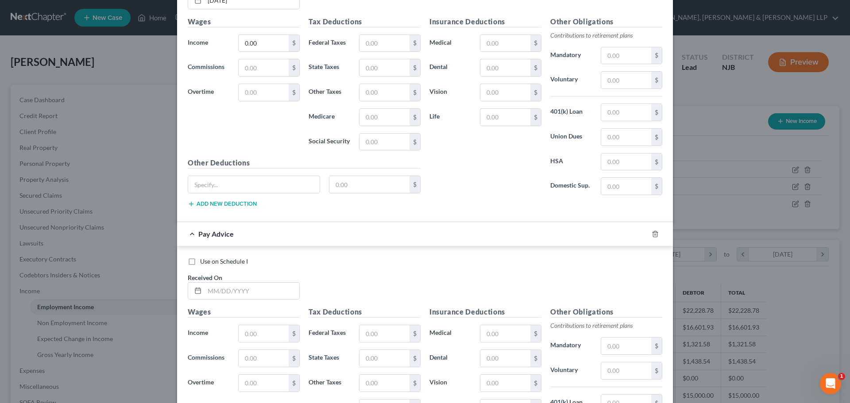
click at [241, 302] on div "Use on Schedule I Received On *" at bounding box center [424, 282] width 483 height 50
click at [244, 294] on input "text" at bounding box center [252, 291] width 95 height 17
click at [245, 290] on input "text" at bounding box center [252, 291] width 95 height 17
click at [243, 334] on input "text" at bounding box center [264, 333] width 50 height 17
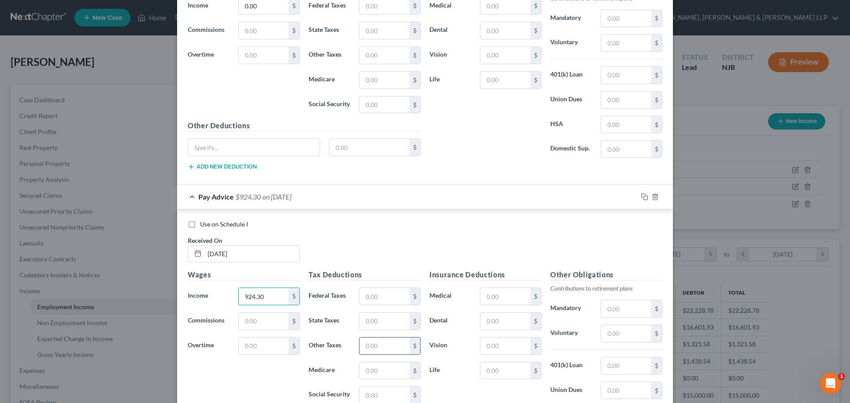
scroll to position [1447, 0]
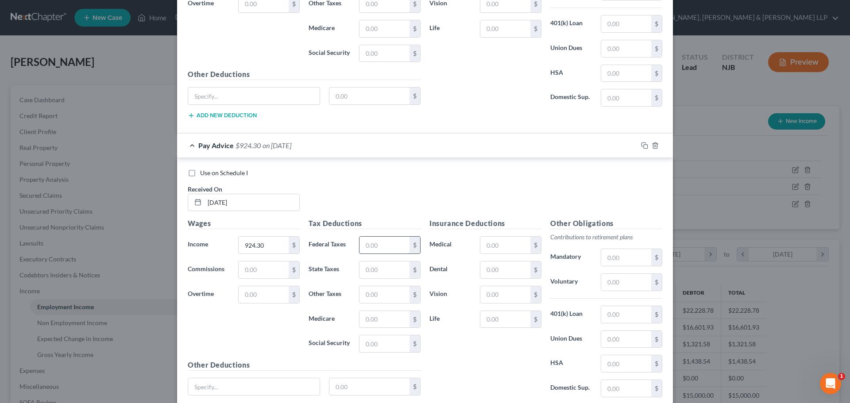
click at [384, 245] on input "text" at bounding box center [385, 245] width 50 height 17
click at [382, 273] on input "text" at bounding box center [385, 270] width 50 height 17
click at [383, 321] on input "text" at bounding box center [385, 319] width 50 height 17
click at [383, 342] on input "text" at bounding box center [385, 344] width 50 height 17
click at [387, 290] on input "text" at bounding box center [385, 294] width 50 height 17
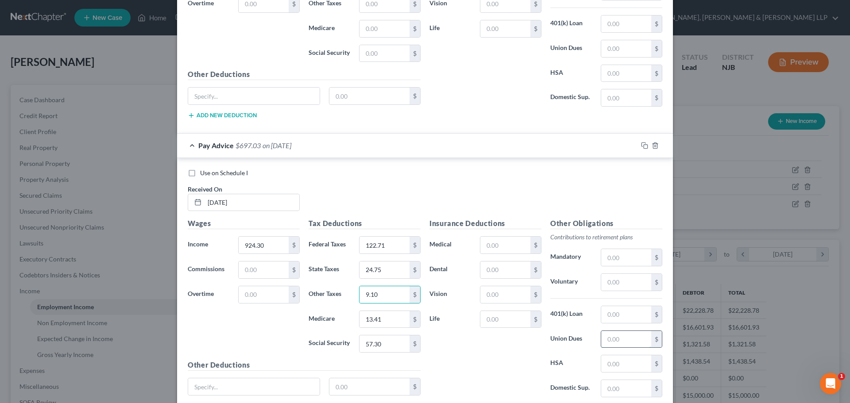
click at [601, 337] on input "text" at bounding box center [626, 339] width 50 height 17
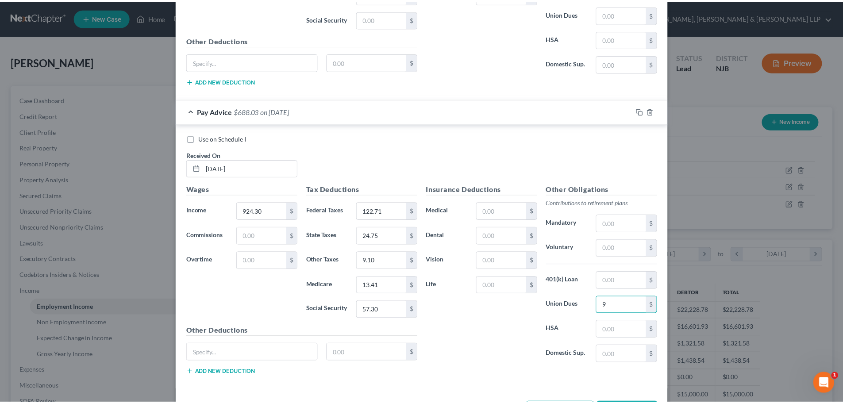
scroll to position [1516, 0]
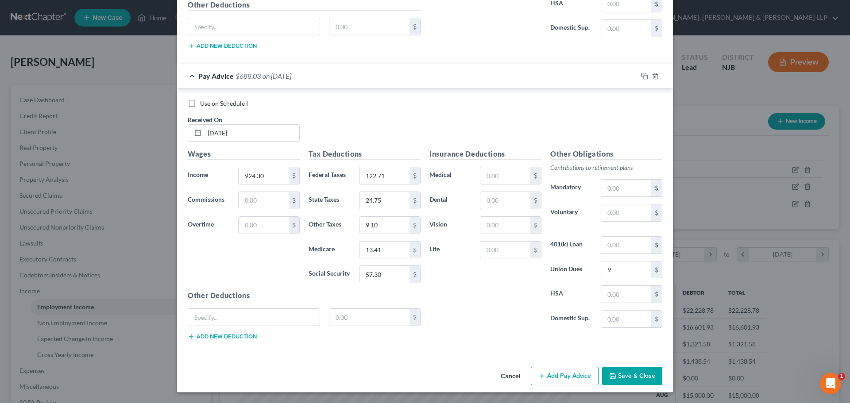
click at [632, 383] on button "Save & Close" at bounding box center [632, 376] width 60 height 19
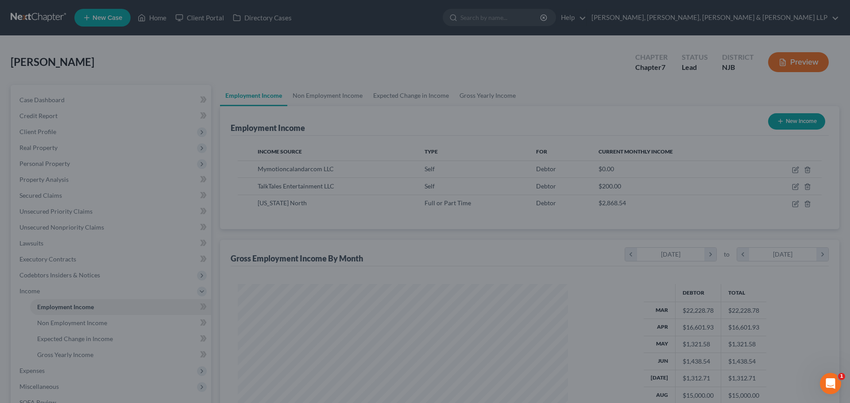
scroll to position [442586, 442403]
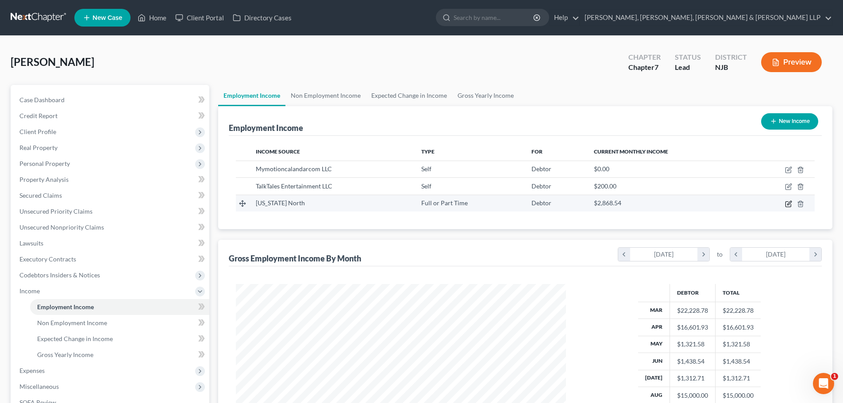
click at [786, 202] on icon "button" at bounding box center [788, 203] width 5 height 5
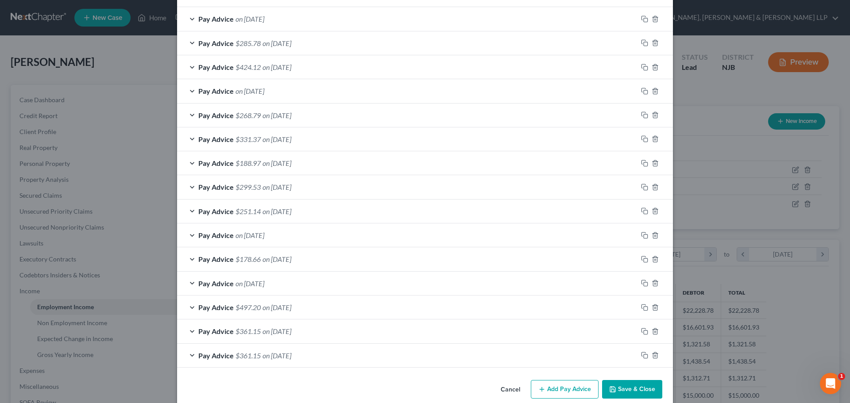
scroll to position [443, 0]
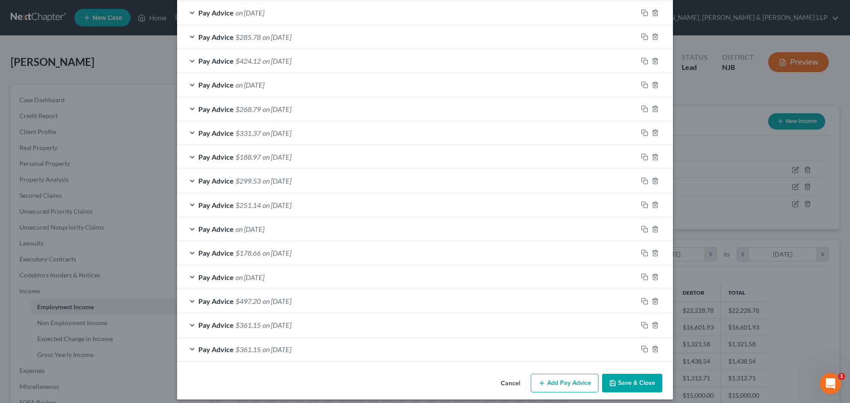
click at [572, 378] on button "Add Pay Advice" at bounding box center [565, 383] width 68 height 19
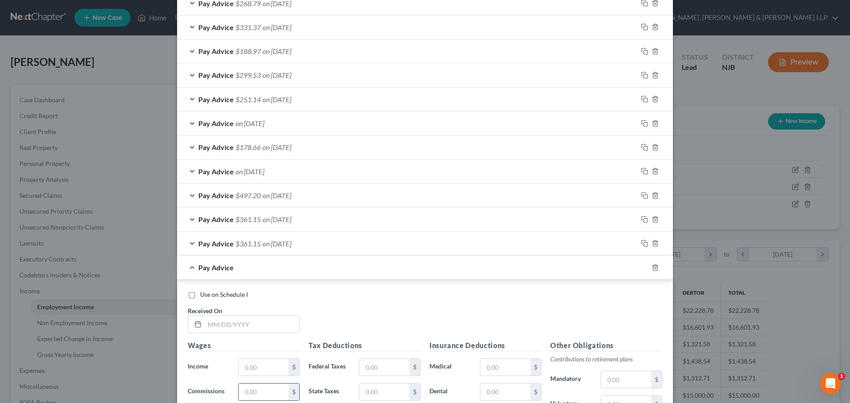
scroll to position [664, 0]
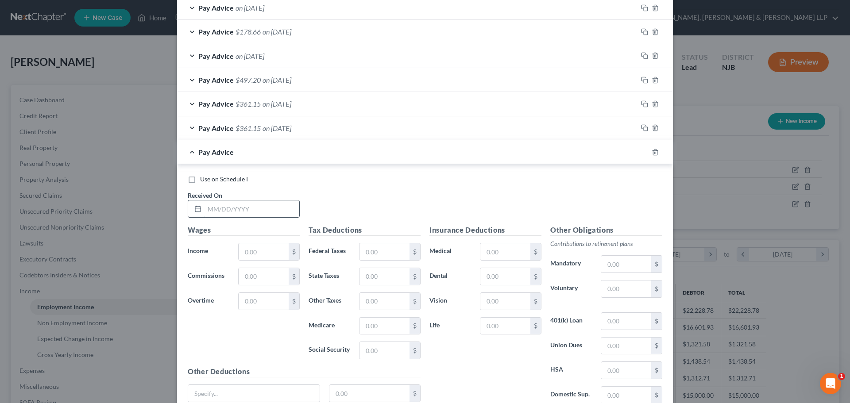
click at [271, 211] on input "text" at bounding box center [252, 209] width 95 height 17
click at [267, 252] on input "text" at bounding box center [264, 252] width 50 height 17
click at [373, 251] on input "text" at bounding box center [385, 252] width 50 height 17
click at [372, 280] on input "text" at bounding box center [385, 276] width 50 height 17
click at [370, 320] on input "text" at bounding box center [385, 326] width 50 height 17
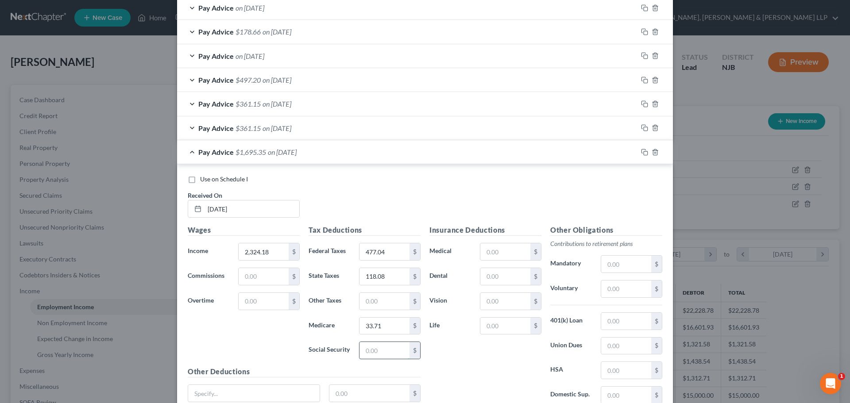
click at [376, 350] on input "text" at bounding box center [385, 350] width 50 height 17
click at [368, 299] on input "text" at bounding box center [385, 301] width 50 height 17
click at [624, 351] on input "text" at bounding box center [626, 346] width 50 height 17
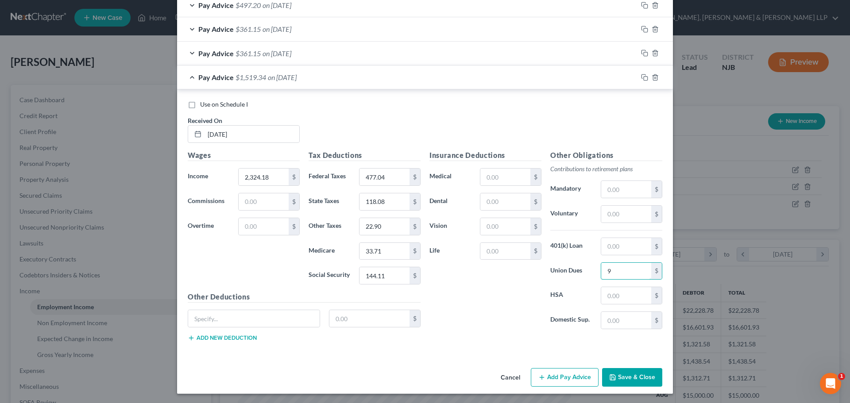
scroll to position [740, 0]
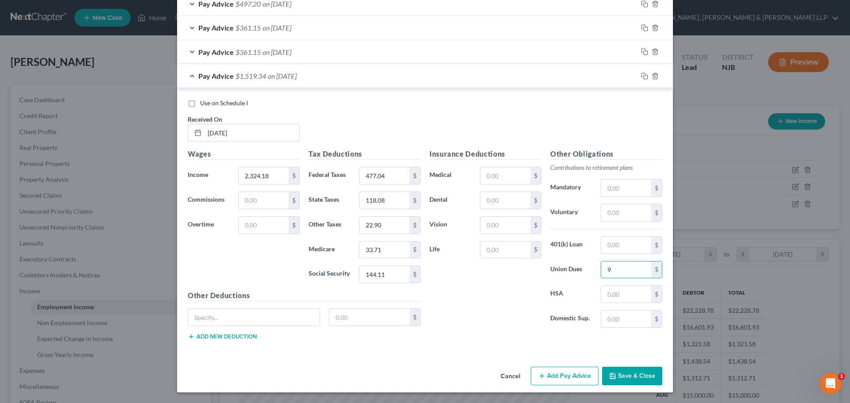
click at [559, 377] on button "Add Pay Advice" at bounding box center [565, 376] width 68 height 19
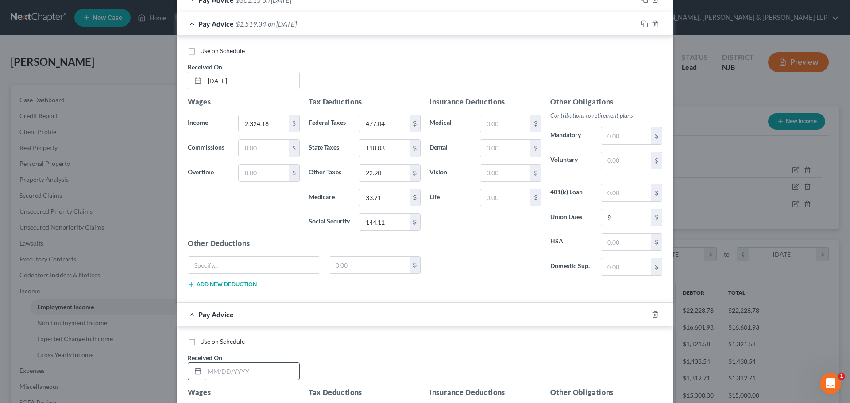
scroll to position [873, 0]
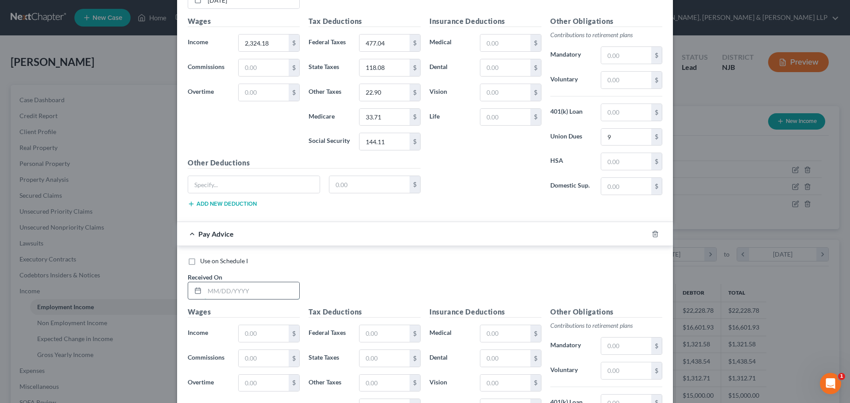
click at [213, 294] on input "text" at bounding box center [252, 290] width 95 height 17
click at [251, 336] on input "text" at bounding box center [264, 333] width 50 height 17
click at [379, 336] on input "text" at bounding box center [385, 333] width 50 height 17
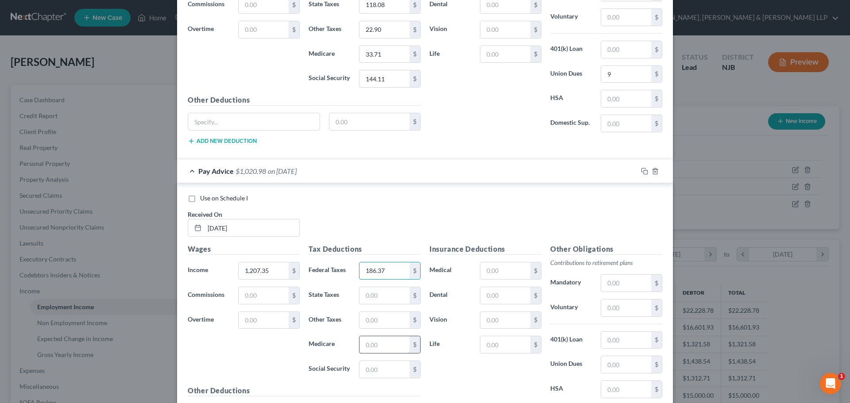
scroll to position [1006, 0]
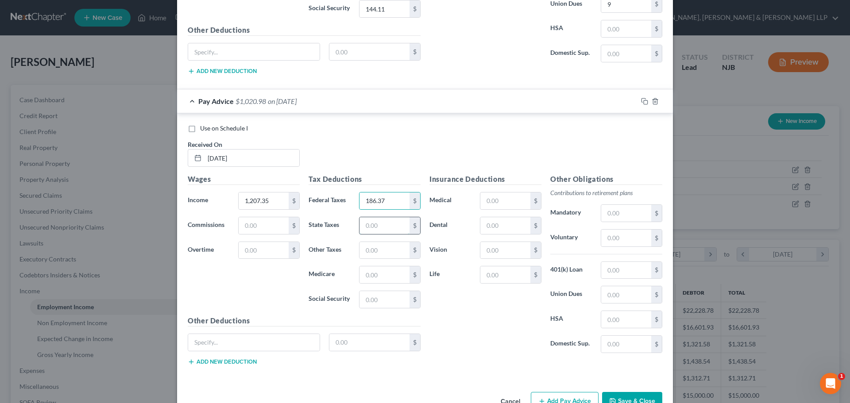
click at [369, 224] on input "text" at bounding box center [385, 225] width 50 height 17
click at [386, 276] on input "text" at bounding box center [385, 275] width 50 height 17
click at [392, 298] on input "text" at bounding box center [385, 299] width 50 height 17
click at [364, 255] on input "text" at bounding box center [385, 250] width 50 height 17
click at [640, 244] on input "text" at bounding box center [626, 238] width 50 height 17
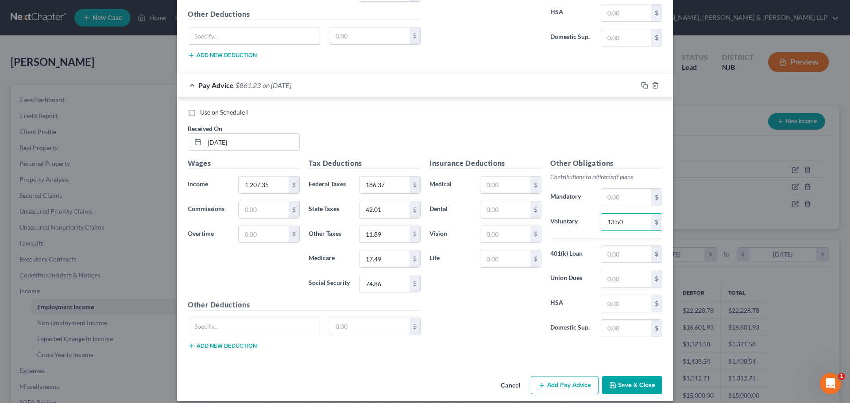
scroll to position [1031, 0]
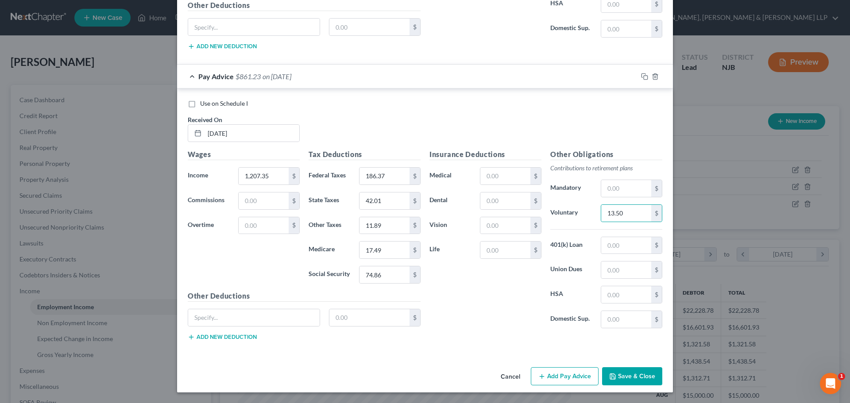
click at [579, 376] on button "Add Pay Advice" at bounding box center [565, 376] width 68 height 19
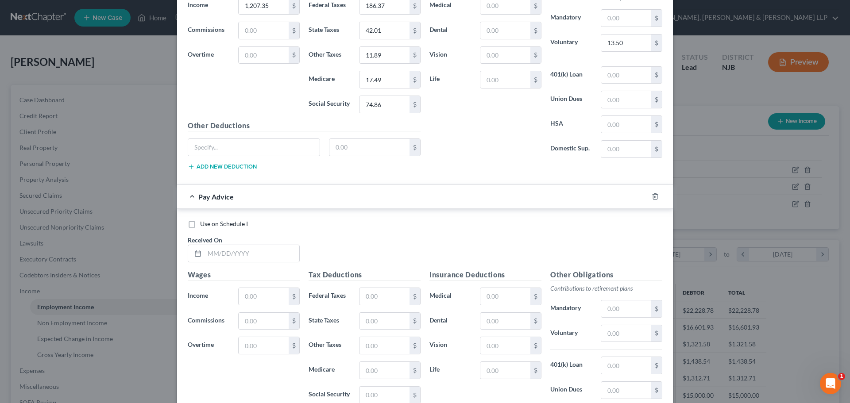
scroll to position [1208, 0]
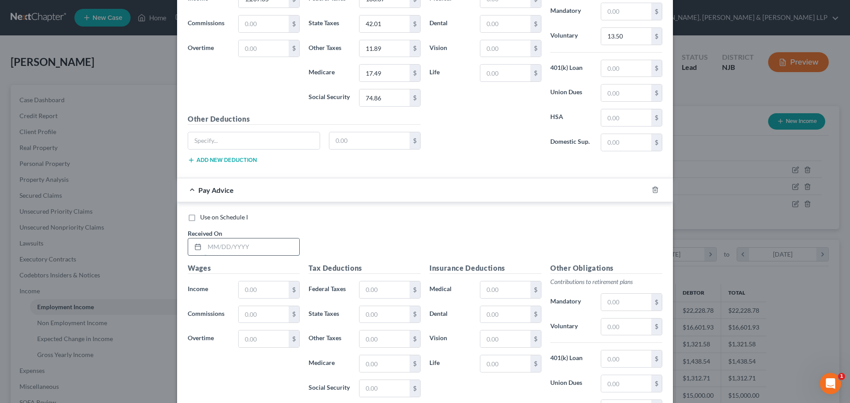
click at [230, 242] on input "text" at bounding box center [252, 247] width 95 height 17
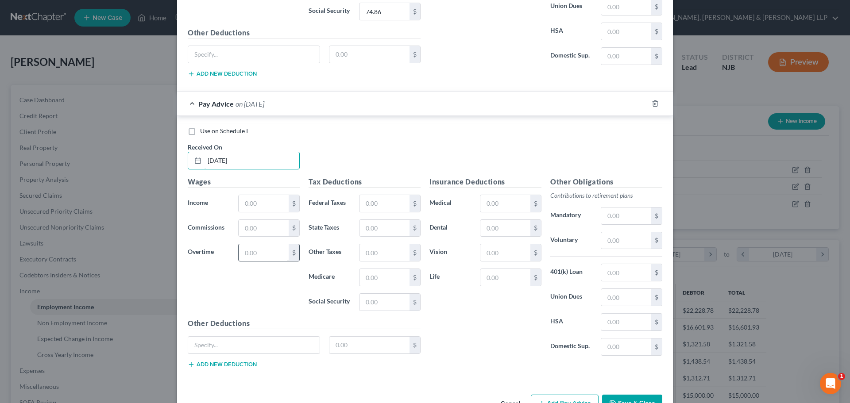
scroll to position [1296, 0]
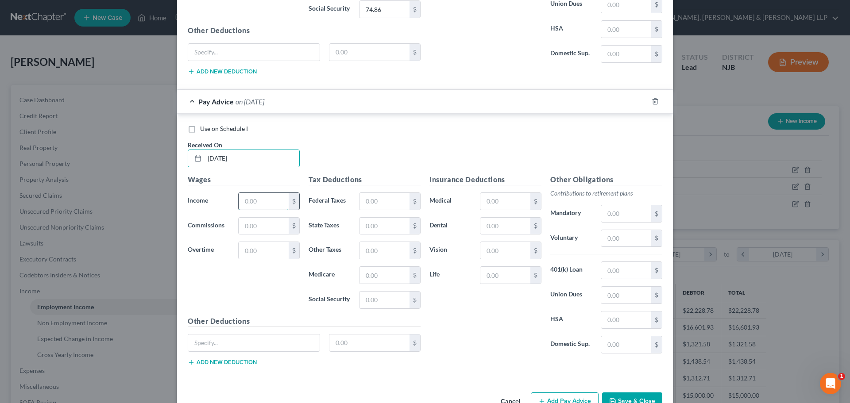
click at [261, 199] on input "text" at bounding box center [264, 201] width 50 height 17
click at [373, 204] on input "text" at bounding box center [385, 201] width 50 height 17
drag, startPoint x: 377, startPoint y: 216, endPoint x: 384, endPoint y: 228, distance: 14.5
click at [377, 216] on div "Tax Deductions Federal Taxes 141.69 $ State Taxes $ Other Taxes $ Medicare $ So…" at bounding box center [364, 245] width 121 height 142
click at [377, 224] on input "text" at bounding box center [385, 226] width 50 height 17
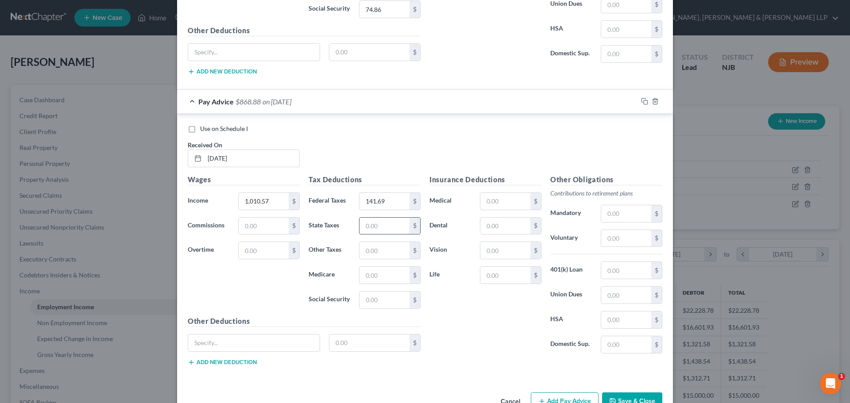
click at [384, 228] on input "text" at bounding box center [385, 226] width 50 height 17
click at [388, 274] on input "text" at bounding box center [385, 275] width 50 height 17
click at [383, 302] on input "text" at bounding box center [385, 300] width 50 height 17
click at [377, 255] on input "text" at bounding box center [385, 250] width 50 height 17
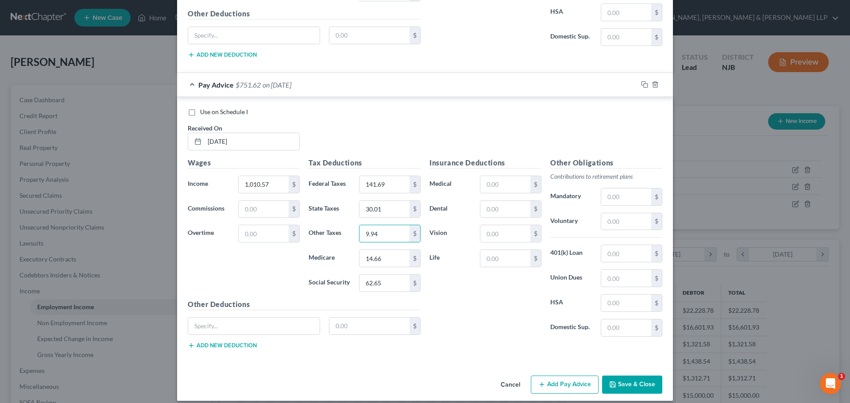
scroll to position [1322, 0]
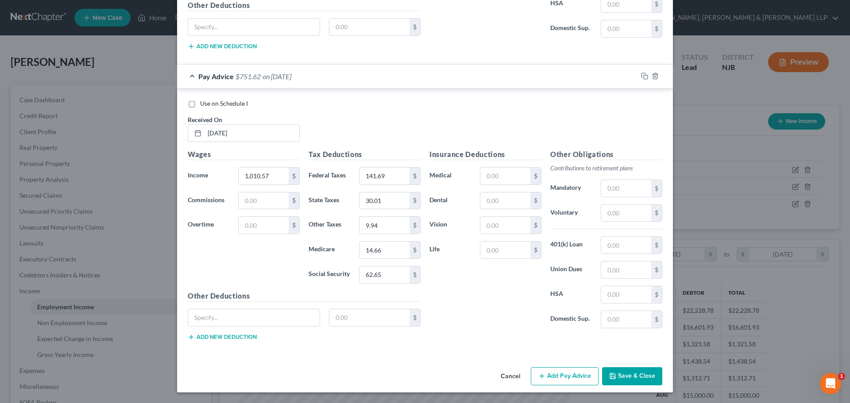
click at [563, 375] on button "Add Pay Advice" at bounding box center [565, 376] width 68 height 19
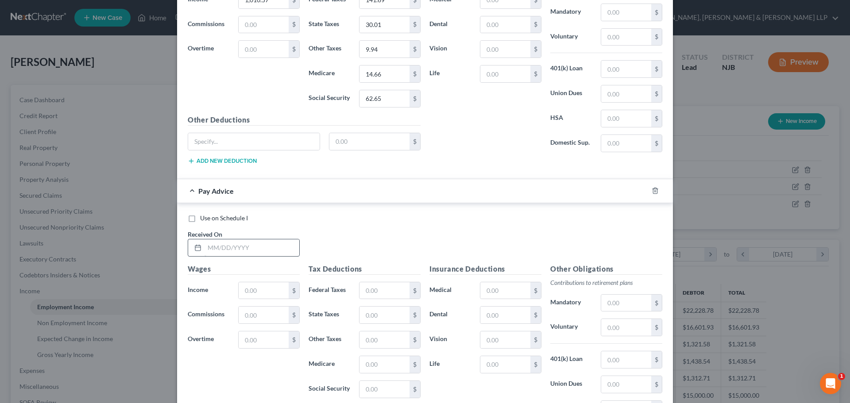
scroll to position [1499, 0]
click at [251, 250] on input "text" at bounding box center [252, 247] width 95 height 17
click at [255, 293] on input "text" at bounding box center [264, 290] width 50 height 17
drag, startPoint x: 363, startPoint y: 282, endPoint x: 12, endPoint y: 382, distance: 364.2
click at [362, 282] on input "text" at bounding box center [385, 290] width 50 height 17
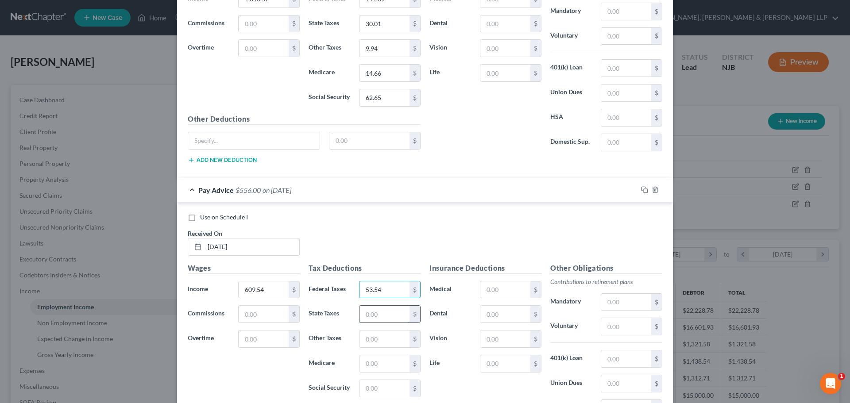
click at [388, 316] on input "text" at bounding box center [385, 314] width 50 height 17
click at [382, 359] on input "text" at bounding box center [385, 364] width 50 height 17
click at [371, 391] on input "text" at bounding box center [385, 388] width 50 height 17
click at [393, 342] on input "text" at bounding box center [385, 339] width 50 height 17
click at [629, 385] on input "text" at bounding box center [626, 383] width 50 height 17
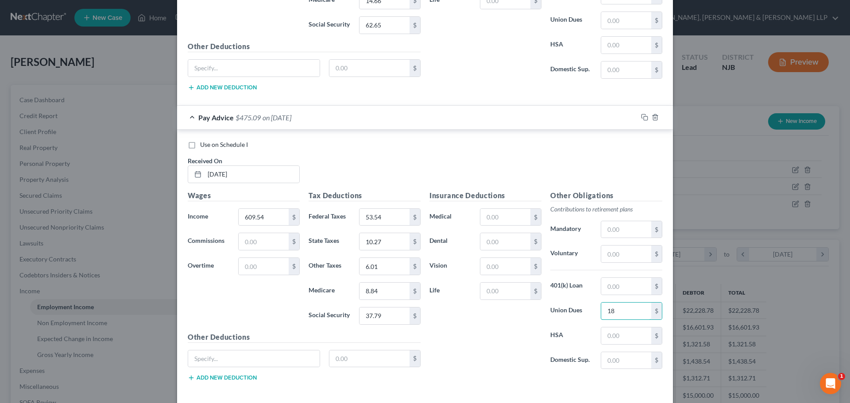
scroll to position [1612, 0]
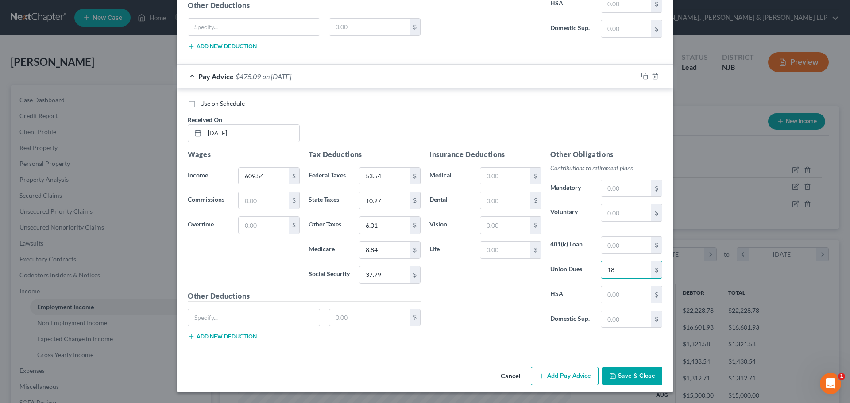
click at [564, 375] on button "Add Pay Advice" at bounding box center [565, 376] width 68 height 19
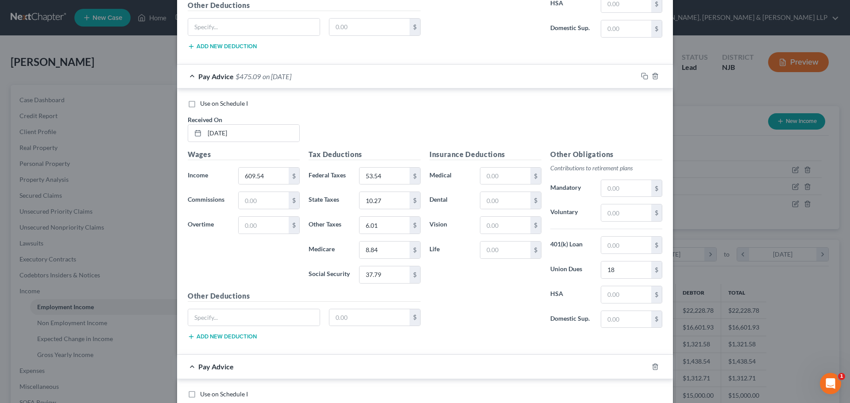
scroll to position [1834, 0]
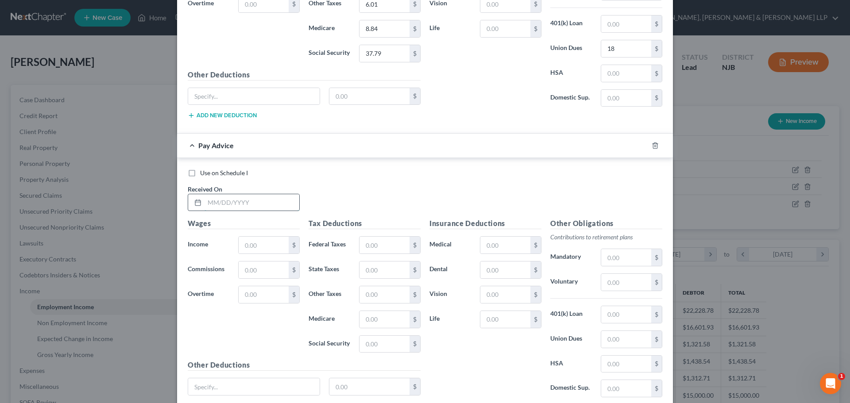
click at [239, 210] on input "text" at bounding box center [252, 202] width 95 height 17
click at [247, 248] on input "text" at bounding box center [264, 245] width 50 height 17
drag, startPoint x: 395, startPoint y: 253, endPoint x: 10, endPoint y: 269, distance: 385.5
click at [395, 253] on input "text" at bounding box center [385, 245] width 50 height 17
click at [387, 275] on input "text" at bounding box center [385, 270] width 50 height 17
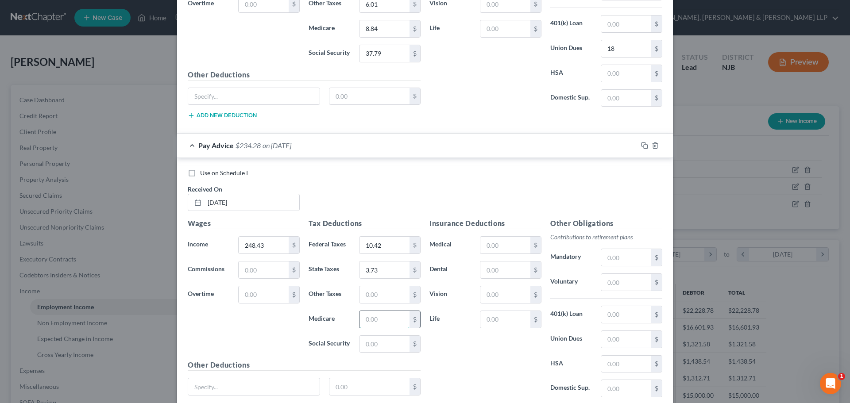
click at [389, 324] on input "text" at bounding box center [385, 319] width 50 height 17
click at [386, 342] on input "text" at bounding box center [385, 344] width 50 height 17
click at [388, 301] on input "text" at bounding box center [385, 294] width 50 height 17
click at [617, 340] on input "text" at bounding box center [626, 339] width 50 height 17
click at [378, 296] on input "6.11" at bounding box center [385, 294] width 50 height 17
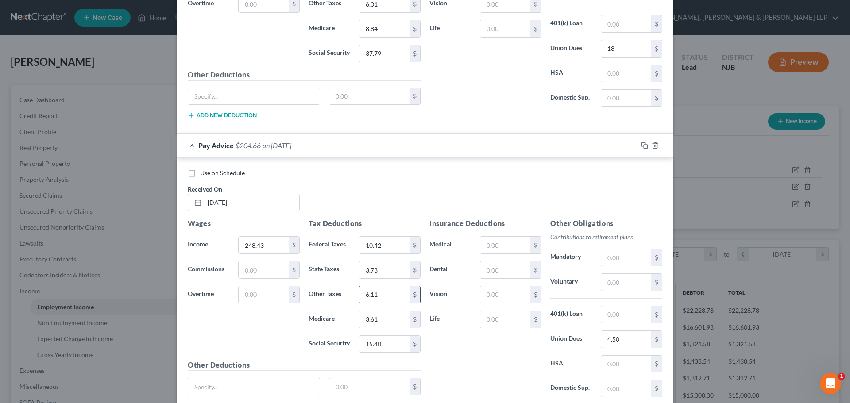
click at [378, 296] on input "6.11" at bounding box center [385, 294] width 50 height 17
click at [384, 295] on input "6.11" at bounding box center [385, 294] width 50 height 17
click at [371, 294] on input "6.11" at bounding box center [385, 294] width 50 height 17
click at [382, 295] on input "6.11" at bounding box center [385, 294] width 50 height 17
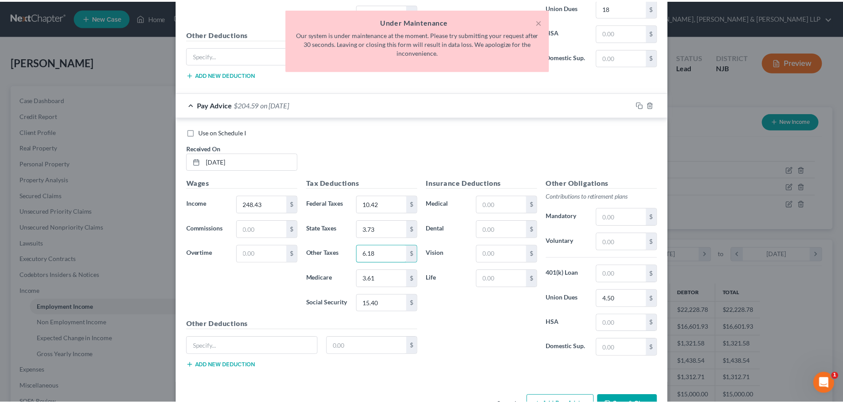
scroll to position [1903, 0]
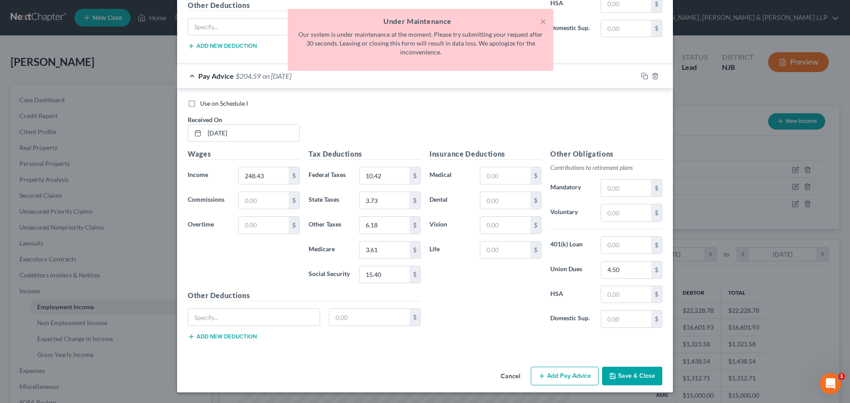
click at [625, 382] on button "Save & Close" at bounding box center [632, 376] width 60 height 19
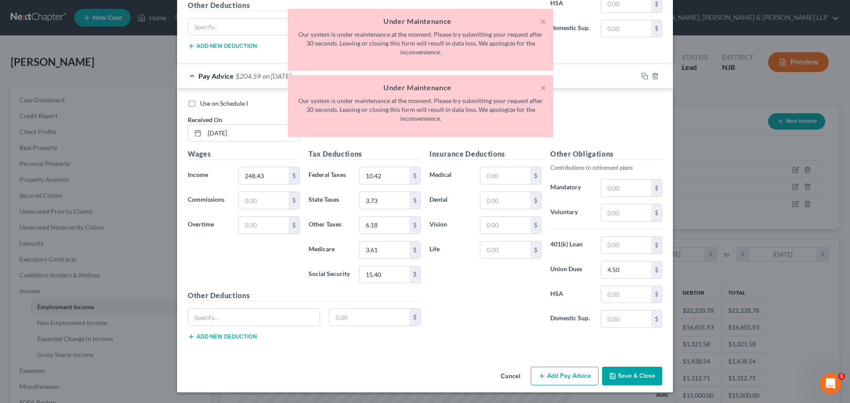
click at [625, 381] on button "Save & Close" at bounding box center [632, 376] width 60 height 19
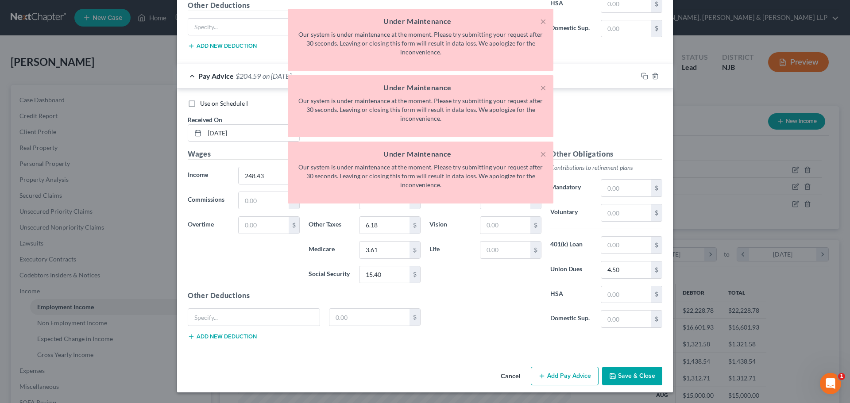
click at [630, 375] on button "Save & Close" at bounding box center [632, 376] width 60 height 19
click at [637, 377] on button "Save & Close" at bounding box center [632, 376] width 60 height 19
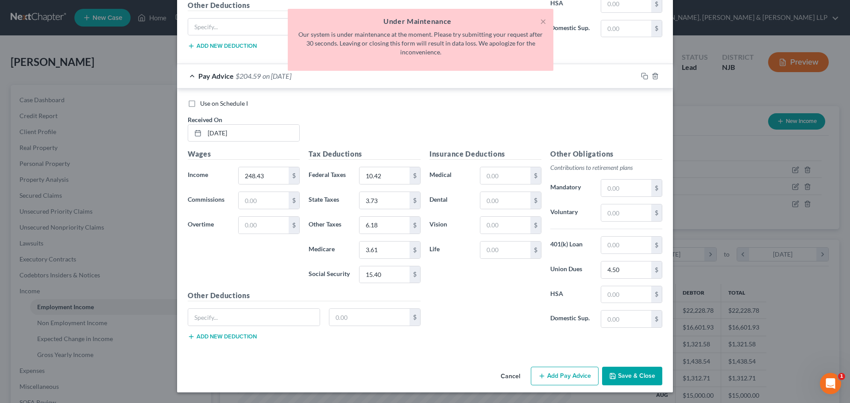
click at [636, 377] on button "Save & Close" at bounding box center [632, 376] width 60 height 19
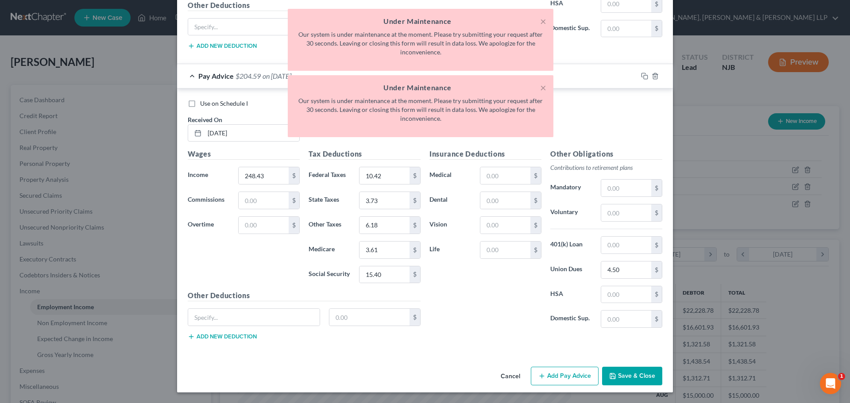
click at [631, 375] on button "Save & Close" at bounding box center [632, 376] width 60 height 19
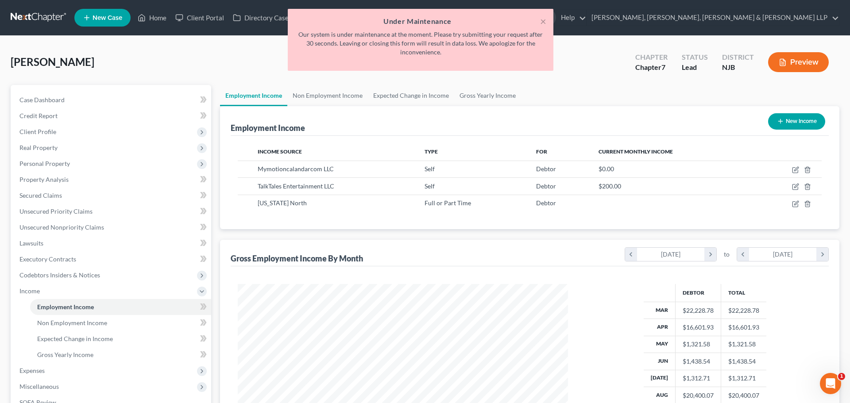
scroll to position [442586, 442403]
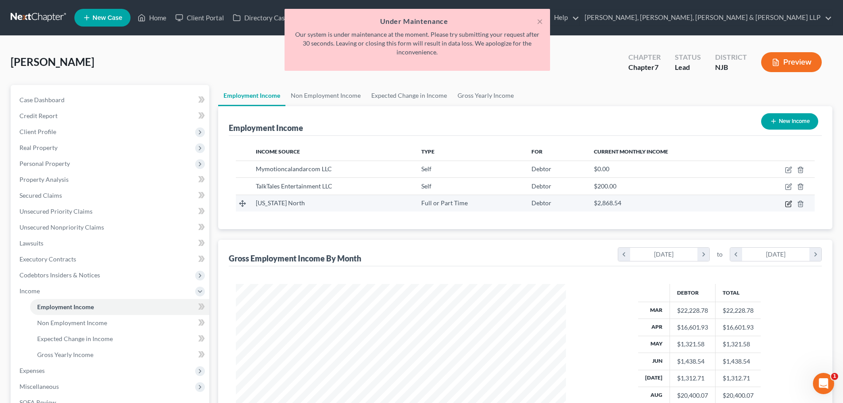
click at [787, 203] on icon "button" at bounding box center [788, 204] width 7 height 7
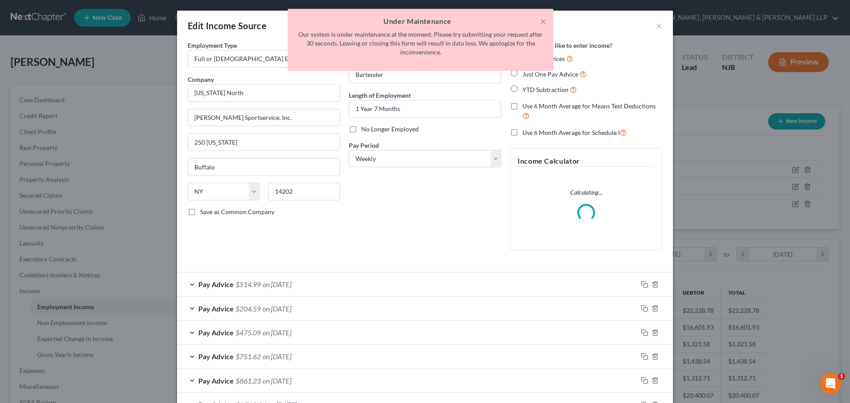
scroll to position [166, 351]
click at [522, 130] on label "Use 6 Month Average for Schedule I" at bounding box center [574, 133] width 104 height 10
click at [526, 130] on input "Use 6 Month Average for Schedule I" at bounding box center [529, 131] width 6 height 6
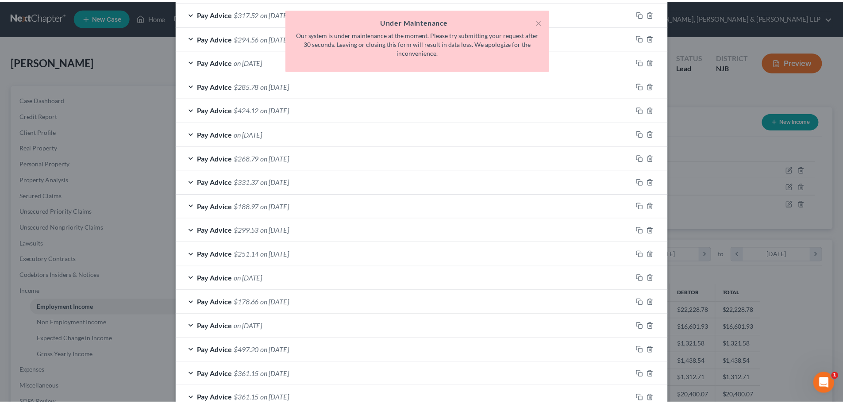
scroll to position [543, 0]
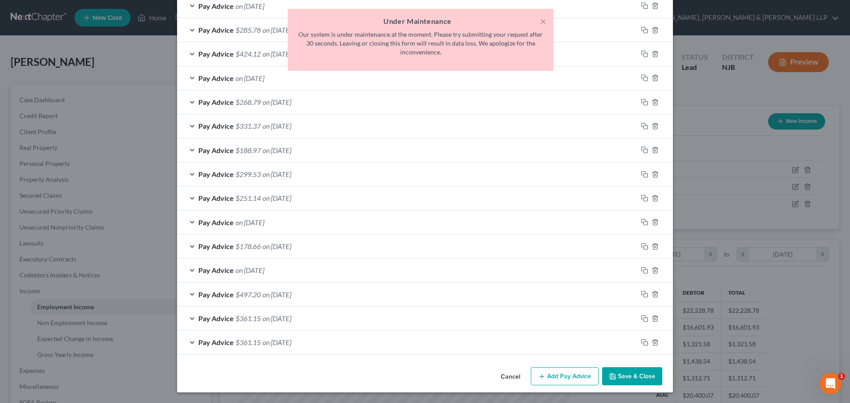
click at [621, 378] on button "Save & Close" at bounding box center [632, 376] width 60 height 19
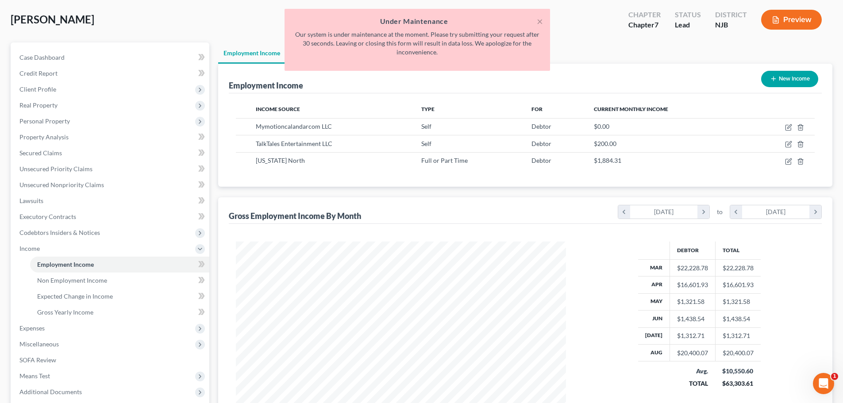
scroll to position [131, 0]
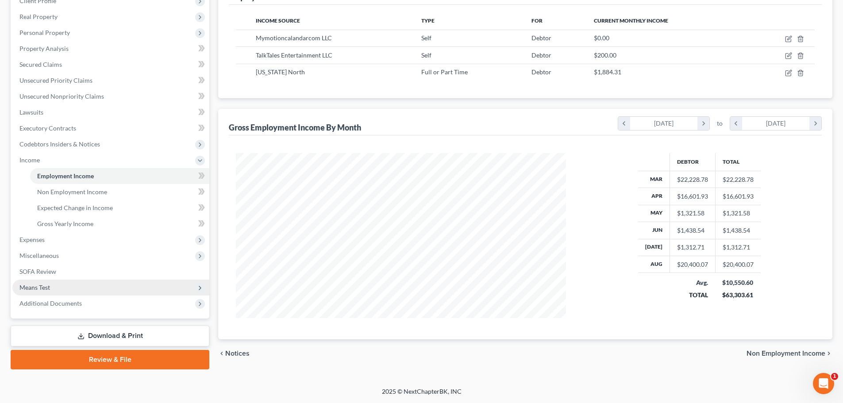
click at [69, 292] on span "Means Test" at bounding box center [110, 288] width 197 height 16
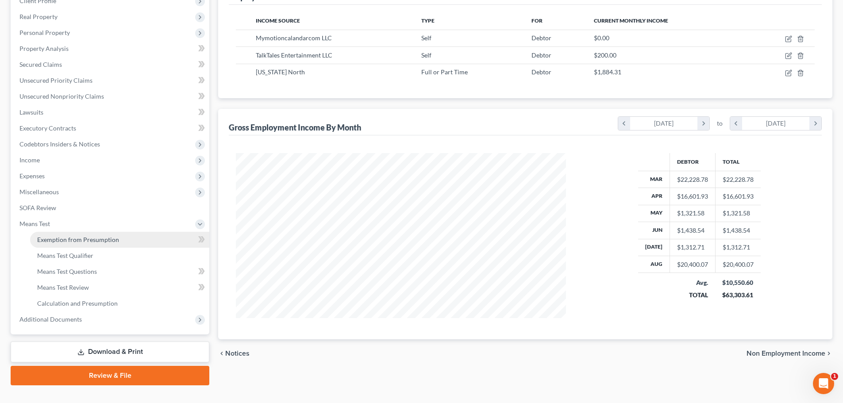
click at [100, 246] on link "Exemption from Presumption" at bounding box center [119, 240] width 179 height 16
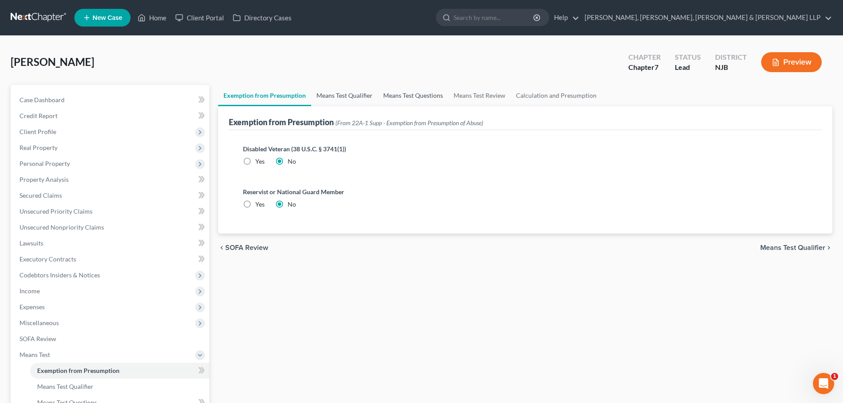
click at [351, 101] on link "Means Test Qualifier" at bounding box center [344, 95] width 67 height 21
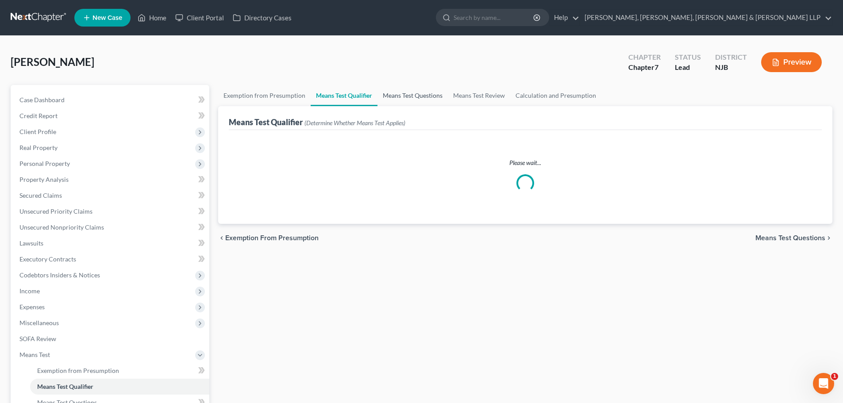
click at [430, 97] on link "Means Test Questions" at bounding box center [413, 95] width 70 height 21
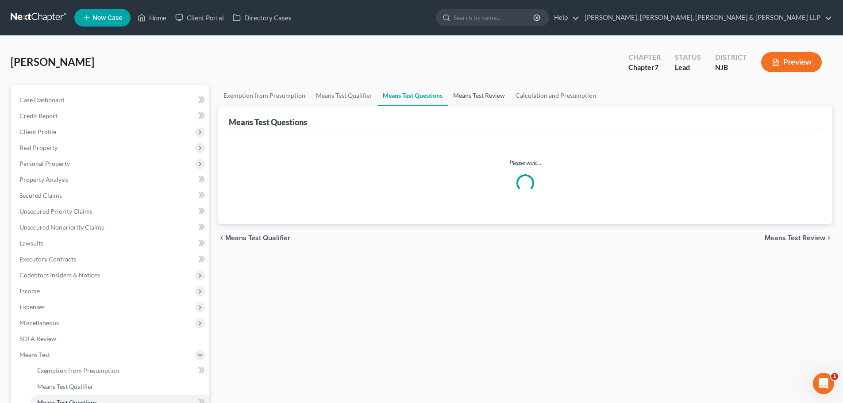
click at [479, 94] on link "Means Test Review" at bounding box center [479, 95] width 62 height 21
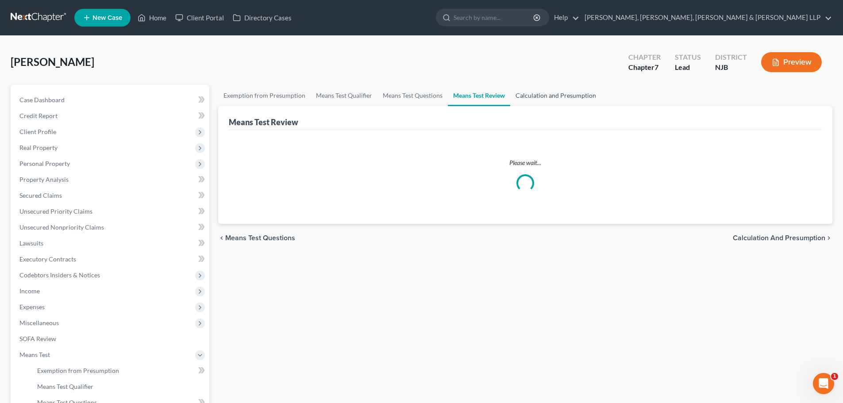
click at [540, 94] on link "Calculation and Presumption" at bounding box center [555, 95] width 91 height 21
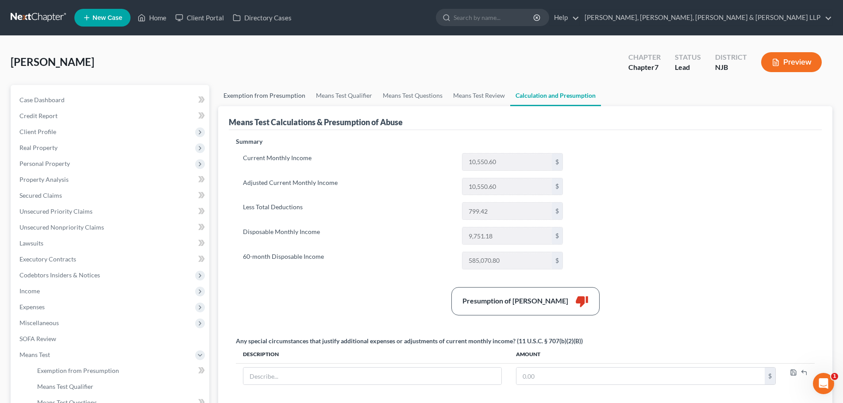
drag, startPoint x: 289, startPoint y: 98, endPoint x: 301, endPoint y: 85, distance: 17.8
click at [289, 98] on link "Exemption from Presumption" at bounding box center [264, 95] width 93 height 21
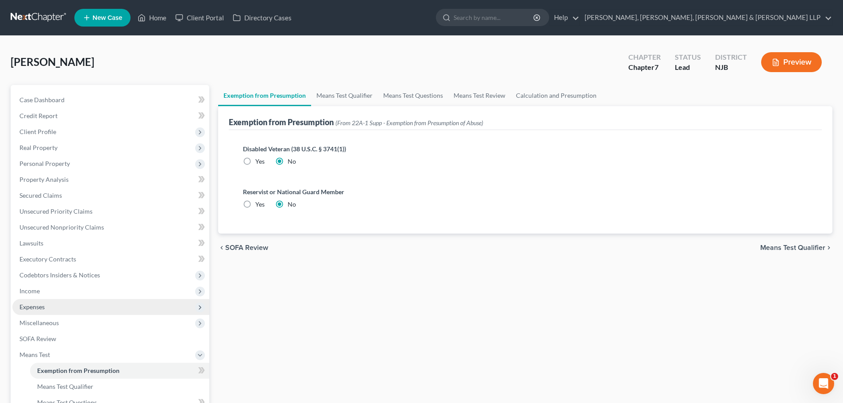
click at [84, 296] on span "Income" at bounding box center [110, 291] width 197 height 16
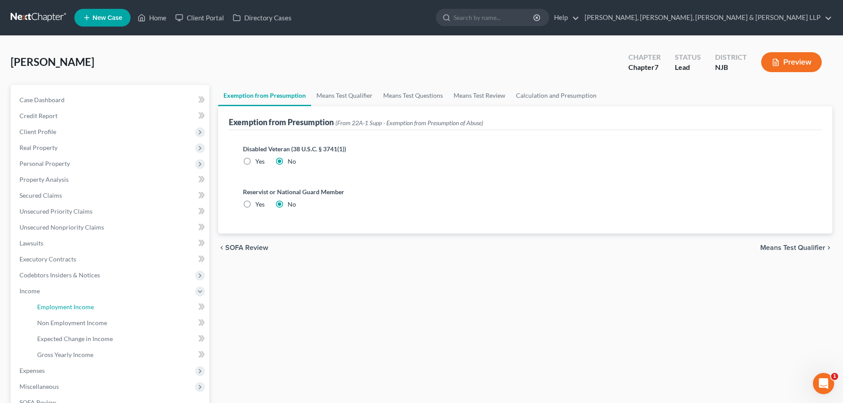
drag, startPoint x: 79, startPoint y: 303, endPoint x: 344, endPoint y: 274, distance: 266.8
click at [80, 303] on span "Employment Income" at bounding box center [65, 307] width 57 height 8
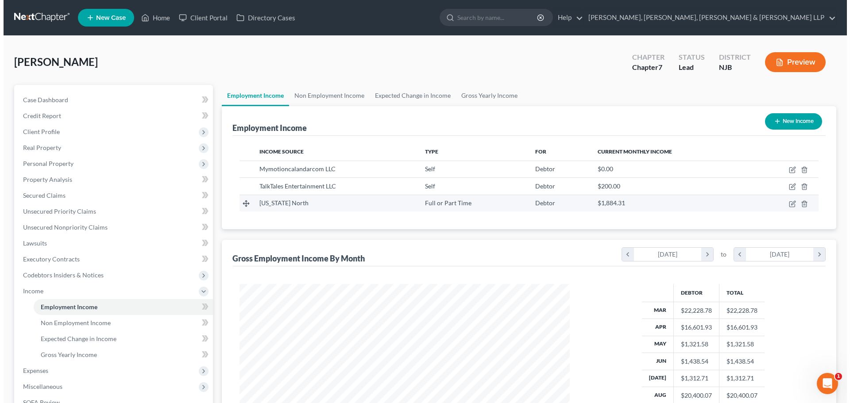
scroll to position [165, 348]
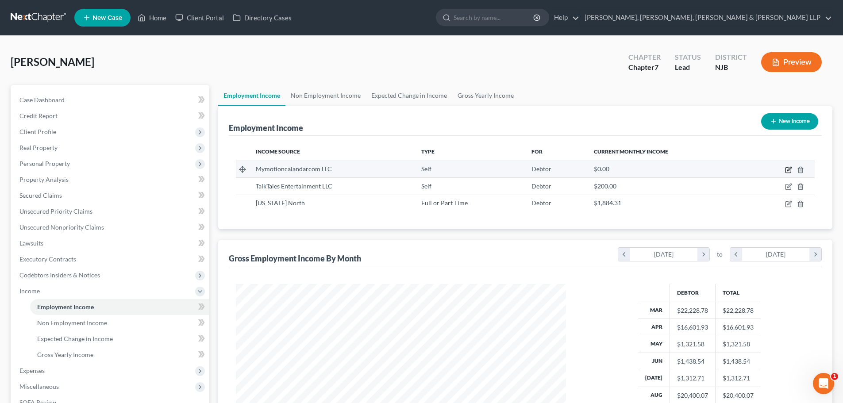
click at [786, 170] on icon "button" at bounding box center [788, 170] width 5 height 5
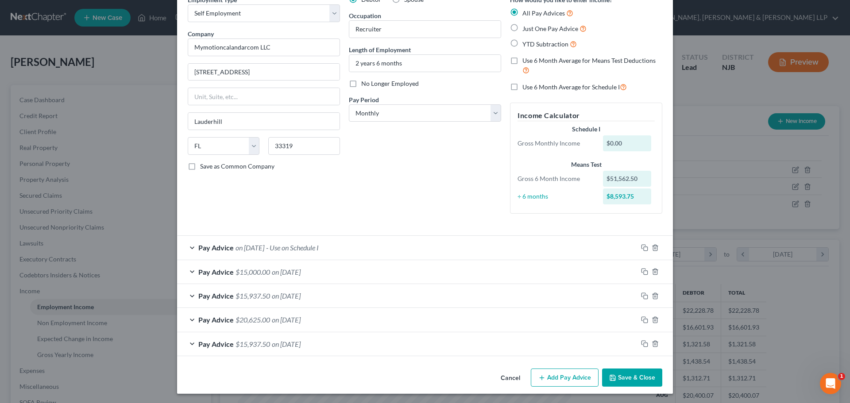
scroll to position [47, 0]
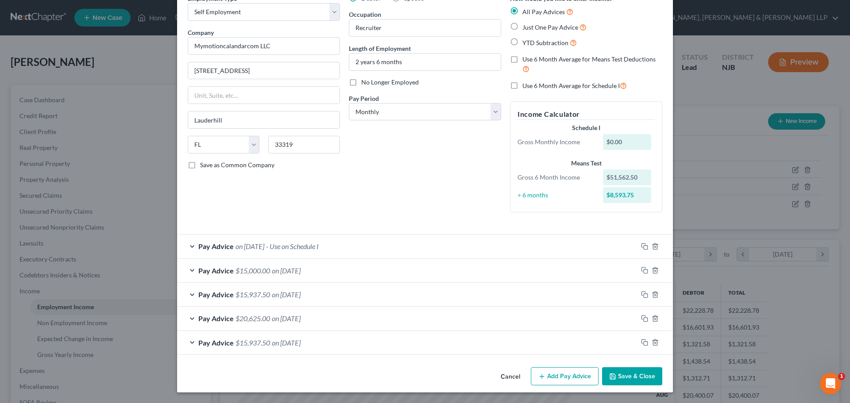
click at [281, 339] on span "on [DATE]" at bounding box center [286, 343] width 29 height 8
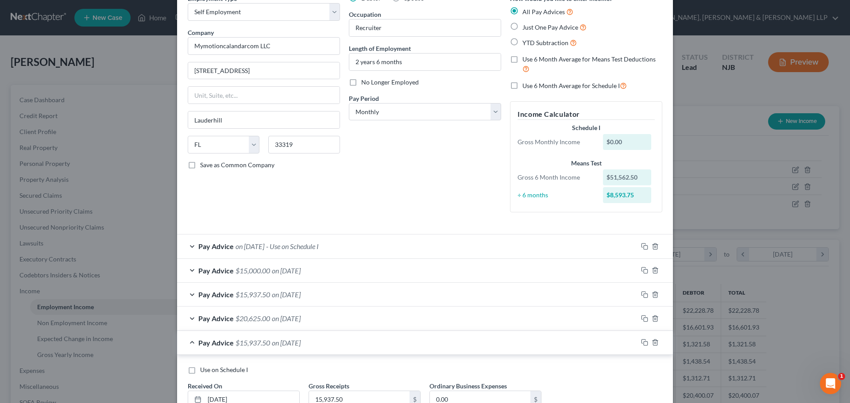
click at [298, 323] on div "Pay Advice $20,625.00 on [DATE]" at bounding box center [407, 318] width 460 height 23
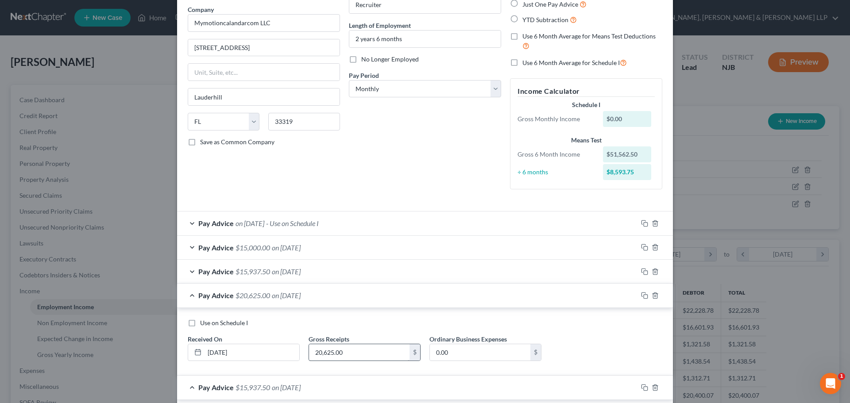
scroll to position [91, 0]
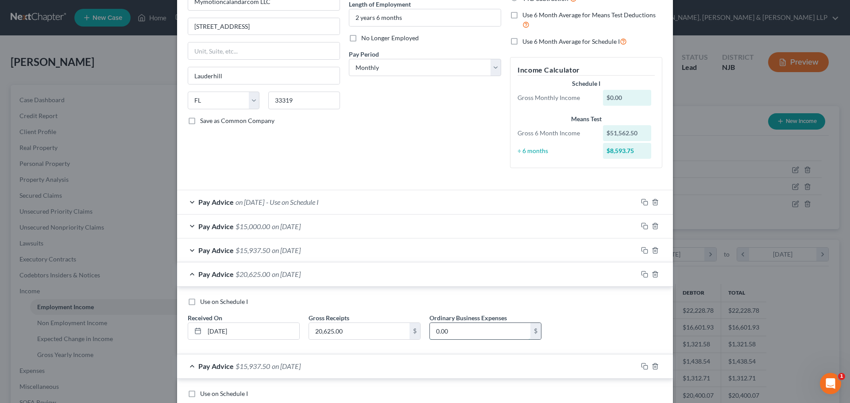
click at [470, 335] on input "0.00" at bounding box center [480, 331] width 101 height 17
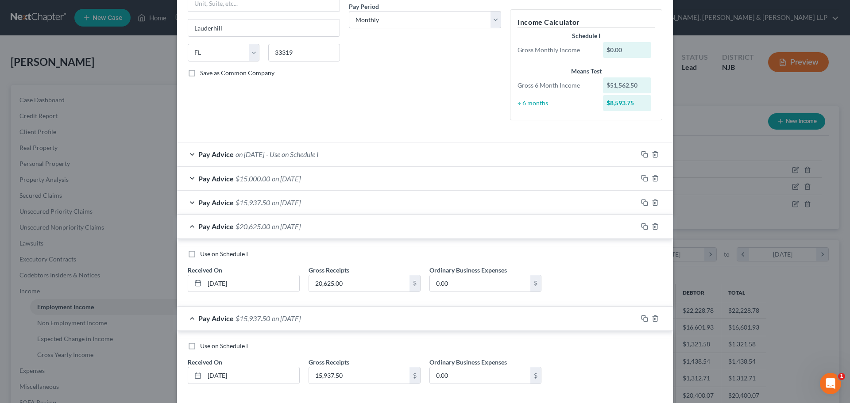
scroll to position [183, 0]
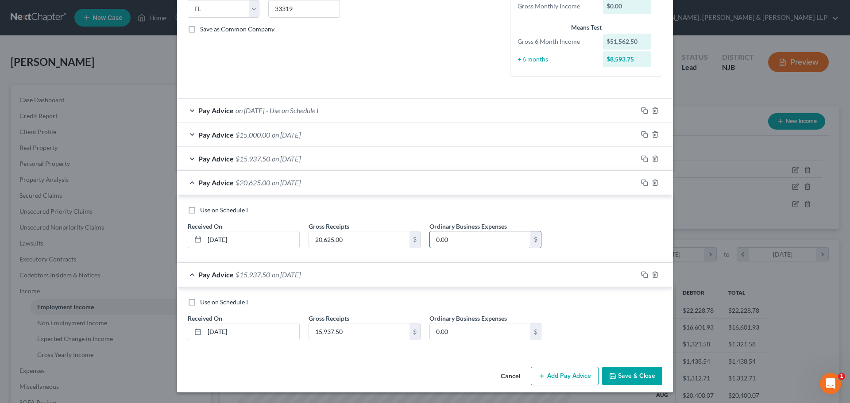
click at [464, 236] on input "0.00" at bounding box center [480, 240] width 101 height 17
click at [309, 164] on div "Pay Advice $15,937.50 on [DATE]" at bounding box center [407, 158] width 460 height 23
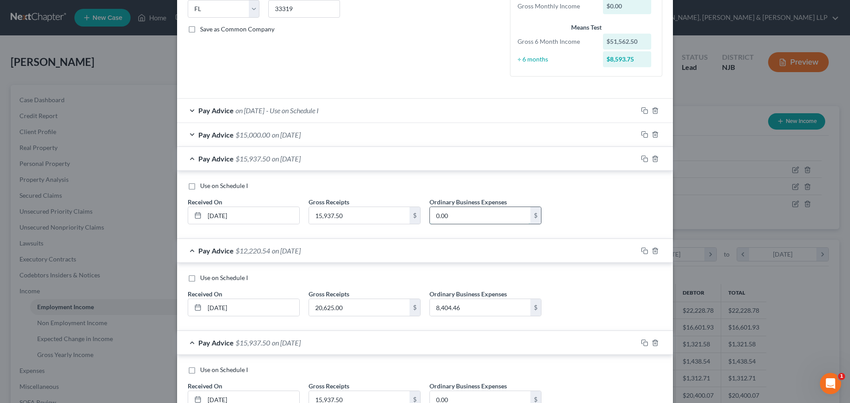
click at [471, 217] on input "0.00" at bounding box center [480, 215] width 101 height 17
click at [372, 141] on div "Pay Advice $15,000.00 on [DATE]" at bounding box center [407, 134] width 460 height 23
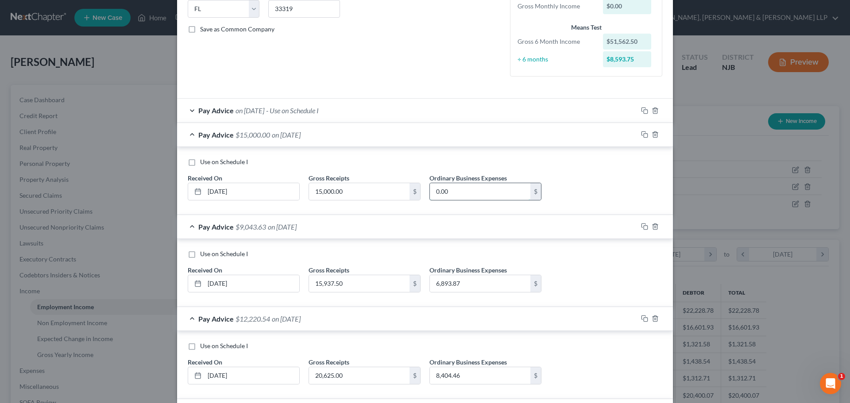
click at [450, 190] on input "0.00" at bounding box center [480, 191] width 101 height 17
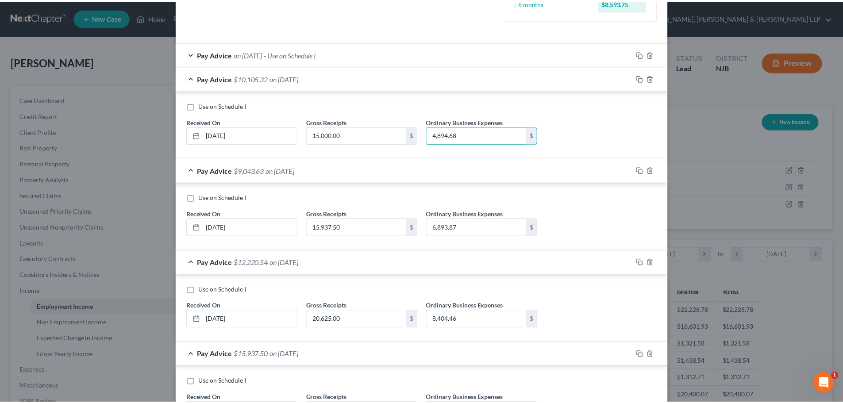
scroll to position [319, 0]
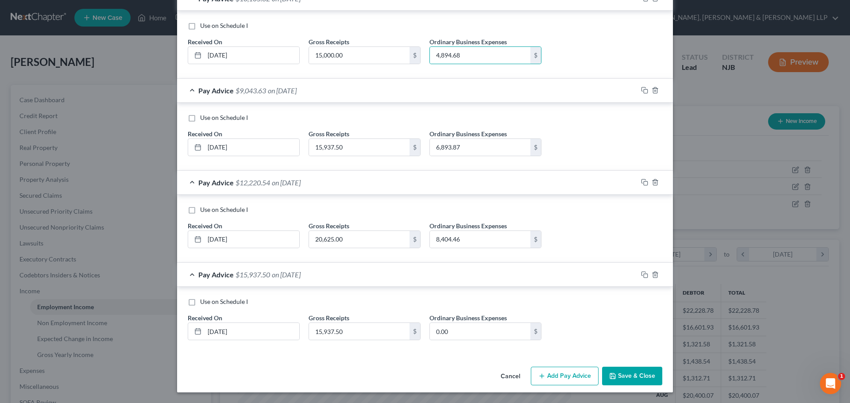
drag, startPoint x: 617, startPoint y: 379, endPoint x: 595, endPoint y: 378, distance: 22.1
click at [618, 379] on button "Save & Close" at bounding box center [632, 376] width 60 height 19
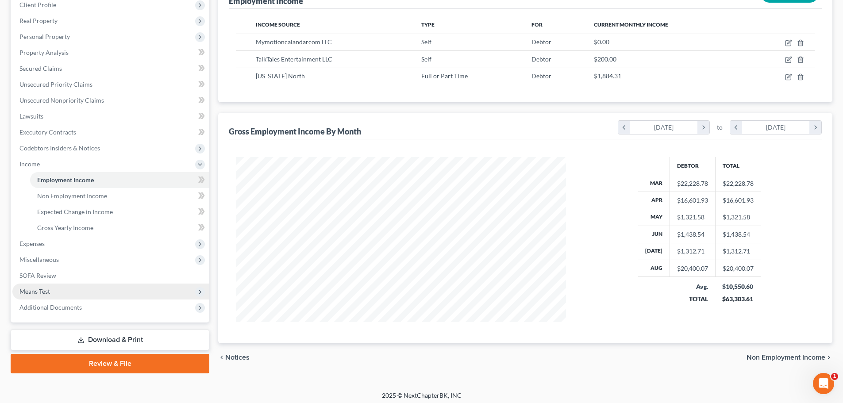
scroll to position [131, 0]
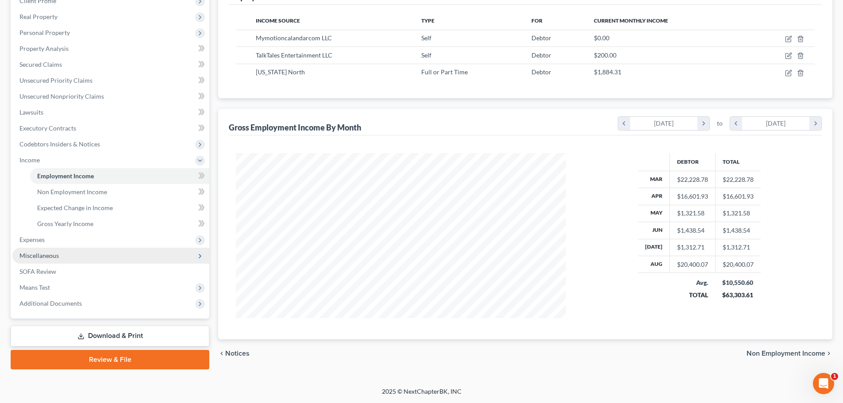
click at [76, 249] on span "Miscellaneous" at bounding box center [110, 256] width 197 height 16
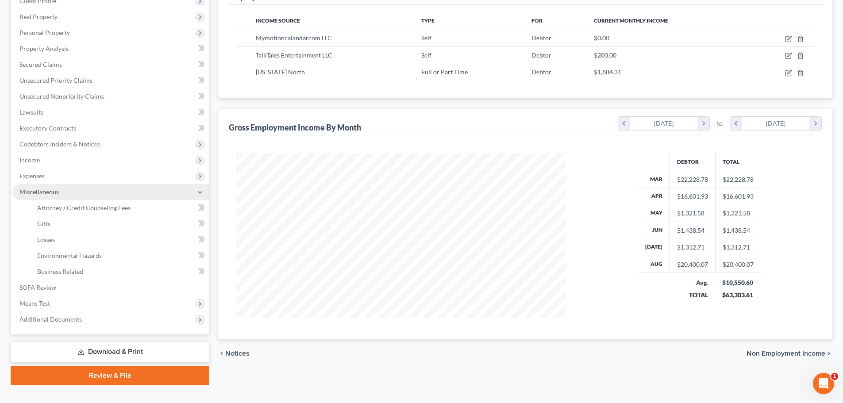
drag, startPoint x: 76, startPoint y: 179, endPoint x: 73, endPoint y: 186, distance: 7.1
click at [76, 179] on span "Expenses" at bounding box center [110, 176] width 197 height 16
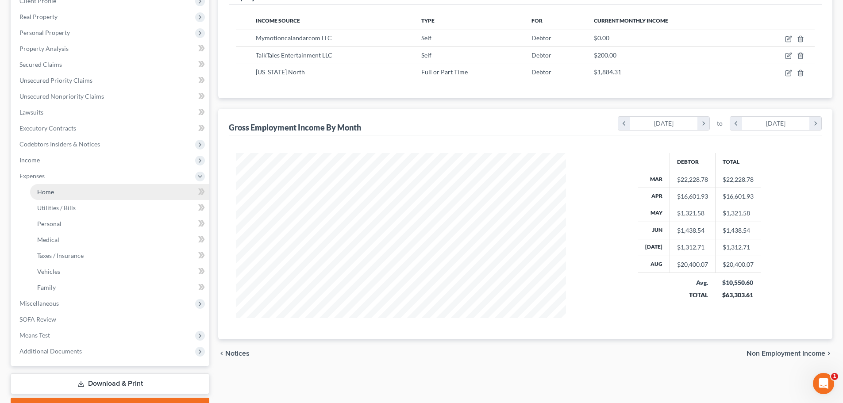
click at [70, 187] on link "Home" at bounding box center [119, 192] width 179 height 16
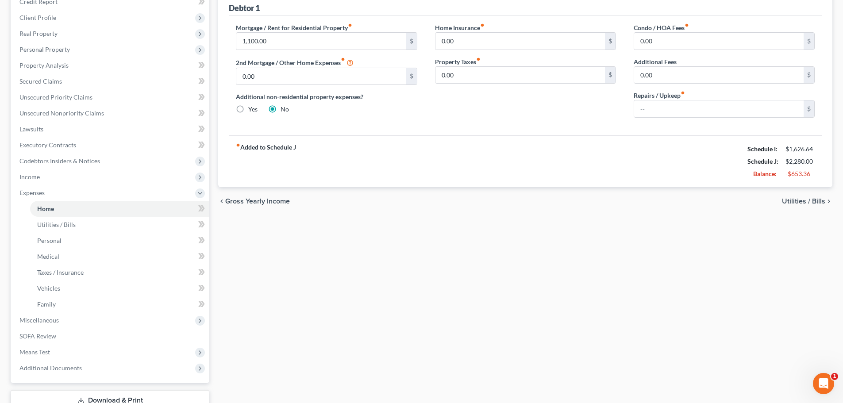
scroll to position [179, 0]
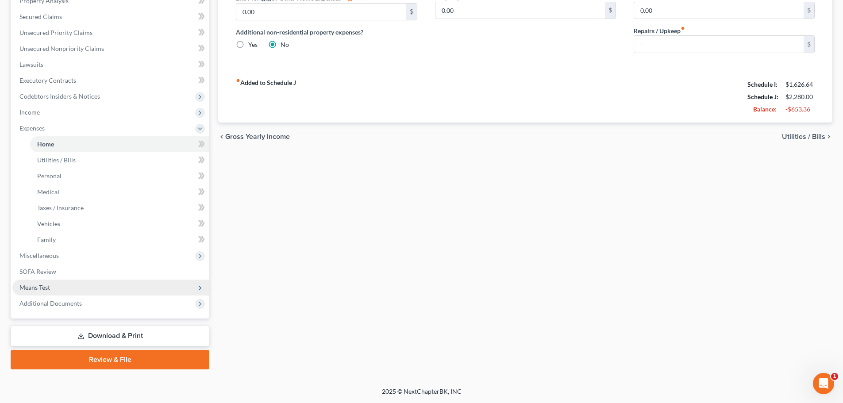
click at [97, 290] on span "Means Test" at bounding box center [110, 288] width 197 height 16
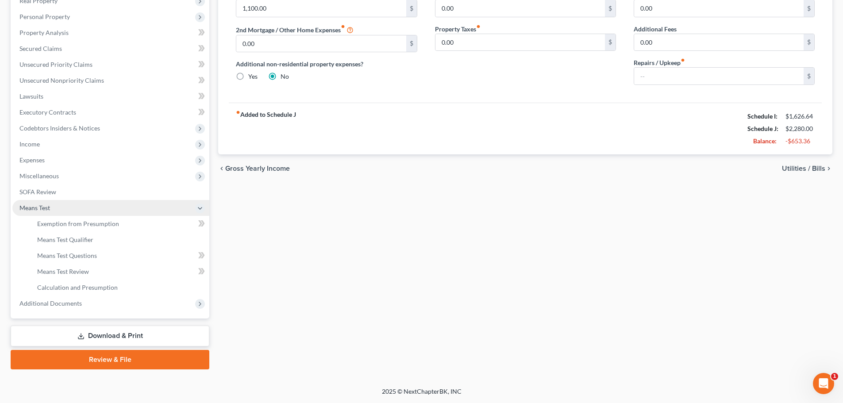
scroll to position [147, 0]
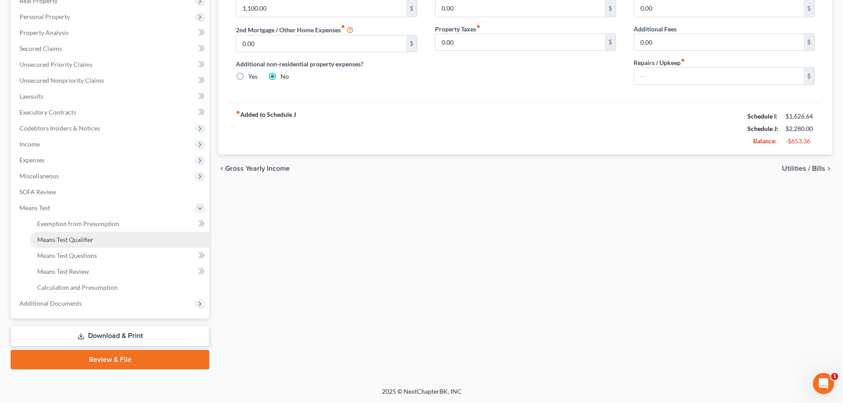
click at [97, 232] on link "Means Test Qualifier" at bounding box center [119, 240] width 179 height 16
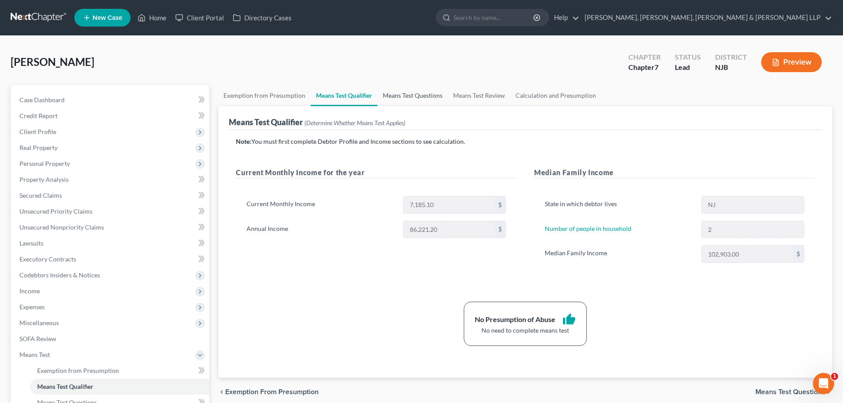
click at [431, 94] on link "Means Test Questions" at bounding box center [413, 95] width 70 height 21
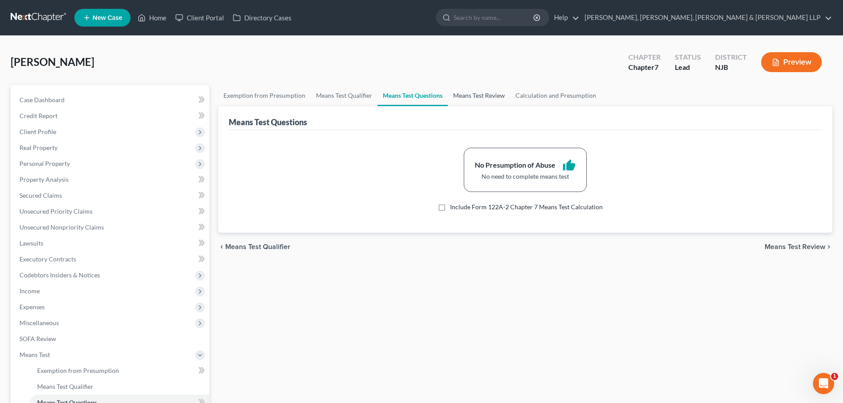
click at [460, 99] on link "Means Test Review" at bounding box center [479, 95] width 62 height 21
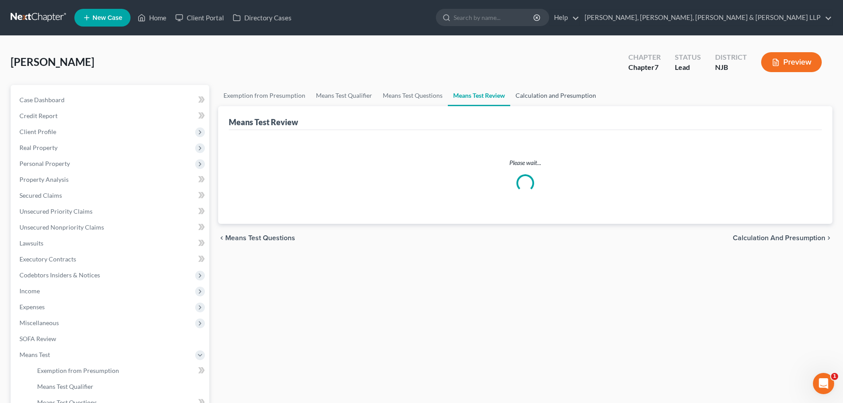
click at [564, 93] on link "Calculation and Presumption" at bounding box center [555, 95] width 91 height 21
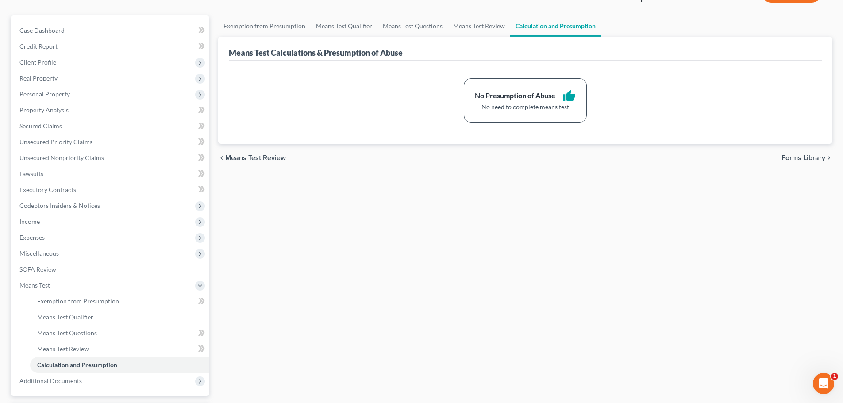
scroll to position [147, 0]
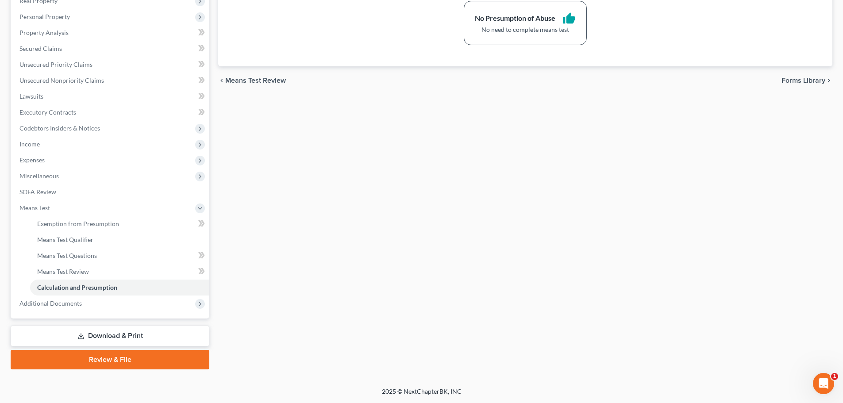
click at [156, 338] on link "Download & Print" at bounding box center [110, 336] width 199 height 21
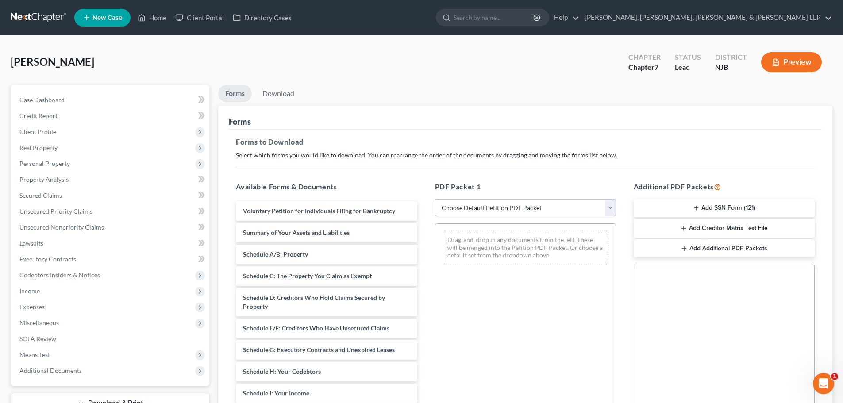
drag, startPoint x: 464, startPoint y: 207, endPoint x: 464, endPoint y: 216, distance: 9.3
click at [464, 207] on select "Choose Default Petition PDF Packet Complete Bankruptcy Petition (all forms and …" at bounding box center [525, 208] width 181 height 18
click at [435, 199] on select "Choose Default Petition PDF Packet Complete Bankruptcy Petition (all forms and …" at bounding box center [525, 208] width 181 height 18
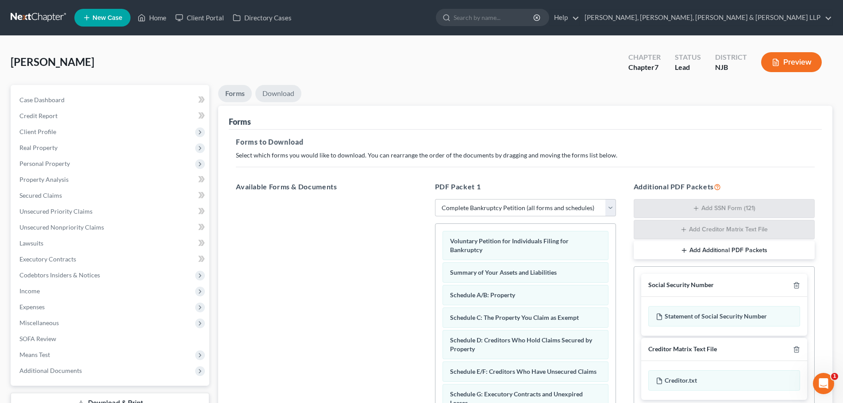
click at [285, 97] on link "Download" at bounding box center [278, 93] width 46 height 17
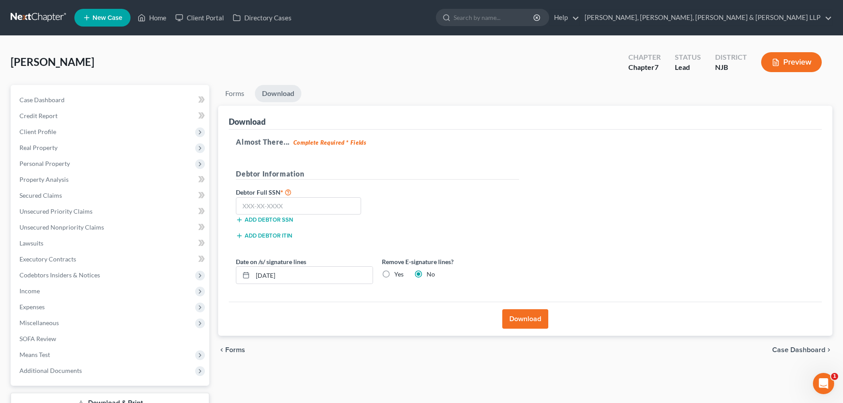
click at [394, 275] on label "Yes" at bounding box center [398, 274] width 9 height 9
click at [398, 275] on input "Yes" at bounding box center [401, 273] width 6 height 6
click at [299, 209] on input "text" at bounding box center [298, 206] width 125 height 18
click at [527, 325] on button "Download" at bounding box center [526, 318] width 46 height 19
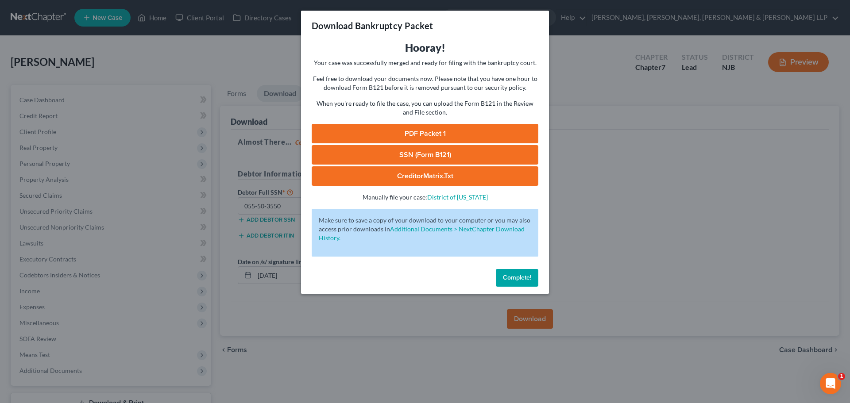
click at [423, 127] on link "PDF Packet 1" at bounding box center [425, 133] width 227 height 19
drag, startPoint x: 437, startPoint y: 152, endPoint x: 672, endPoint y: 98, distance: 241.2
click at [437, 153] on link "SSN (Form B121)" at bounding box center [425, 154] width 227 height 19
click at [194, 80] on div "Download Bankruptcy Packet Hooray! Your case was successfully merged and ready …" at bounding box center [425, 201] width 850 height 403
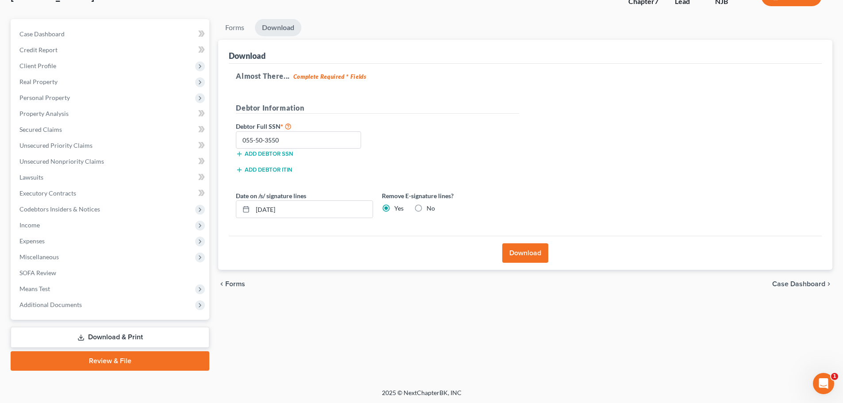
scroll to position [67, 0]
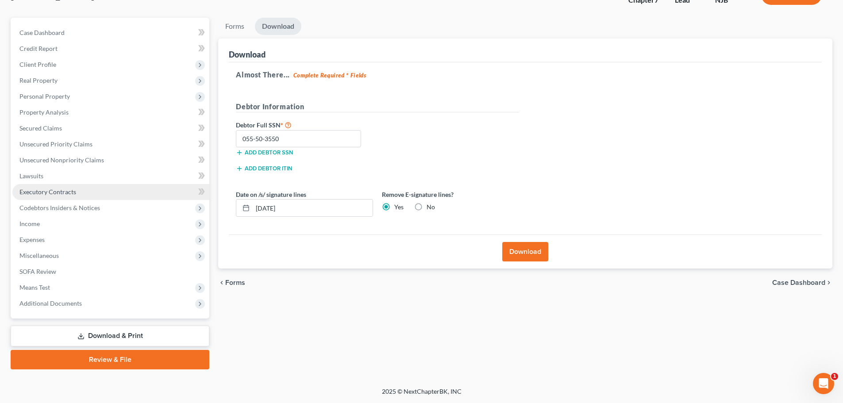
click at [135, 194] on link "Executory Contracts" at bounding box center [110, 192] width 197 height 16
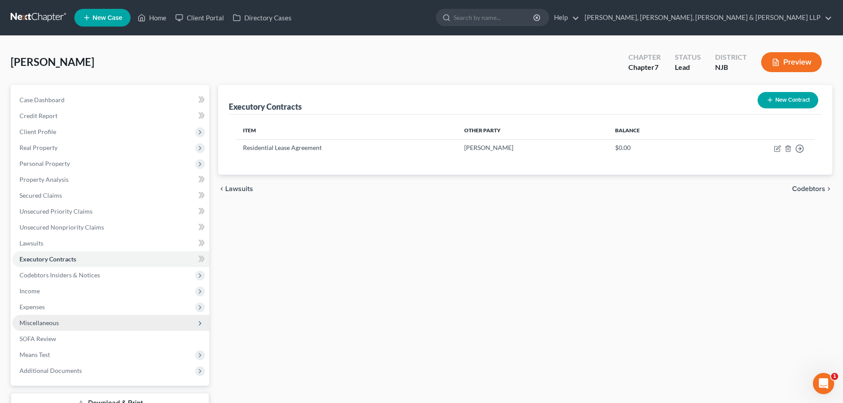
scroll to position [67, 0]
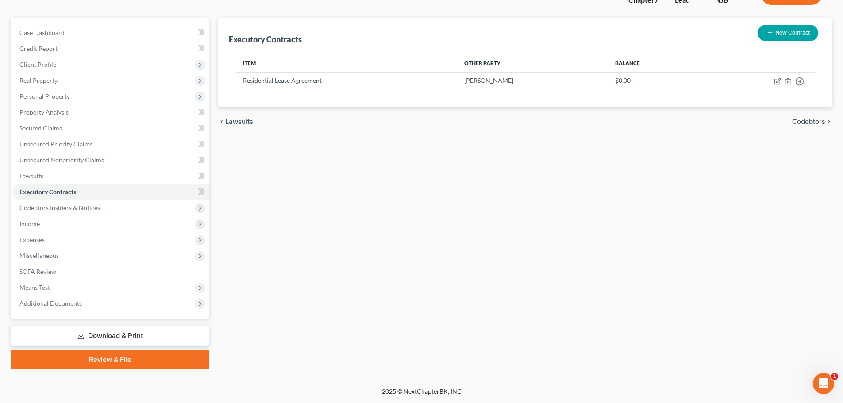
drag, startPoint x: 166, startPoint y: 345, endPoint x: 251, endPoint y: 321, distance: 88.6
click at [165, 344] on link "Download & Print" at bounding box center [110, 336] width 199 height 21
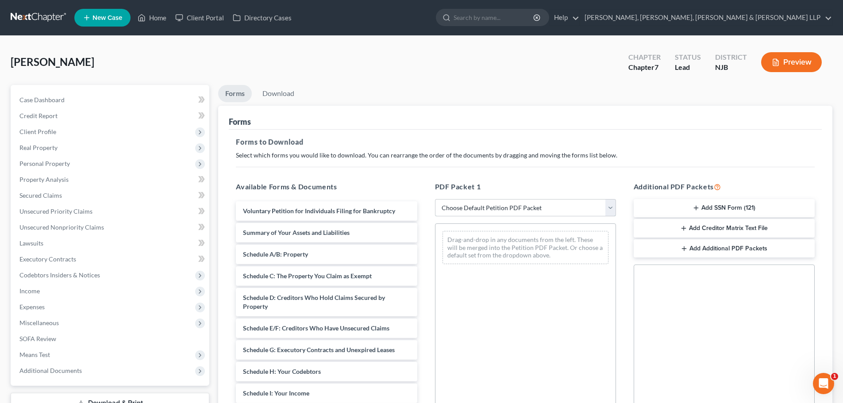
click at [460, 210] on select "Choose Default Petition PDF Packet Complete Bankruptcy Petition (all forms and …" at bounding box center [525, 208] width 181 height 18
click at [435, 199] on select "Choose Default Petition PDF Packet Complete Bankruptcy Petition (all forms and …" at bounding box center [525, 208] width 181 height 18
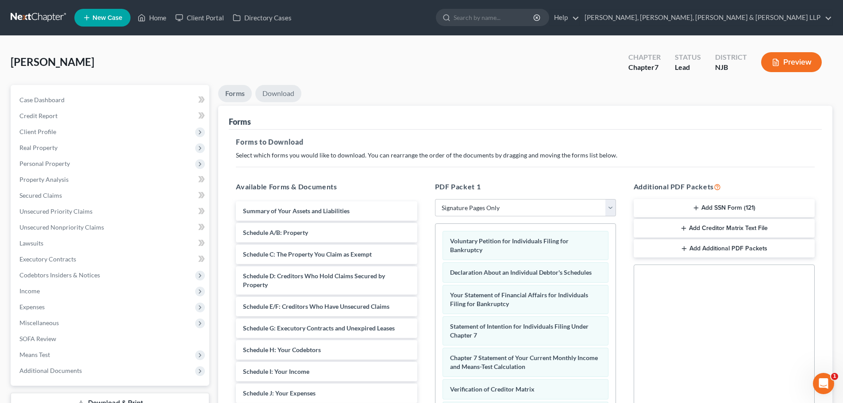
click at [286, 99] on link "Download" at bounding box center [278, 93] width 46 height 17
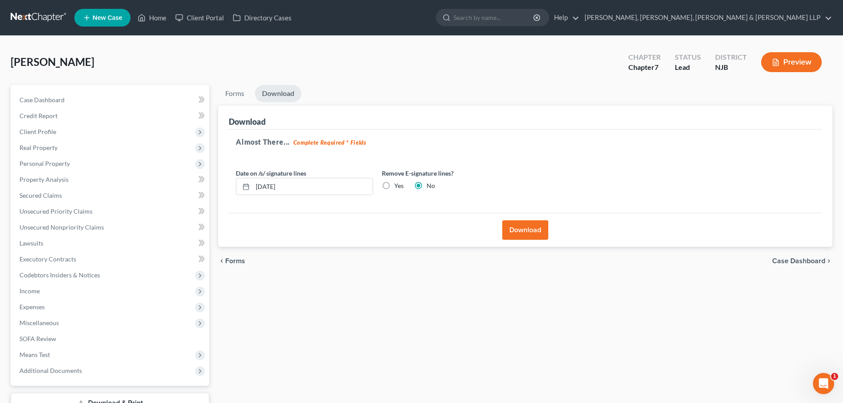
click at [394, 182] on label "Yes" at bounding box center [398, 186] width 9 height 9
click at [398, 182] on input "Yes" at bounding box center [401, 185] width 6 height 6
click at [517, 227] on button "Download" at bounding box center [526, 229] width 46 height 19
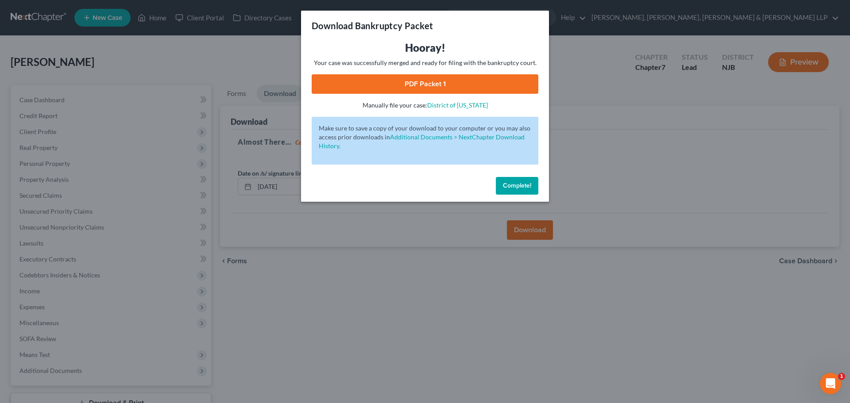
click at [461, 87] on link "PDF Packet 1" at bounding box center [425, 83] width 227 height 19
drag, startPoint x: 261, startPoint y: 62, endPoint x: 68, endPoint y: 103, distance: 197.7
click at [261, 62] on div "Download Bankruptcy Packet Hooray! Your case was successfully merged and ready …" at bounding box center [425, 201] width 850 height 403
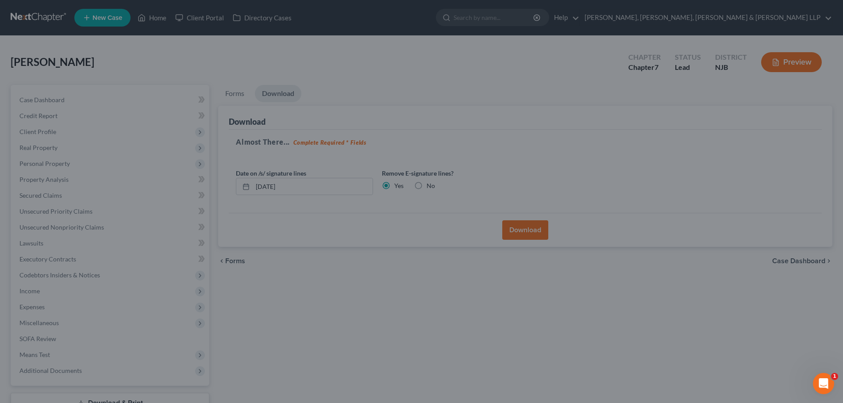
click at [68, 102] on div at bounding box center [421, 201] width 843 height 403
click at [70, 102] on div at bounding box center [421, 201] width 843 height 403
click at [60, 100] on div at bounding box center [421, 201] width 843 height 403
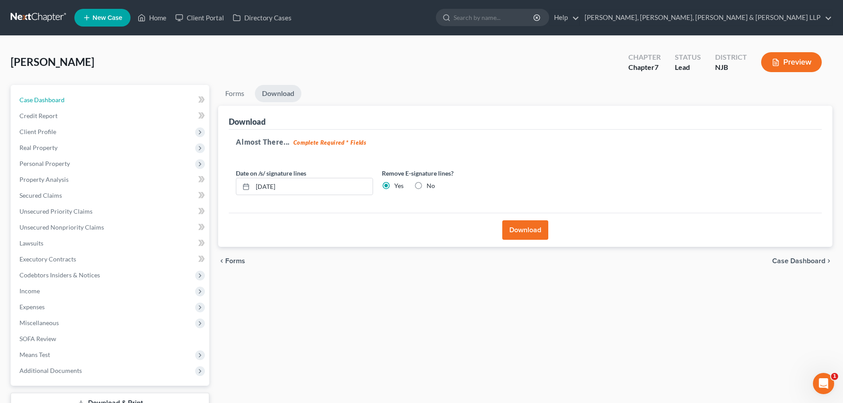
click at [45, 101] on span "Case Dashboard" at bounding box center [41, 100] width 45 height 8
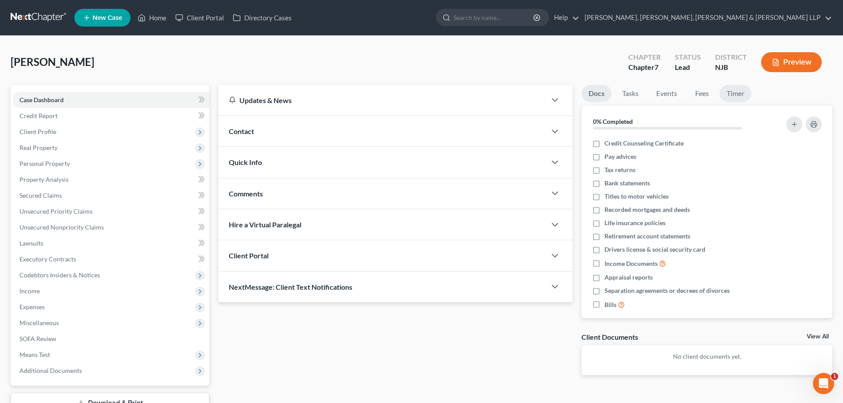
click at [734, 97] on link "Timer" at bounding box center [736, 93] width 32 height 17
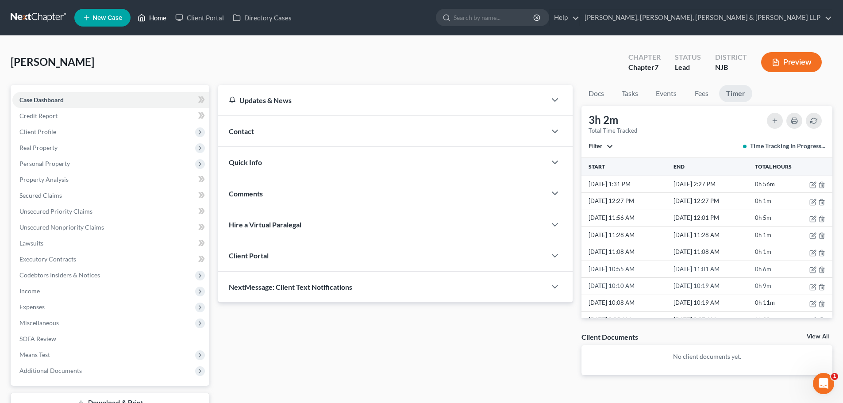
drag, startPoint x: 159, startPoint y: 18, endPoint x: 155, endPoint y: 20, distance: 4.8
click at [159, 18] on link "Home" at bounding box center [152, 18] width 38 height 16
click at [155, 20] on link "Home" at bounding box center [152, 18] width 38 height 16
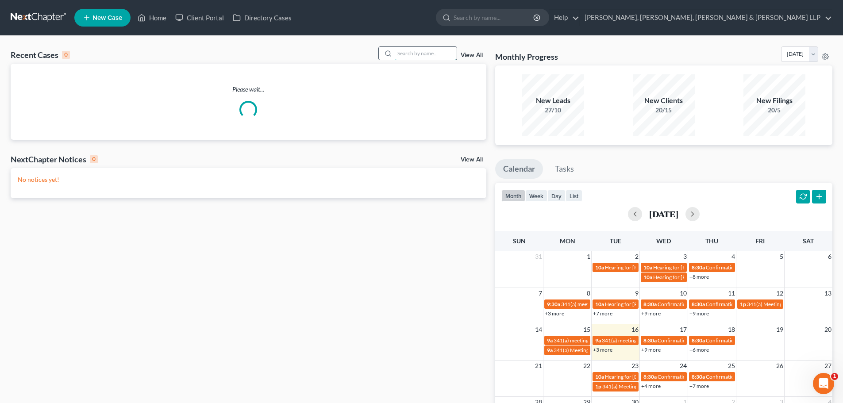
click at [436, 59] on input "search" at bounding box center [426, 53] width 62 height 13
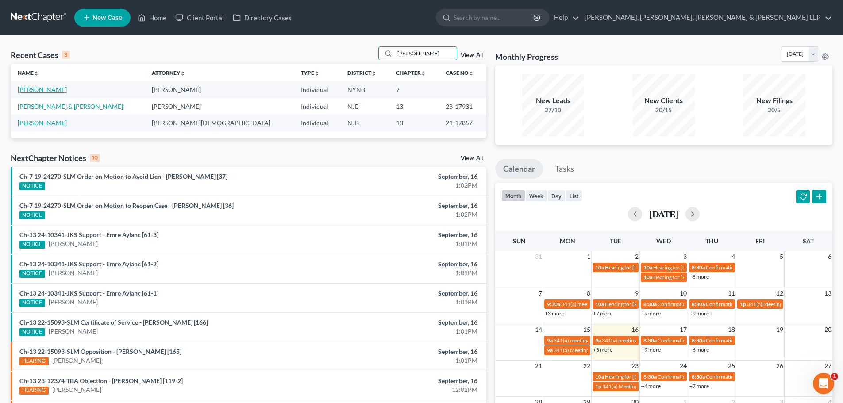
click at [42, 89] on link "[PERSON_NAME]" at bounding box center [42, 90] width 49 height 8
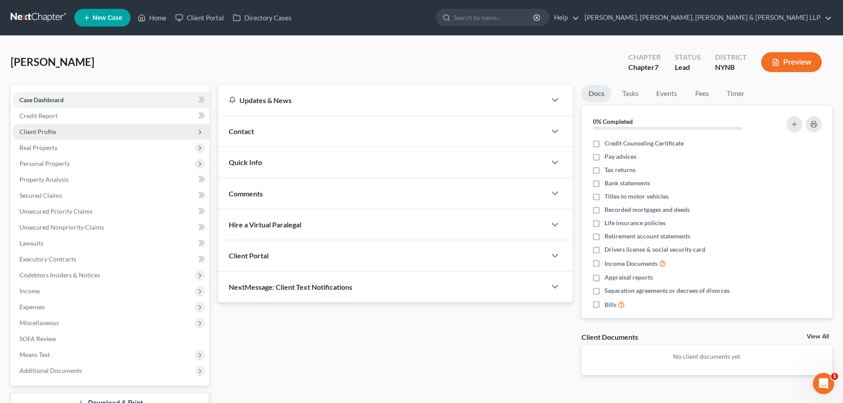
click at [87, 133] on span "Client Profile" at bounding box center [110, 132] width 197 height 16
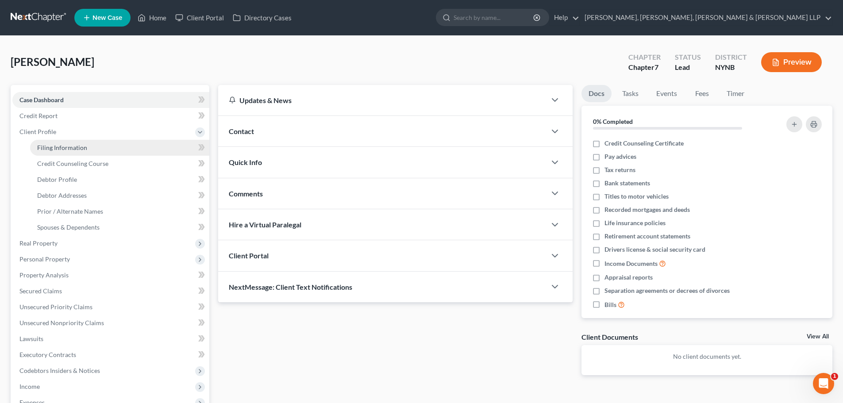
click at [84, 146] on span "Filing Information" at bounding box center [62, 148] width 50 height 8
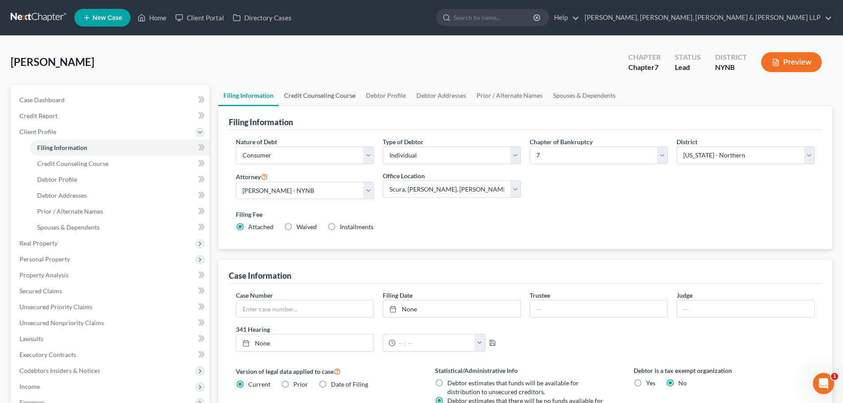
click at [319, 92] on link "Credit Counseling Course" at bounding box center [320, 95] width 82 height 21
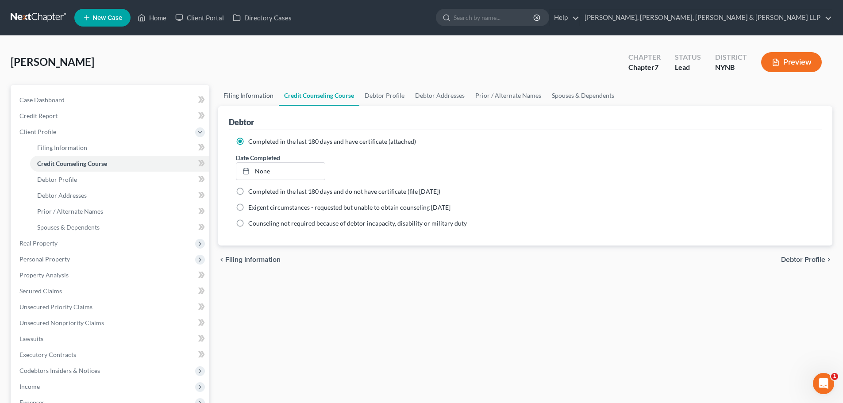
click at [267, 97] on link "Filing Information" at bounding box center [248, 95] width 61 height 21
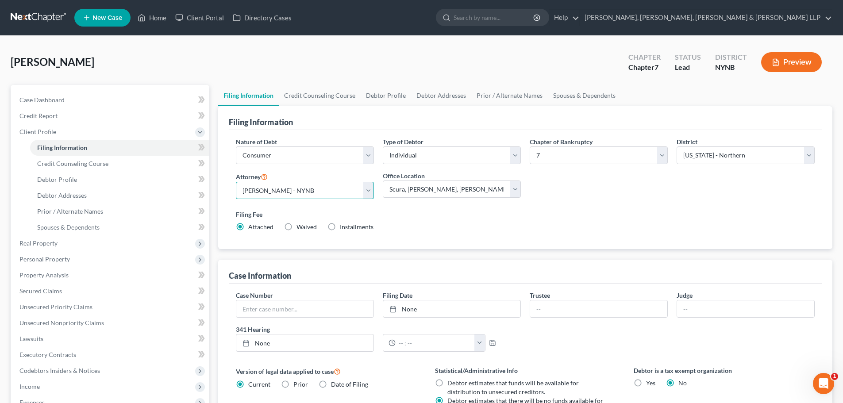
drag, startPoint x: 312, startPoint y: 186, endPoint x: 307, endPoint y: 198, distance: 13.3
click at [312, 186] on select "Select [PERSON_NAME] - NJB [PERSON_NAME] - NYNB [PERSON_NAME] - NYEB [PERSON_NA…" at bounding box center [305, 191] width 138 height 18
click at [236, 182] on select "Select [PERSON_NAME] - NJB [PERSON_NAME] - NYNB [PERSON_NAME] - NYEB [PERSON_NA…" at bounding box center [305, 191] width 138 height 18
drag, startPoint x: 316, startPoint y: 100, endPoint x: 379, endPoint y: 104, distance: 63.0
click at [315, 99] on link "Credit Counseling Course" at bounding box center [320, 95] width 82 height 21
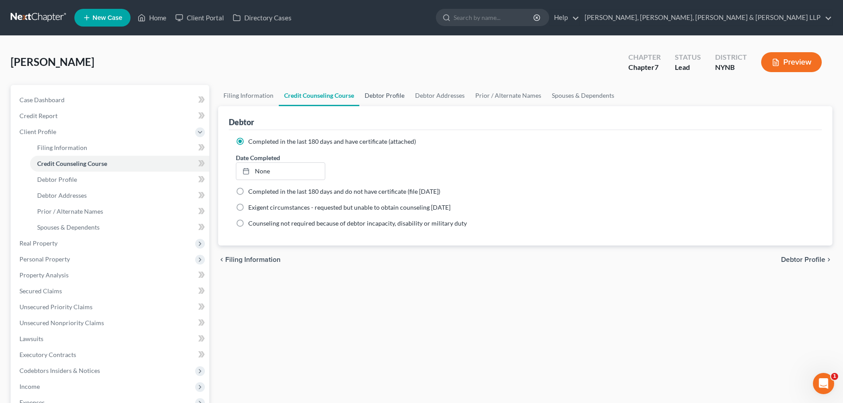
click at [388, 99] on link "Debtor Profile" at bounding box center [385, 95] width 50 height 21
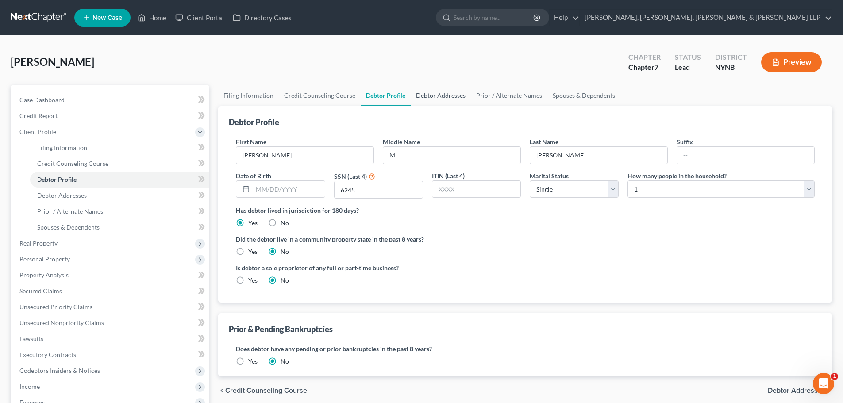
click at [428, 96] on link "Debtor Addresses" at bounding box center [441, 95] width 60 height 21
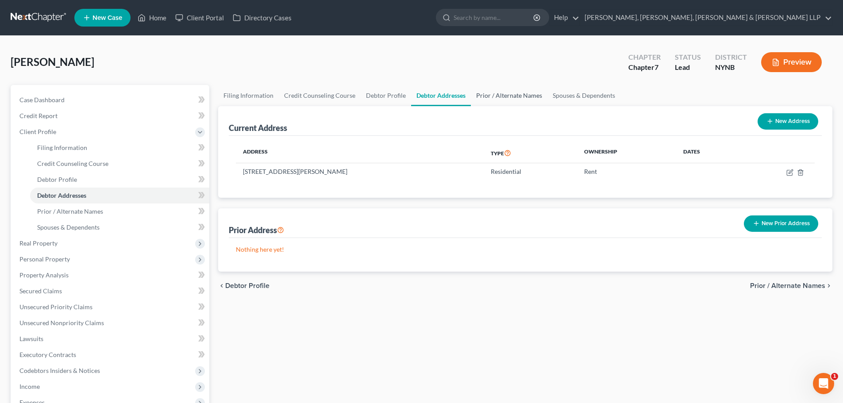
click at [500, 95] on link "Prior / Alternate Names" at bounding box center [509, 95] width 77 height 21
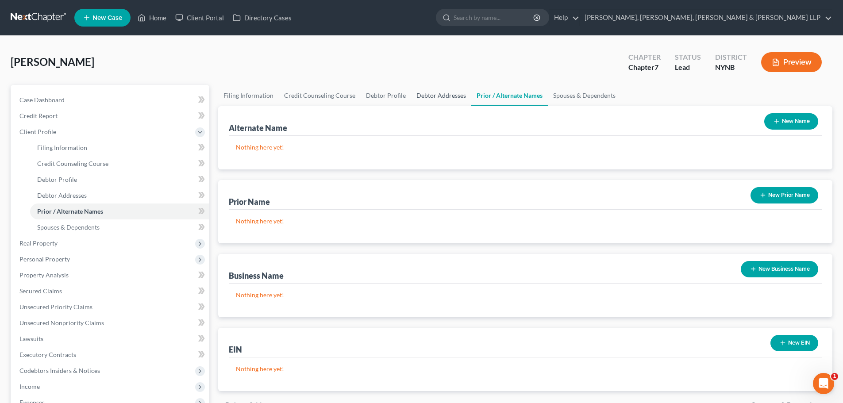
click at [438, 95] on link "Debtor Addresses" at bounding box center [441, 95] width 60 height 21
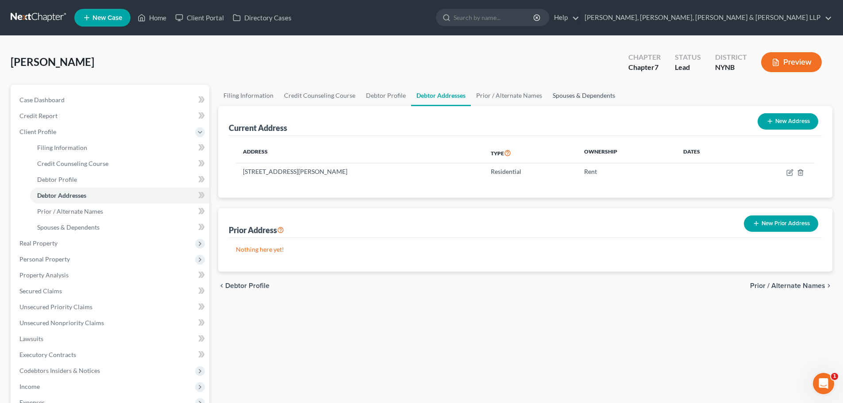
click at [601, 98] on link "Spouses & Dependents" at bounding box center [584, 95] width 73 height 21
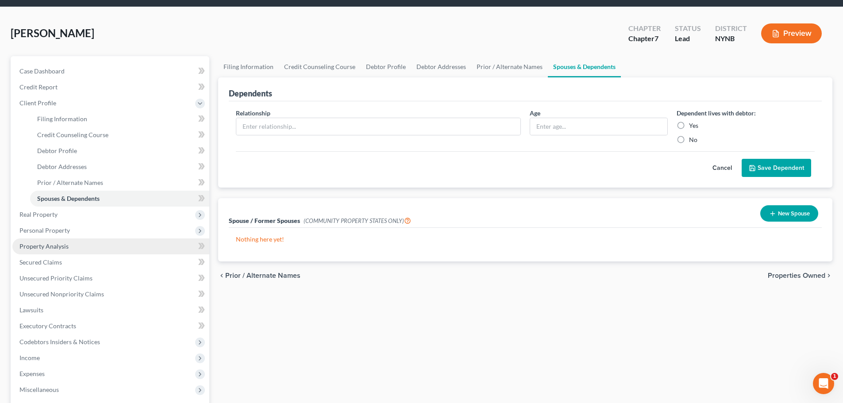
scroll to position [44, 0]
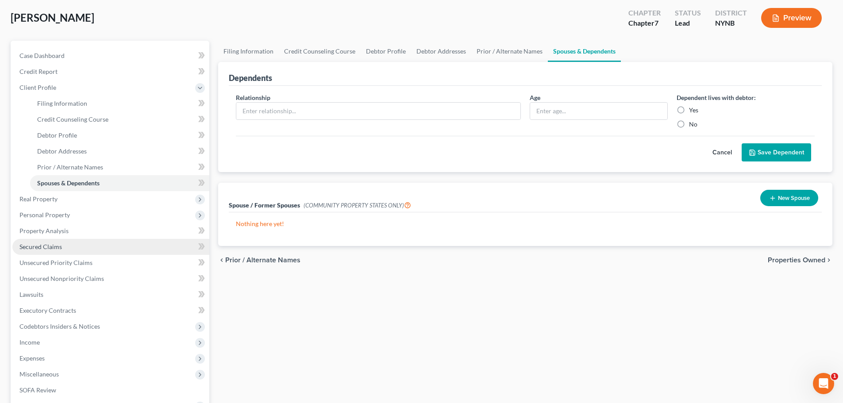
click at [61, 246] on span "Secured Claims" at bounding box center [40, 247] width 43 height 8
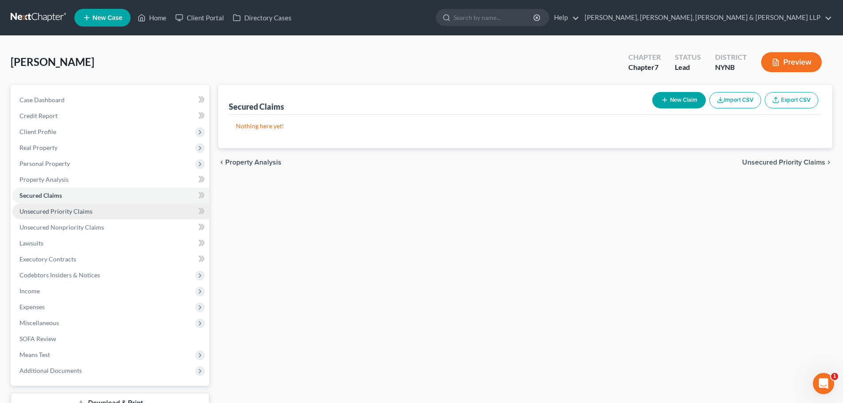
click at [68, 219] on link "Unsecured Priority Claims" at bounding box center [110, 212] width 197 height 16
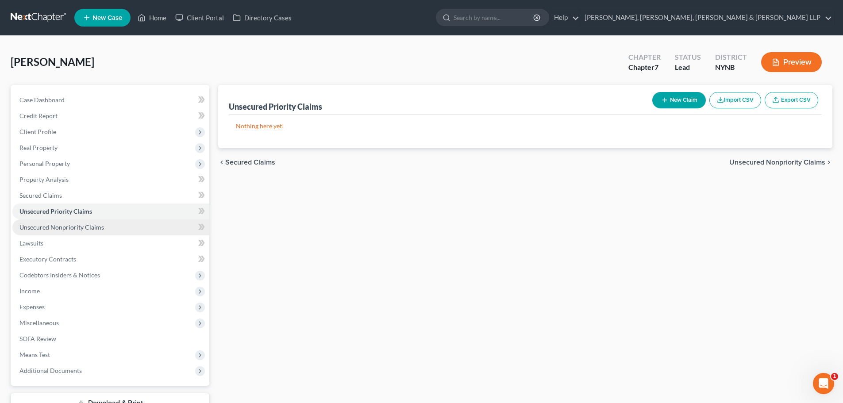
click at [74, 226] on span "Unsecured Nonpriority Claims" at bounding box center [61, 228] width 85 height 8
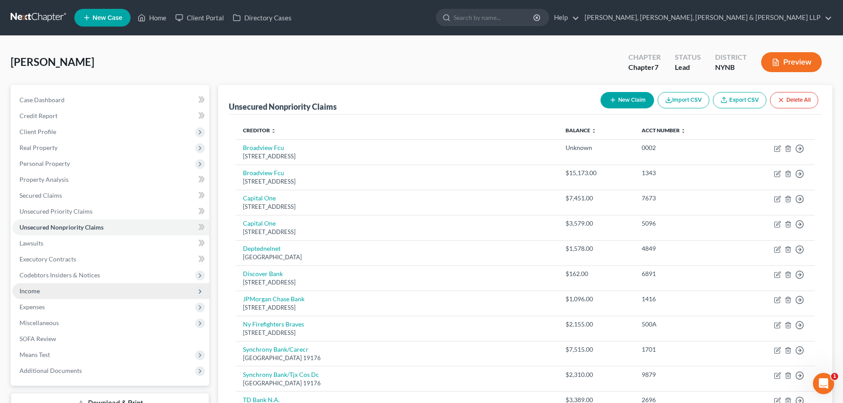
click at [40, 293] on span "Income" at bounding box center [110, 291] width 197 height 16
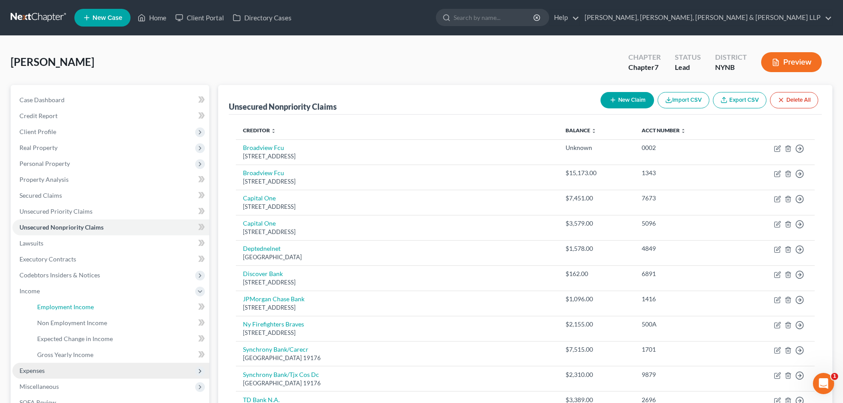
click at [68, 305] on span "Employment Income" at bounding box center [65, 307] width 57 height 8
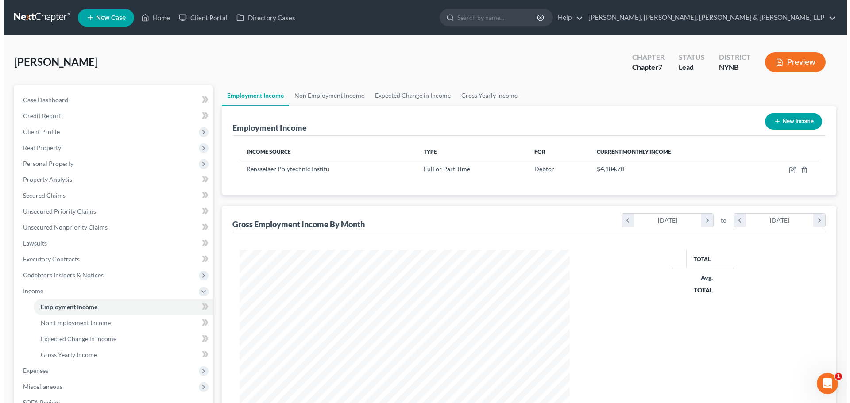
scroll to position [165, 348]
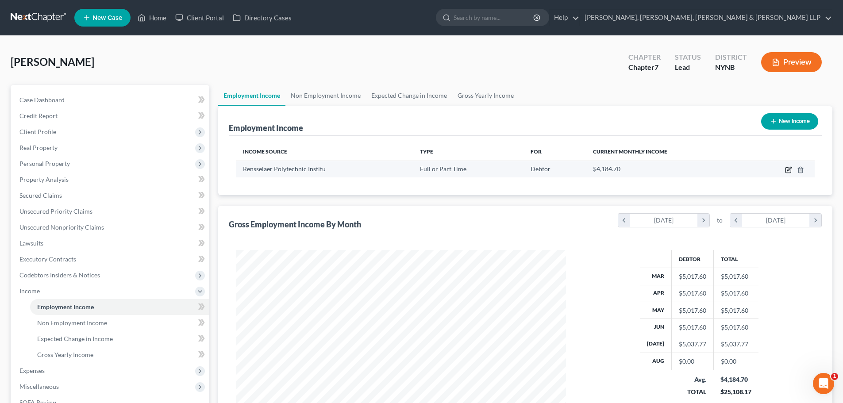
click at [790, 169] on icon "button" at bounding box center [790, 169] width 4 height 4
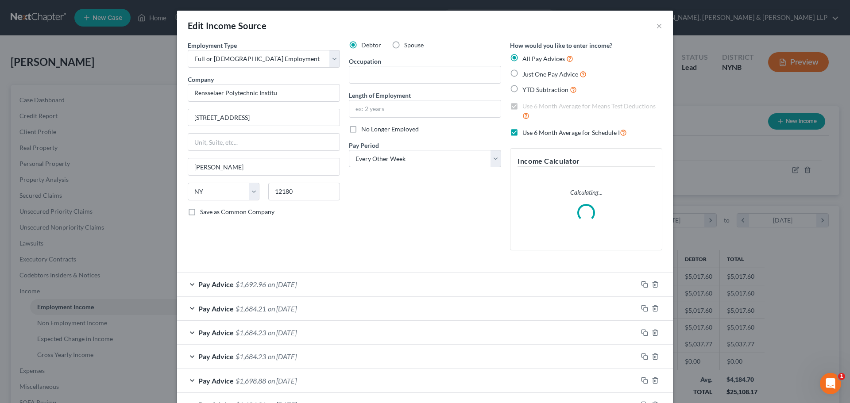
scroll to position [166, 351]
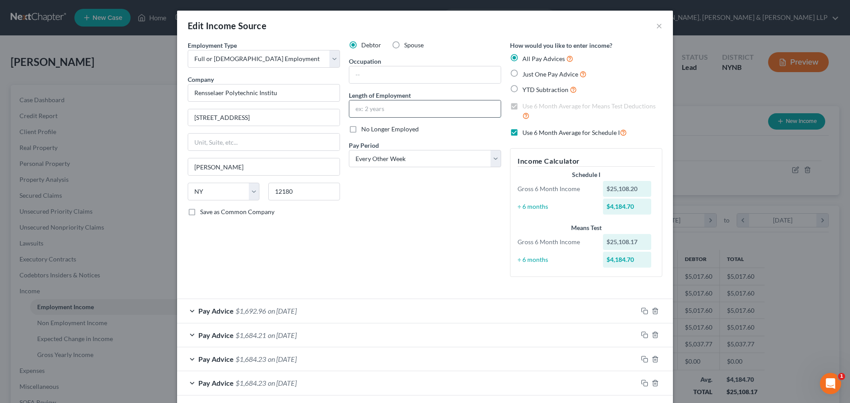
click at [402, 107] on input "text" at bounding box center [424, 109] width 151 height 17
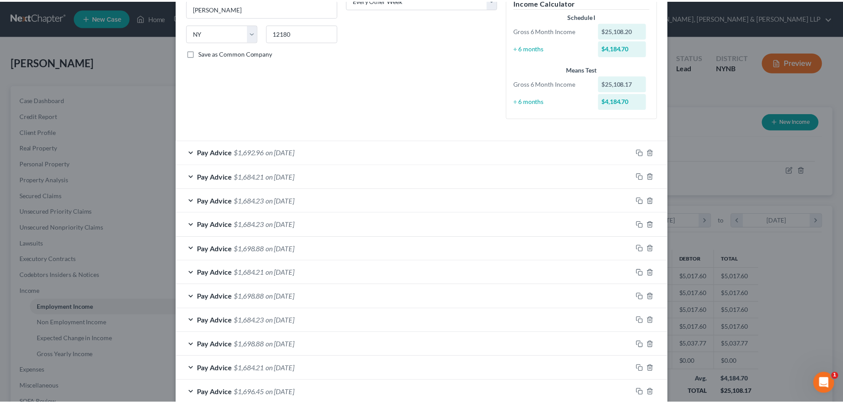
scroll to position [233, 0]
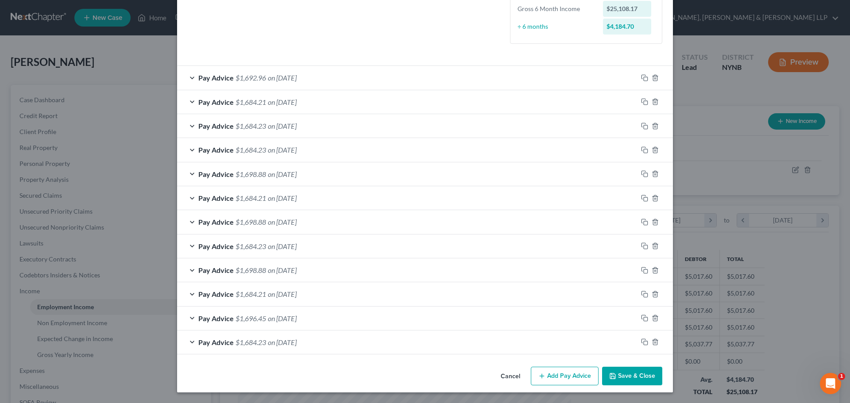
click at [623, 370] on button "Save & Close" at bounding box center [632, 376] width 60 height 19
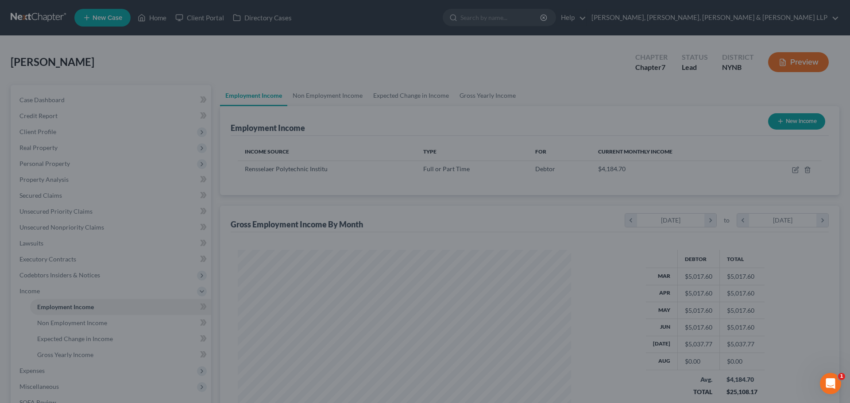
click at [623, 375] on div "Edit Income Source × Employment Type * Select Full or [DEMOGRAPHIC_DATA] Employ…" at bounding box center [425, 201] width 850 height 403
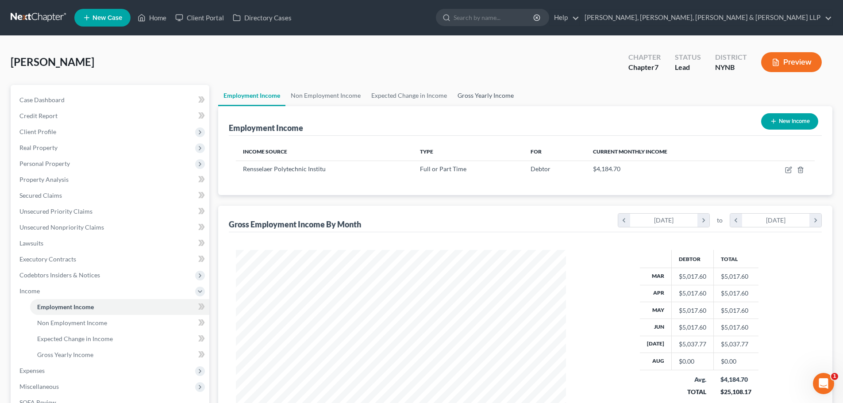
click at [496, 93] on link "Gross Yearly Income" at bounding box center [485, 95] width 67 height 21
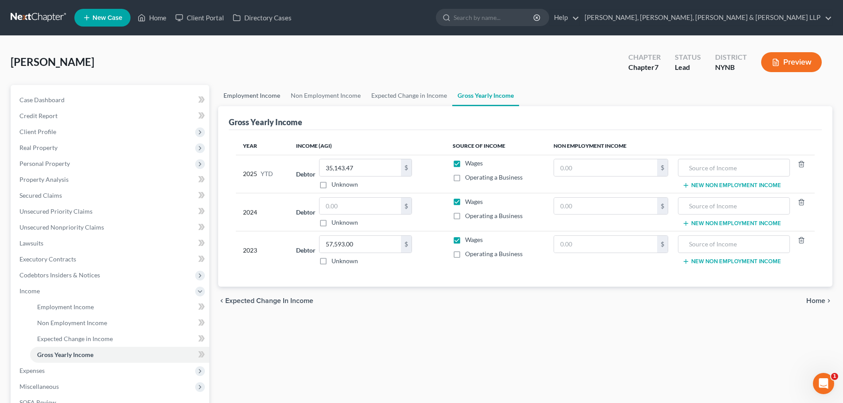
click at [267, 93] on link "Employment Income" at bounding box center [251, 95] width 67 height 21
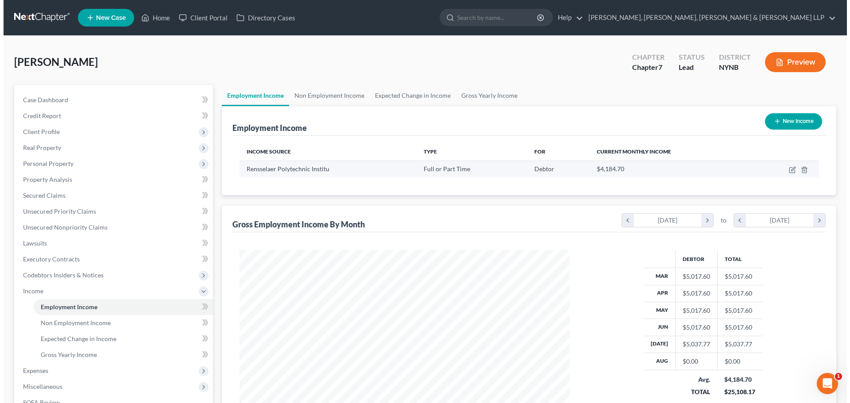
scroll to position [165, 348]
click at [788, 169] on icon "button" at bounding box center [788, 169] width 7 height 7
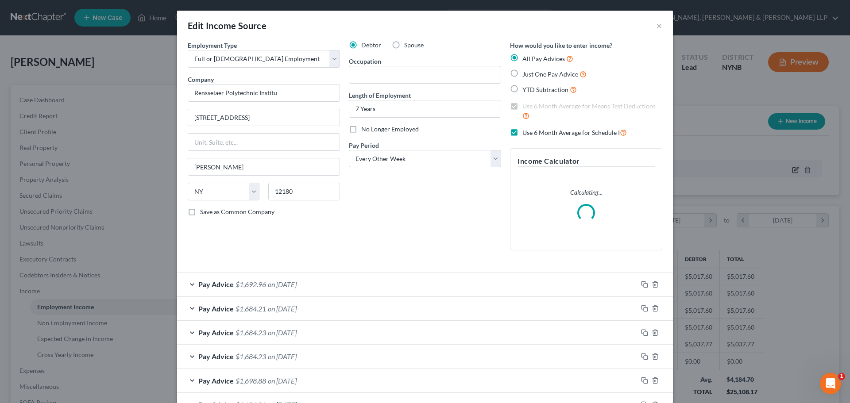
scroll to position [166, 351]
click at [407, 78] on input "text" at bounding box center [424, 74] width 151 height 17
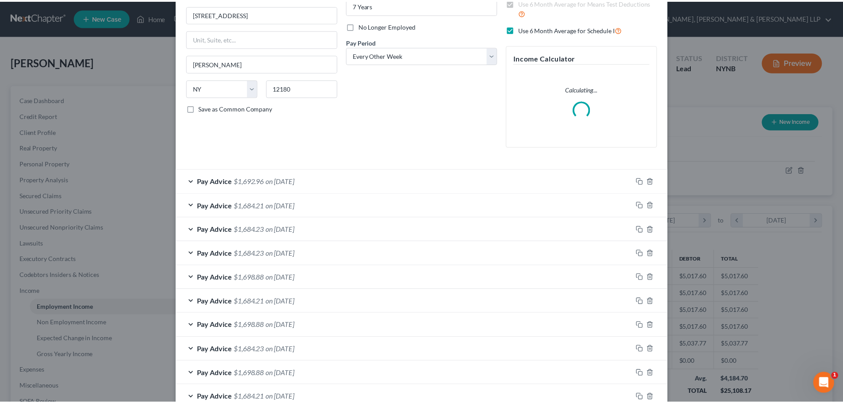
scroll to position [207, 0]
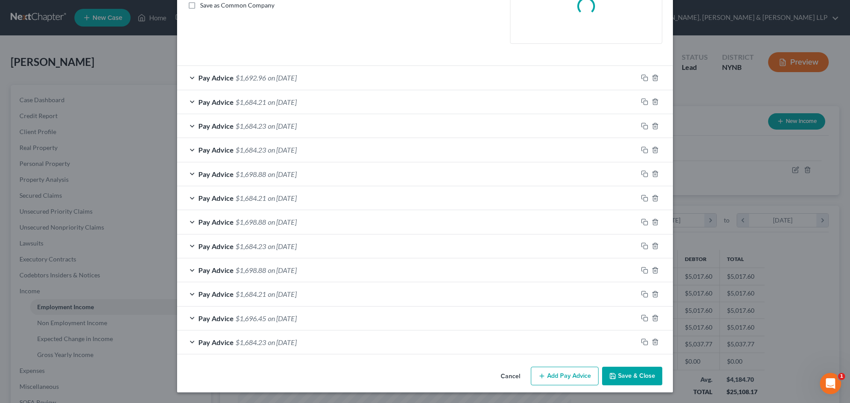
click at [624, 382] on button "Save & Close" at bounding box center [632, 376] width 60 height 19
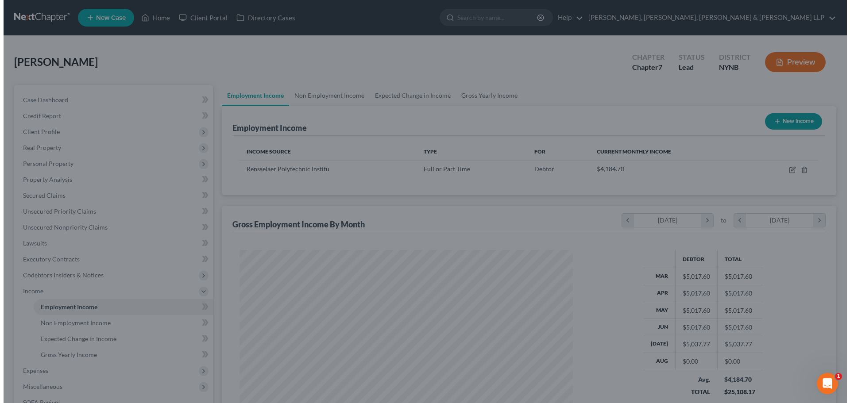
scroll to position [442586, 442403]
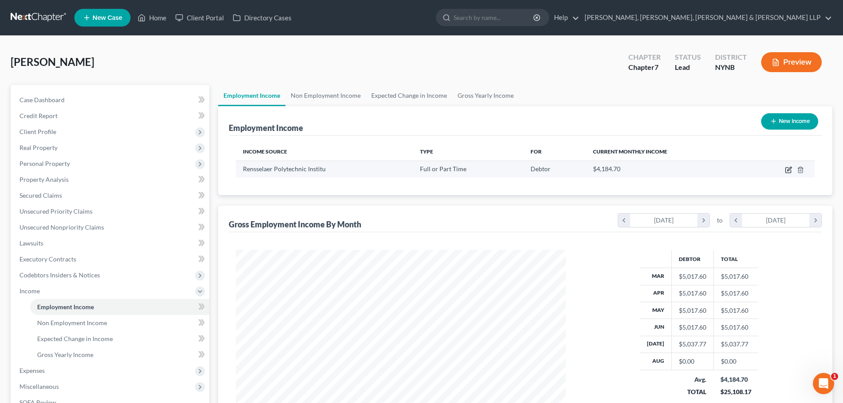
click at [785, 169] on icon "button" at bounding box center [788, 169] width 7 height 7
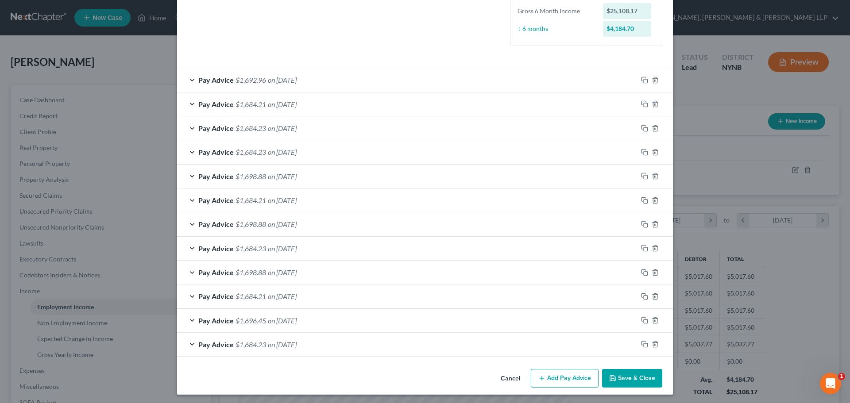
scroll to position [233, 0]
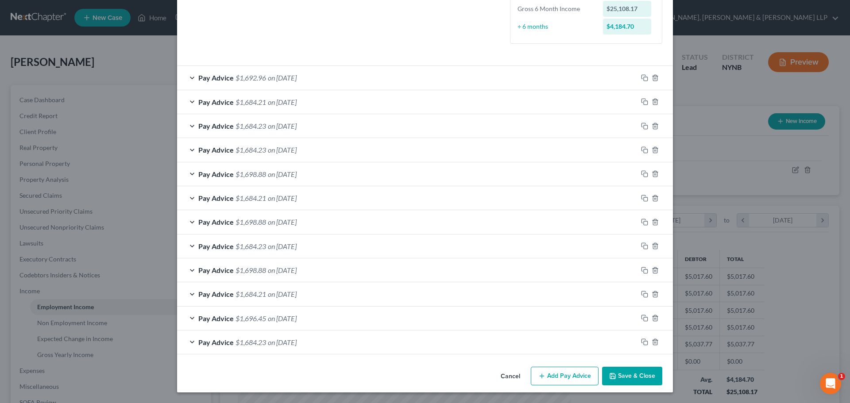
drag, startPoint x: 550, startPoint y: 378, endPoint x: 405, endPoint y: 323, distance: 154.7
click at [550, 378] on button "Add Pay Advice" at bounding box center [565, 376] width 68 height 19
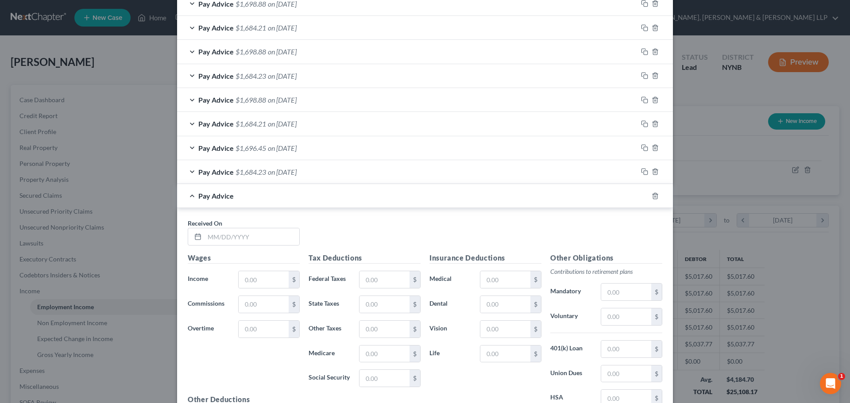
scroll to position [410, 0]
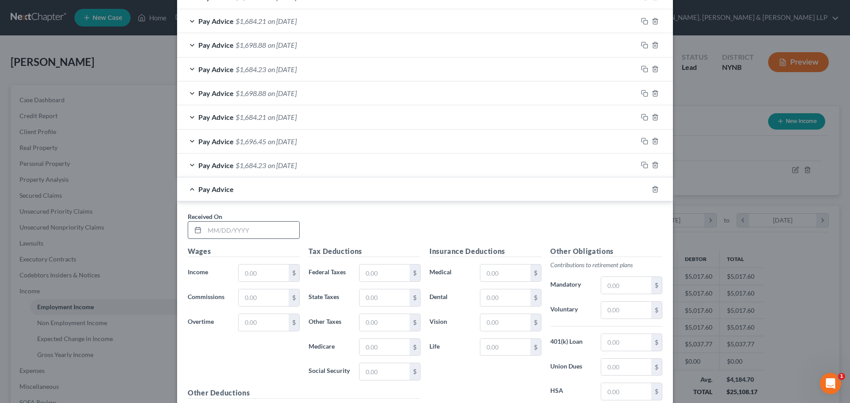
click at [228, 232] on input "text" at bounding box center [252, 230] width 95 height 17
click at [288, 143] on span "on [DATE]" at bounding box center [282, 141] width 29 height 8
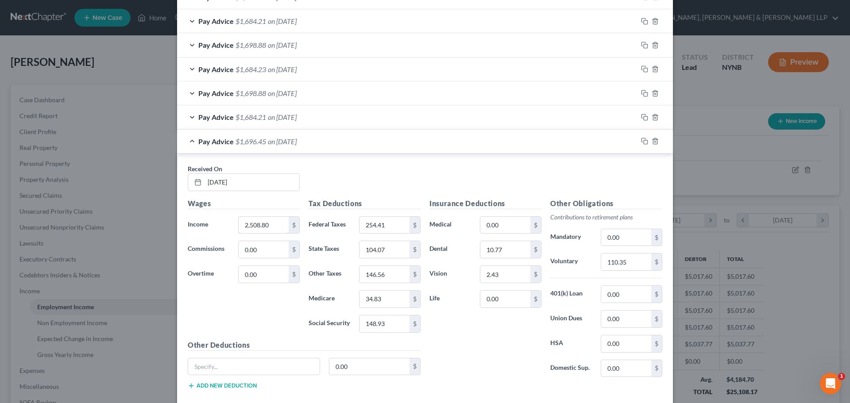
click at [270, 219] on input "2,508.80" at bounding box center [264, 225] width 50 height 17
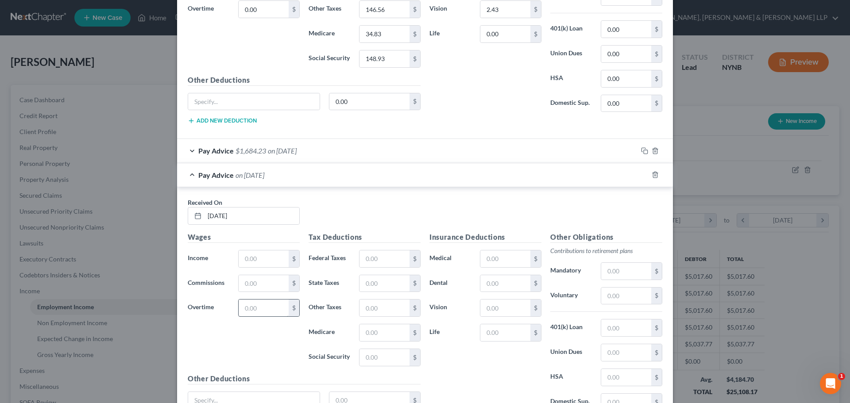
scroll to position [676, 0]
click at [265, 263] on input "text" at bounding box center [264, 258] width 50 height 17
paste input "2,508.80"
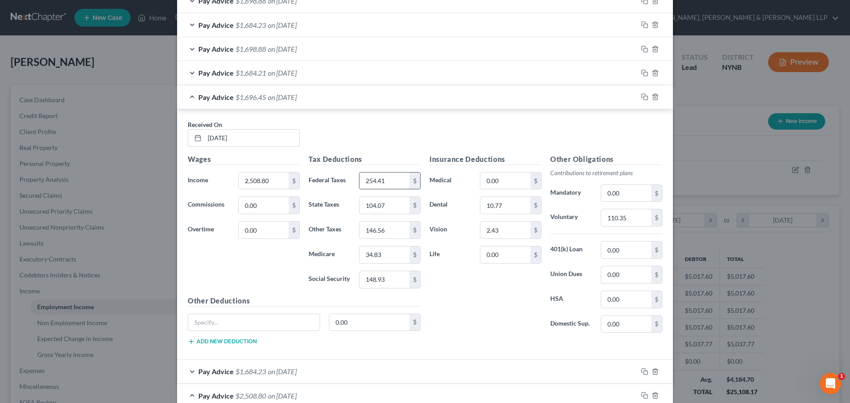
click at [391, 186] on input "254.41" at bounding box center [385, 181] width 50 height 17
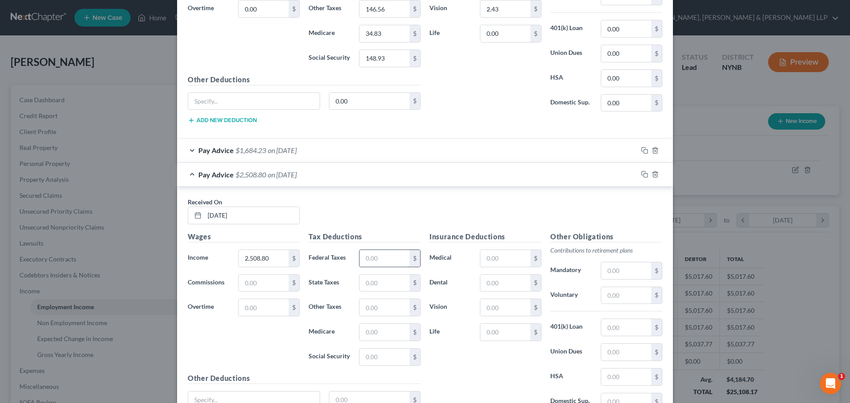
click at [366, 261] on input "text" at bounding box center [385, 258] width 50 height 17
paste input "254.41"
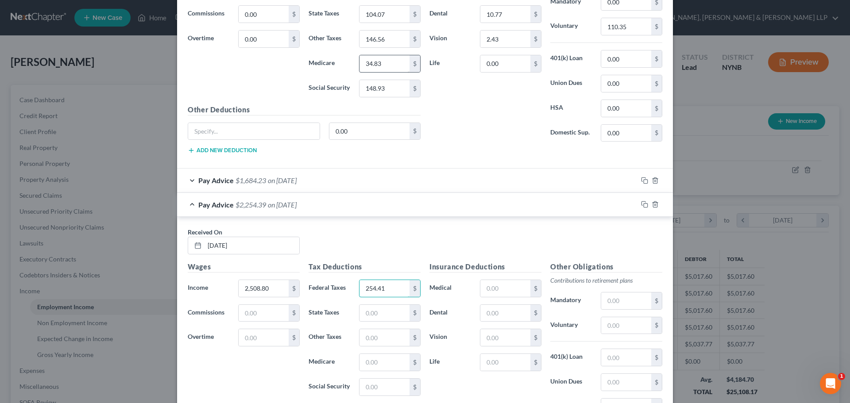
scroll to position [632, 0]
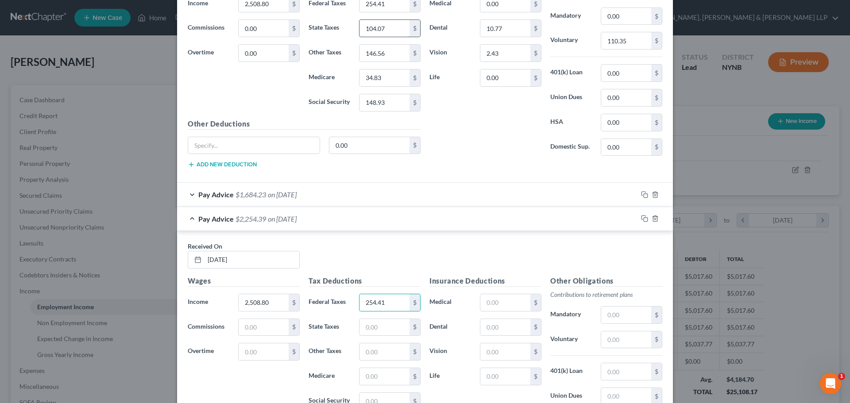
click at [393, 33] on input "104.07" at bounding box center [385, 28] width 50 height 17
drag, startPoint x: 382, startPoint y: 328, endPoint x: 394, endPoint y: 56, distance: 272.1
click at [382, 328] on input "text" at bounding box center [385, 327] width 50 height 17
paste input "104.07"
click at [394, 55] on input "146.56" at bounding box center [385, 53] width 50 height 17
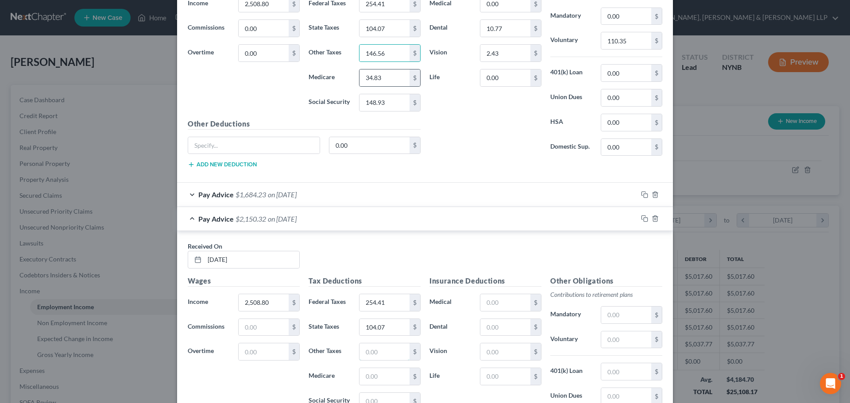
drag, startPoint x: 384, startPoint y: 351, endPoint x: 390, endPoint y: 86, distance: 264.4
click at [384, 351] on input "text" at bounding box center [385, 352] width 50 height 17
paste input "146.56"
click at [390, 86] on div "34.83 $" at bounding box center [390, 78] width 62 height 18
click at [390, 80] on input "34.83" at bounding box center [385, 78] width 50 height 17
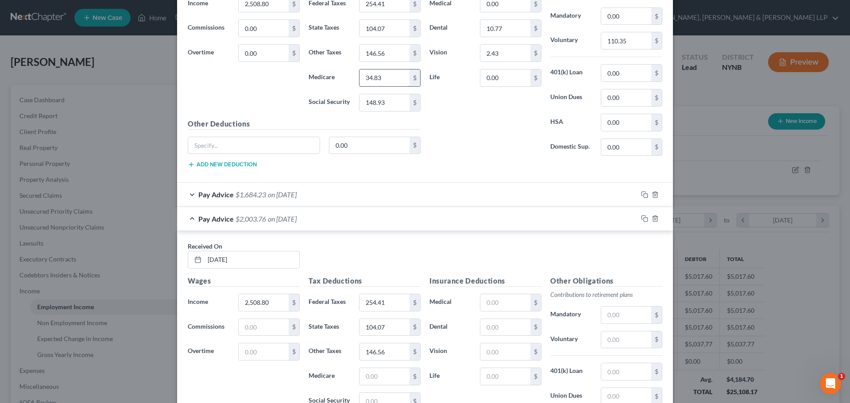
click at [390, 77] on input "34.83" at bounding box center [385, 78] width 50 height 17
click at [391, 379] on input "text" at bounding box center [385, 376] width 50 height 17
paste input "146.56"
click at [390, 105] on input "148.93" at bounding box center [385, 102] width 50 height 17
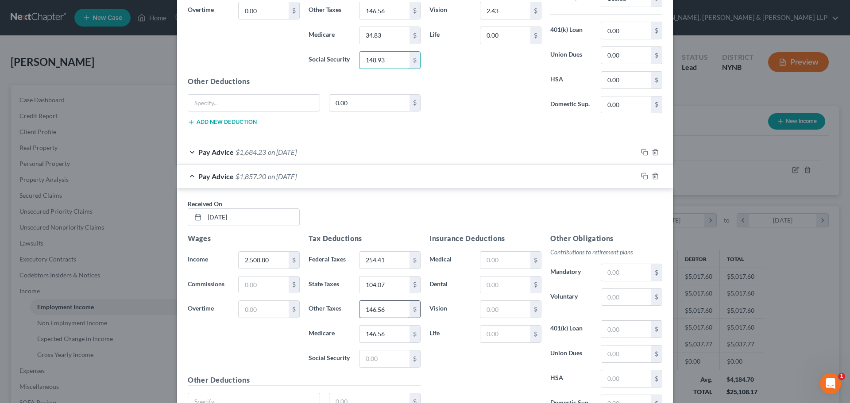
scroll to position [720, 0]
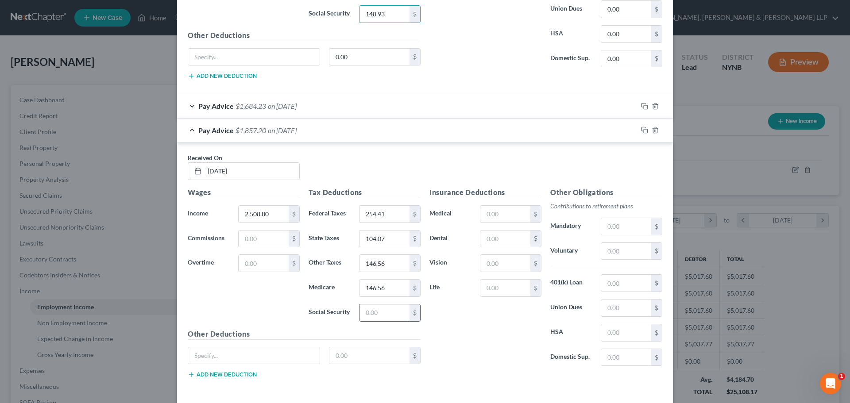
drag, startPoint x: 383, startPoint y: 314, endPoint x: 374, endPoint y: 312, distance: 9.5
click at [383, 314] on input "text" at bounding box center [385, 313] width 50 height 17
paste input "148.93"
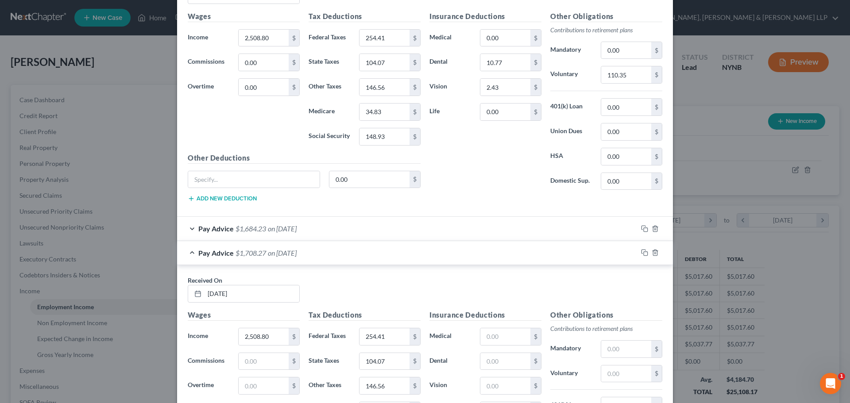
scroll to position [588, 0]
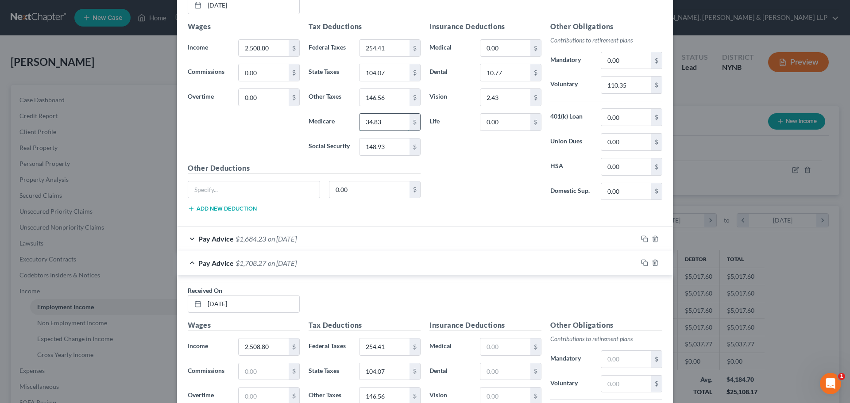
click at [385, 123] on input "34.83" at bounding box center [385, 122] width 50 height 17
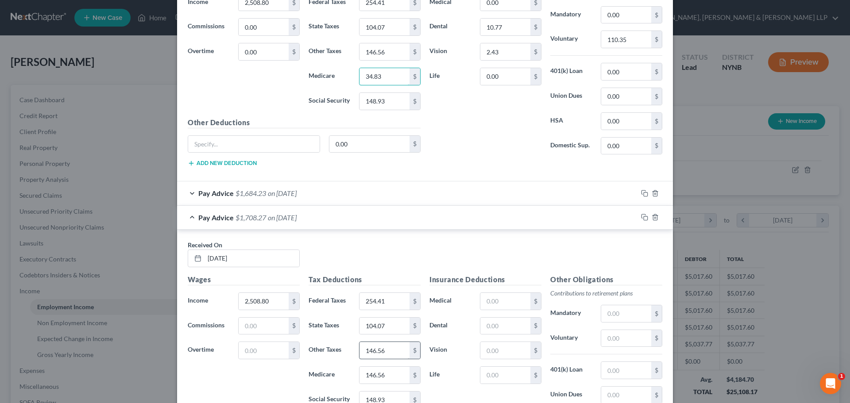
scroll to position [676, 0]
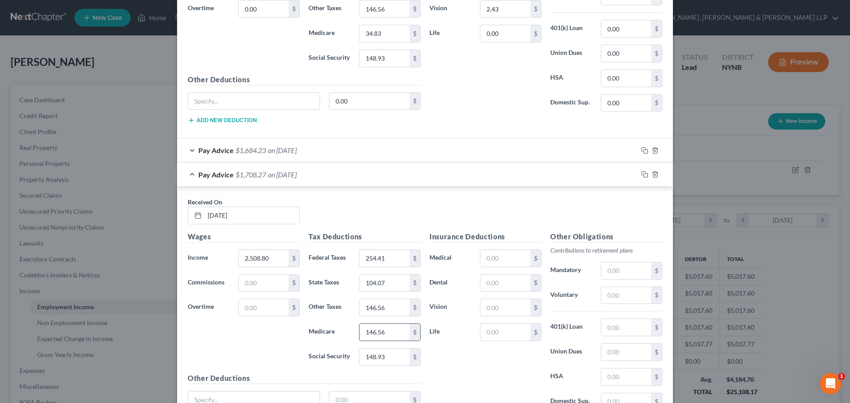
click at [391, 336] on input "146.56" at bounding box center [385, 332] width 50 height 17
paste input "34.83"
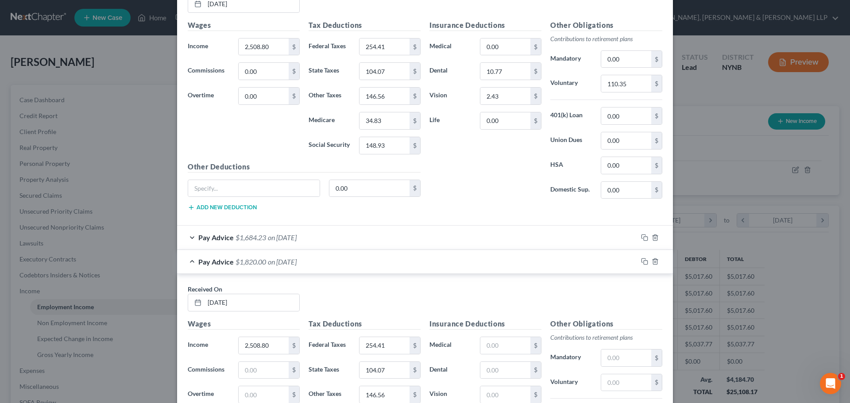
scroll to position [499, 0]
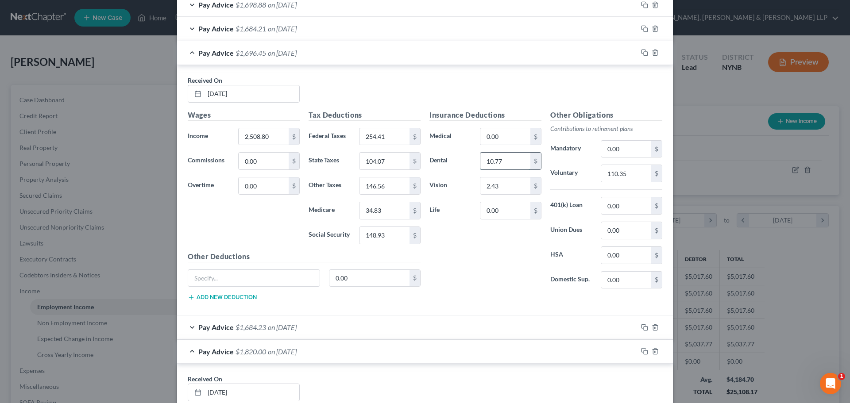
click at [506, 162] on input "10.77" at bounding box center [505, 161] width 50 height 17
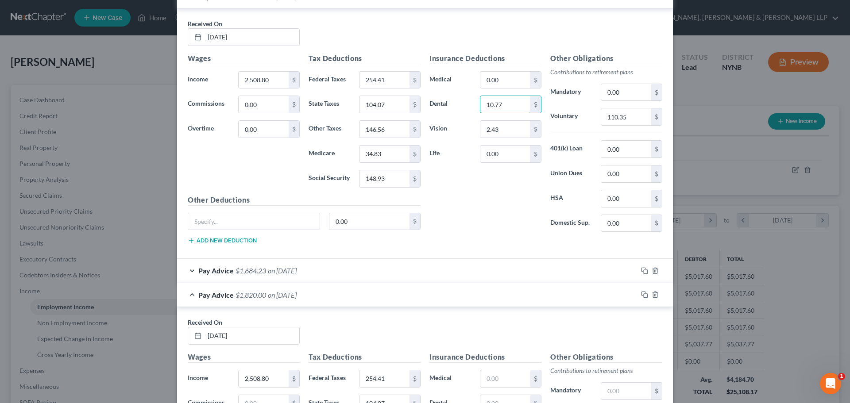
scroll to position [632, 0]
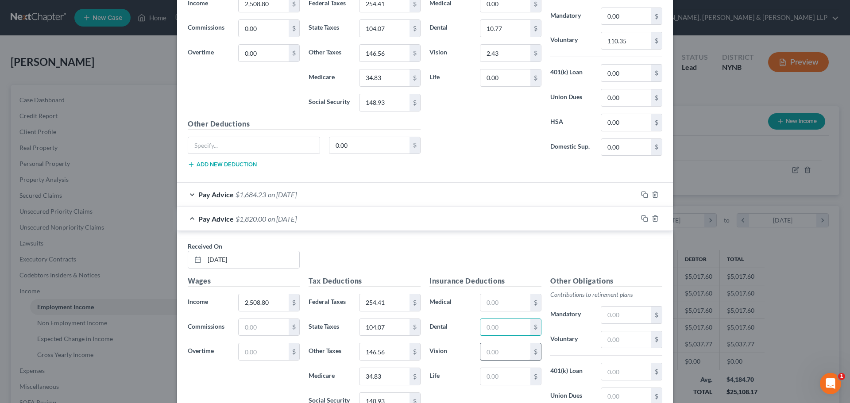
drag, startPoint x: 505, startPoint y: 329, endPoint x: 483, endPoint y: 351, distance: 31.0
click at [505, 329] on input "text" at bounding box center [505, 327] width 50 height 17
paste input "10.77"
click at [483, 350] on input "text" at bounding box center [505, 352] width 50 height 17
click at [603, 343] on input "text" at bounding box center [626, 340] width 50 height 17
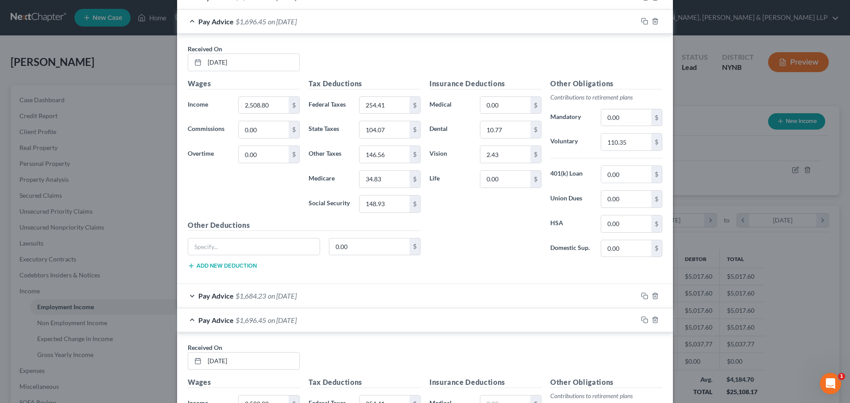
scroll to position [499, 0]
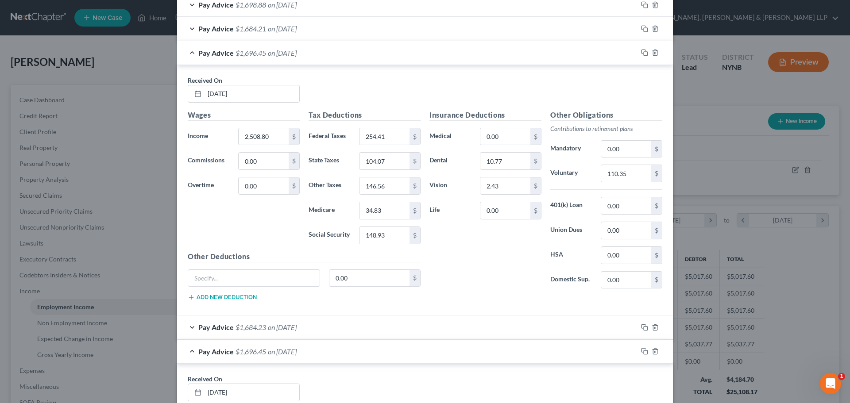
click at [338, 325] on div "Pay Advice $1,684.23 on [DATE]" at bounding box center [407, 327] width 460 height 23
click at [184, 329] on div "Pay Advice $1,684.23 on [DATE]" at bounding box center [407, 327] width 460 height 23
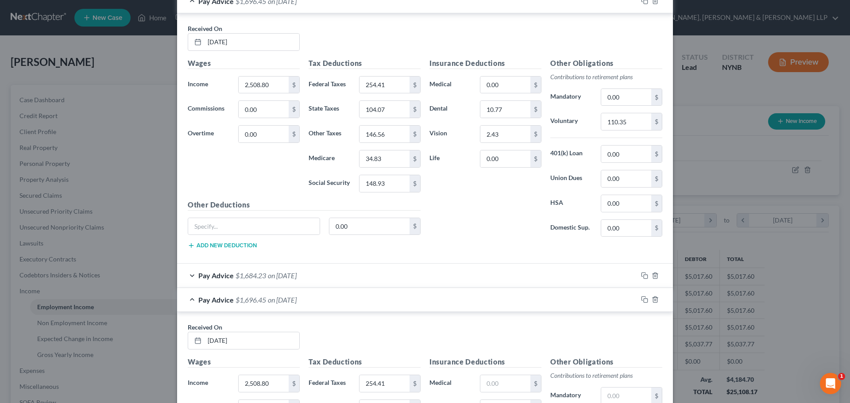
scroll to position [588, 0]
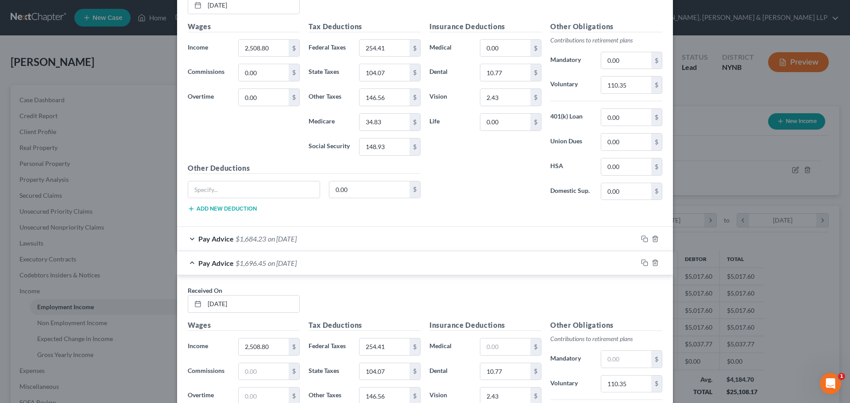
click at [189, 259] on div "Pay Advice $1,696.45 on [DATE]" at bounding box center [407, 262] width 460 height 23
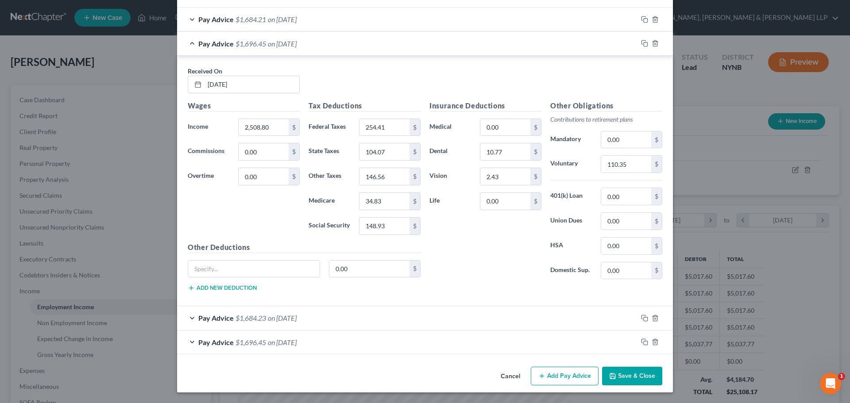
scroll to position [508, 0]
click at [193, 47] on div "Pay Advice $1,696.45 on [DATE]" at bounding box center [407, 43] width 460 height 23
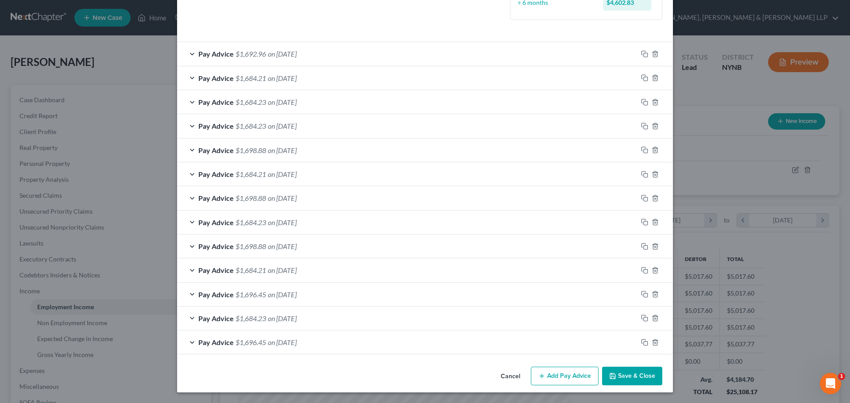
scroll to position [257, 0]
click at [189, 77] on div "Pay Advice $1,684.21 on [DATE]" at bounding box center [407, 77] width 460 height 23
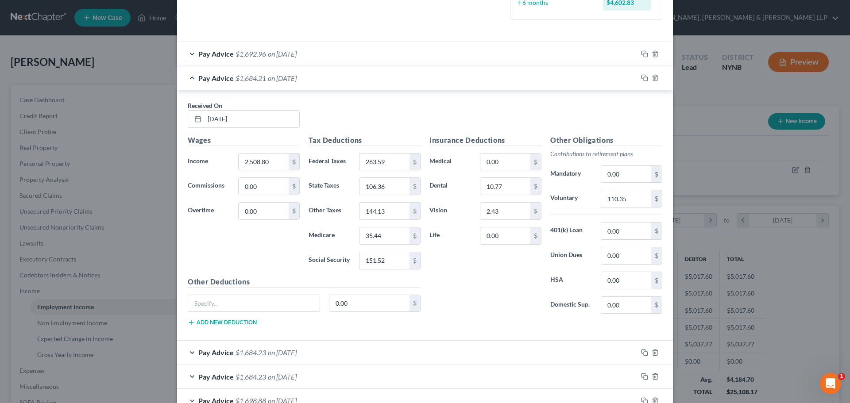
scroll to position [508, 0]
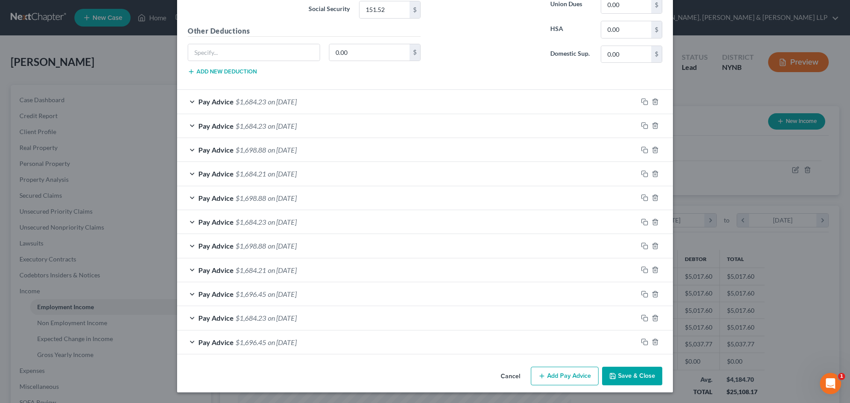
click at [551, 377] on button "Add Pay Advice" at bounding box center [565, 376] width 68 height 19
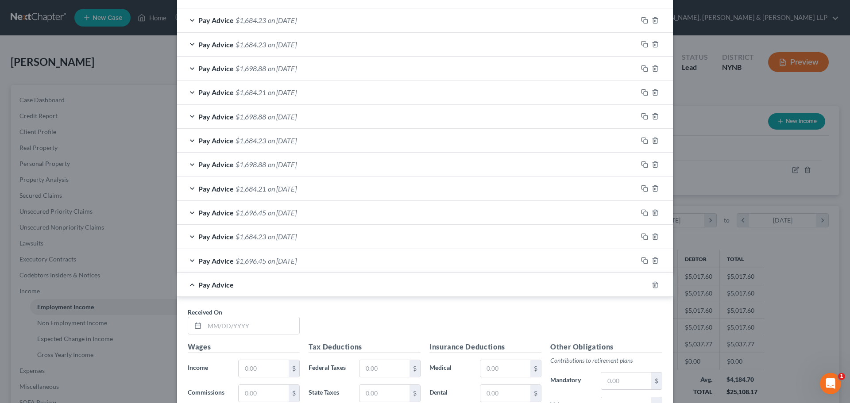
scroll to position [597, 0]
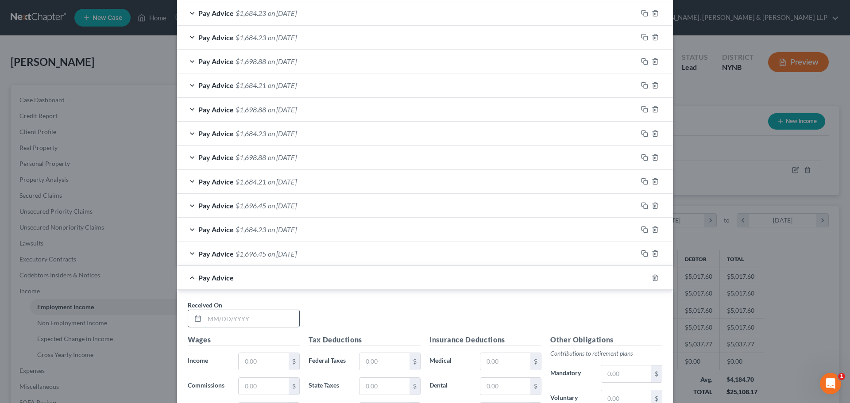
click at [261, 324] on input "text" at bounding box center [252, 318] width 95 height 17
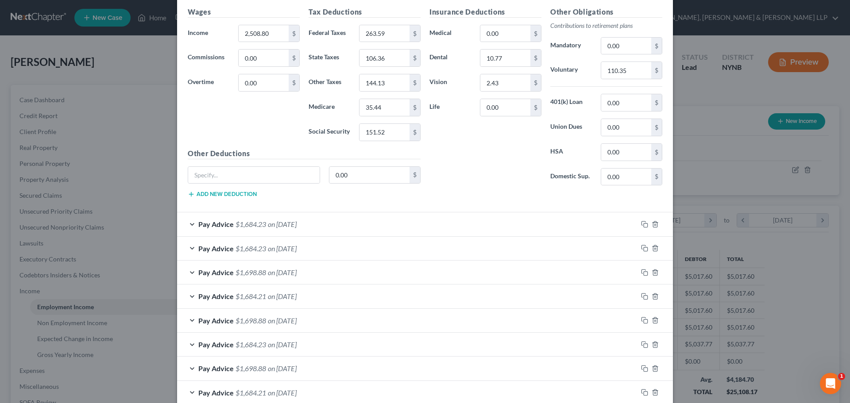
scroll to position [375, 0]
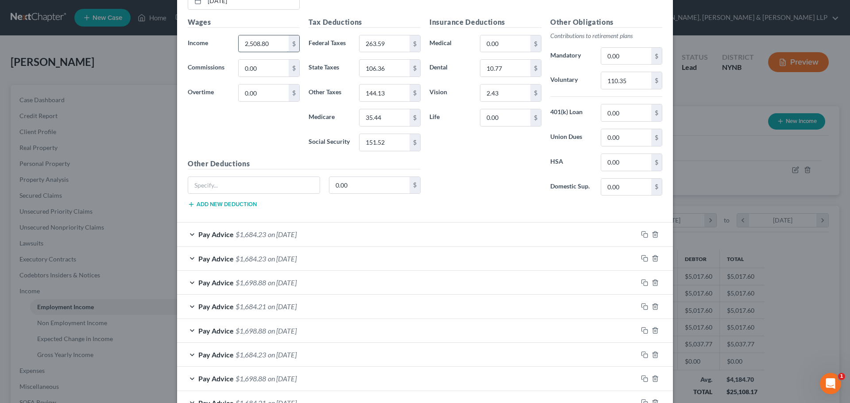
click at [272, 50] on input "2,508.80" at bounding box center [264, 43] width 50 height 17
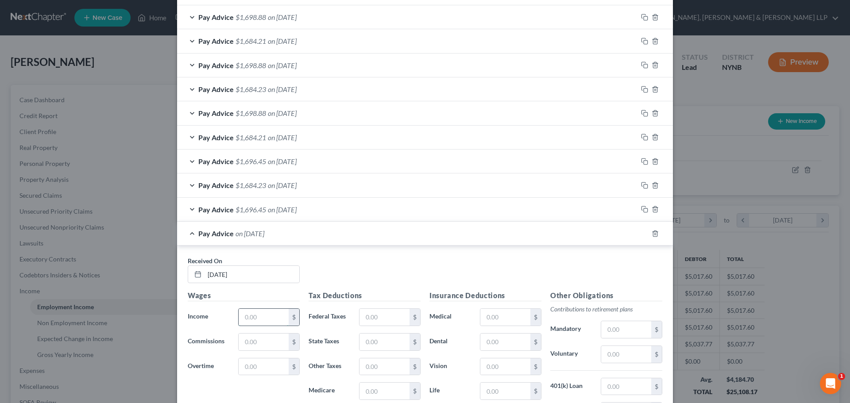
click at [271, 311] on input "text" at bounding box center [264, 317] width 50 height 17
paste input "2,508.80"
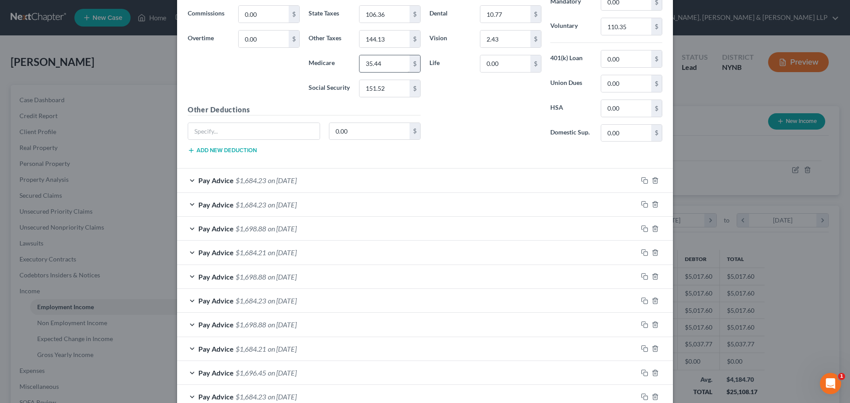
scroll to position [375, 0]
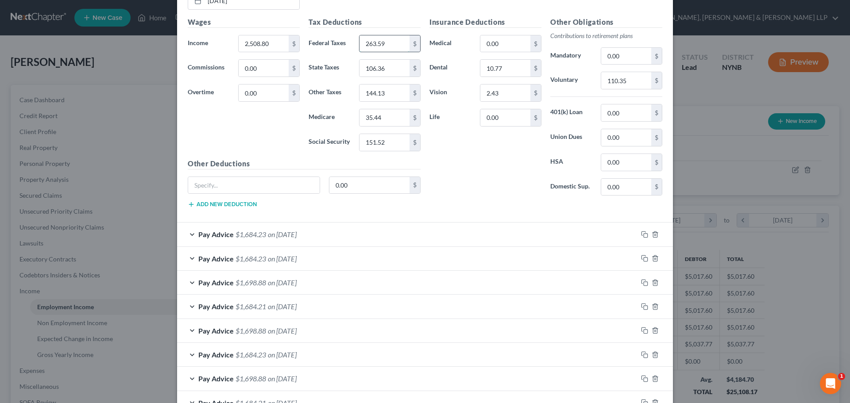
click at [391, 51] on input "263.59" at bounding box center [385, 43] width 50 height 17
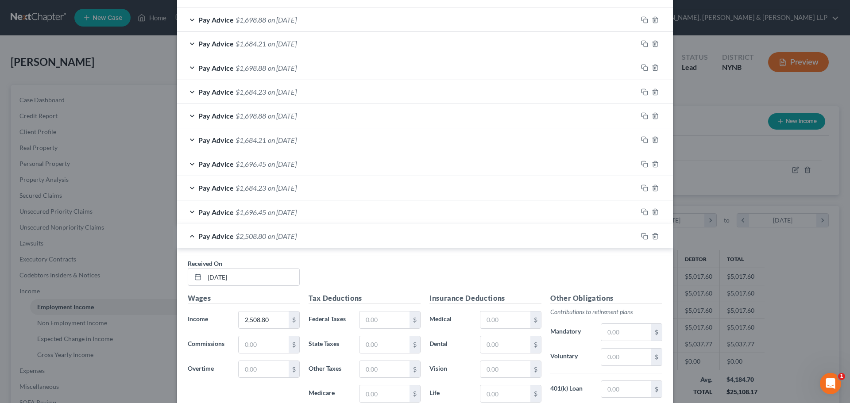
scroll to position [641, 0]
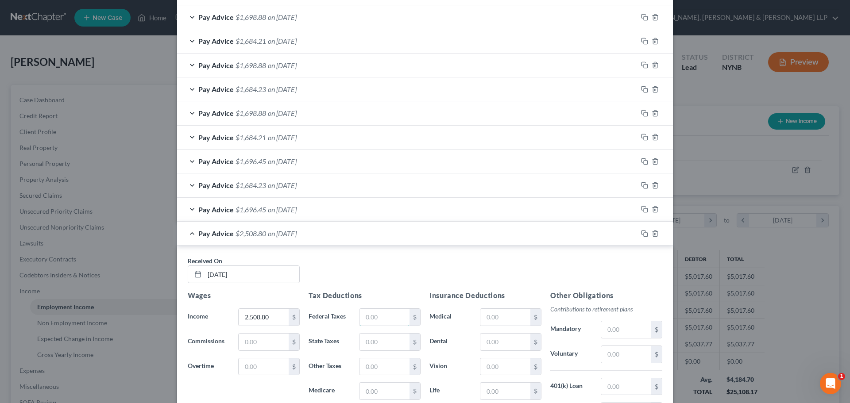
drag, startPoint x: 393, startPoint y: 320, endPoint x: 438, endPoint y: 200, distance: 128.2
click at [393, 320] on input "text" at bounding box center [385, 317] width 50 height 17
paste input "263.59"
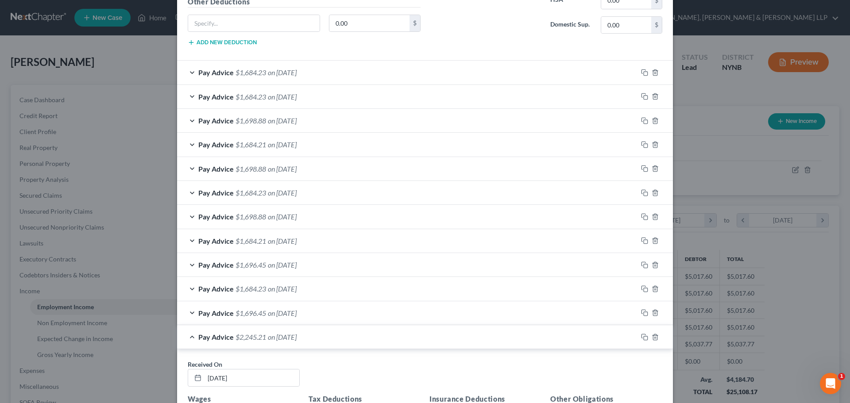
scroll to position [375, 0]
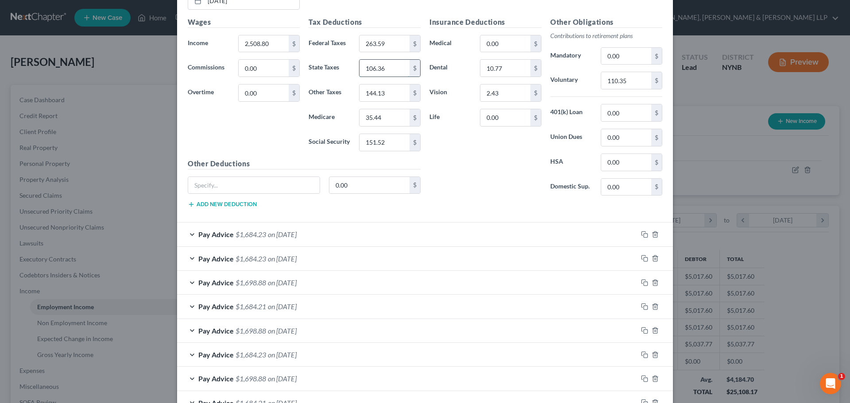
click at [394, 73] on input "106.36" at bounding box center [385, 68] width 50 height 17
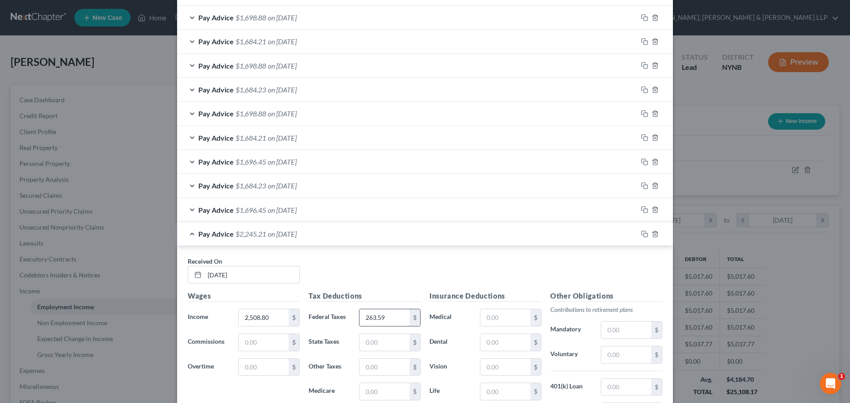
scroll to position [641, 0]
click at [383, 339] on input "text" at bounding box center [385, 342] width 50 height 17
paste input "106.36"
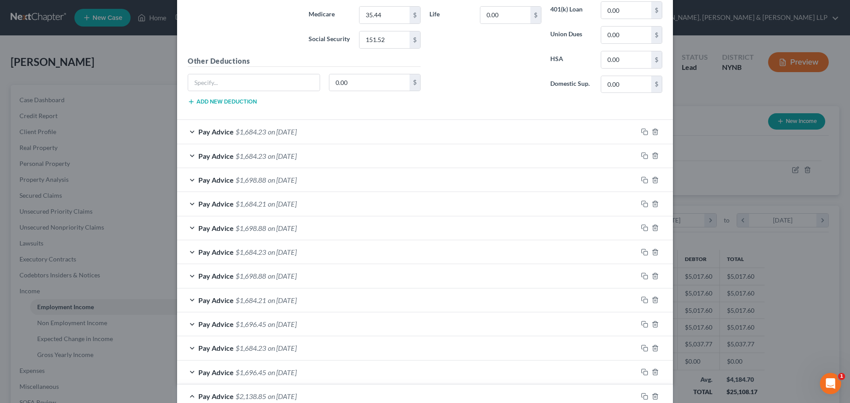
scroll to position [375, 0]
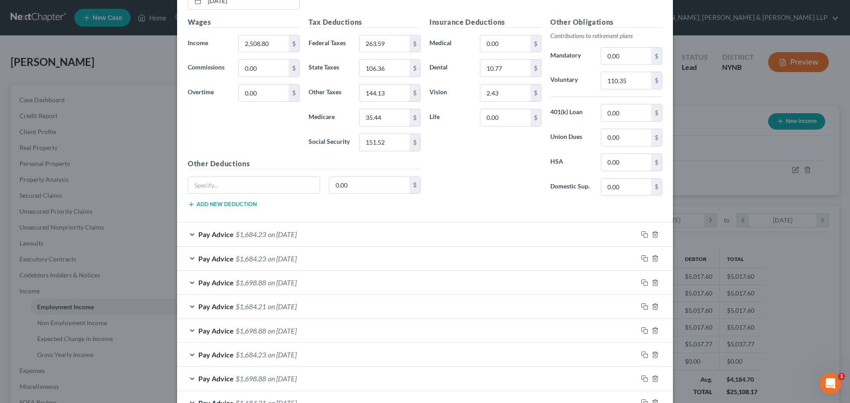
drag, startPoint x: 391, startPoint y: 96, endPoint x: 417, endPoint y: 290, distance: 196.0
click at [392, 96] on input "144.13" at bounding box center [385, 93] width 50 height 17
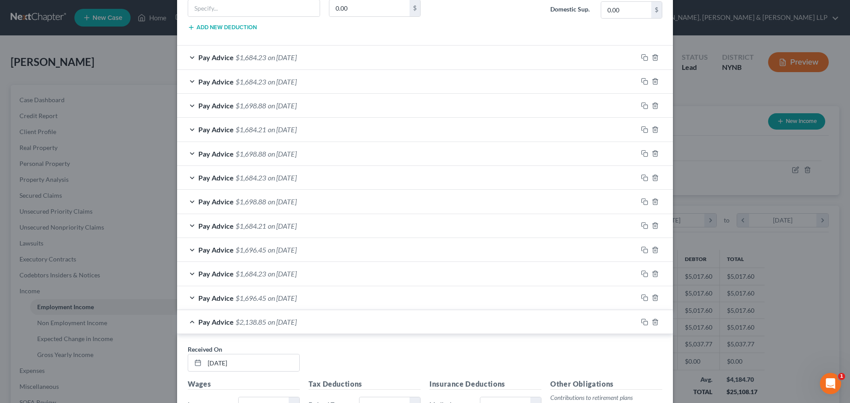
scroll to position [774, 0]
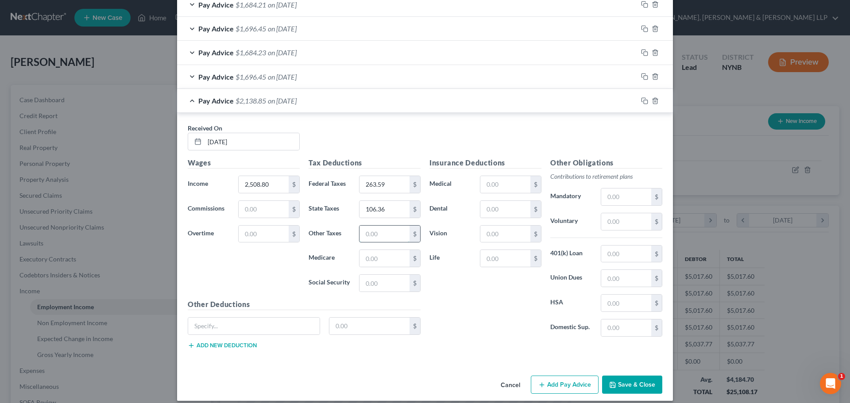
drag, startPoint x: 381, startPoint y: 237, endPoint x: 415, endPoint y: 242, distance: 34.5
click at [381, 236] on input "text" at bounding box center [385, 234] width 50 height 17
paste input "144.13"
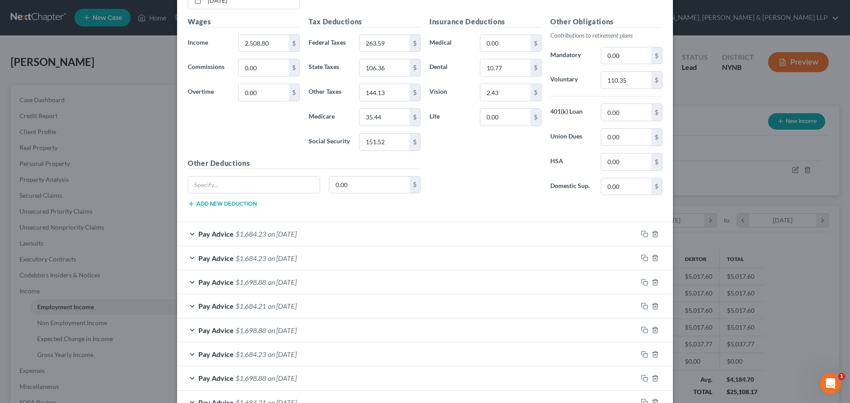
scroll to position [375, 0]
click at [388, 118] on input "35.44" at bounding box center [385, 117] width 50 height 17
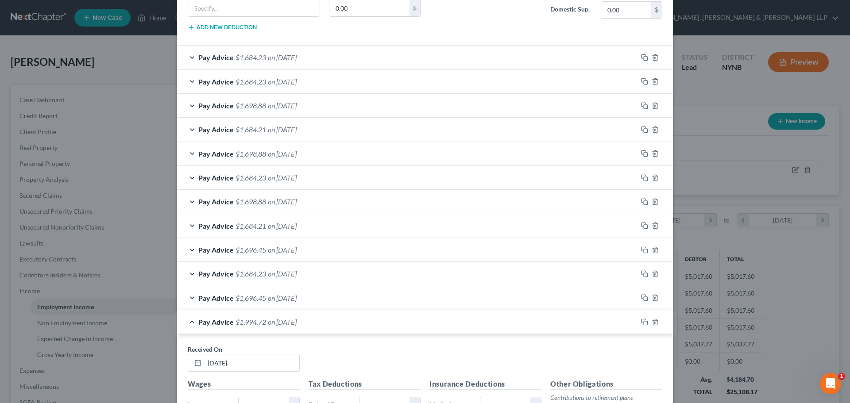
scroll to position [685, 0]
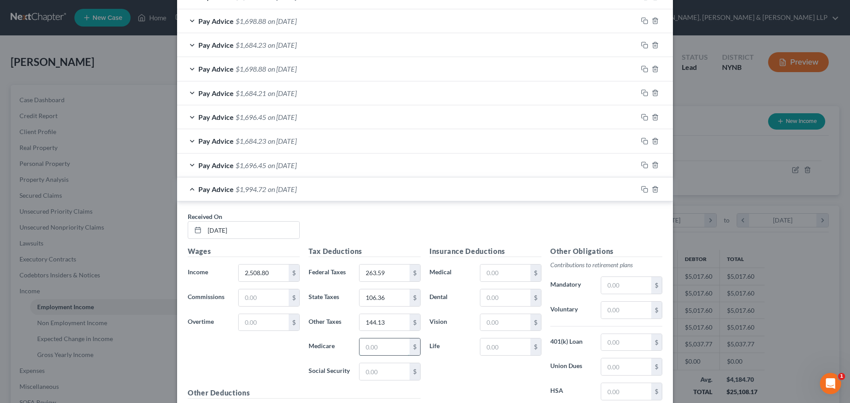
click at [382, 345] on input "text" at bounding box center [385, 347] width 50 height 17
paste input "35.44"
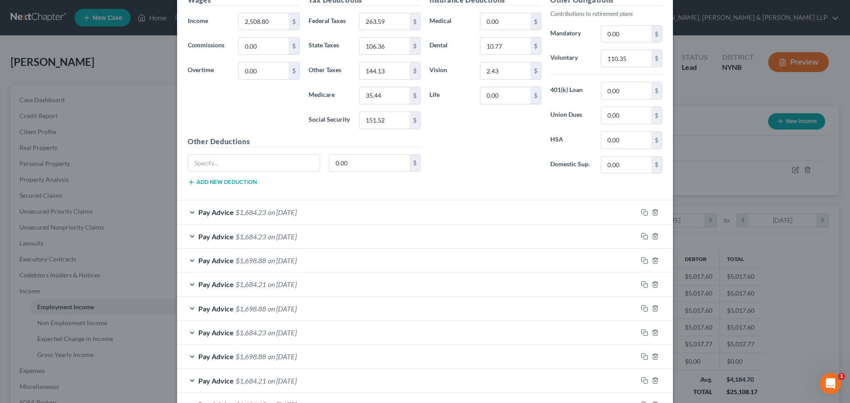
scroll to position [243, 0]
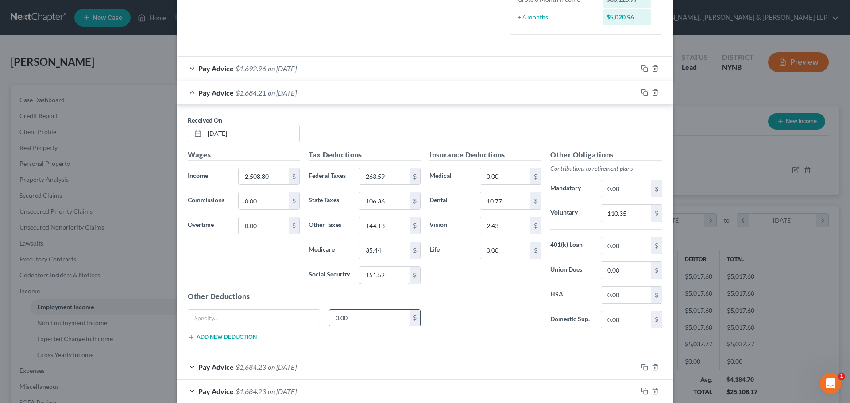
click at [385, 282] on input "151.52" at bounding box center [385, 275] width 50 height 17
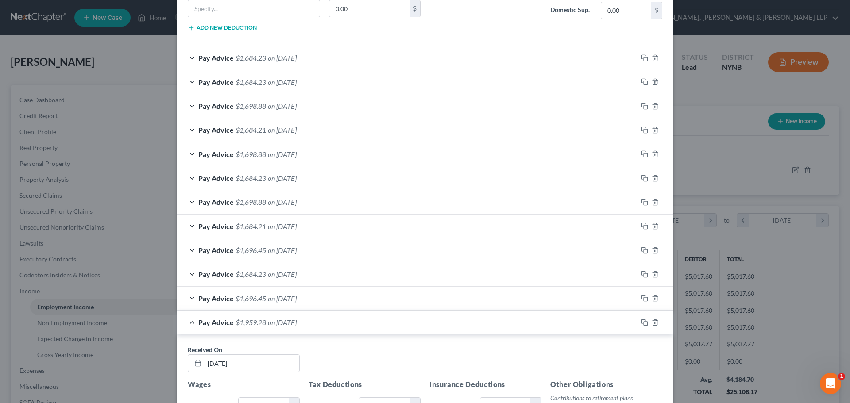
scroll to position [685, 0]
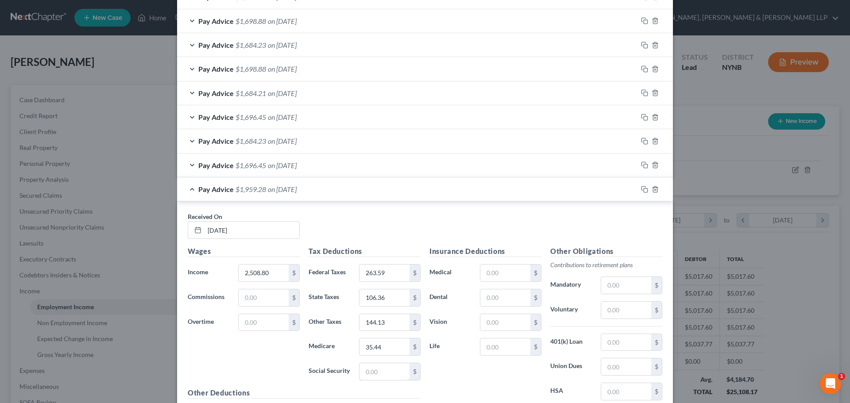
drag, startPoint x: 380, startPoint y: 371, endPoint x: 476, endPoint y: 350, distance: 98.0
click at [380, 371] on input "text" at bounding box center [385, 371] width 50 height 17
paste input "151.52"
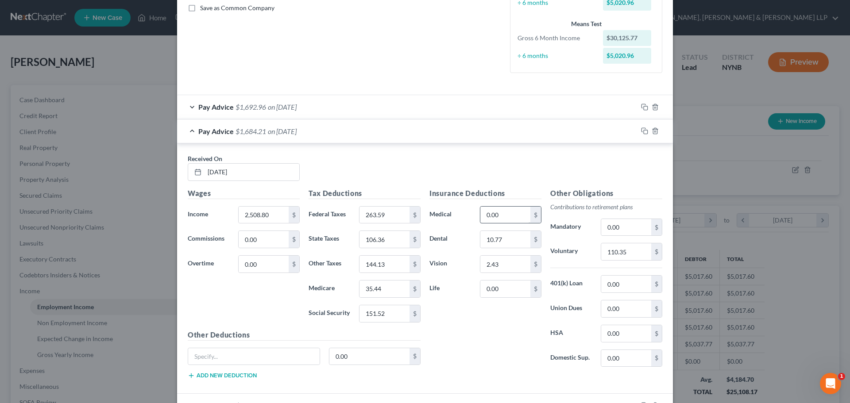
scroll to position [198, 0]
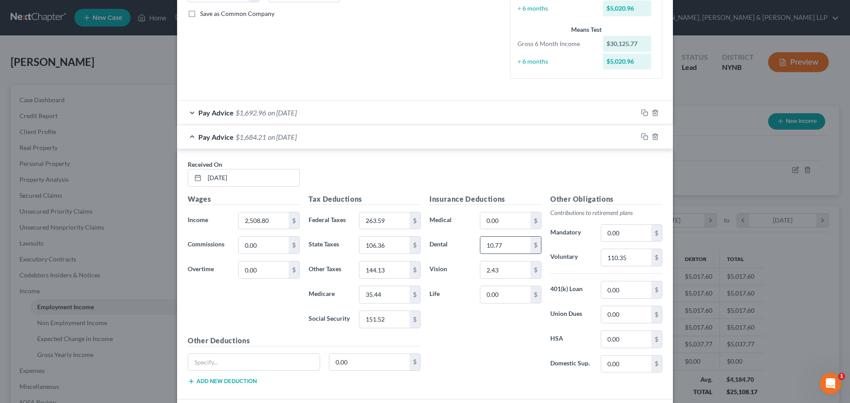
click at [507, 245] on input "10.77" at bounding box center [505, 245] width 50 height 17
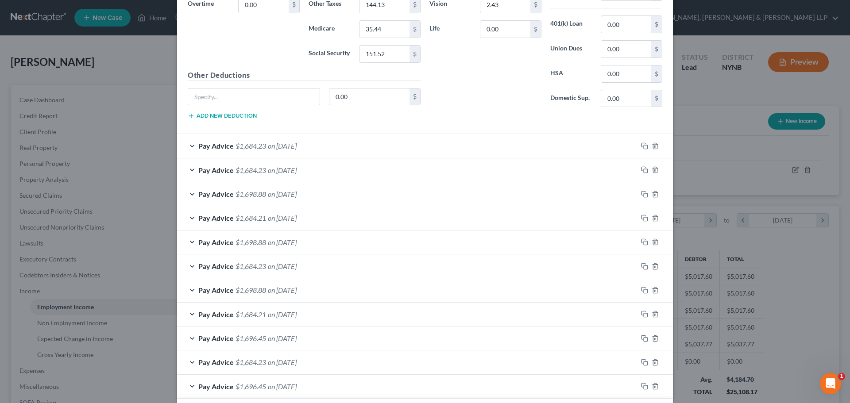
scroll to position [685, 0]
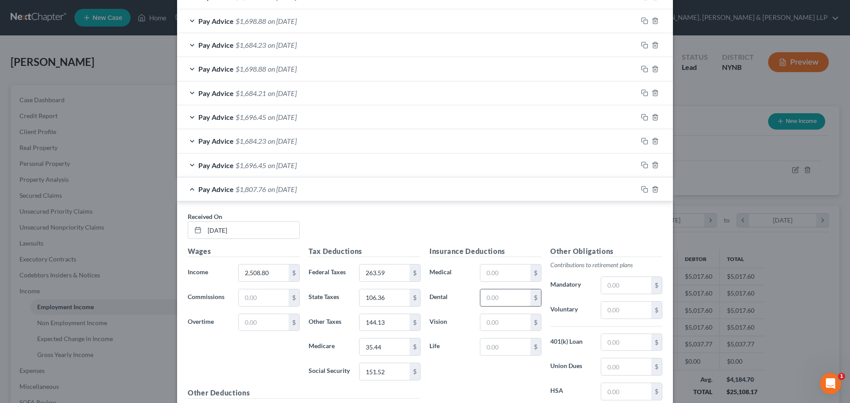
click at [502, 301] on input "text" at bounding box center [505, 298] width 50 height 17
paste input "10.77"
click at [481, 324] on input "text" at bounding box center [505, 322] width 50 height 17
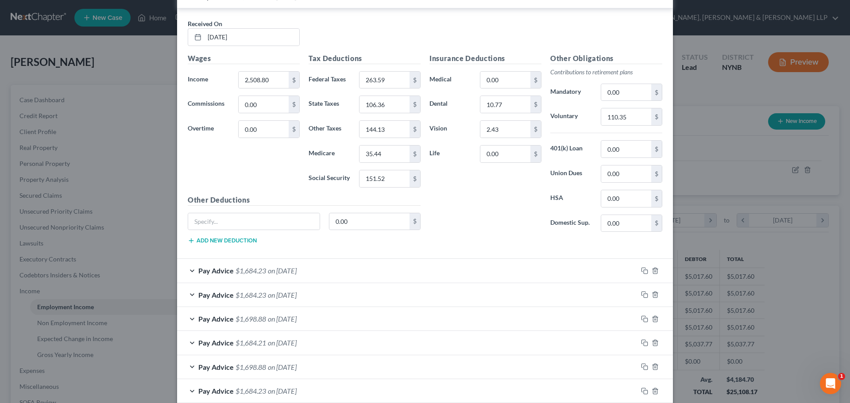
scroll to position [331, 0]
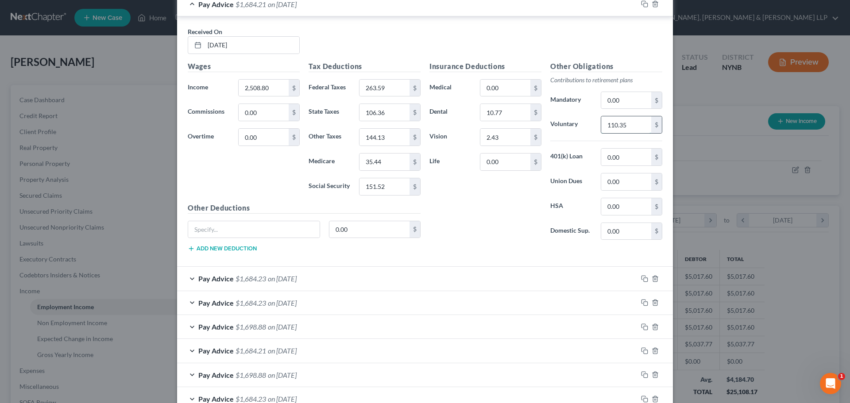
click at [622, 129] on input "110.35" at bounding box center [626, 124] width 50 height 17
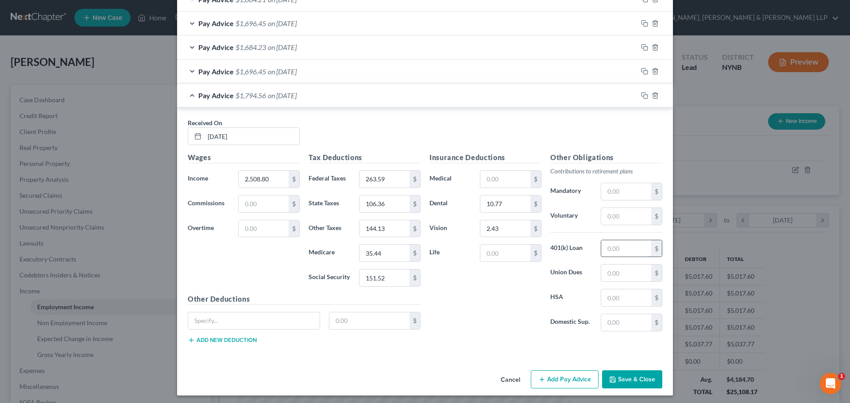
scroll to position [782, 0]
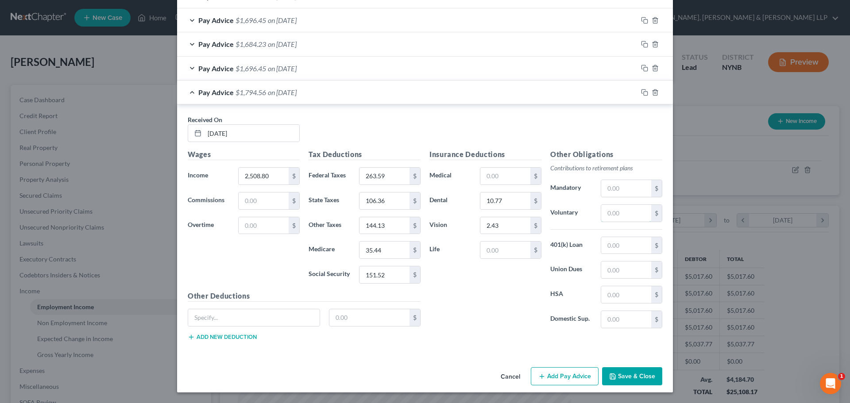
drag, startPoint x: 621, startPoint y: 213, endPoint x: 562, endPoint y: 386, distance: 182.2
click at [621, 213] on input "text" at bounding box center [626, 213] width 50 height 17
paste input "110.35"
click at [561, 384] on button "Add Pay Advice" at bounding box center [565, 376] width 68 height 19
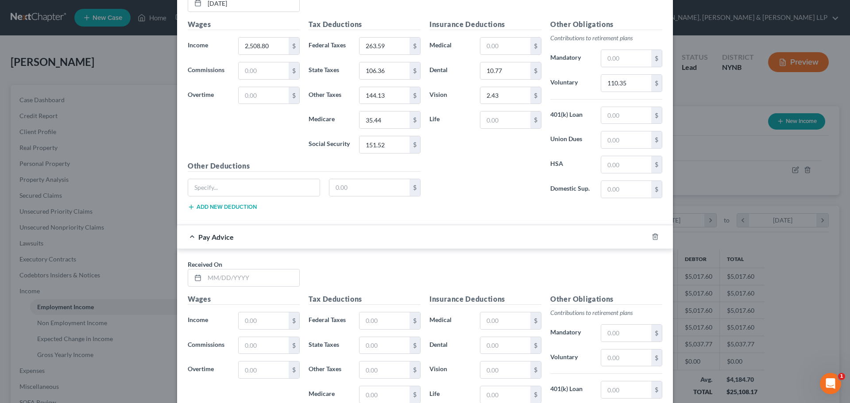
scroll to position [915, 0]
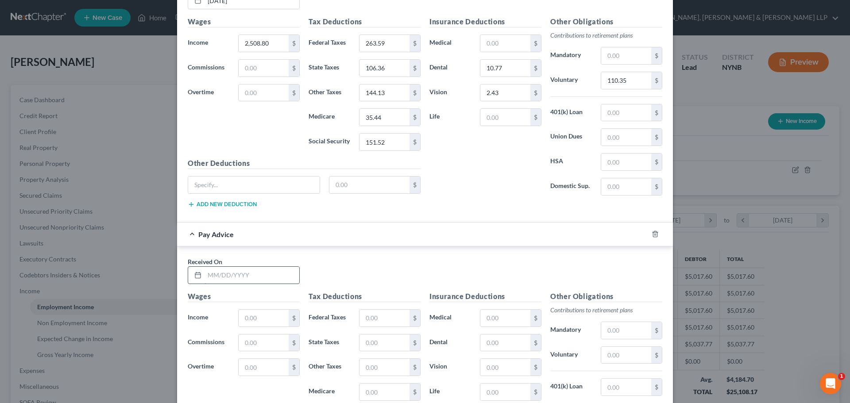
click at [246, 275] on input "text" at bounding box center [252, 275] width 95 height 17
click at [251, 318] on input "text" at bounding box center [264, 318] width 50 height 17
click at [388, 320] on input "text" at bounding box center [385, 318] width 50 height 17
click at [360, 346] on input "text" at bounding box center [385, 343] width 50 height 17
click at [379, 368] on input "text" at bounding box center [385, 367] width 50 height 17
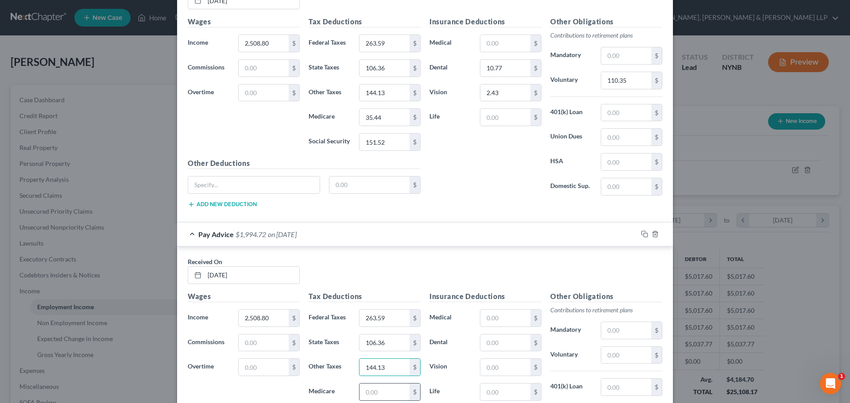
click at [379, 388] on input "text" at bounding box center [385, 392] width 50 height 17
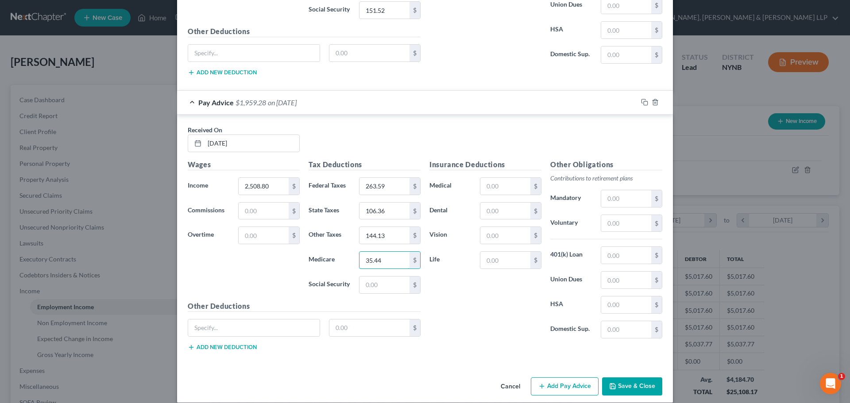
scroll to position [1048, 0]
click at [377, 289] on input "text" at bounding box center [385, 284] width 50 height 17
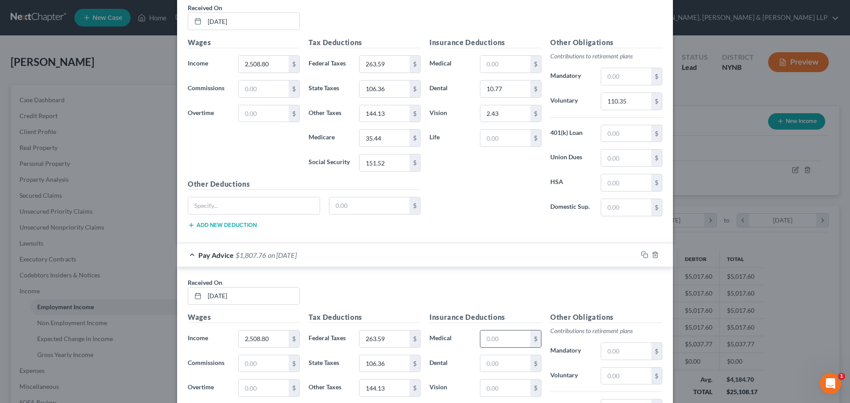
scroll to position [915, 0]
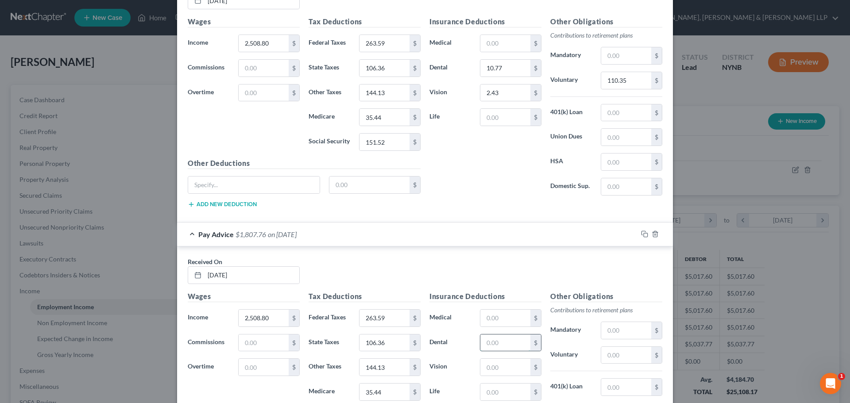
click at [495, 338] on input "text" at bounding box center [505, 343] width 50 height 17
click at [495, 371] on input "text" at bounding box center [505, 367] width 50 height 17
click at [642, 359] on input "text" at bounding box center [626, 355] width 50 height 17
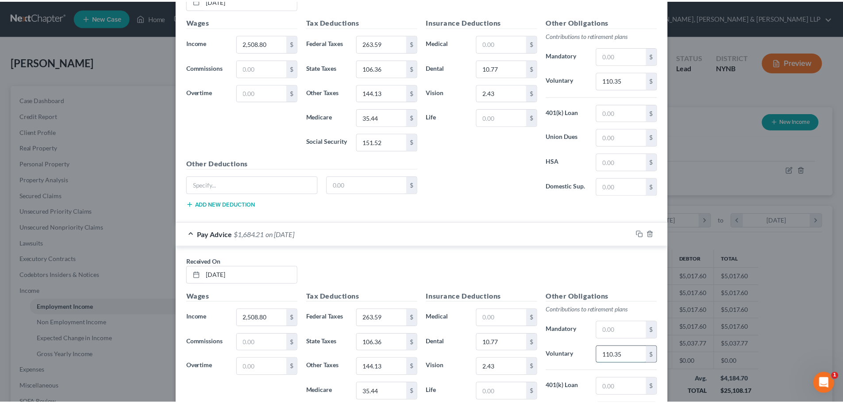
scroll to position [1057, 0]
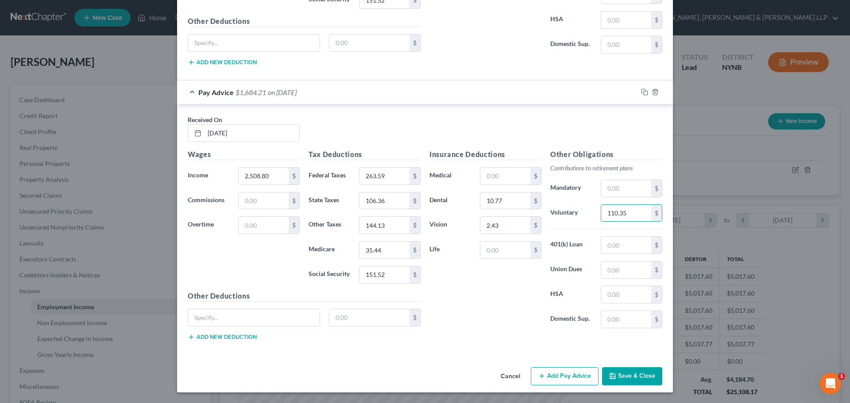
click at [646, 375] on button "Save & Close" at bounding box center [632, 376] width 60 height 19
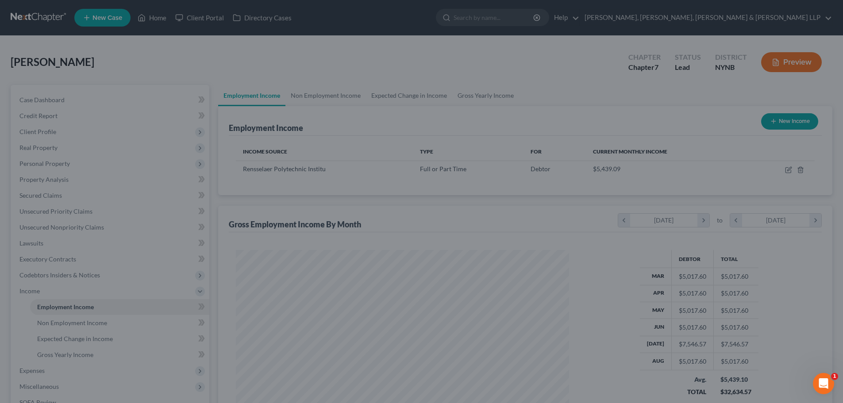
scroll to position [442586, 442403]
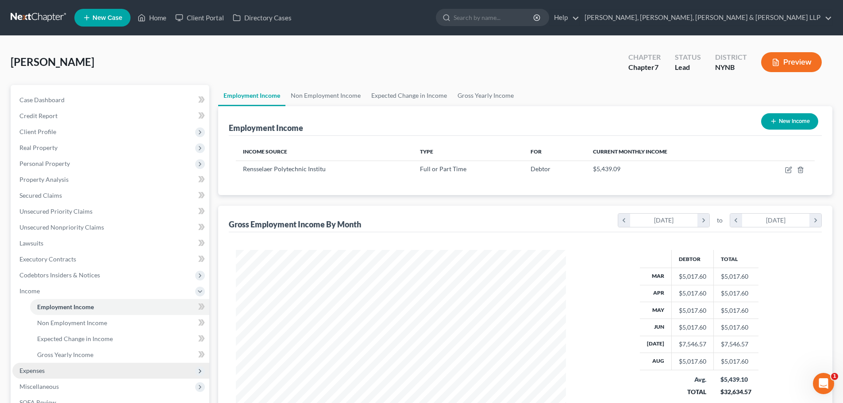
drag, startPoint x: 57, startPoint y: 368, endPoint x: 58, endPoint y: 363, distance: 5.0
click at [57, 368] on span "Expenses" at bounding box center [110, 371] width 197 height 16
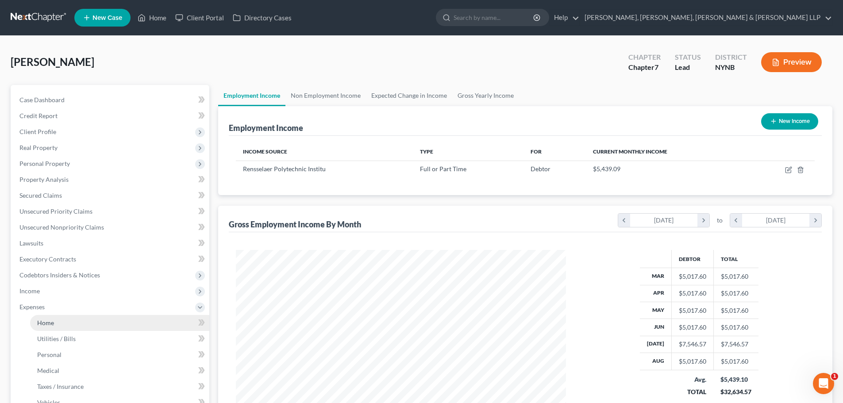
click at [60, 316] on link "Home" at bounding box center [119, 323] width 179 height 16
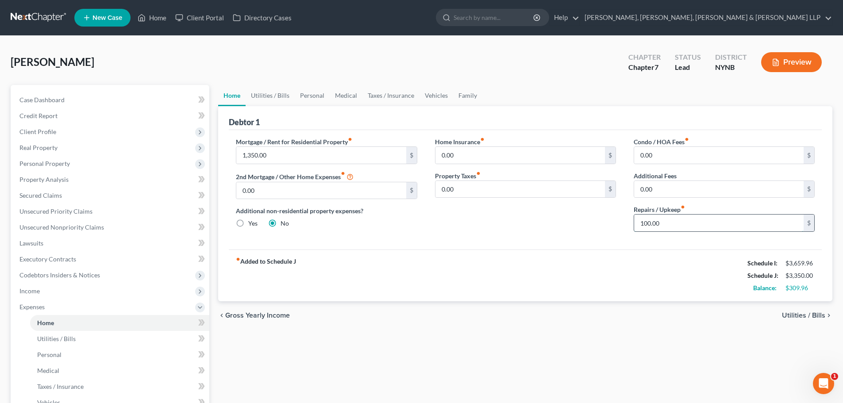
click at [662, 220] on input "100.00" at bounding box center [719, 223] width 170 height 17
click at [285, 93] on link "Utilities / Bills" at bounding box center [270, 95] width 49 height 21
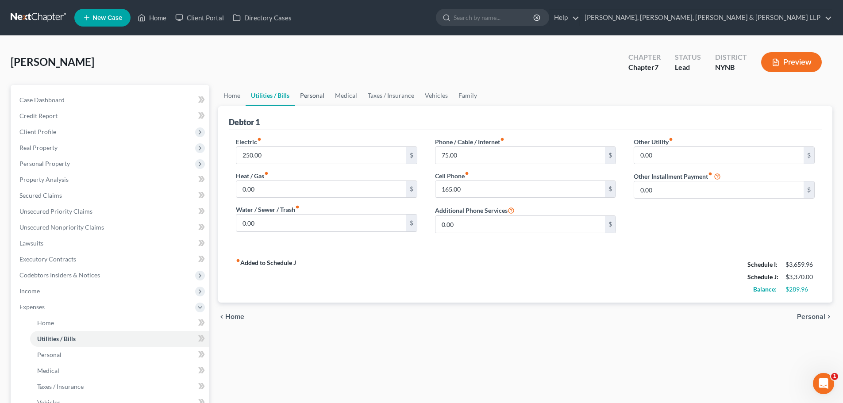
click at [303, 94] on link "Personal" at bounding box center [312, 95] width 35 height 21
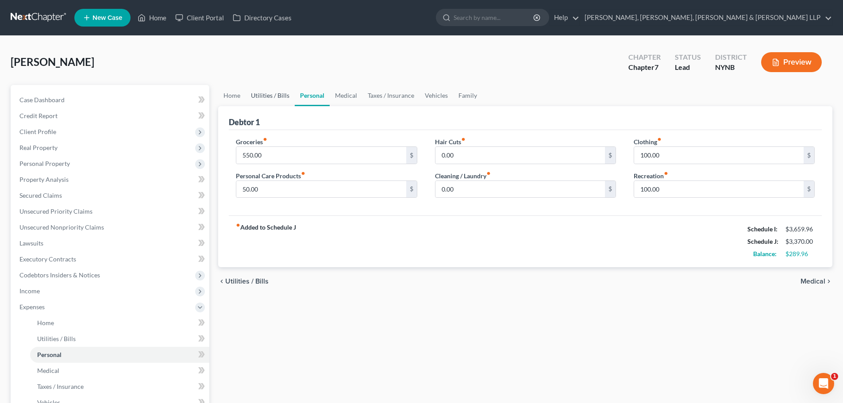
click at [269, 90] on link "Utilities / Bills" at bounding box center [270, 95] width 49 height 21
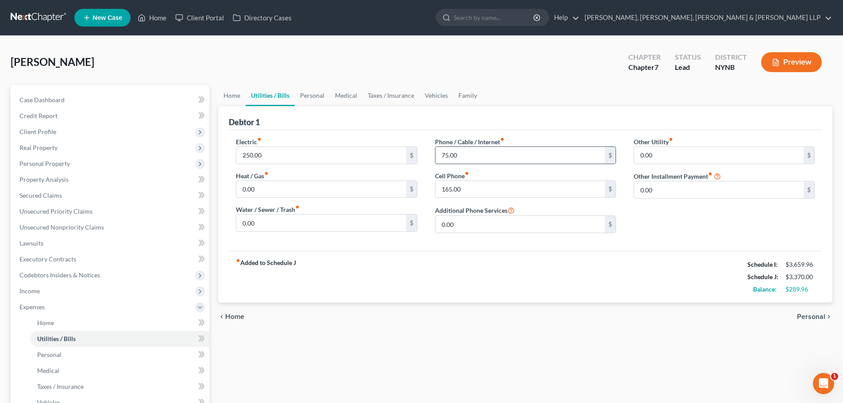
click at [469, 155] on input "75.00" at bounding box center [521, 155] width 170 height 17
click at [309, 94] on link "Personal" at bounding box center [312, 95] width 35 height 21
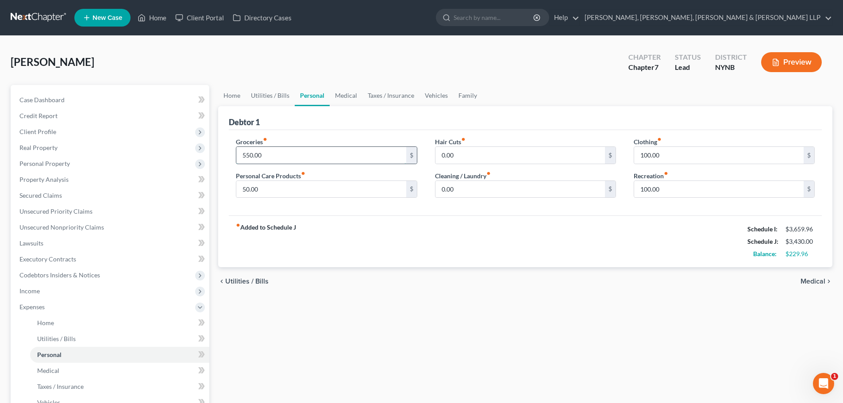
click at [285, 156] on input "550.00" at bounding box center [321, 155] width 170 height 17
click at [271, 185] on input "50.00" at bounding box center [321, 189] width 170 height 17
click at [468, 191] on input "0.00" at bounding box center [521, 189] width 170 height 17
click at [687, 194] on input "100.00" at bounding box center [719, 189] width 170 height 17
click at [297, 157] on input "650" at bounding box center [321, 155] width 170 height 17
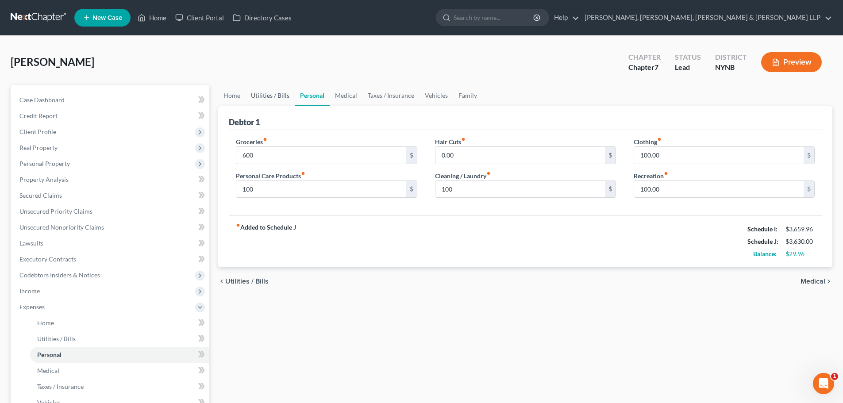
click at [273, 95] on link "Utilities / Bills" at bounding box center [270, 95] width 49 height 21
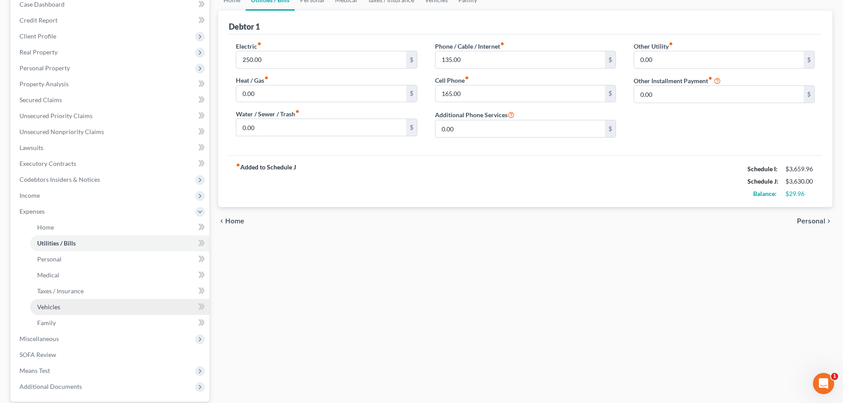
scroll to position [179, 0]
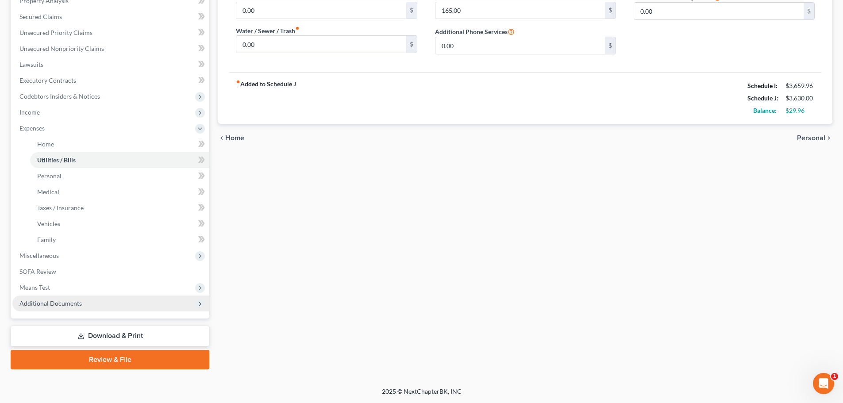
click at [72, 304] on span "Additional Documents" at bounding box center [50, 304] width 62 height 8
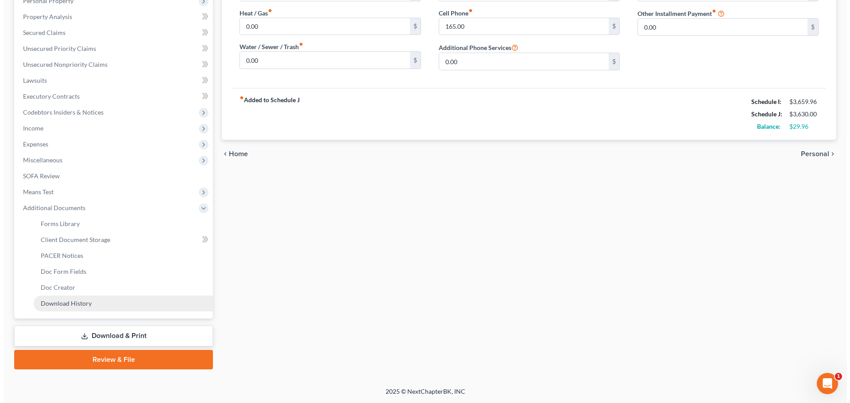
scroll to position [163, 0]
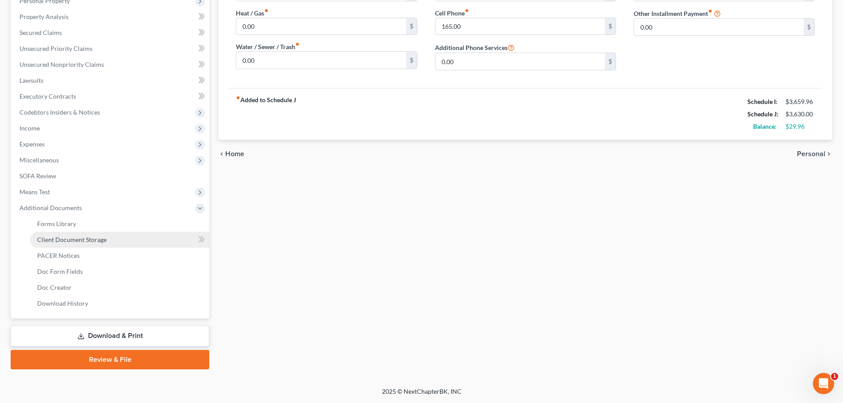
click at [84, 241] on span "Client Document Storage" at bounding box center [72, 240] width 70 height 8
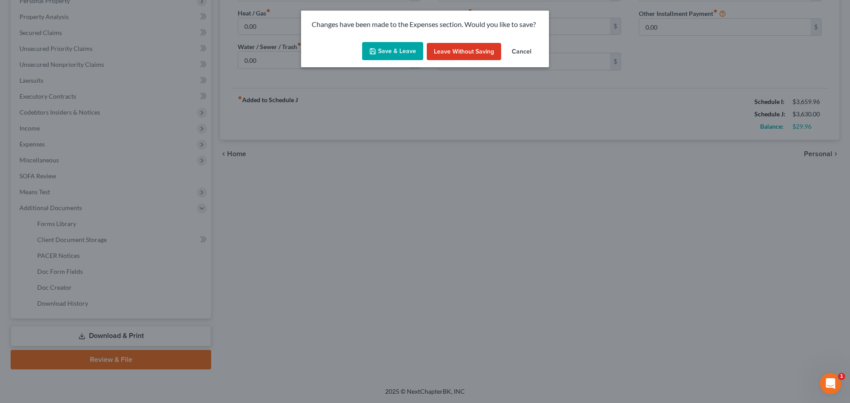
drag, startPoint x: 390, startPoint y: 53, endPoint x: 201, endPoint y: 188, distance: 231.4
click at [390, 53] on button "Save & Leave" at bounding box center [392, 51] width 61 height 19
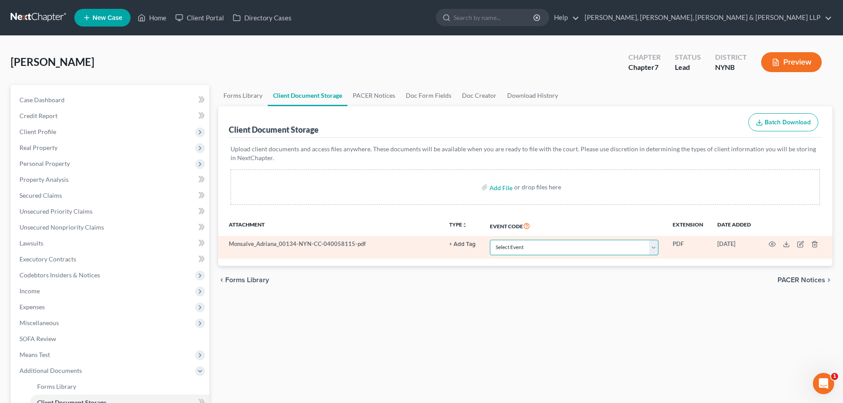
drag, startPoint x: 510, startPoint y: 247, endPoint x: 524, endPoint y: 255, distance: 15.4
click at [511, 247] on select "Select Event Application to Have the Filing Fee Waived Certificate of Credit Co…" at bounding box center [574, 247] width 169 height 15
click at [490, 240] on select "Select Event Application to Have the Filing Fee Waived Certificate of Credit Co…" at bounding box center [574, 247] width 169 height 15
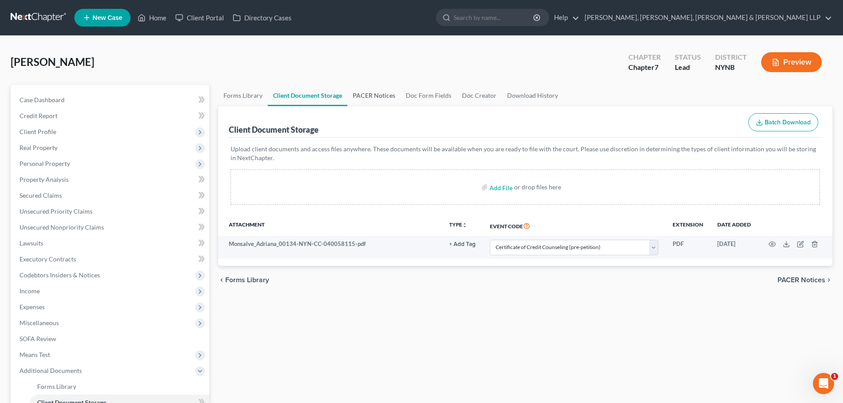
click at [375, 97] on link "PACER Notices" at bounding box center [374, 95] width 53 height 21
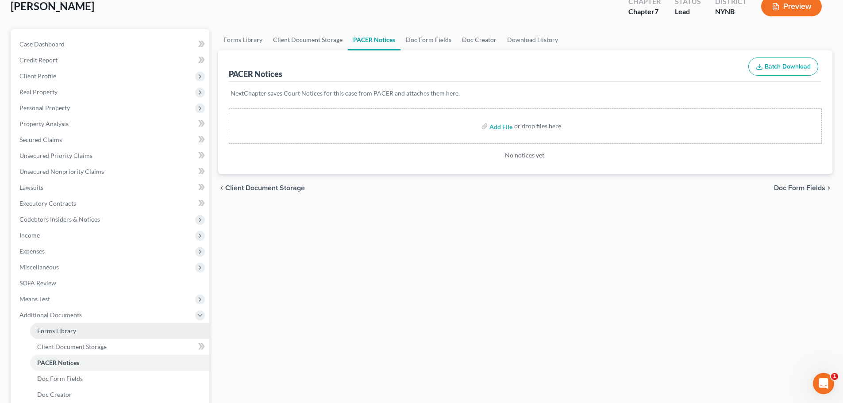
scroll to position [163, 0]
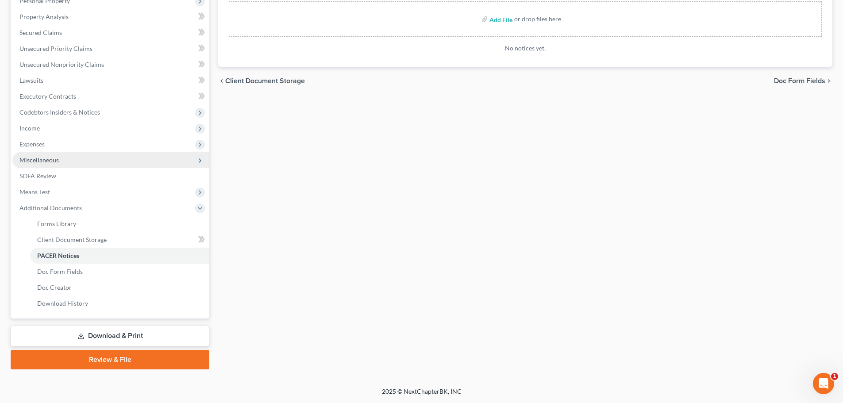
click at [56, 155] on span "Miscellaneous" at bounding box center [110, 160] width 197 height 16
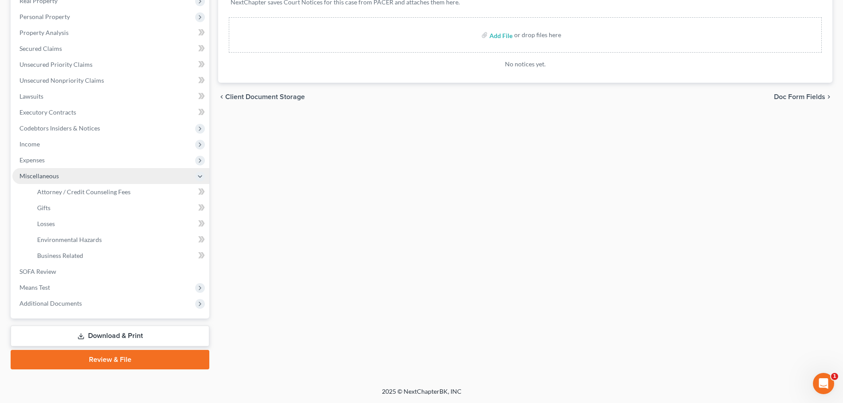
scroll to position [147, 0]
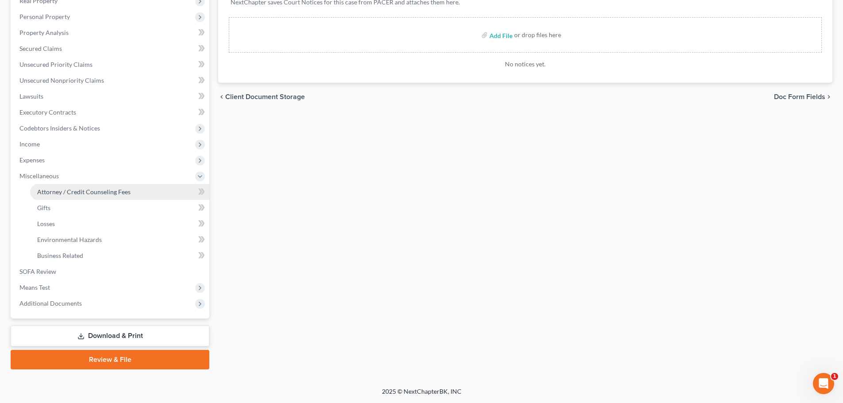
click at [53, 191] on span "Attorney / Credit Counseling Fees" at bounding box center [83, 192] width 93 height 8
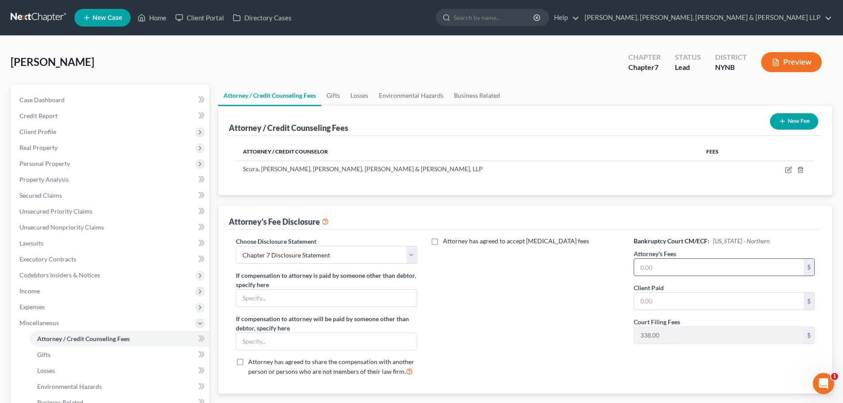
click at [663, 263] on input "text" at bounding box center [719, 267] width 170 height 17
click at [667, 299] on input "text" at bounding box center [719, 301] width 170 height 17
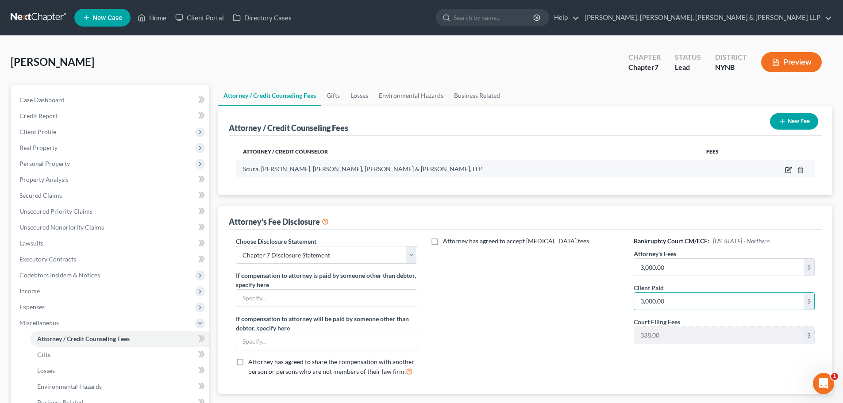
click at [789, 167] on icon "button" at bounding box center [788, 169] width 7 height 7
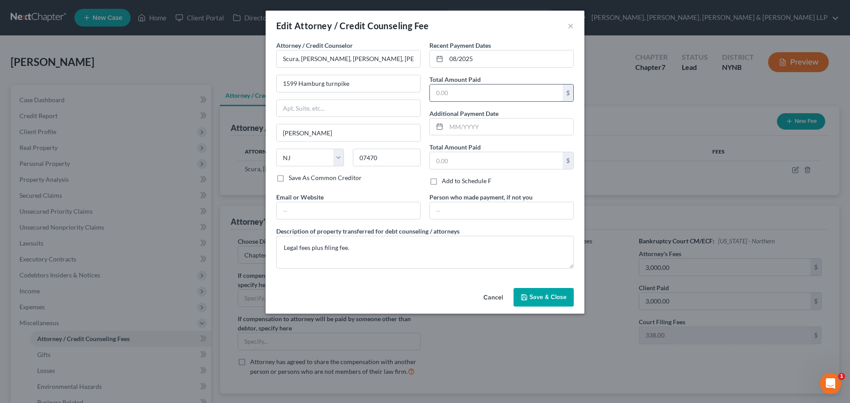
click at [467, 91] on input "text" at bounding box center [496, 93] width 133 height 17
click at [534, 288] on button "Save & Close" at bounding box center [544, 297] width 60 height 19
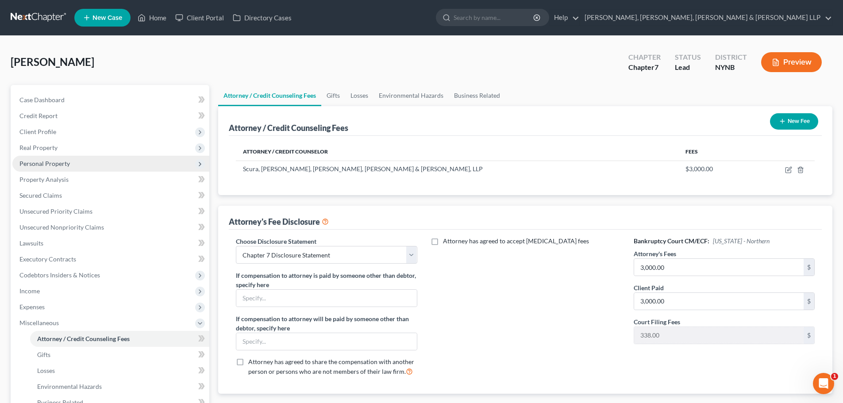
drag, startPoint x: 53, startPoint y: 135, endPoint x: 70, endPoint y: 162, distance: 32.4
click at [53, 135] on span "Client Profile" at bounding box center [37, 132] width 37 height 8
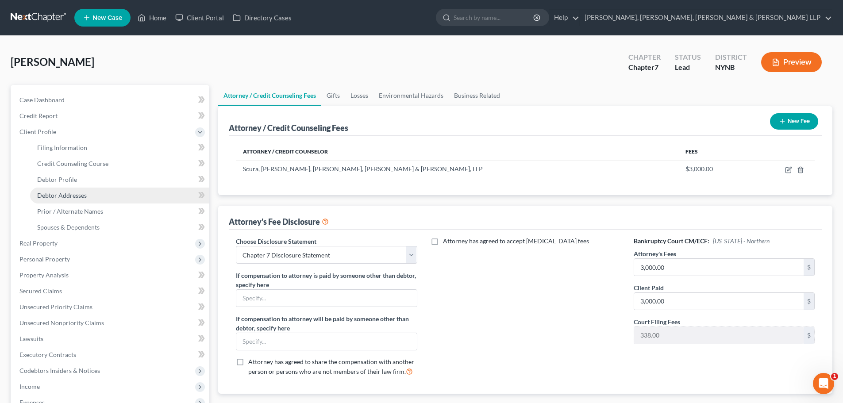
click at [81, 197] on span "Debtor Addresses" at bounding box center [62, 196] width 50 height 8
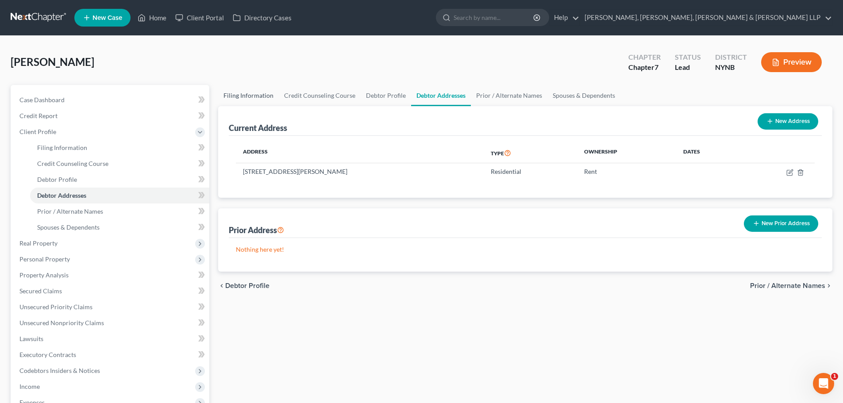
drag, startPoint x: 248, startPoint y: 97, endPoint x: 290, endPoint y: 141, distance: 60.7
click at [248, 97] on link "Filing Information" at bounding box center [248, 95] width 61 height 21
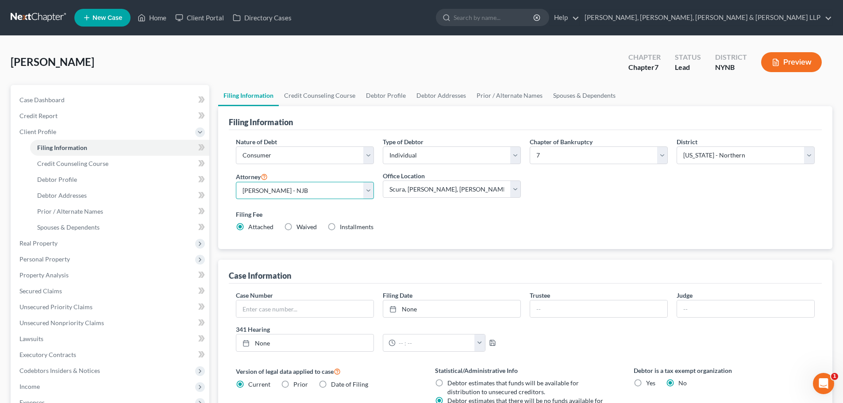
click at [320, 188] on select "Select [PERSON_NAME] - NJB [PERSON_NAME] - NYNB [PERSON_NAME] - NYEB [PERSON_NA…" at bounding box center [305, 191] width 138 height 18
click at [236, 182] on select "Select [PERSON_NAME] - NJB [PERSON_NAME] - NYNB [PERSON_NAME] - NYEB [PERSON_NA…" at bounding box center [305, 191] width 138 height 18
click at [325, 97] on link "Credit Counseling Course" at bounding box center [320, 95] width 82 height 21
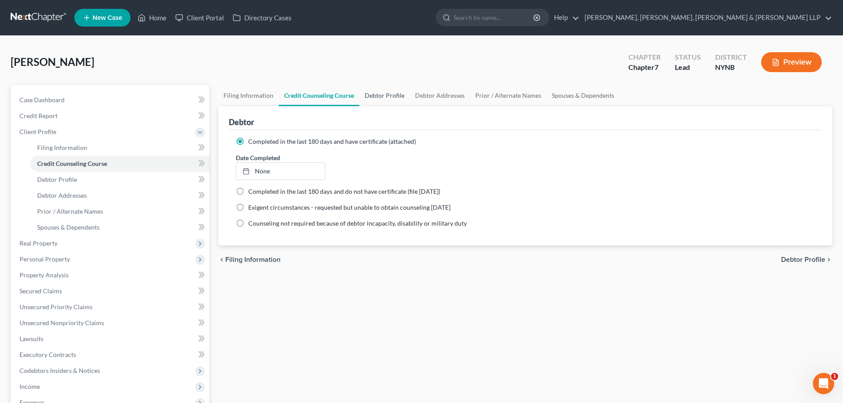
click at [383, 94] on link "Debtor Profile" at bounding box center [385, 95] width 50 height 21
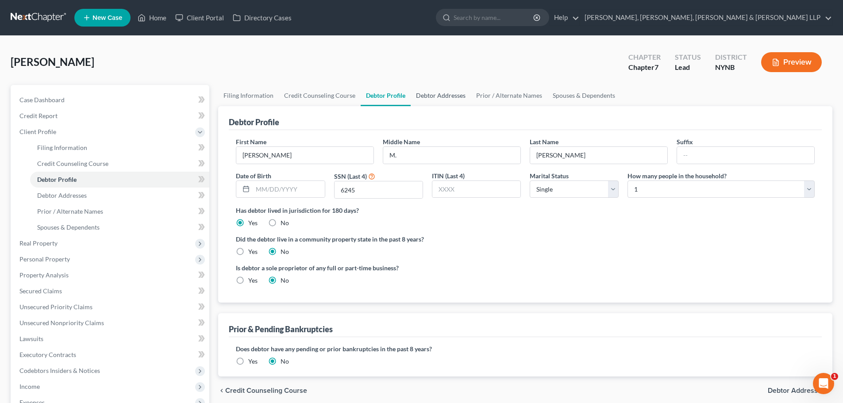
click at [427, 94] on link "Debtor Addresses" at bounding box center [441, 95] width 60 height 21
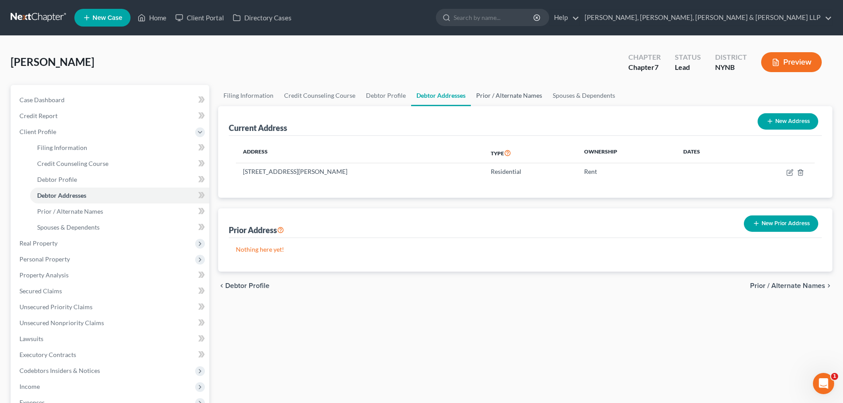
click at [507, 95] on link "Prior / Alternate Names" at bounding box center [509, 95] width 77 height 21
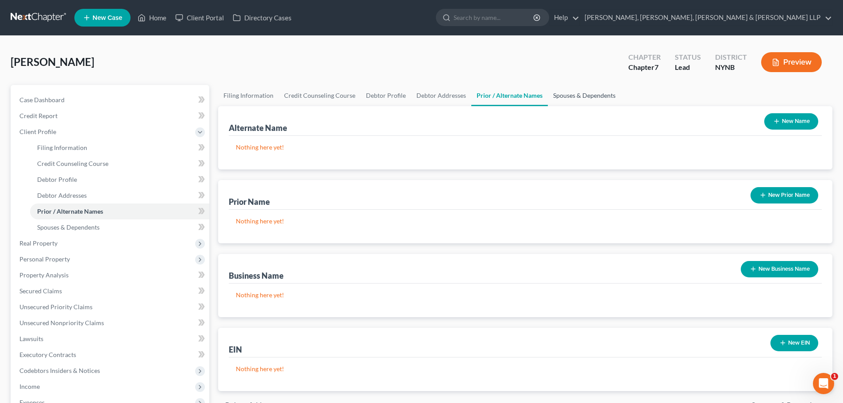
drag, startPoint x: 571, startPoint y: 96, endPoint x: 418, endPoint y: 108, distance: 153.7
click at [572, 96] on link "Spouses & Dependents" at bounding box center [584, 95] width 73 height 21
